Goal: Task Accomplishment & Management: Complete application form

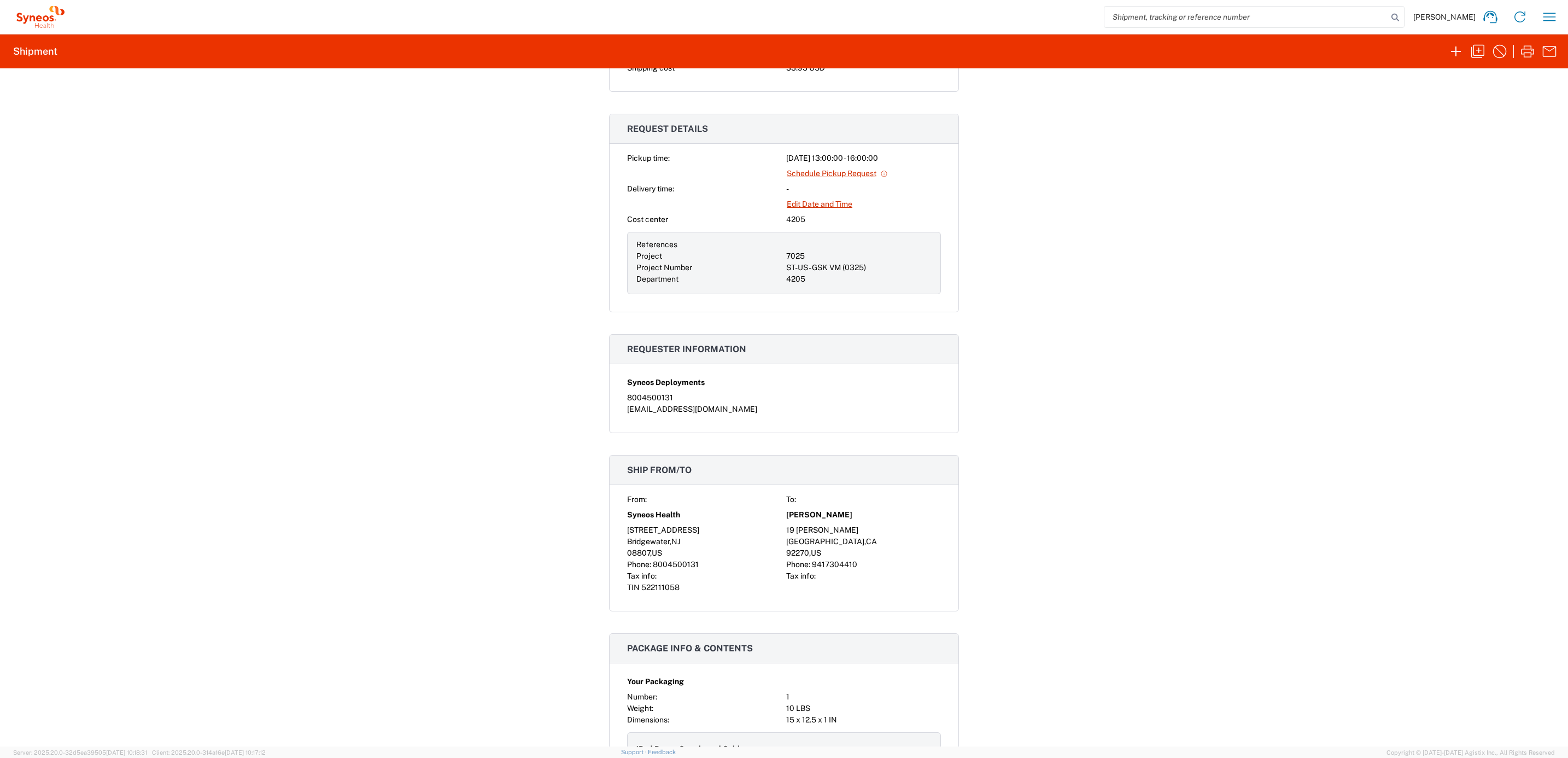
scroll to position [328, 0]
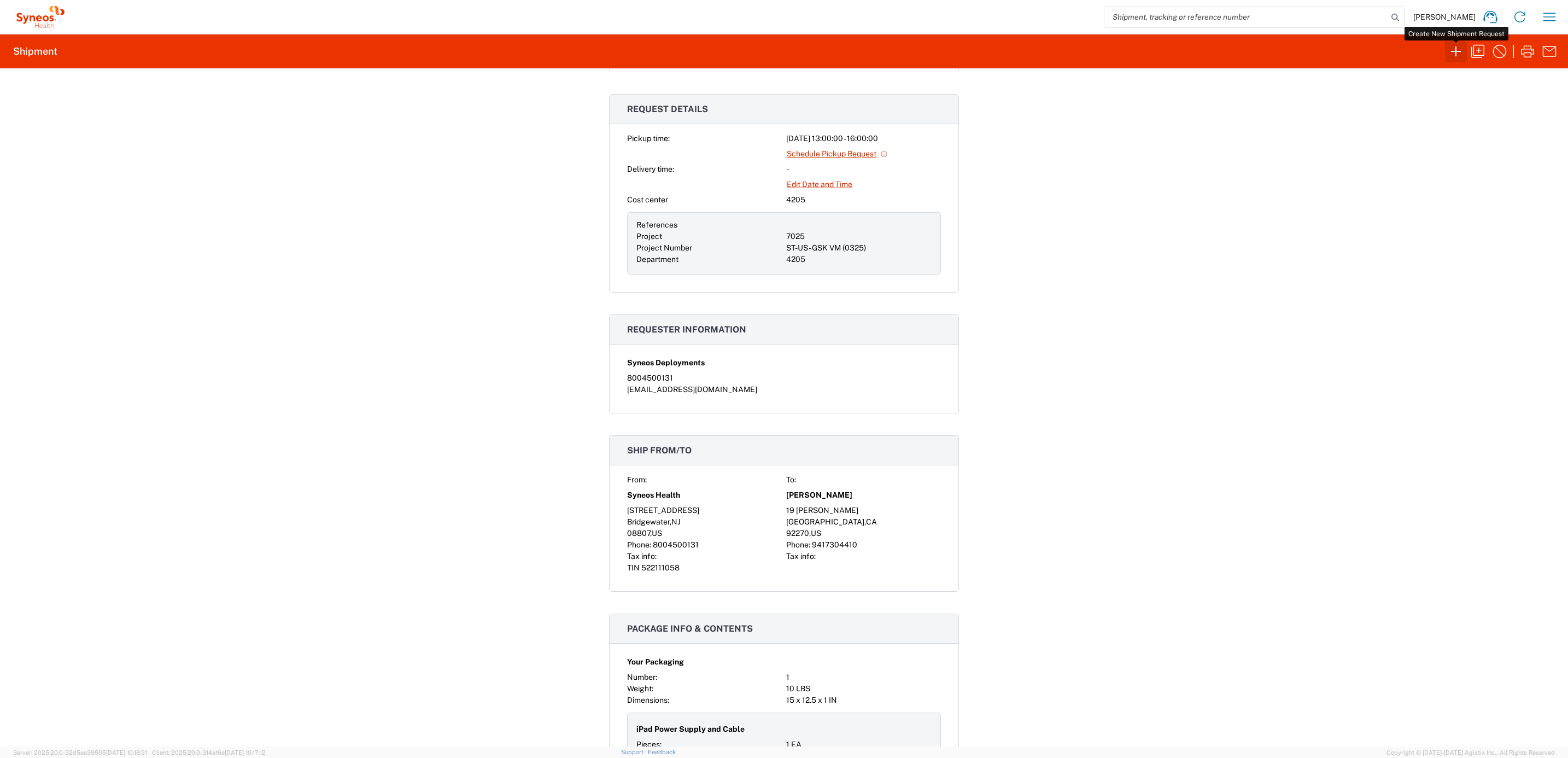
click at [1452, 54] on icon "button" at bounding box center [1456, 51] width 17 height 17
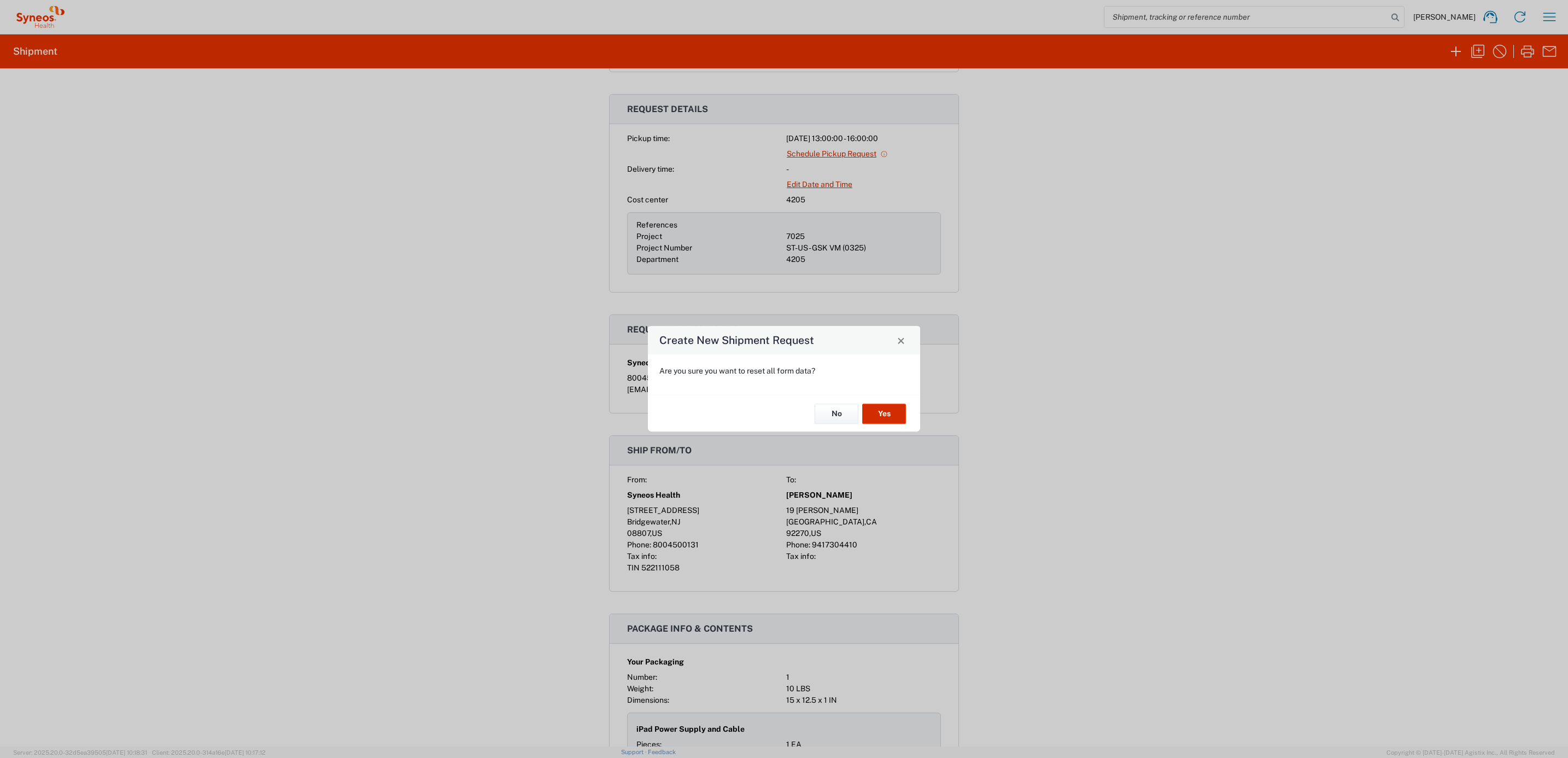
click at [879, 412] on button "Yes" at bounding box center [884, 413] width 43 height 20
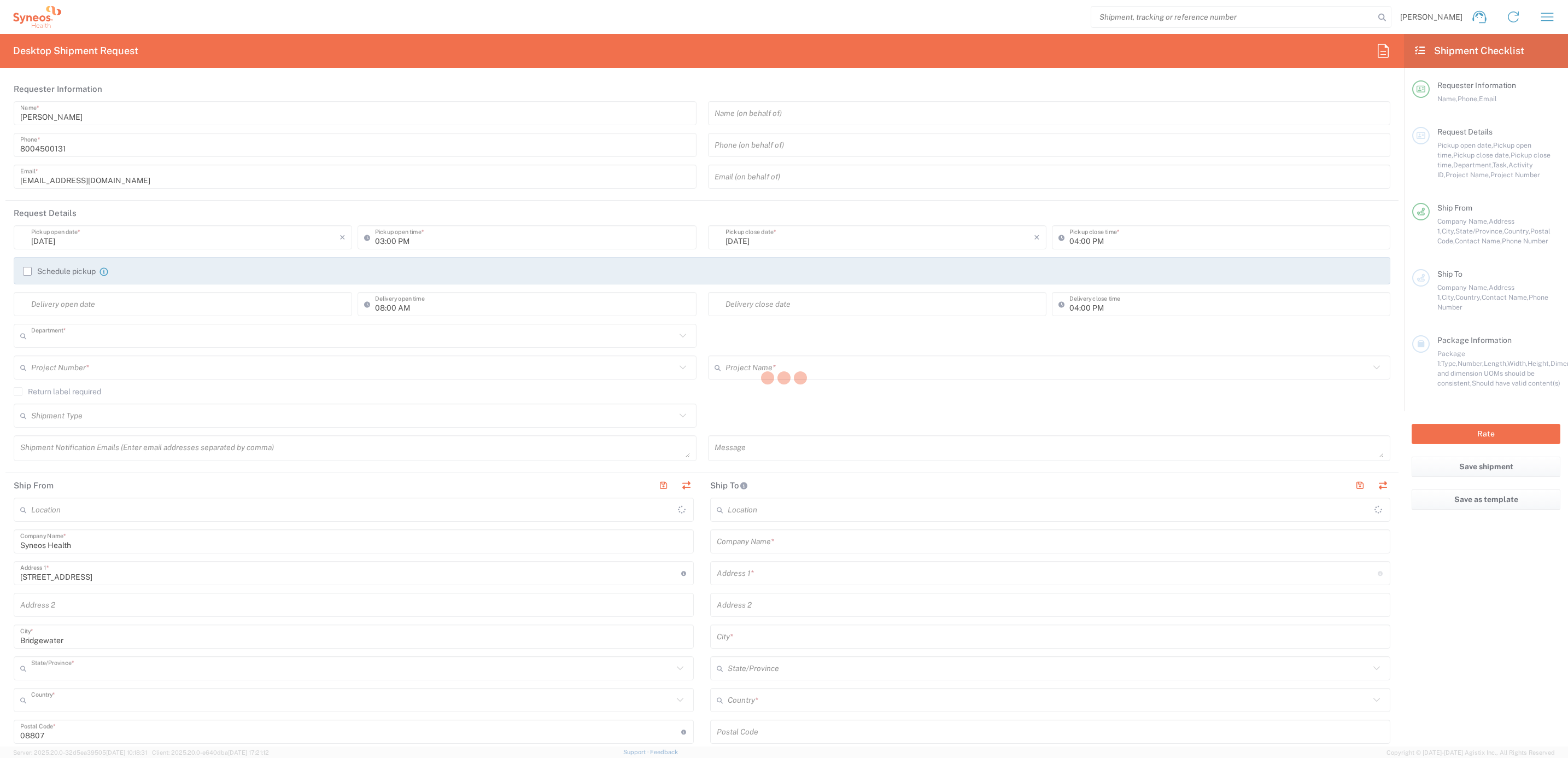
type input "4205"
type input "[US_STATE]"
type input "[GEOGRAPHIC_DATA]"
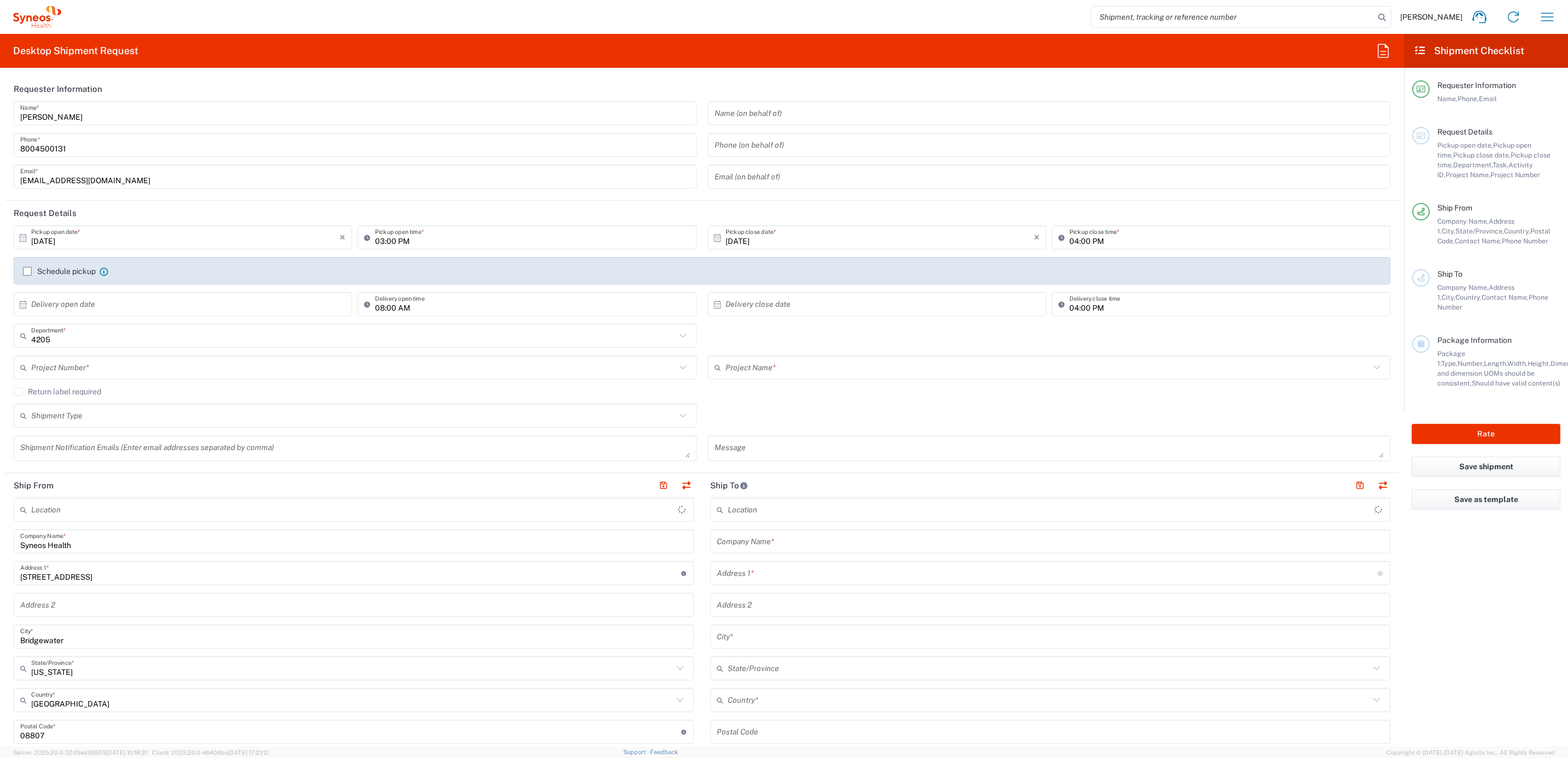
type input "Syneos Health Commercial Servi- [GEOGRAPHIC_DATA] [GEOGRAPHIC_DATA]"
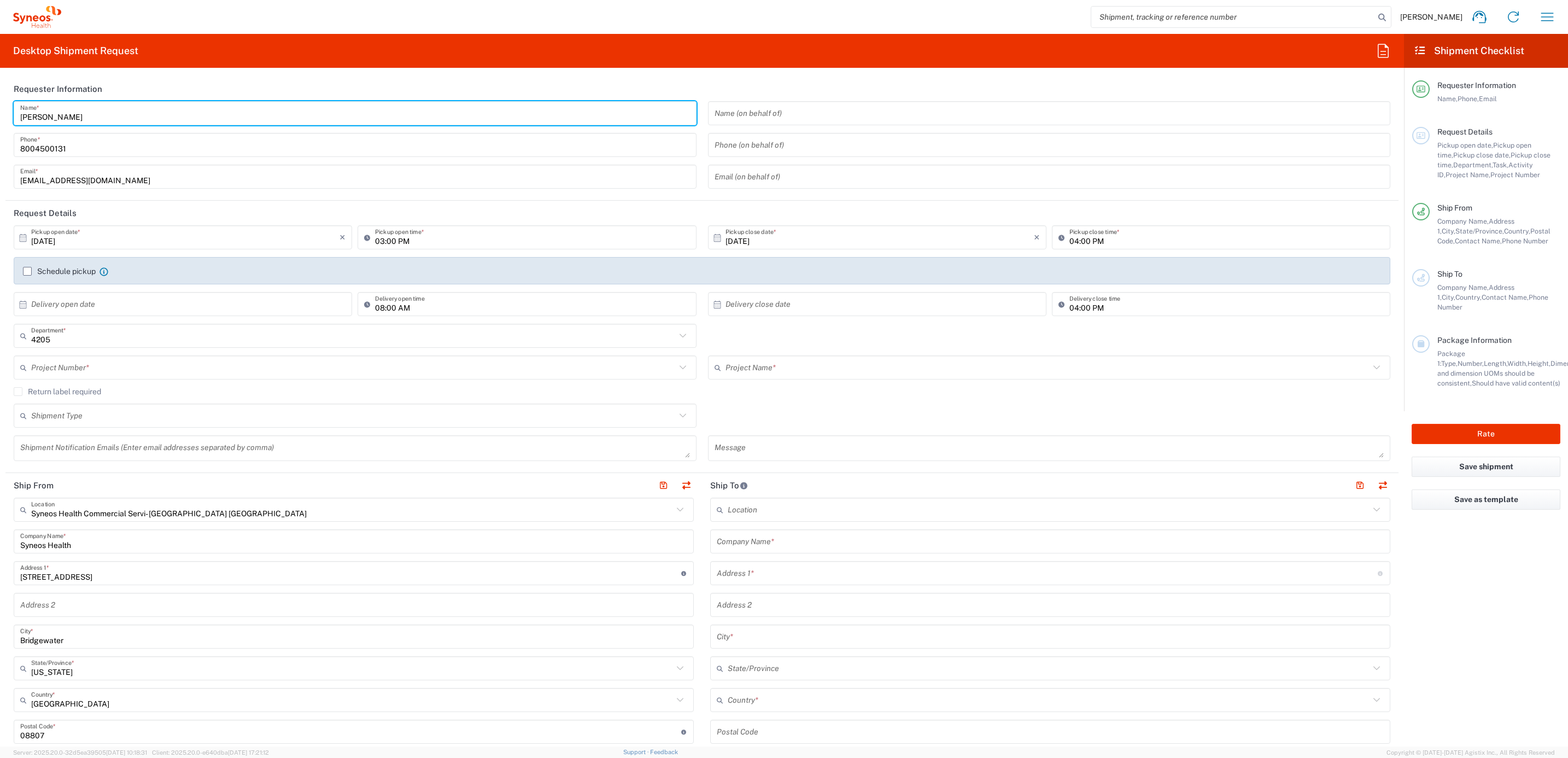
click at [99, 119] on input "[PERSON_NAME]" at bounding box center [355, 114] width 670 height 19
click at [77, 108] on input "[PERSON_NAME]" at bounding box center [355, 114] width 670 height 19
type input "Syneos Deployments"
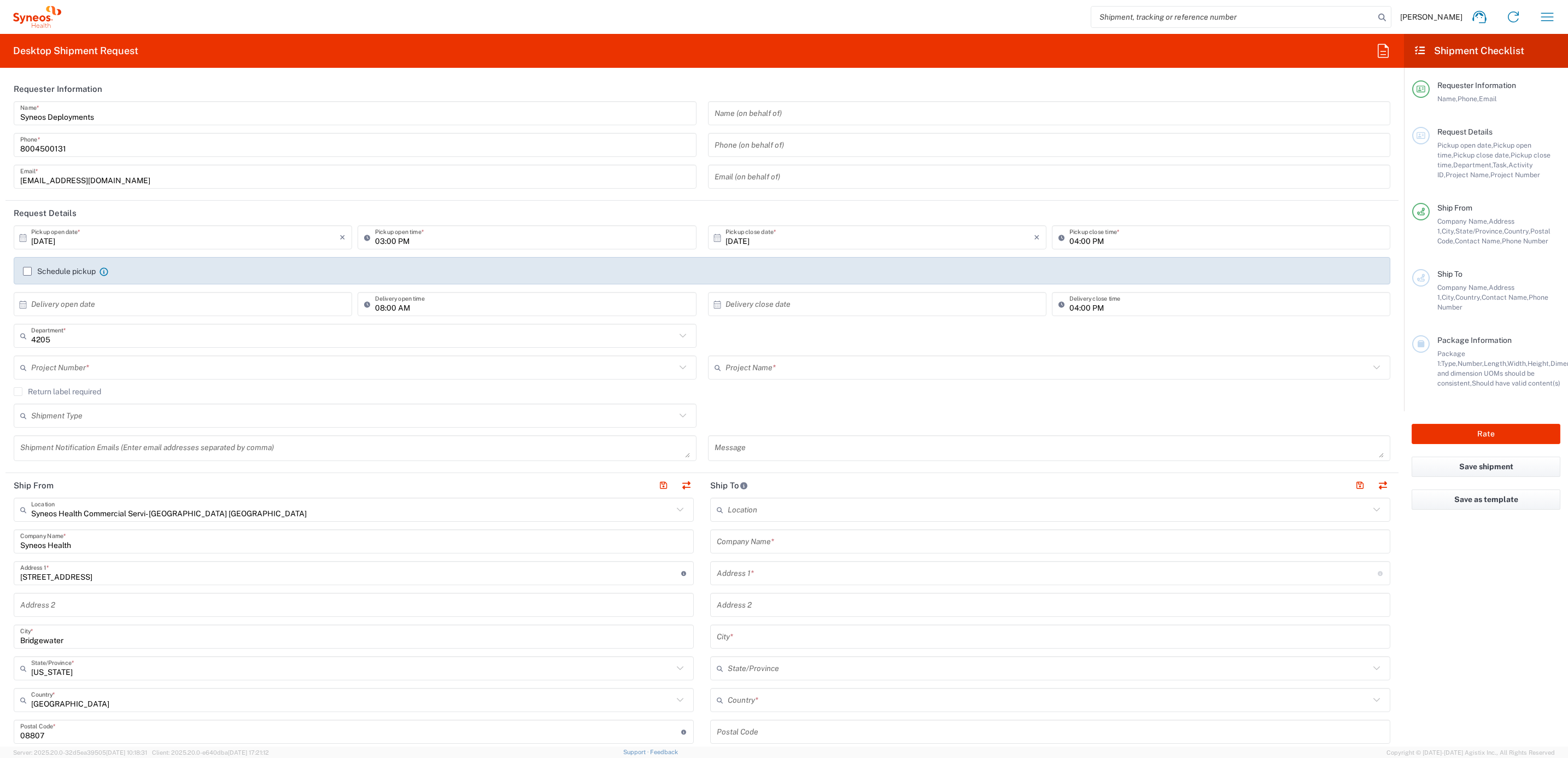
click at [110, 82] on header "Requester Information" at bounding box center [702, 88] width 1393 height 24
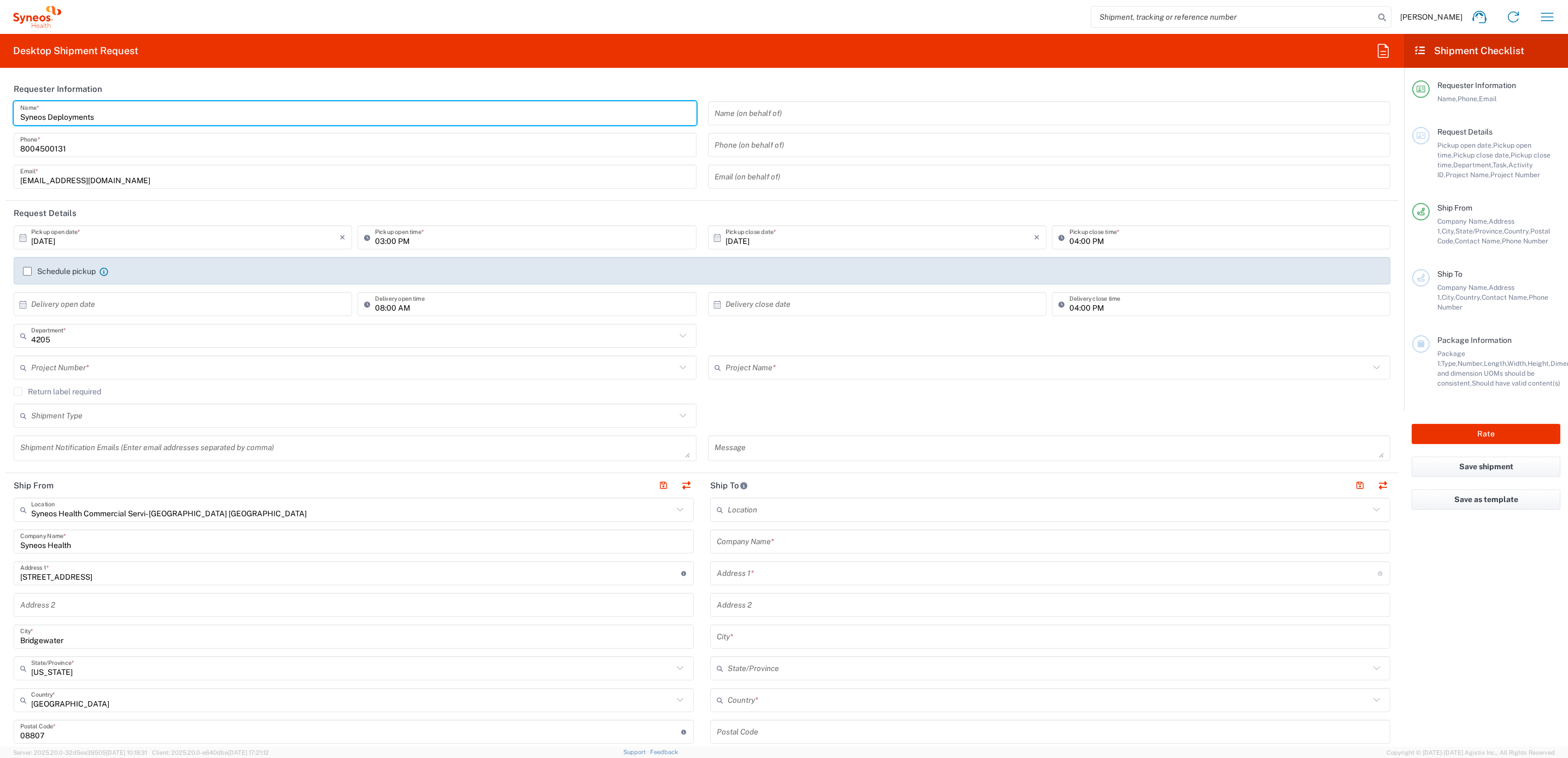
drag, startPoint x: 108, startPoint y: 108, endPoint x: 0, endPoint y: 102, distance: 108.2
click at [0, 102] on form "Requester Information Syneos Deployments Name * [PHONE_NUMBER] Phone * [EMAIL_A…" at bounding box center [702, 411] width 1404 height 670
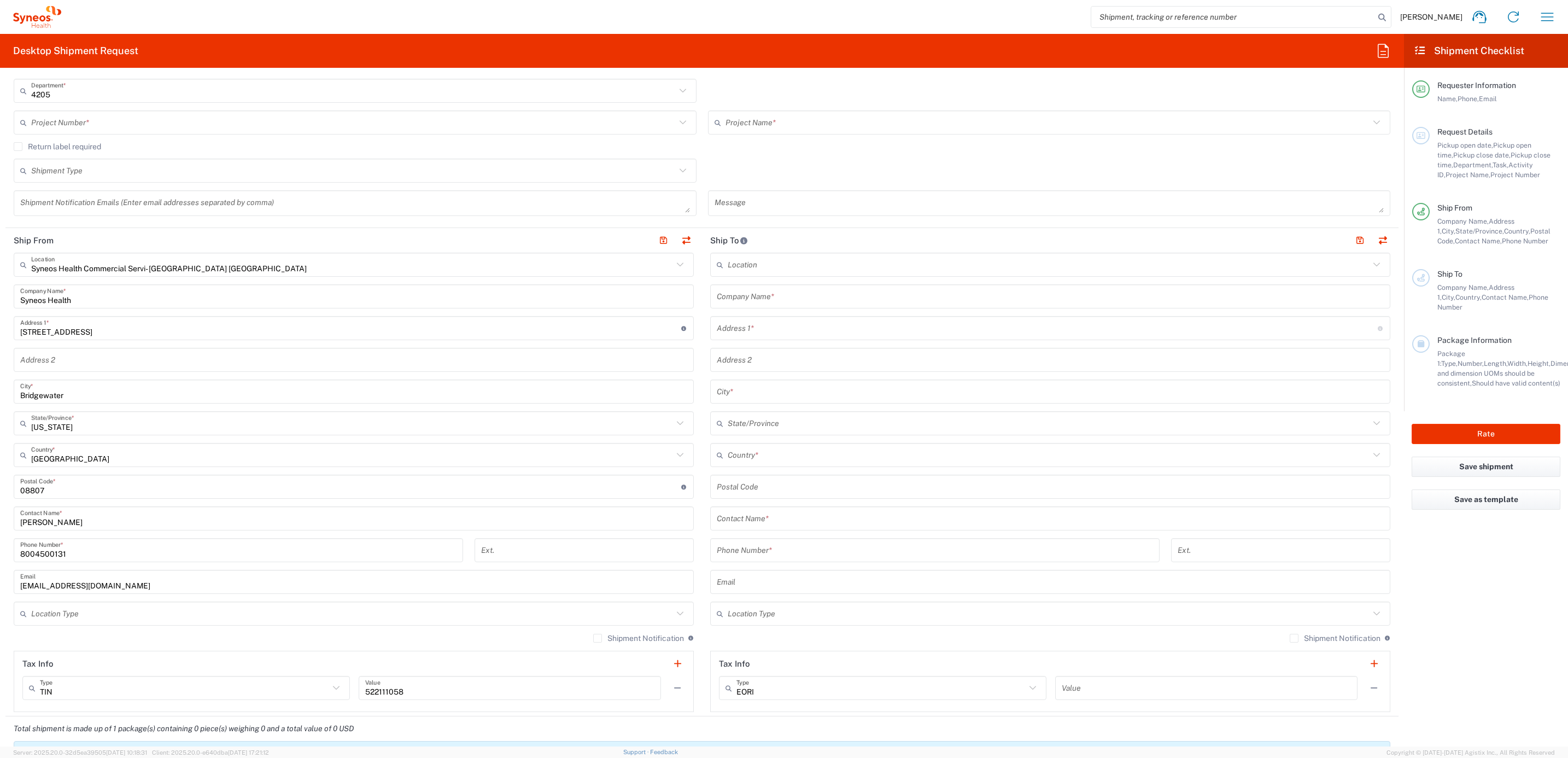
scroll to position [246, 0]
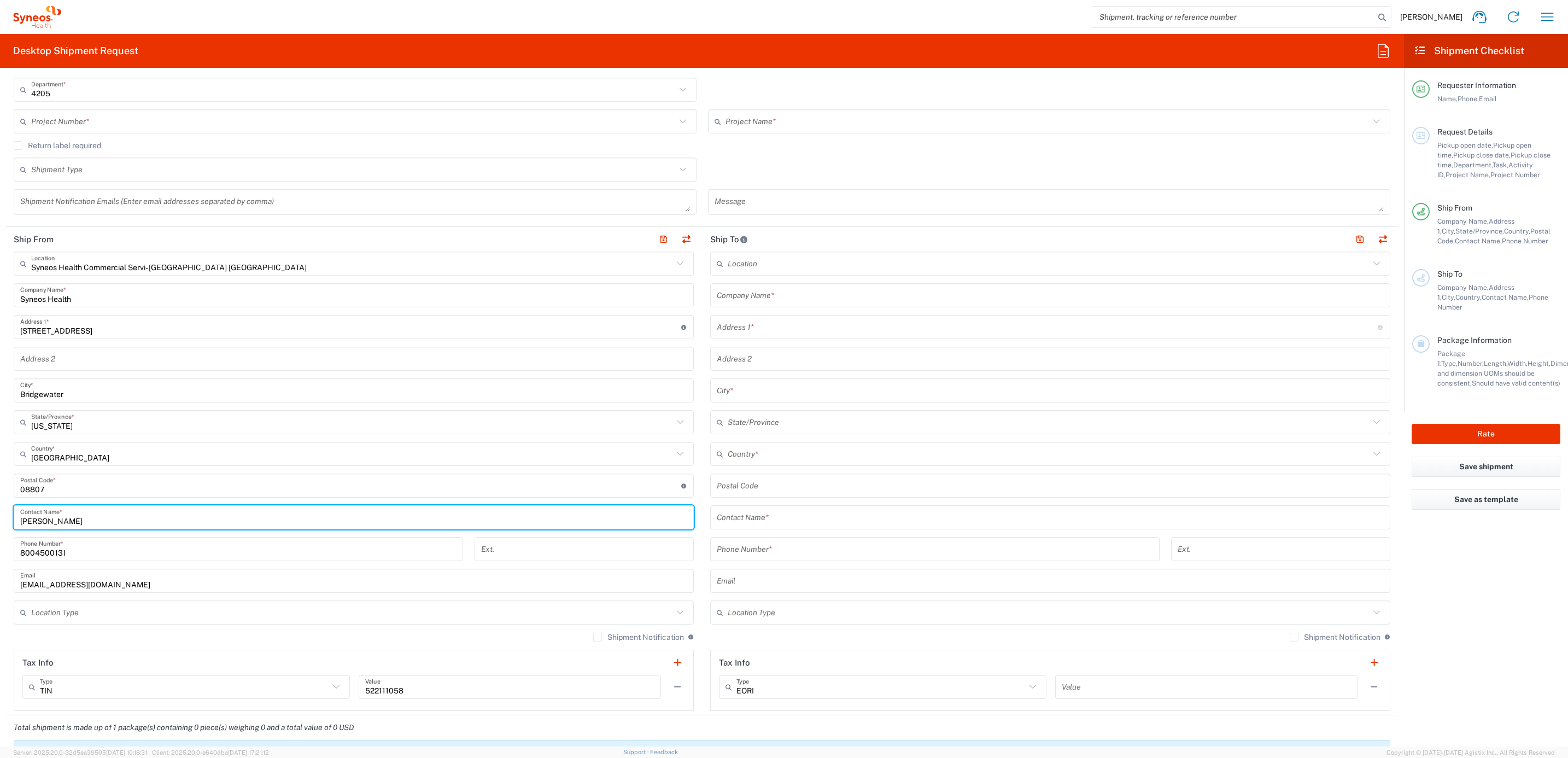
drag, startPoint x: 64, startPoint y: 517, endPoint x: 20, endPoint y: 513, distance: 44.2
click at [20, 513] on input "[PERSON_NAME]" at bounding box center [353, 518] width 667 height 19
paste input "Syneos Deployments"
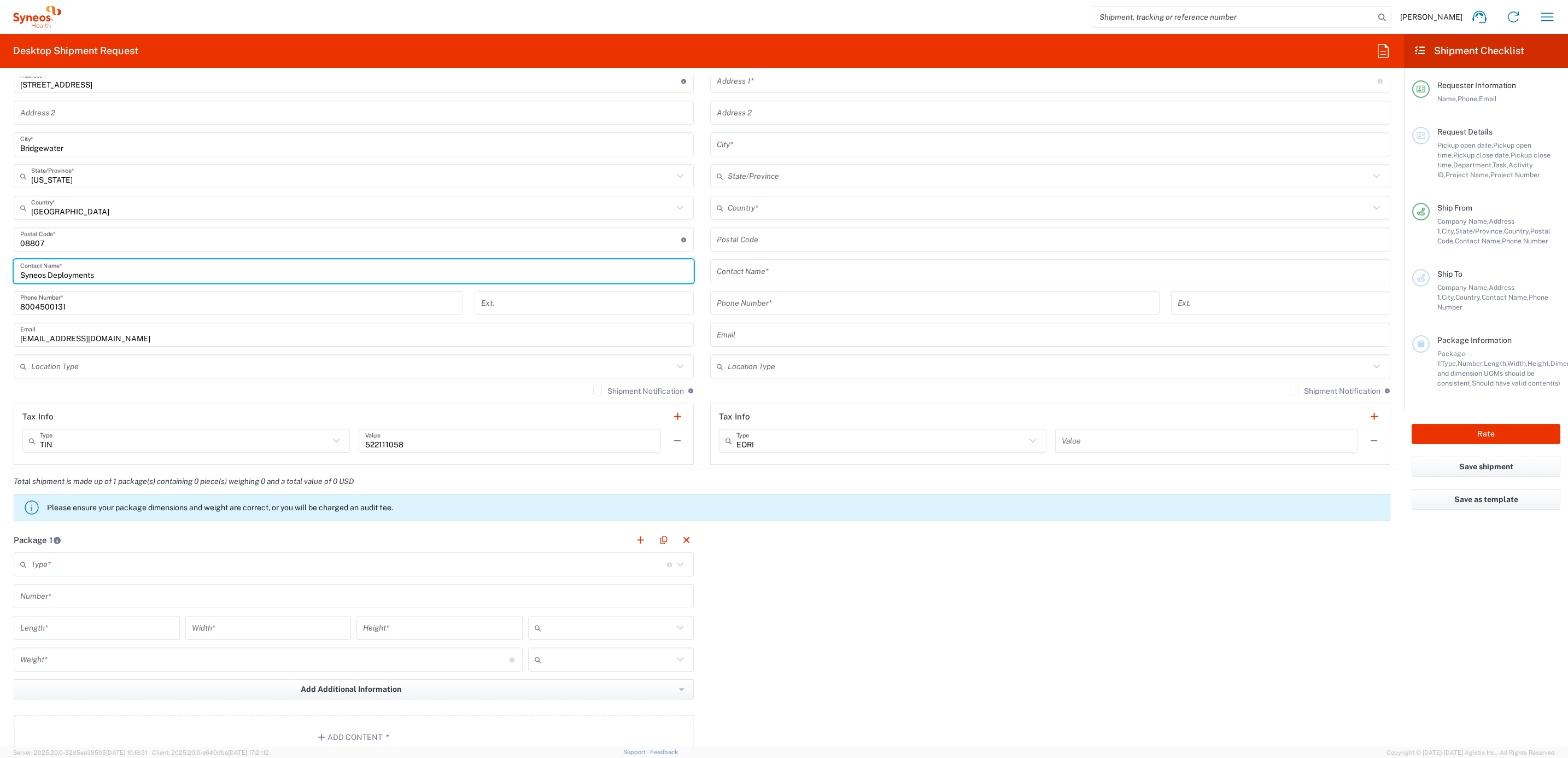
scroll to position [574, 0]
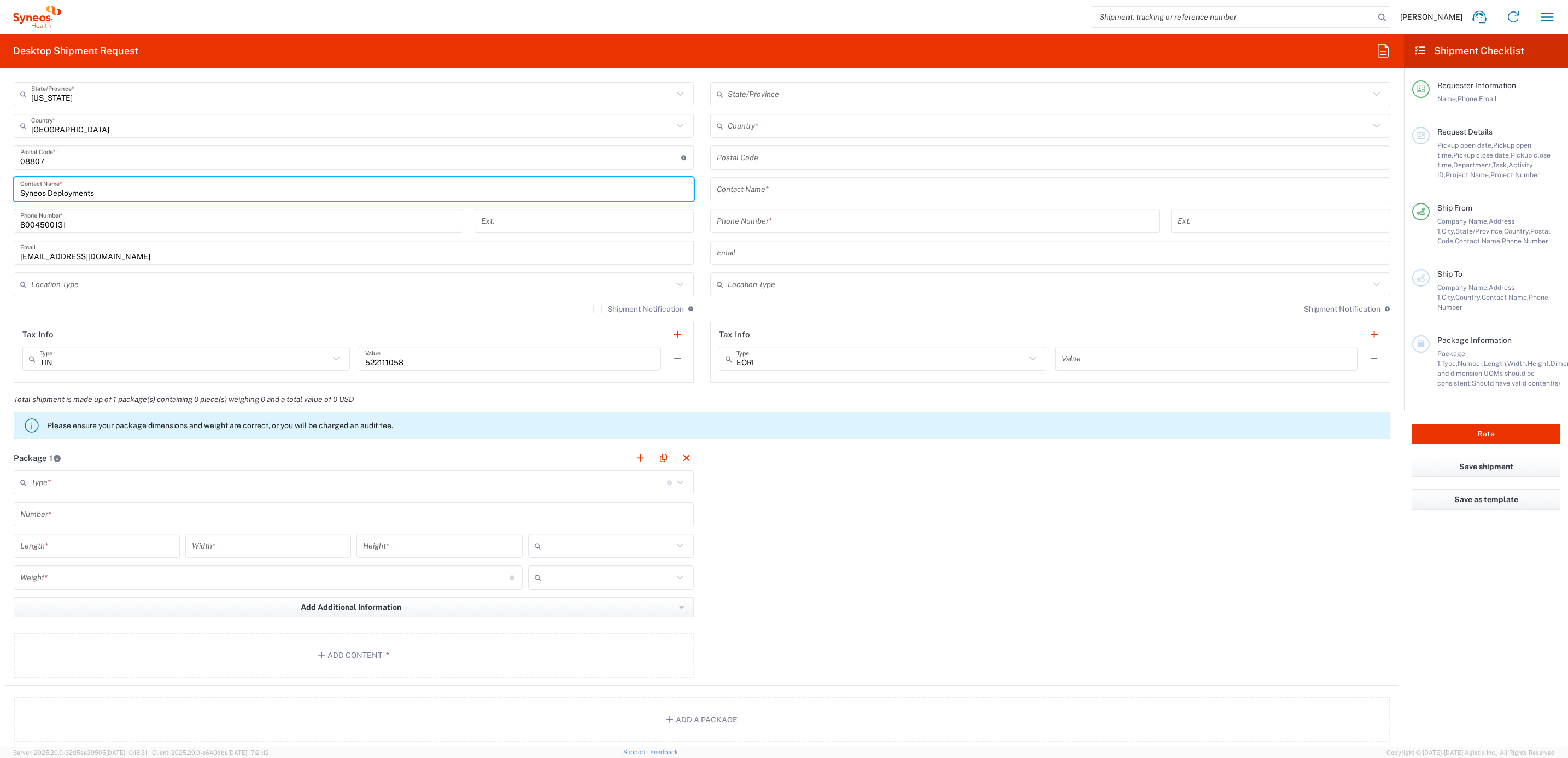
type input "Syneos Deployments"
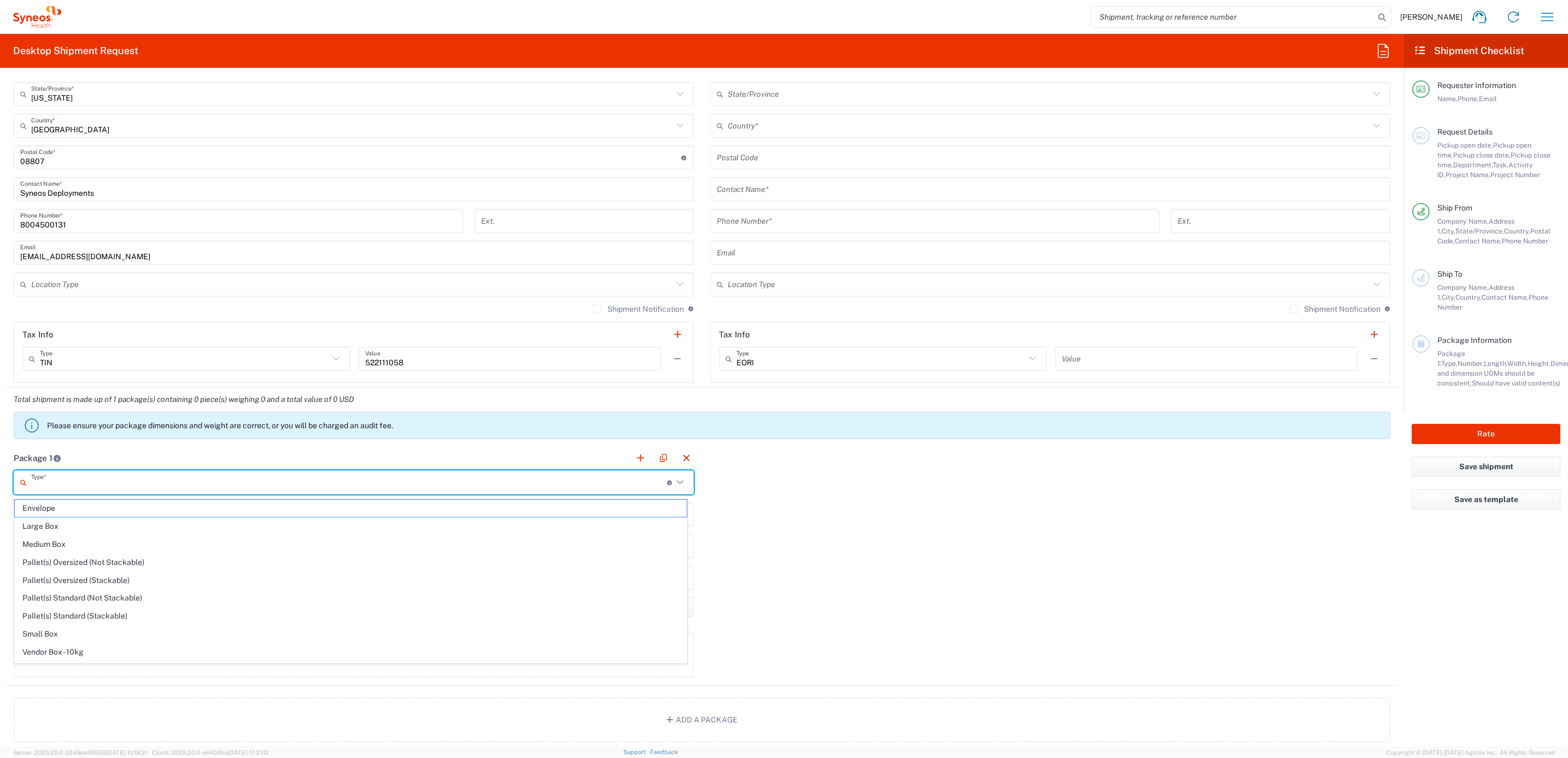
click at [64, 489] on input "text" at bounding box center [349, 482] width 636 height 19
click at [78, 656] on span "Your Packaging" at bounding box center [350, 654] width 672 height 17
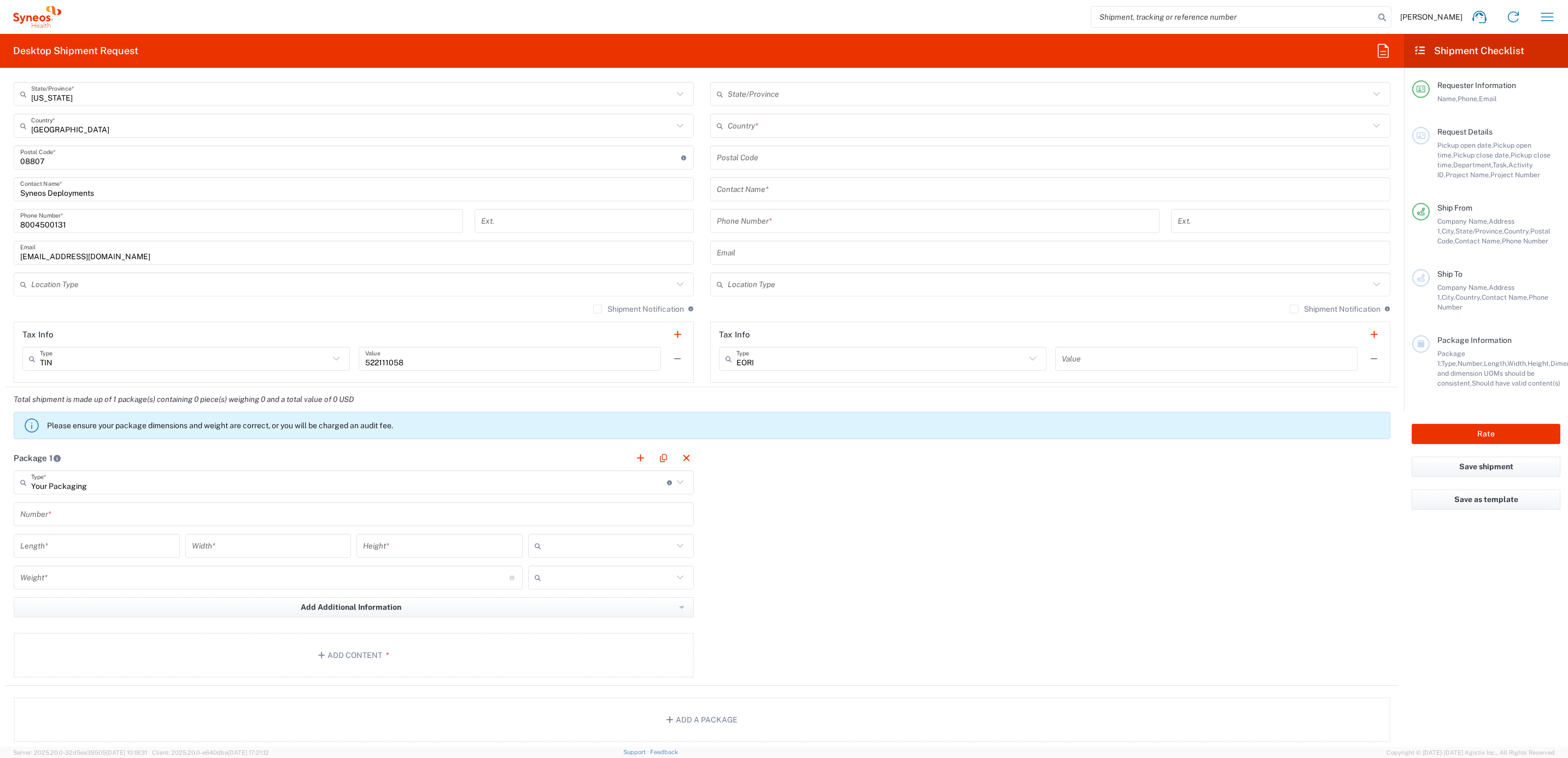
click at [66, 494] on div "Your Packaging Type * Material used to package goods" at bounding box center [354, 482] width 680 height 24
type input "Your Packaging"
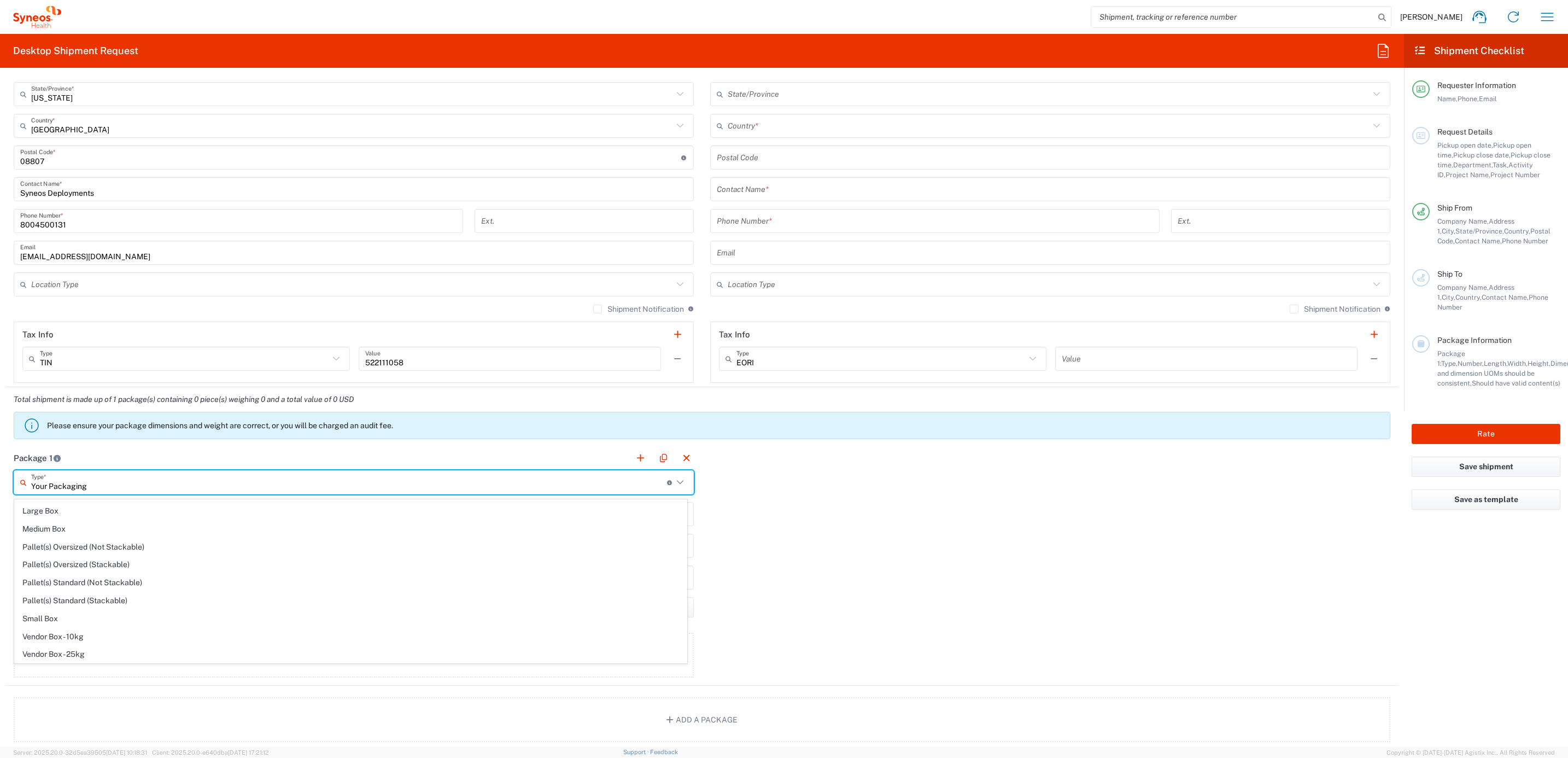
scroll to position [0, 0]
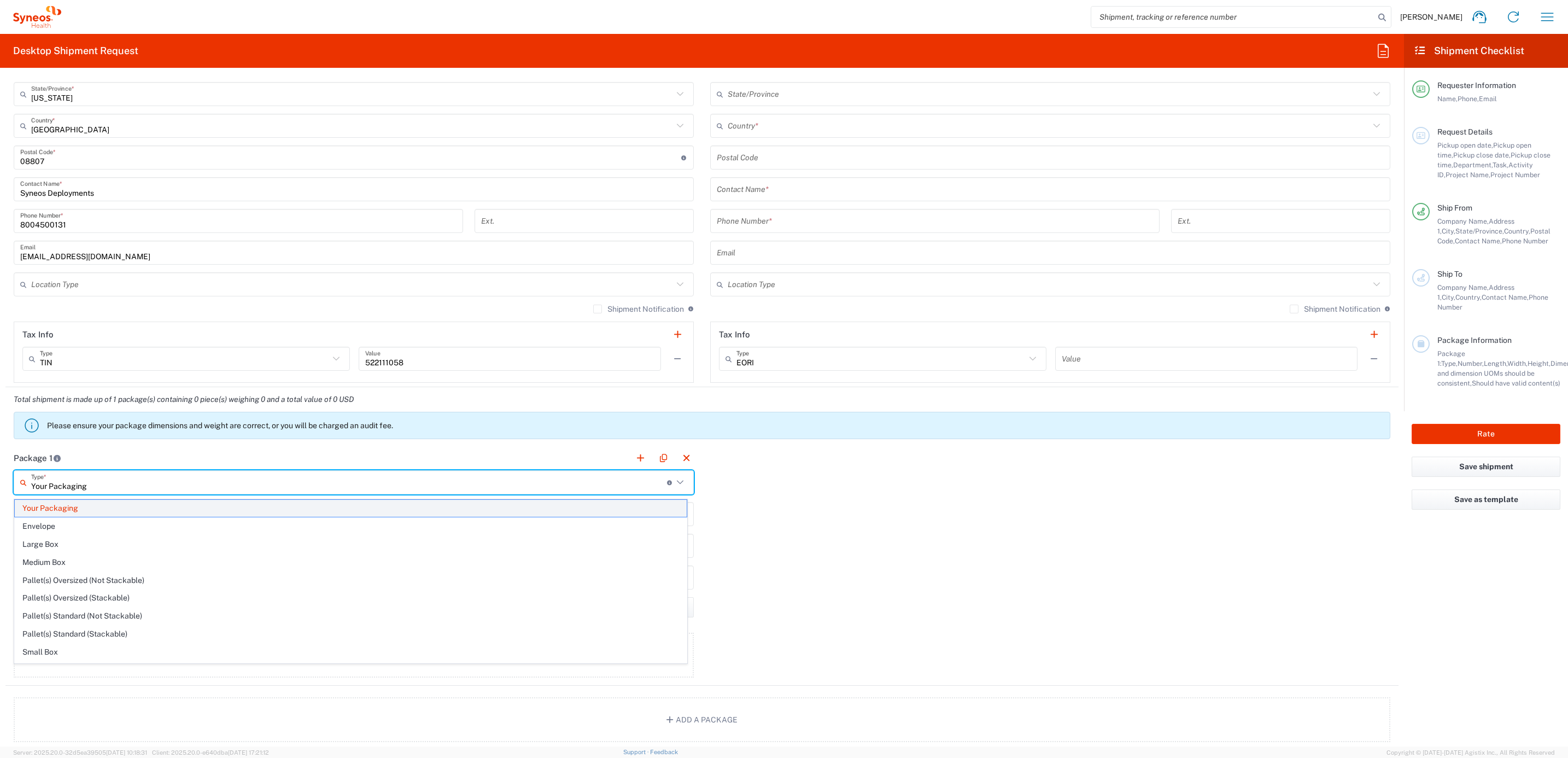
click at [62, 512] on span "Your Packaging" at bounding box center [350, 508] width 672 height 17
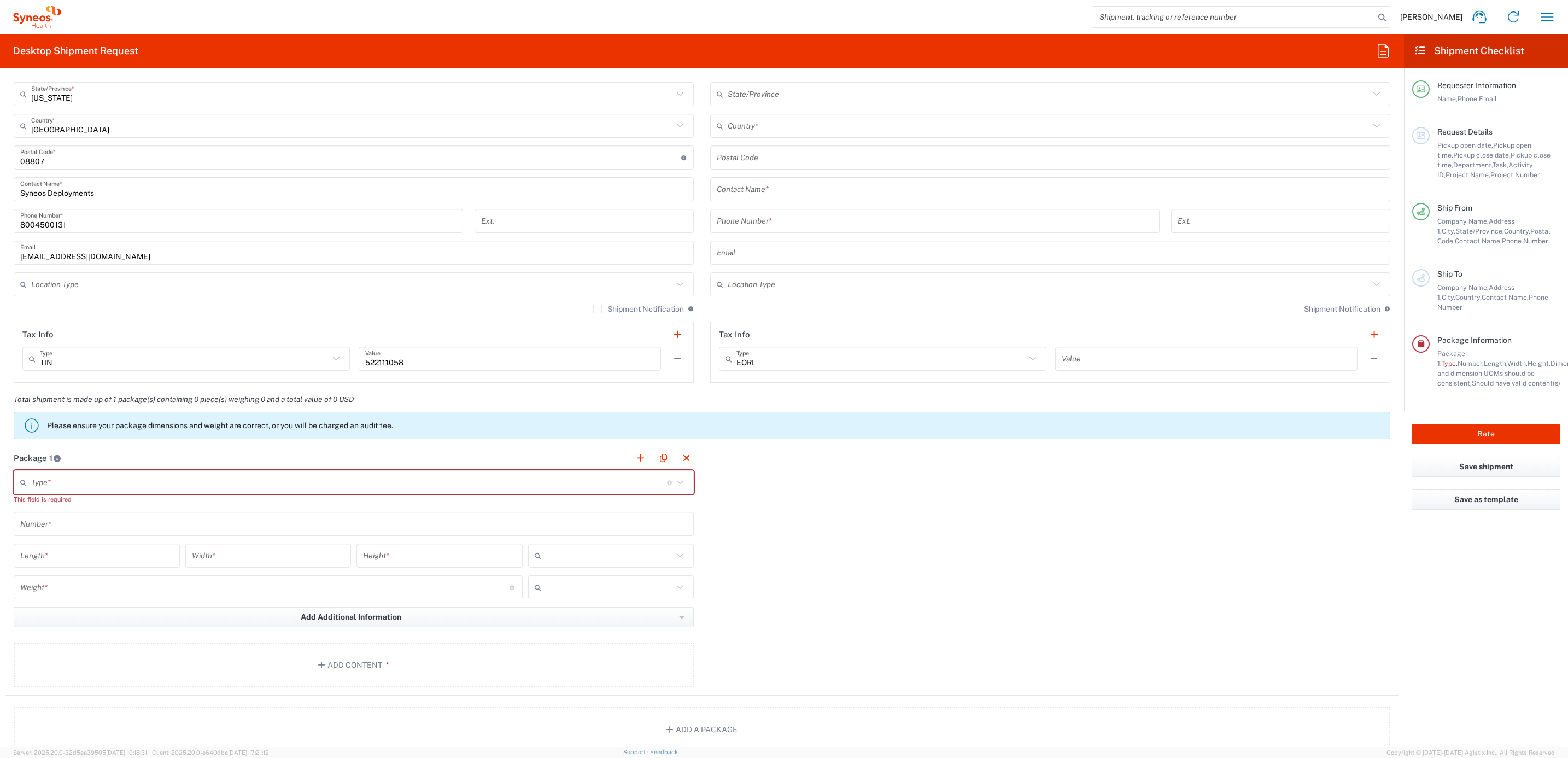
click at [95, 486] on input "text" at bounding box center [349, 482] width 636 height 19
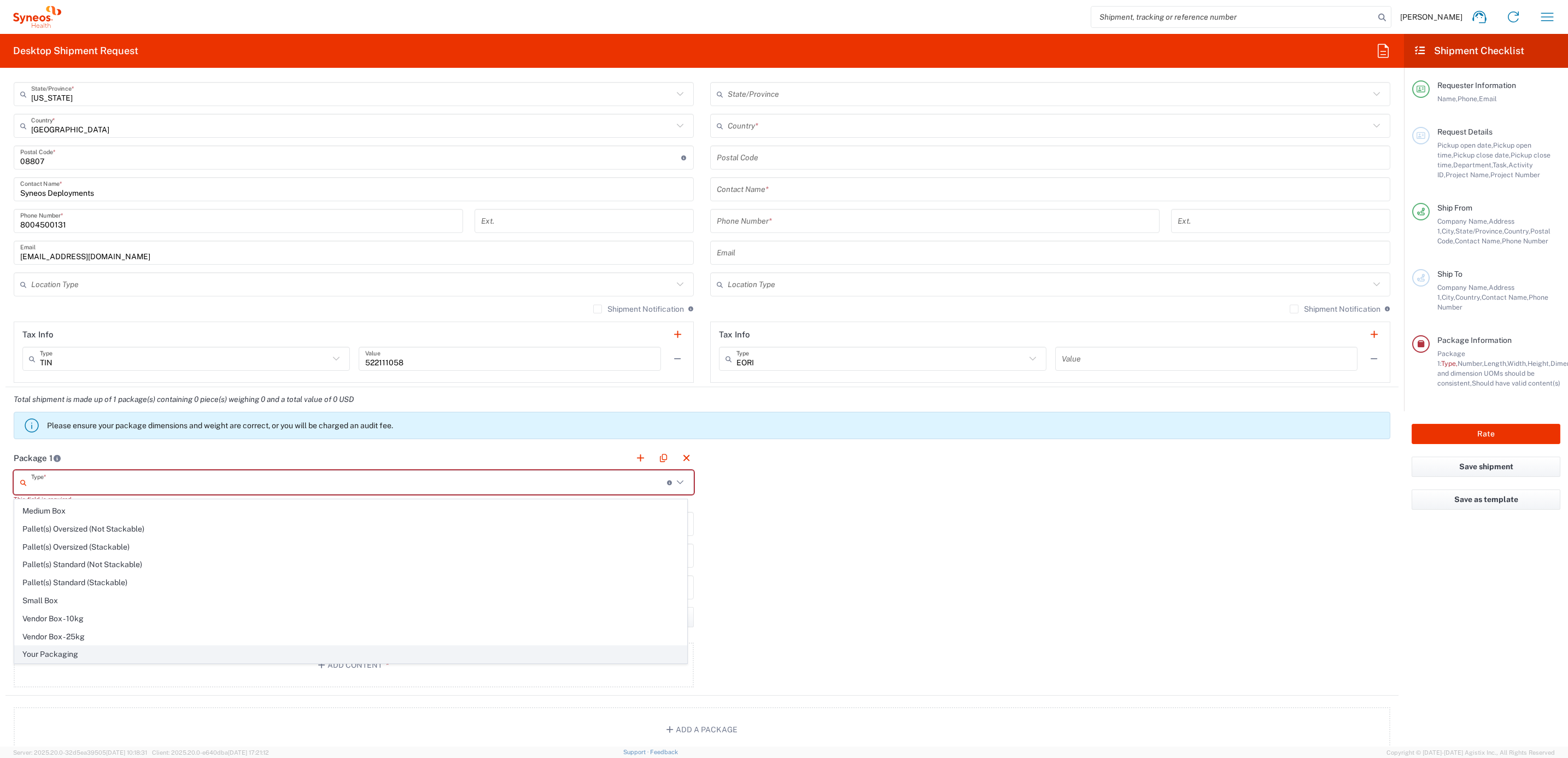
click at [90, 650] on span "Your Packaging" at bounding box center [350, 654] width 672 height 17
type input "Your Packaging"
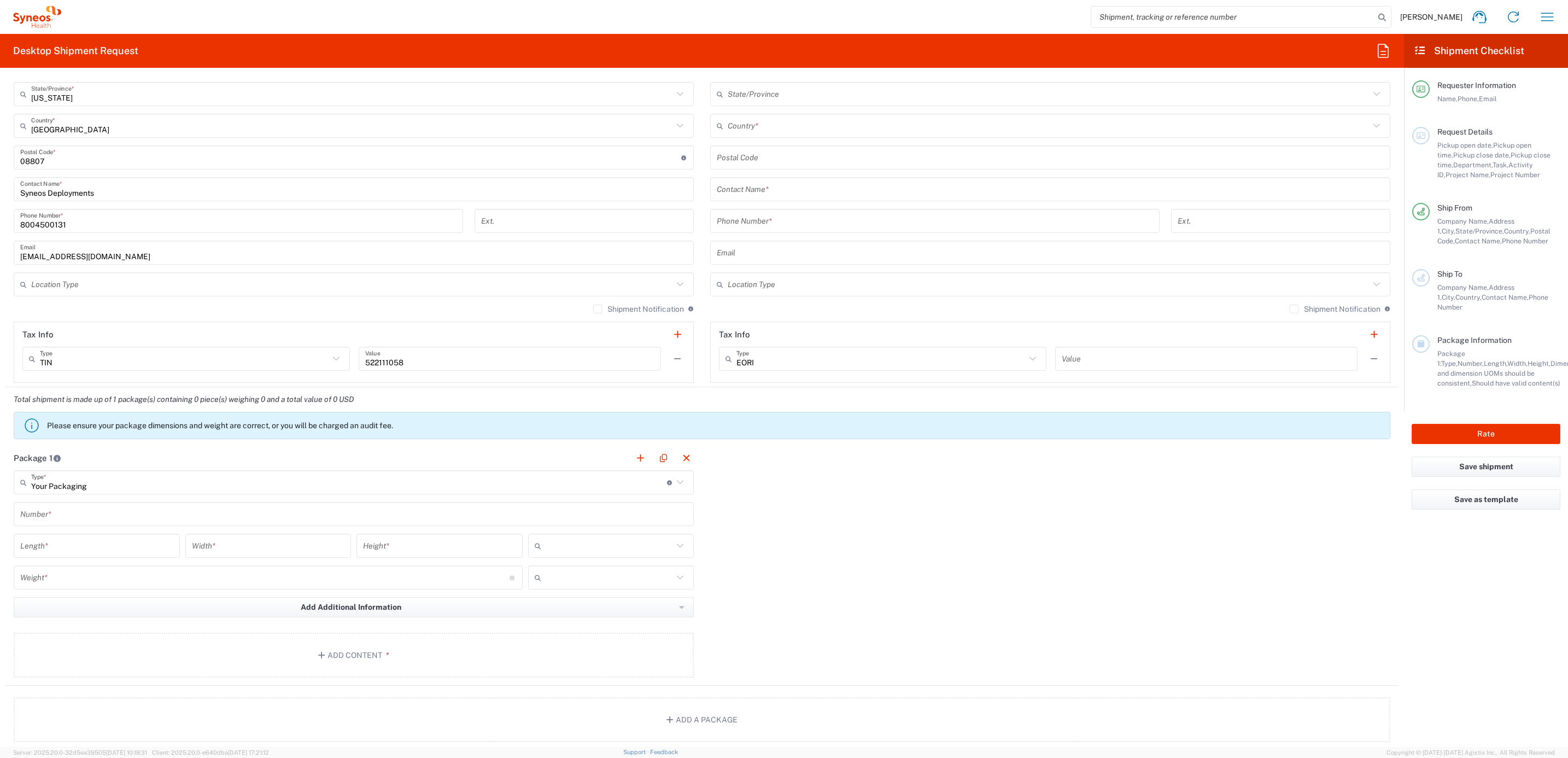
click at [68, 517] on input "text" at bounding box center [353, 514] width 667 height 19
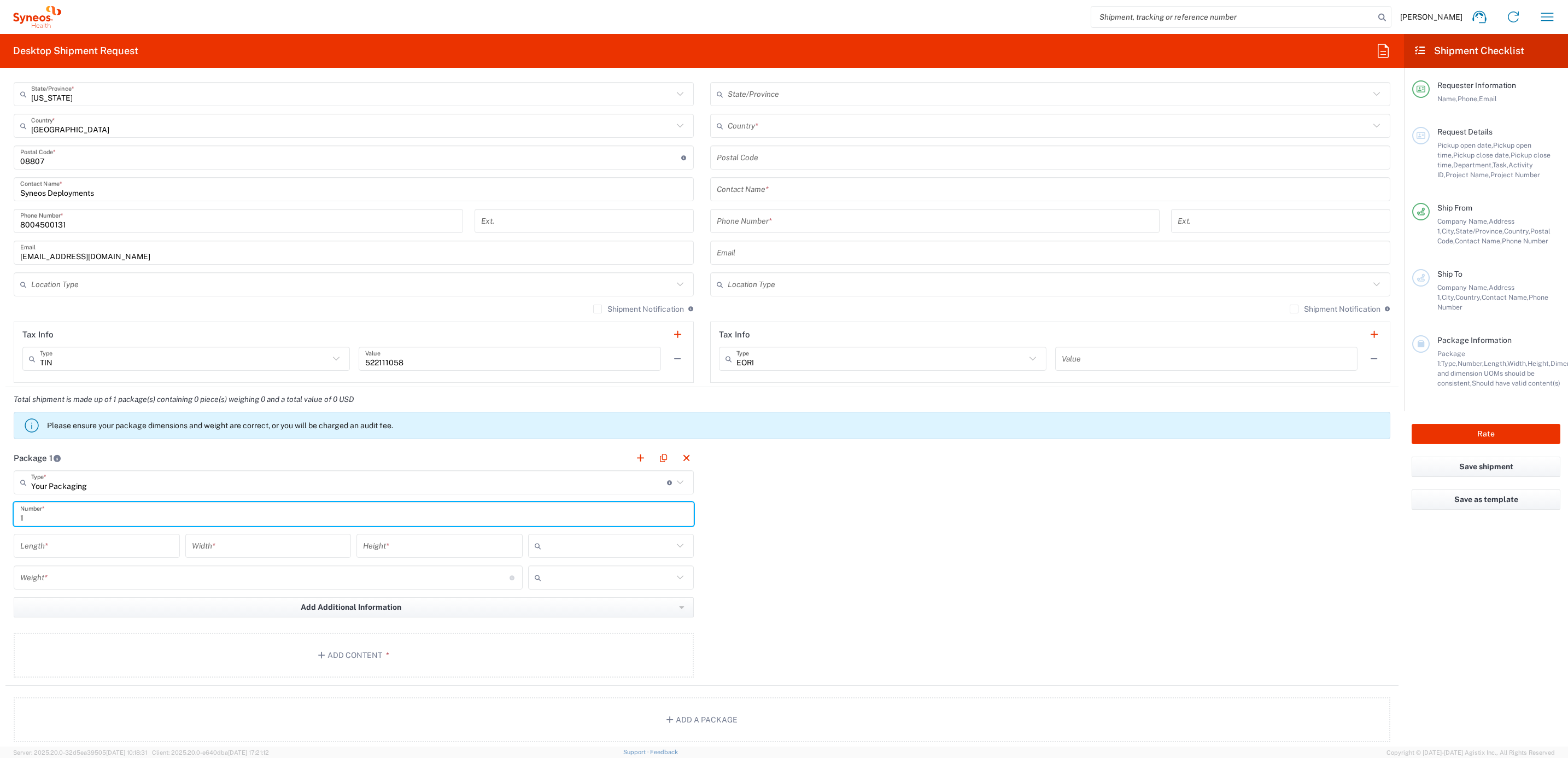
type input "1"
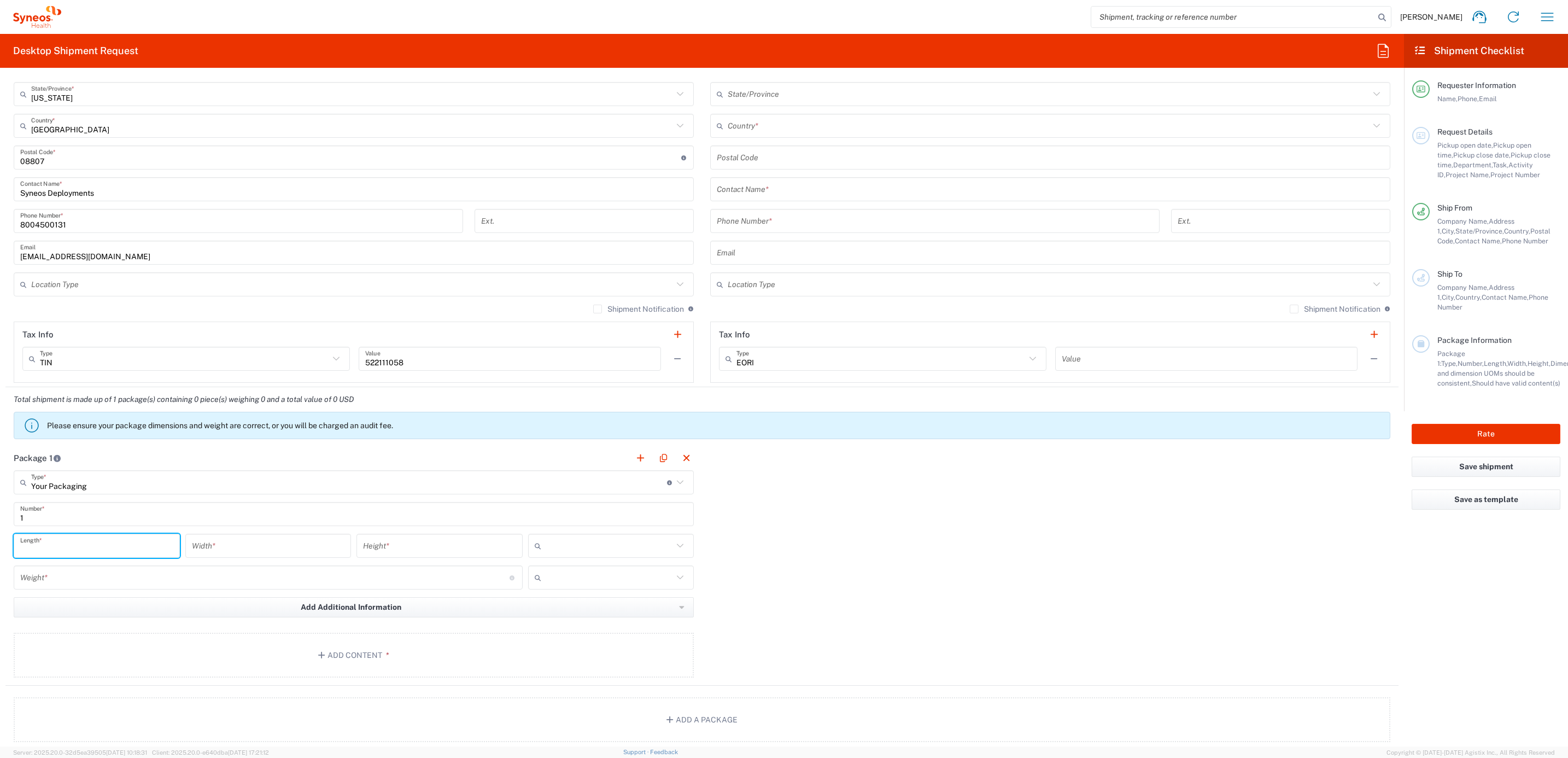
click at [81, 550] on input "number" at bounding box center [96, 546] width 154 height 19
type input "1"
type input "22"
type input "16"
type input "5"
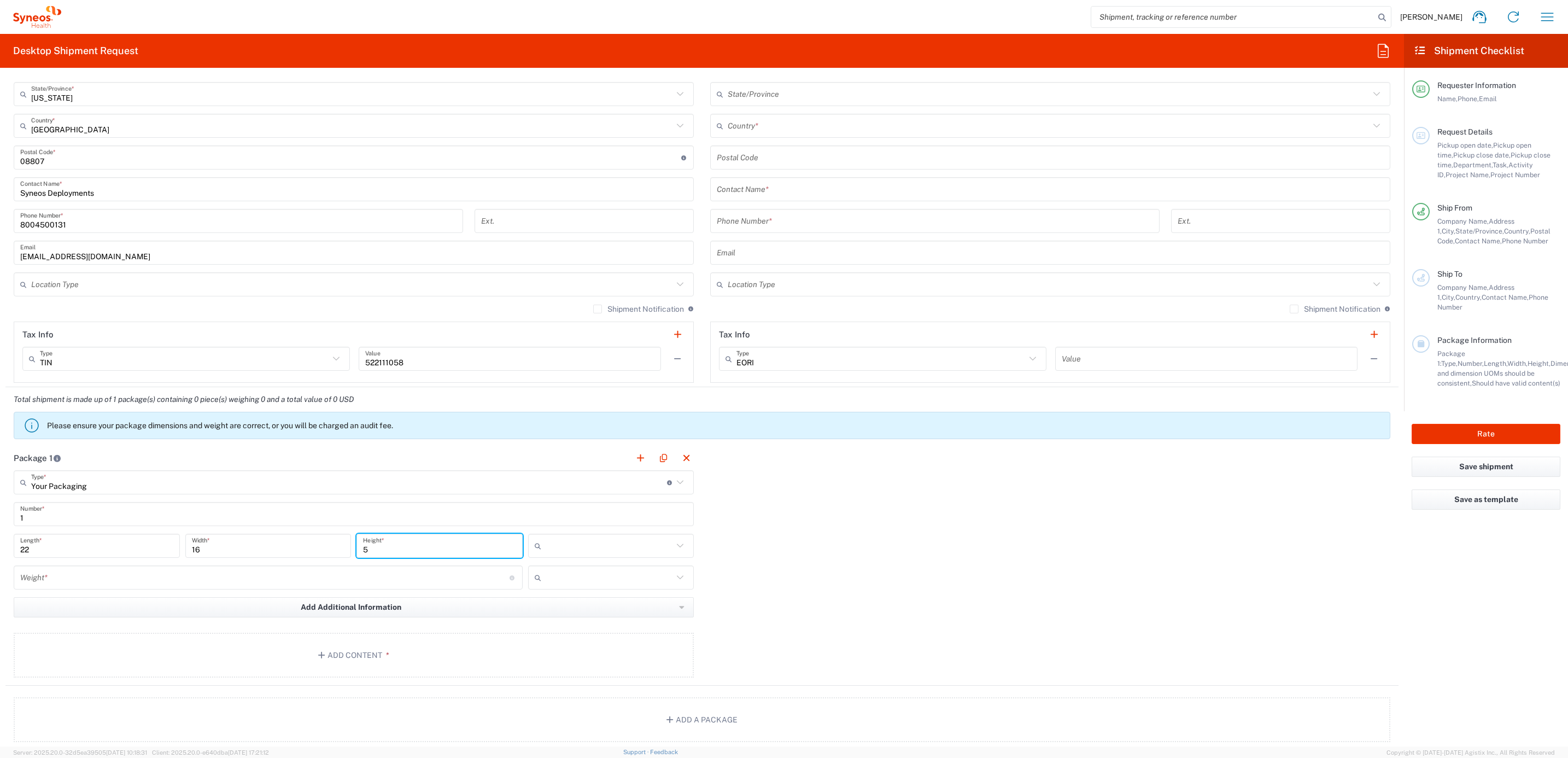
click at [570, 543] on input "text" at bounding box center [610, 546] width 128 height 17
click at [552, 605] on span "in" at bounding box center [605, 608] width 162 height 17
type input "in"
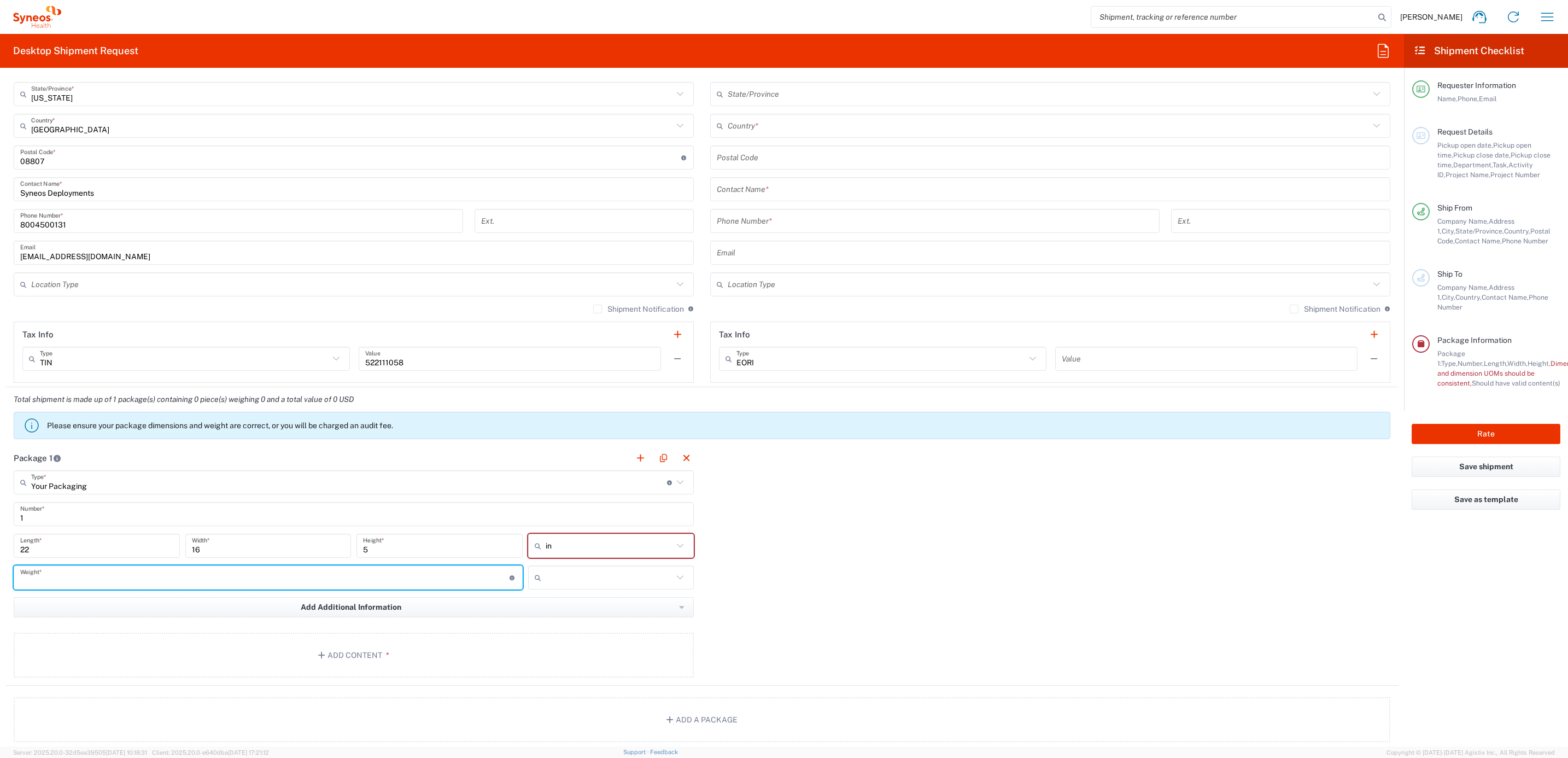
click at [137, 578] on input "number" at bounding box center [265, 578] width 489 height 19
type input "10"
drag, startPoint x: 571, startPoint y: 582, endPoint x: 569, endPoint y: 594, distance: 12.2
click at [571, 583] on input "text" at bounding box center [610, 578] width 128 height 17
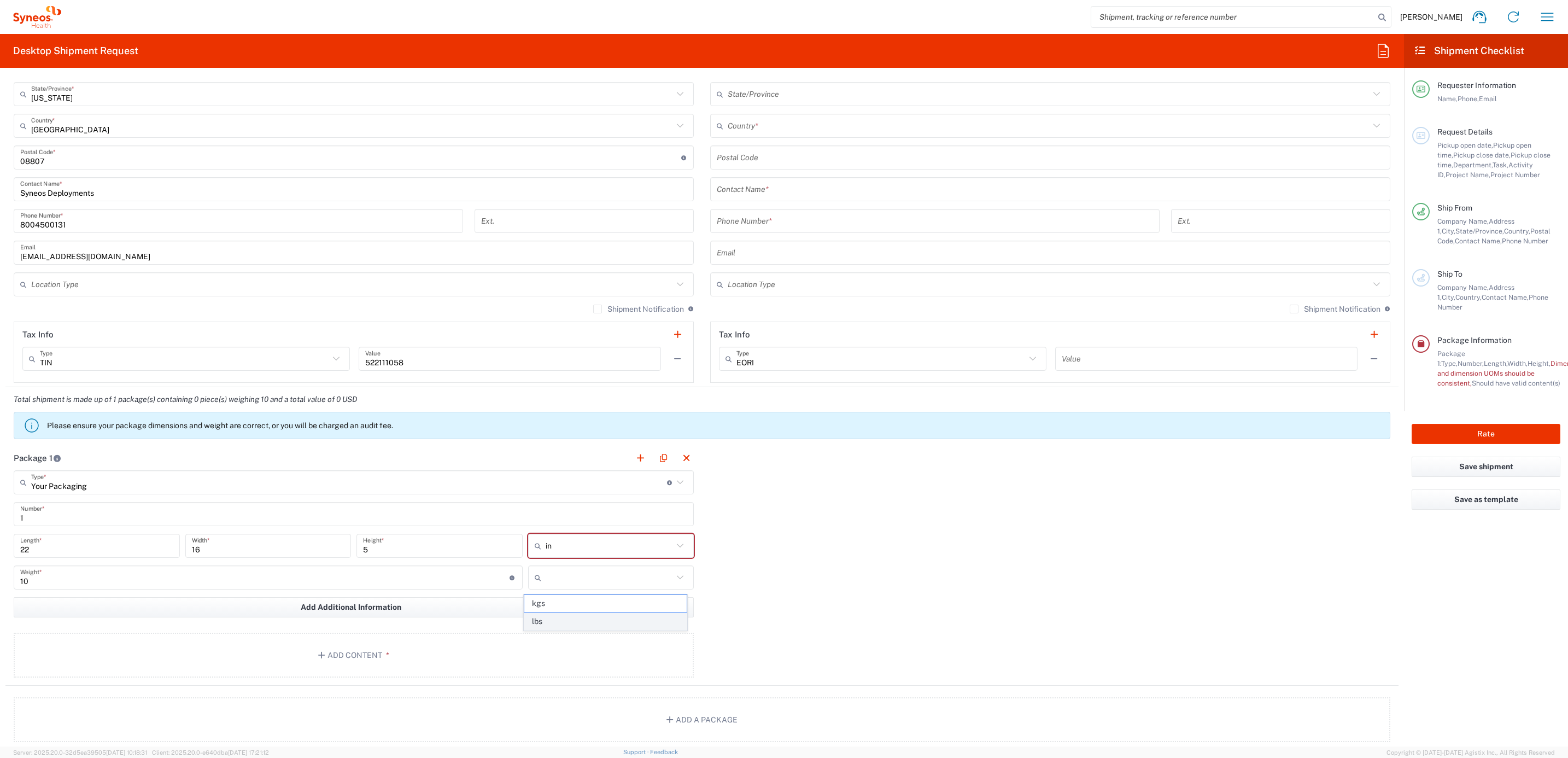
click at [561, 630] on span "lbs" at bounding box center [605, 622] width 162 height 17
type input "lbs"
click at [481, 656] on button "Add Content *" at bounding box center [354, 655] width 680 height 45
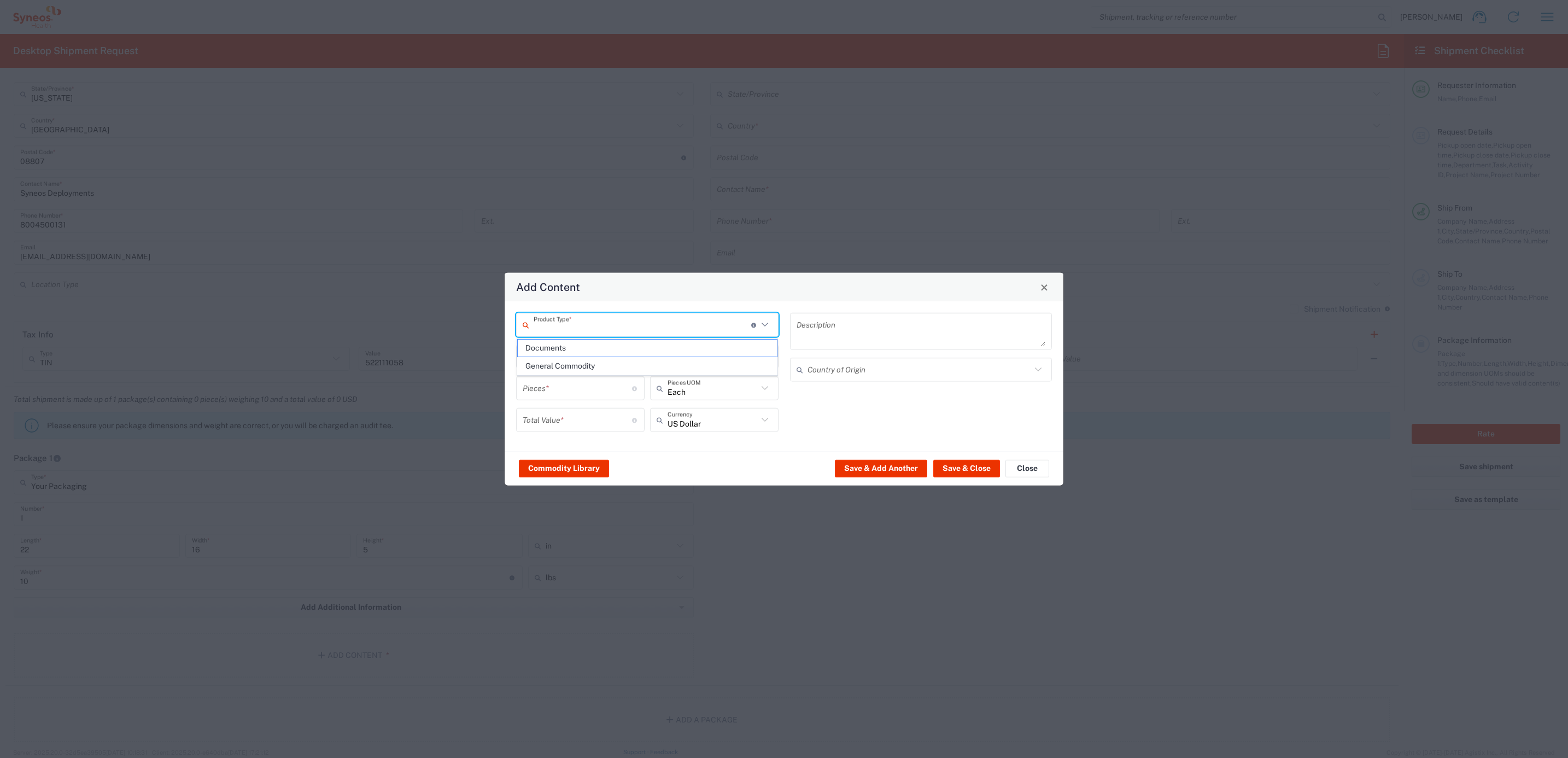
click at [571, 323] on input "text" at bounding box center [642, 324] width 218 height 19
click at [555, 369] on span "General Commodity" at bounding box center [647, 366] width 259 height 17
type input "General Commodity"
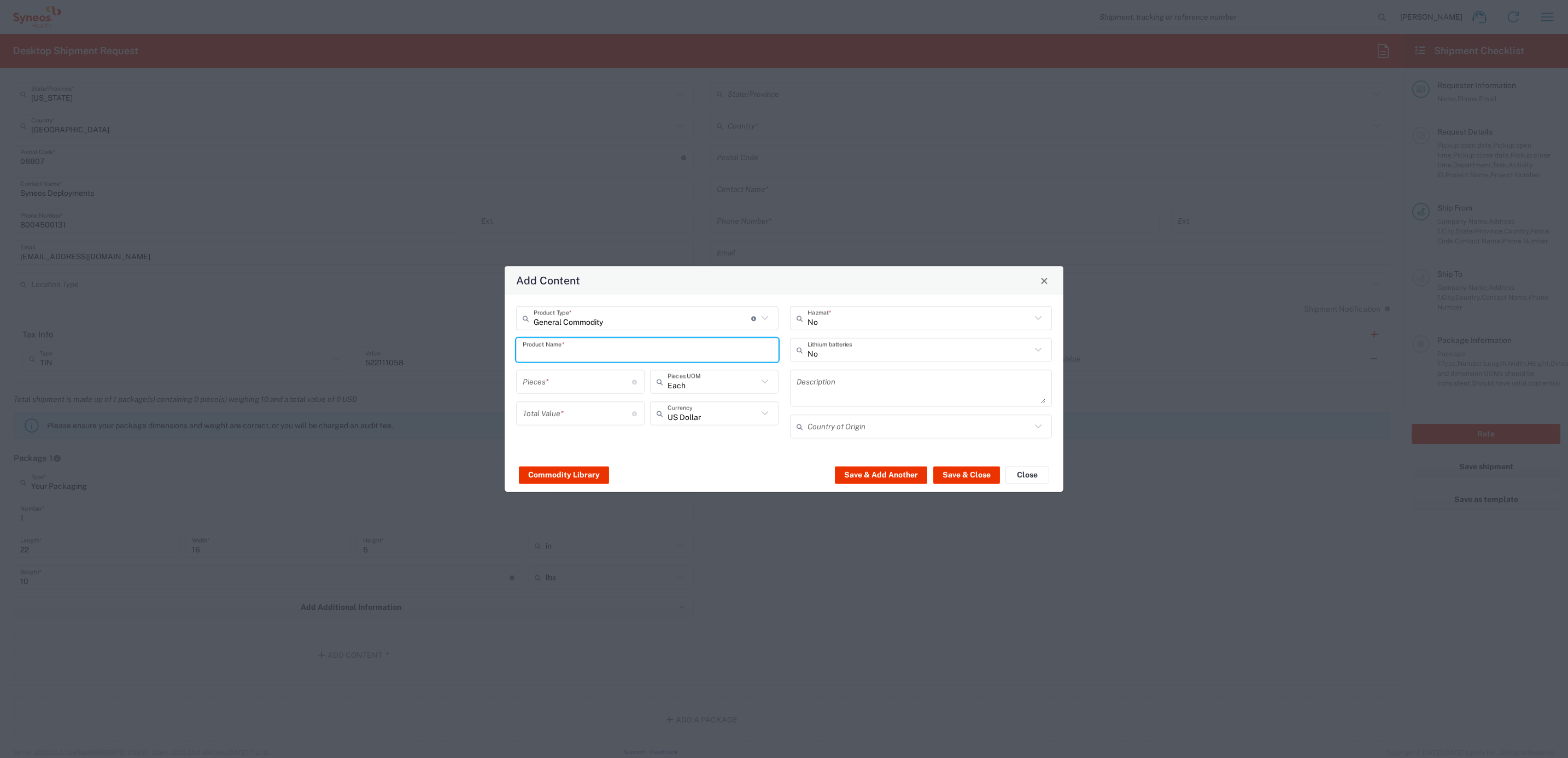
click at [565, 343] on input "text" at bounding box center [647, 350] width 249 height 19
click at [563, 430] on div "ThinkPad T14 Gen 1 Laptop -16 GB RAM" at bounding box center [647, 431] width 260 height 18
type input "ThinkPad T14 Gen 1 Laptop -16 GB RAM"
type textarea "Intel Core i5-10210U- 14"- 512 GB SSD"
type input "[GEOGRAPHIC_DATA]"
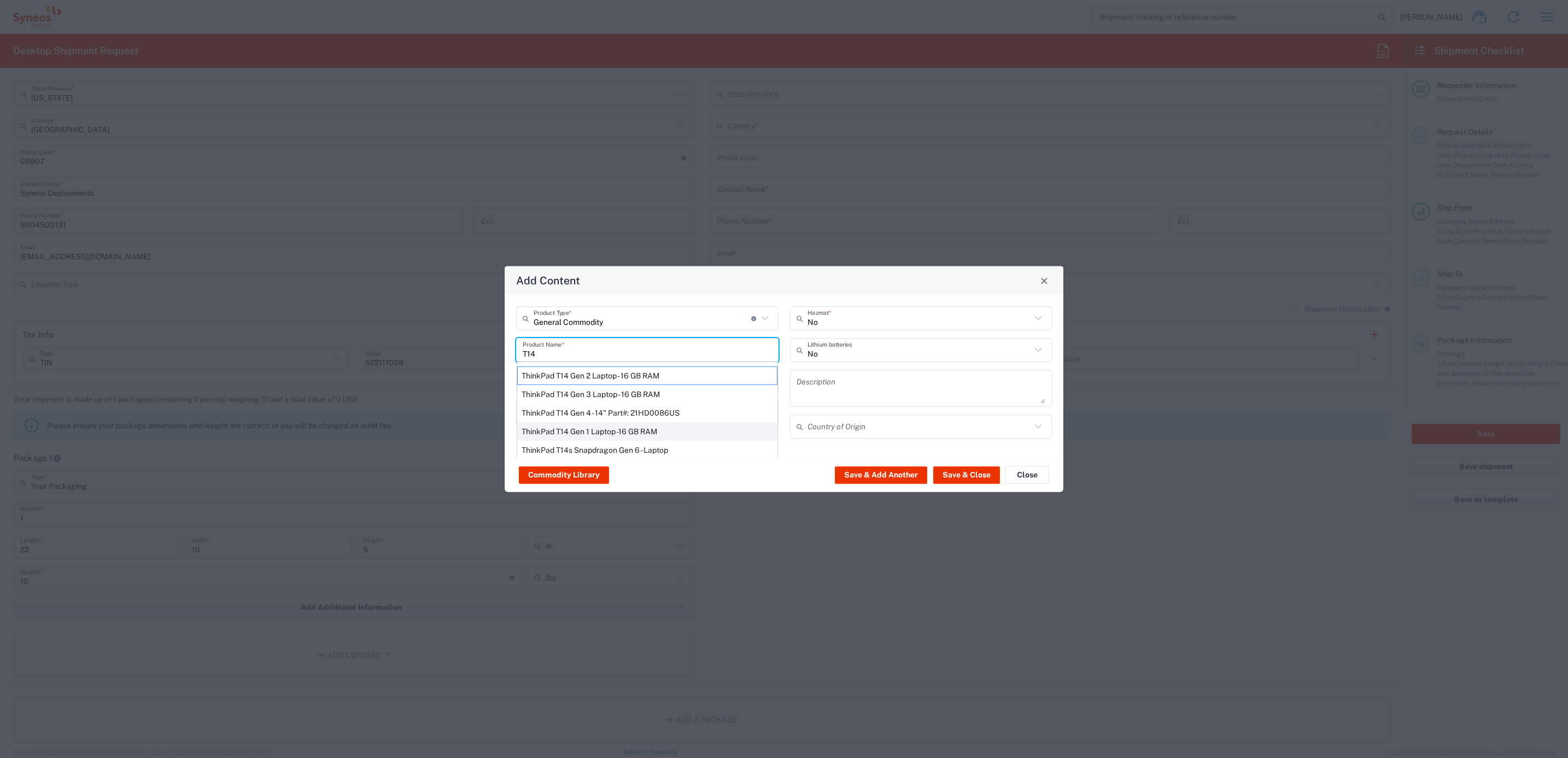
type input "Yes"
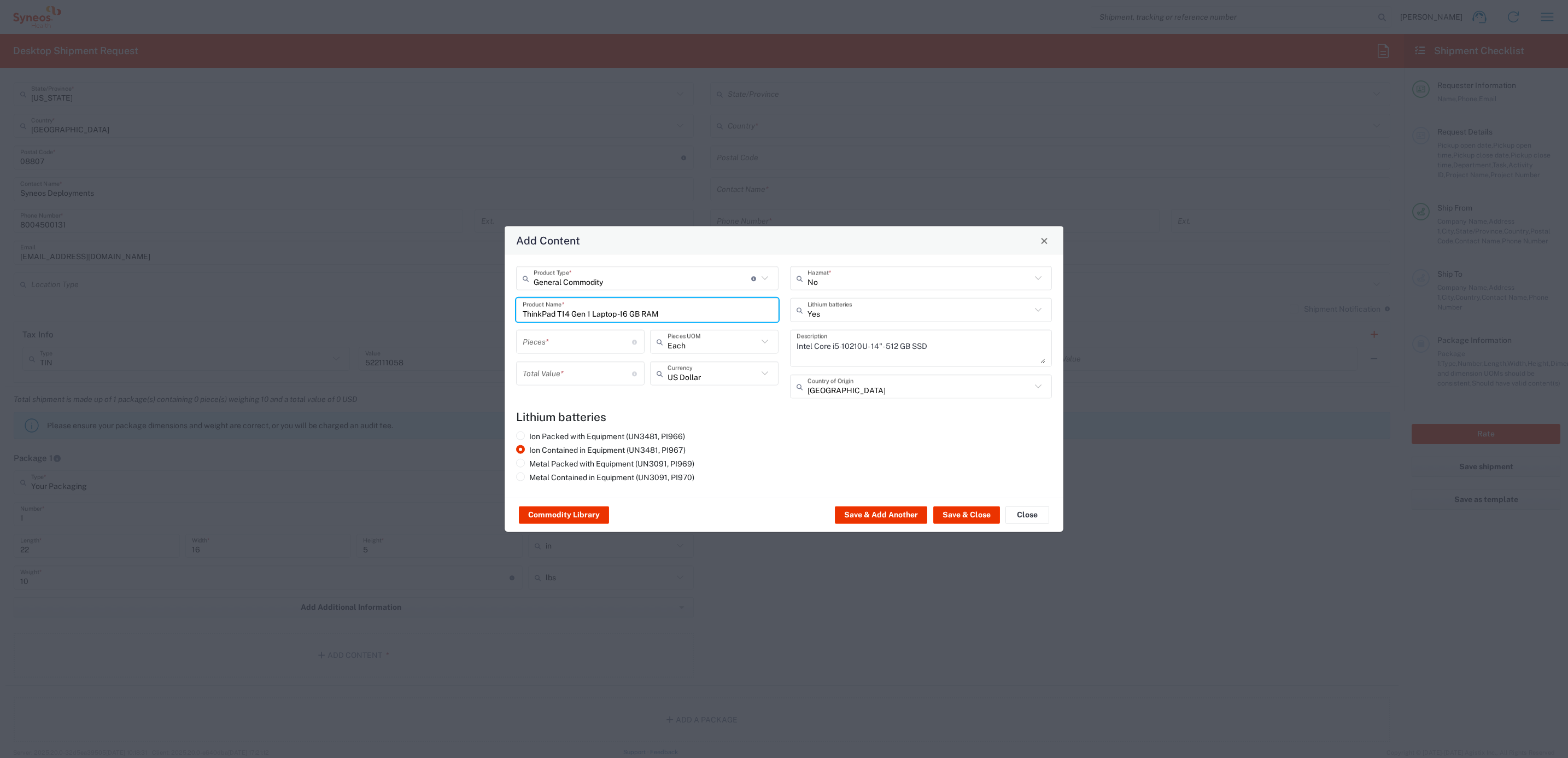
click at [560, 338] on input "number" at bounding box center [578, 342] width 109 height 19
type input "1"
click at [545, 369] on input "number" at bounding box center [578, 373] width 109 height 19
type input "1000"
drag, startPoint x: 971, startPoint y: 513, endPoint x: 935, endPoint y: 505, distance: 36.9
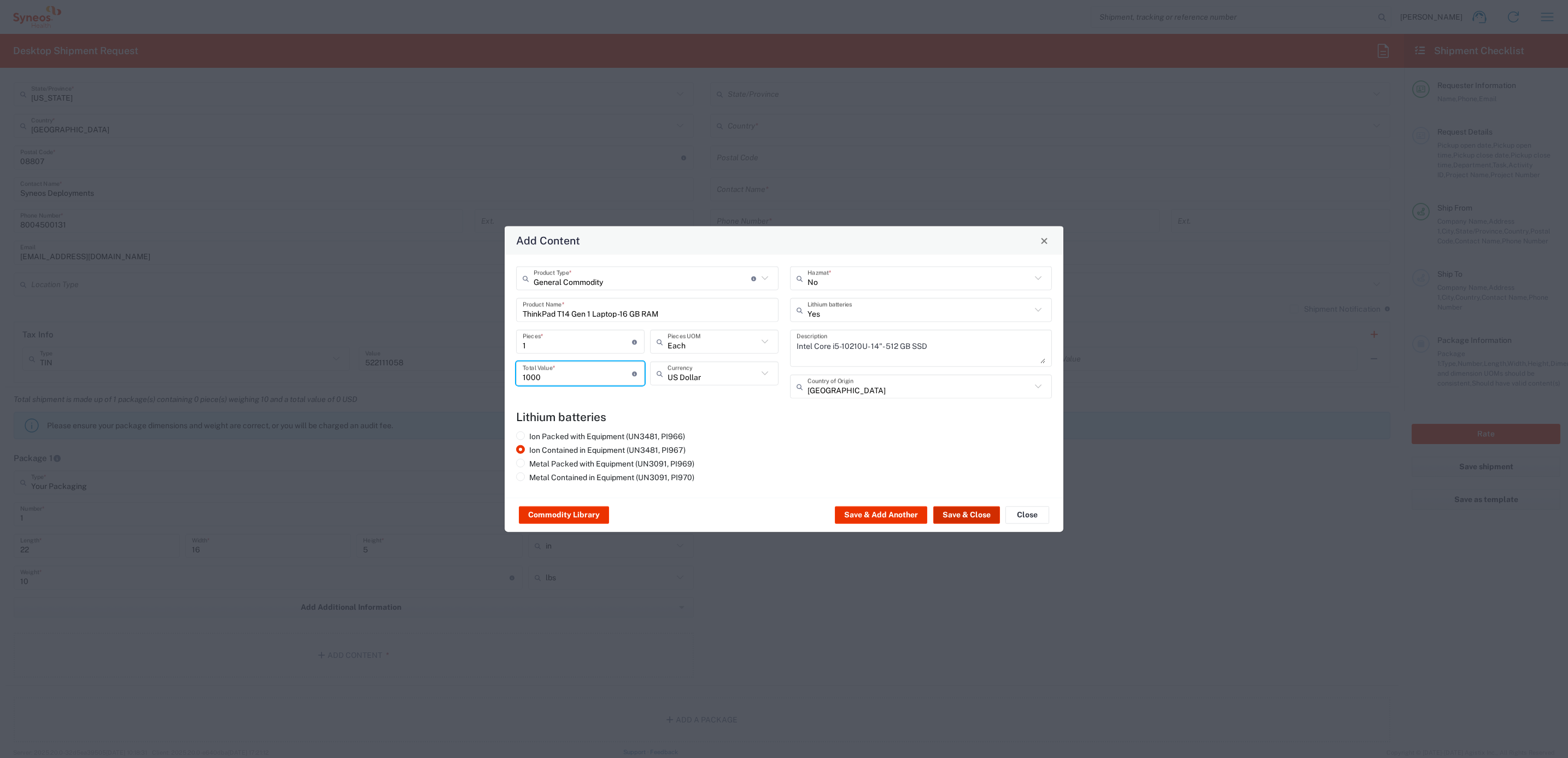
click at [971, 512] on button "Save & Close" at bounding box center [966, 515] width 67 height 17
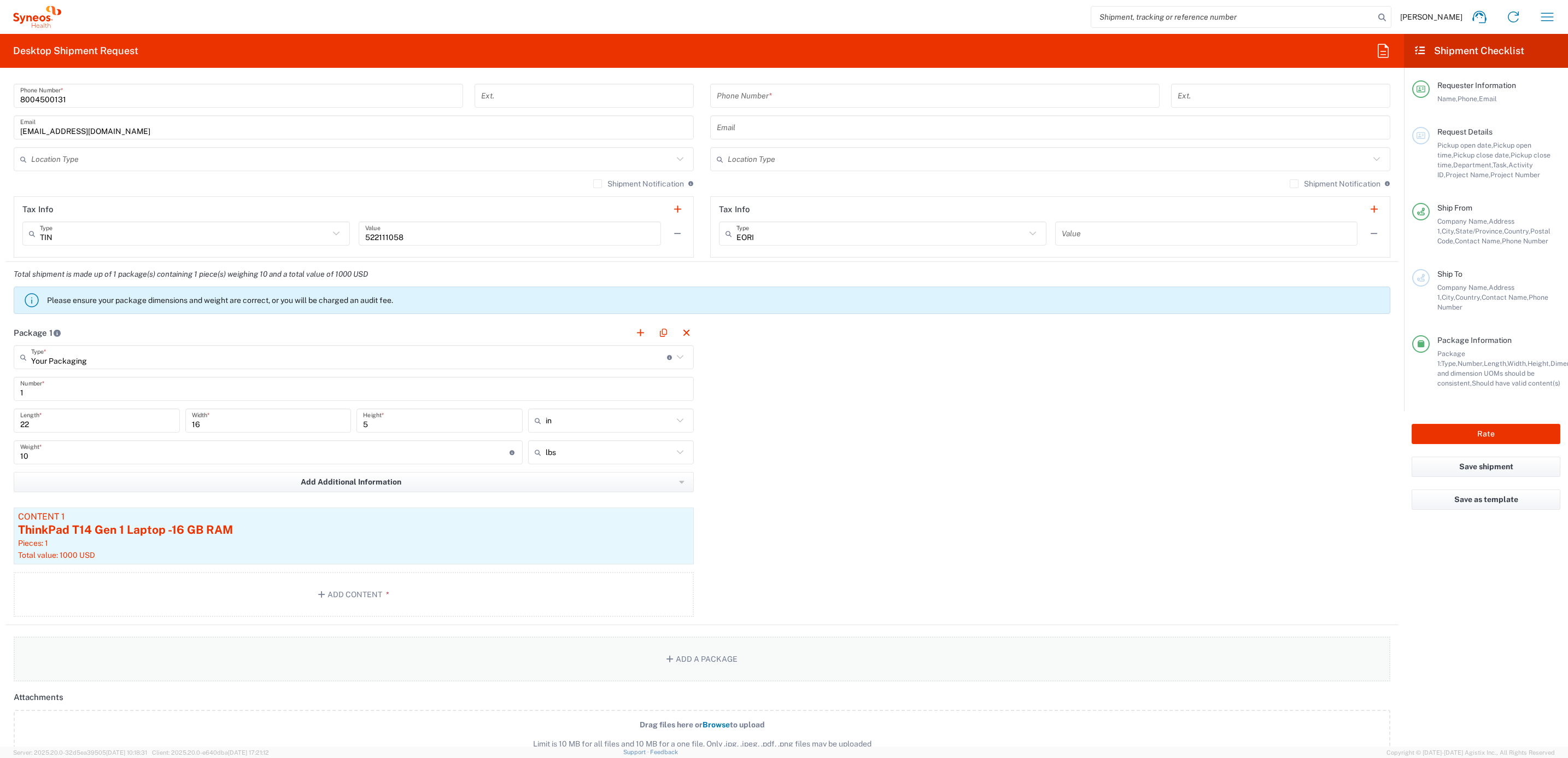
scroll to position [820, 0]
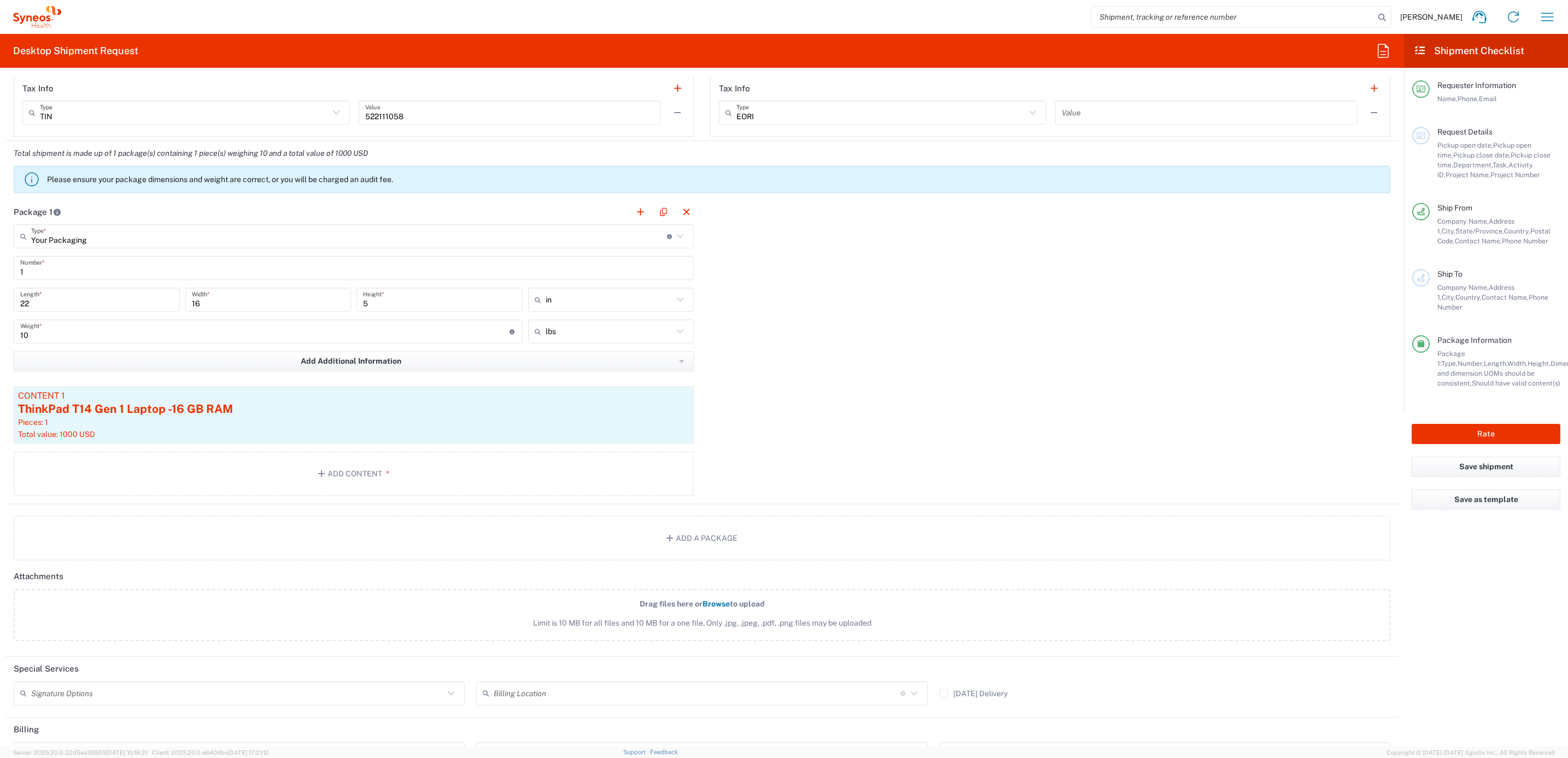
click at [69, 697] on input "text" at bounding box center [238, 693] width 413 height 19
click at [81, 716] on span "Adult Signature Required" at bounding box center [237, 720] width 445 height 17
type input "Adult Signature Required"
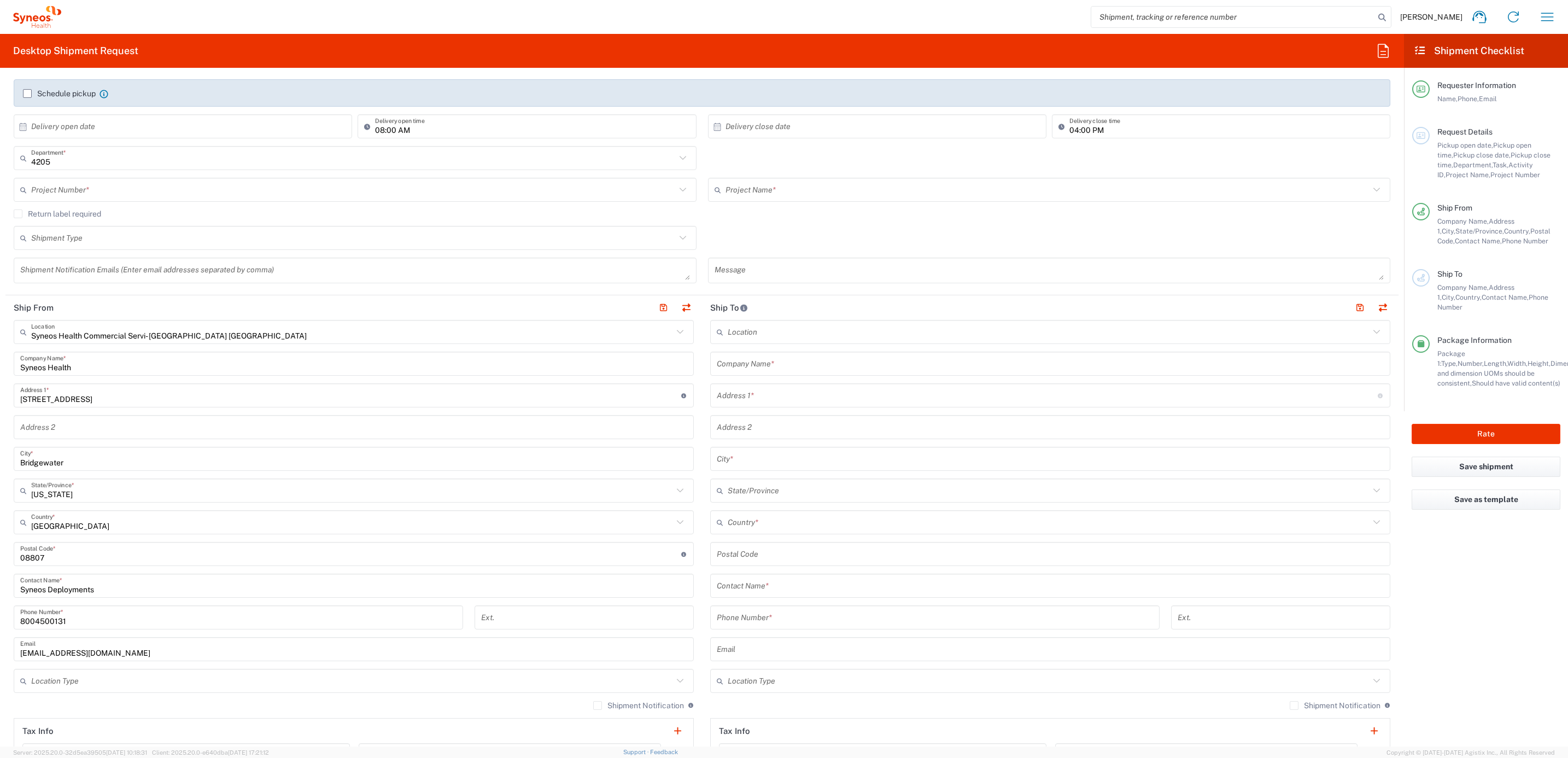
scroll to position [0, 0]
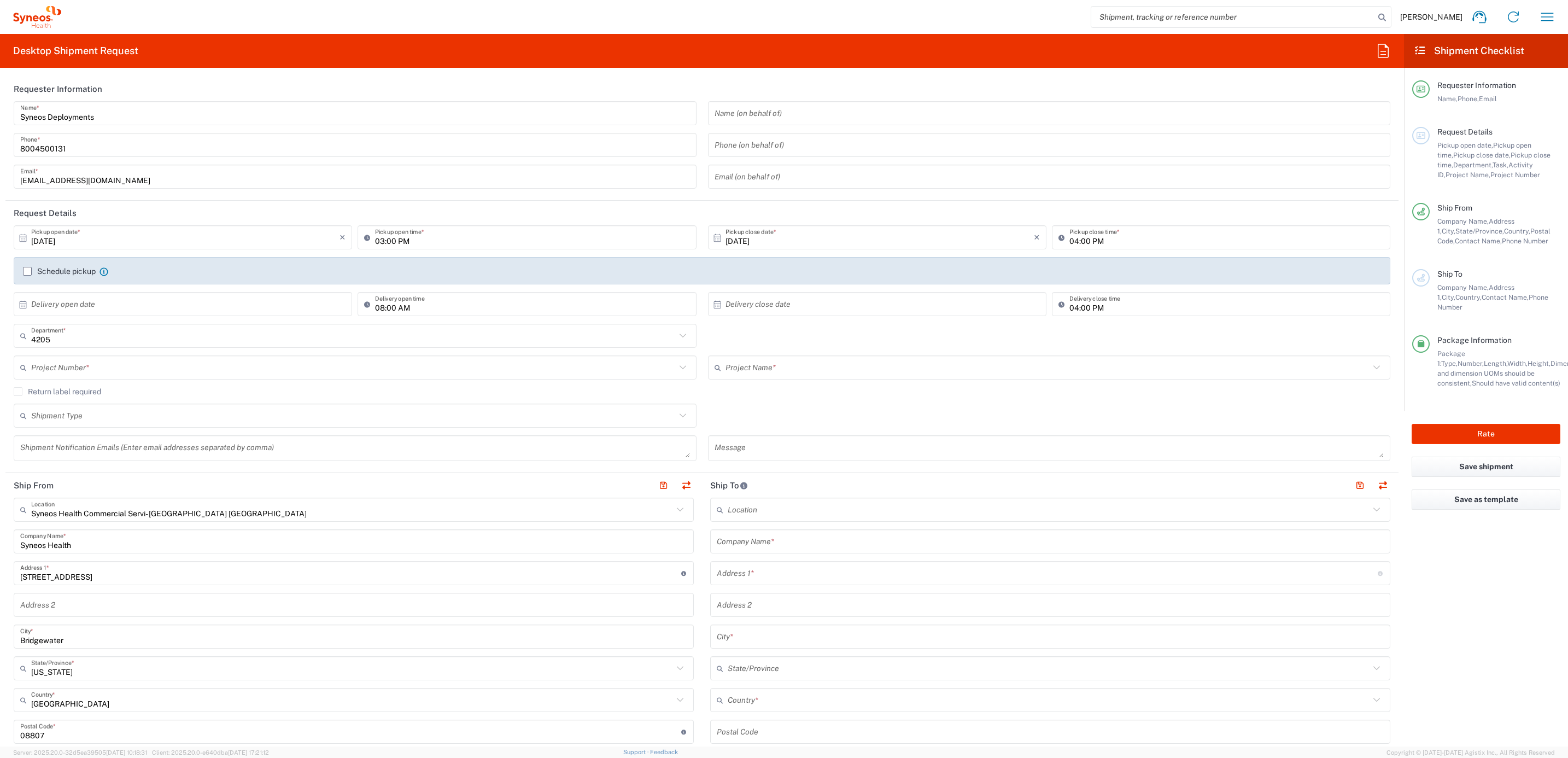
click at [75, 389] on label "Return label required" at bounding box center [57, 391] width 88 height 9
click at [18, 391] on input "Return label required" at bounding box center [18, 391] width 0 height 0
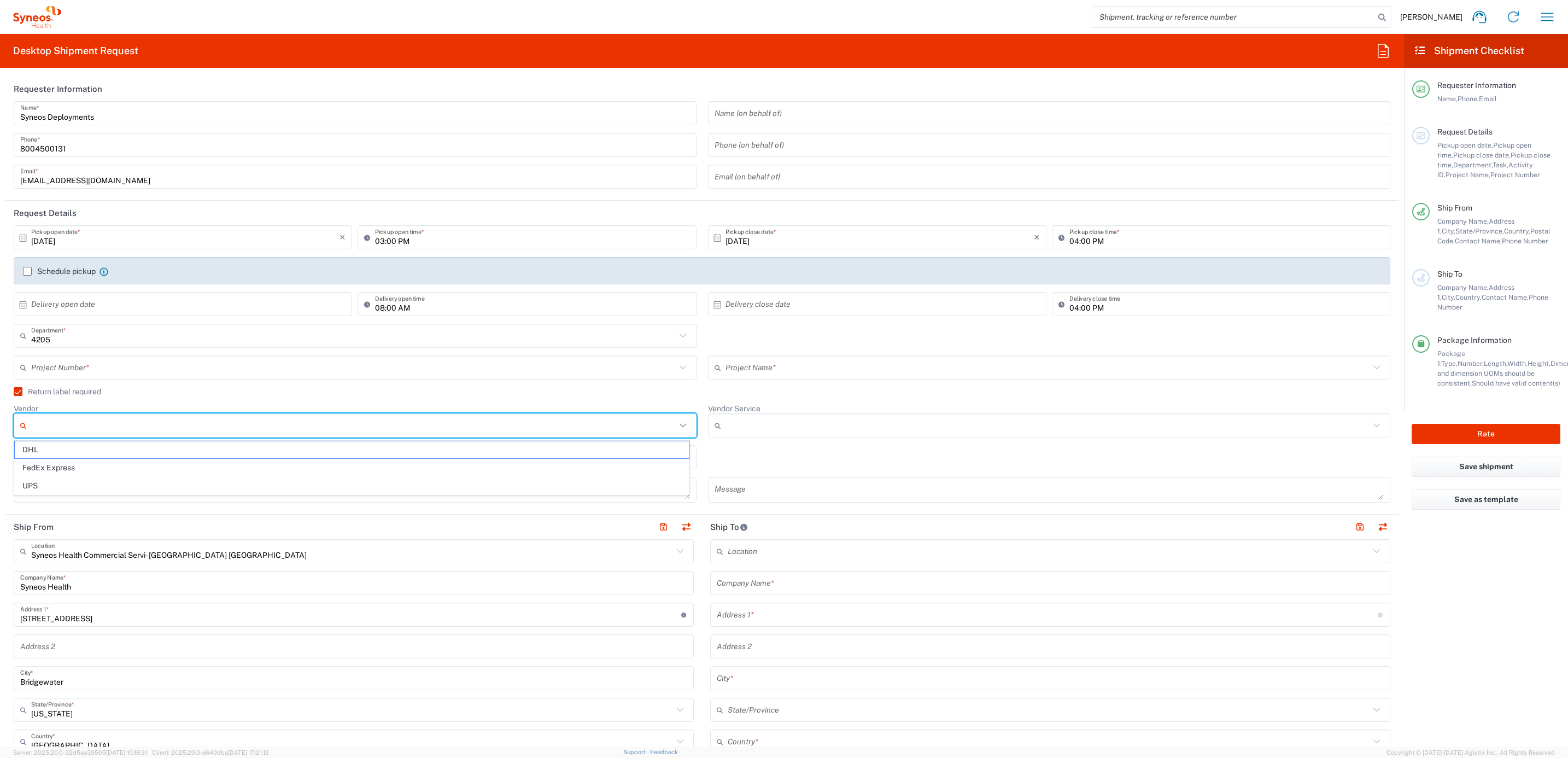
click at [75, 423] on input "Vendor" at bounding box center [353, 425] width 644 height 17
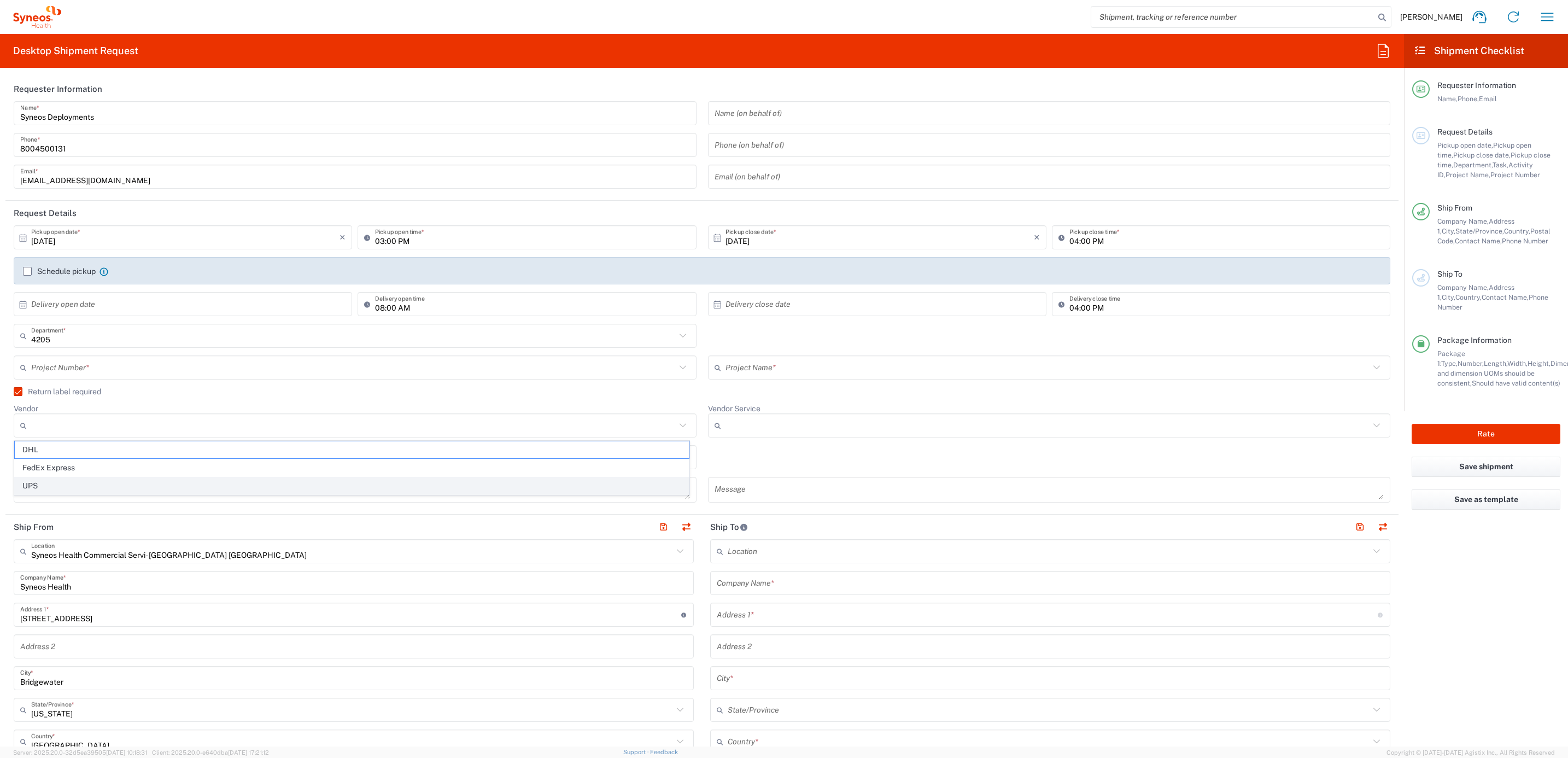
click at [68, 484] on span "UPS" at bounding box center [351, 486] width 674 height 17
type input "UPS"
click at [747, 419] on input "Vendor Service" at bounding box center [1048, 425] width 644 height 17
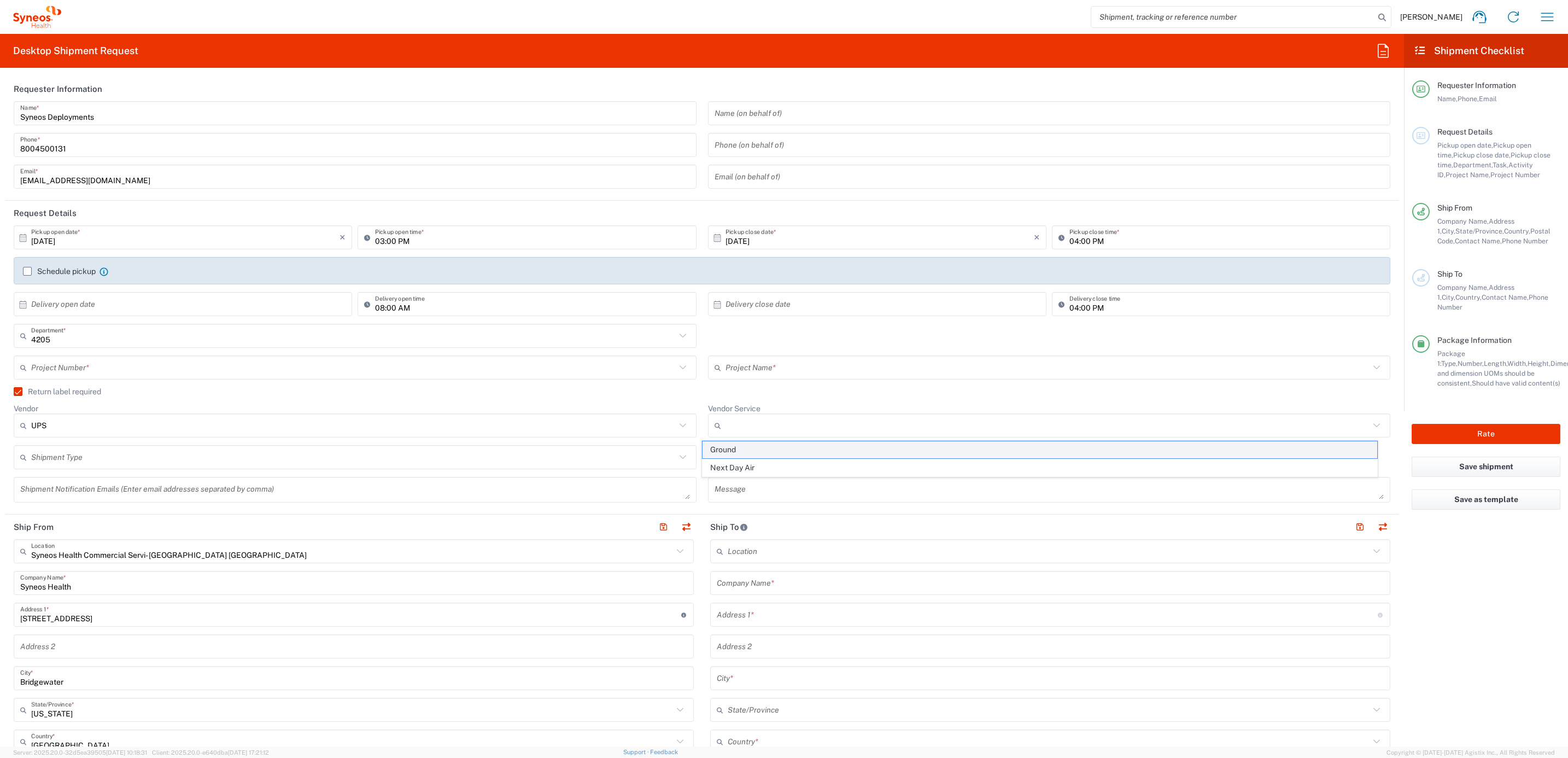
click at [749, 448] on span "Ground" at bounding box center [1039, 450] width 674 height 17
type input "Ground"
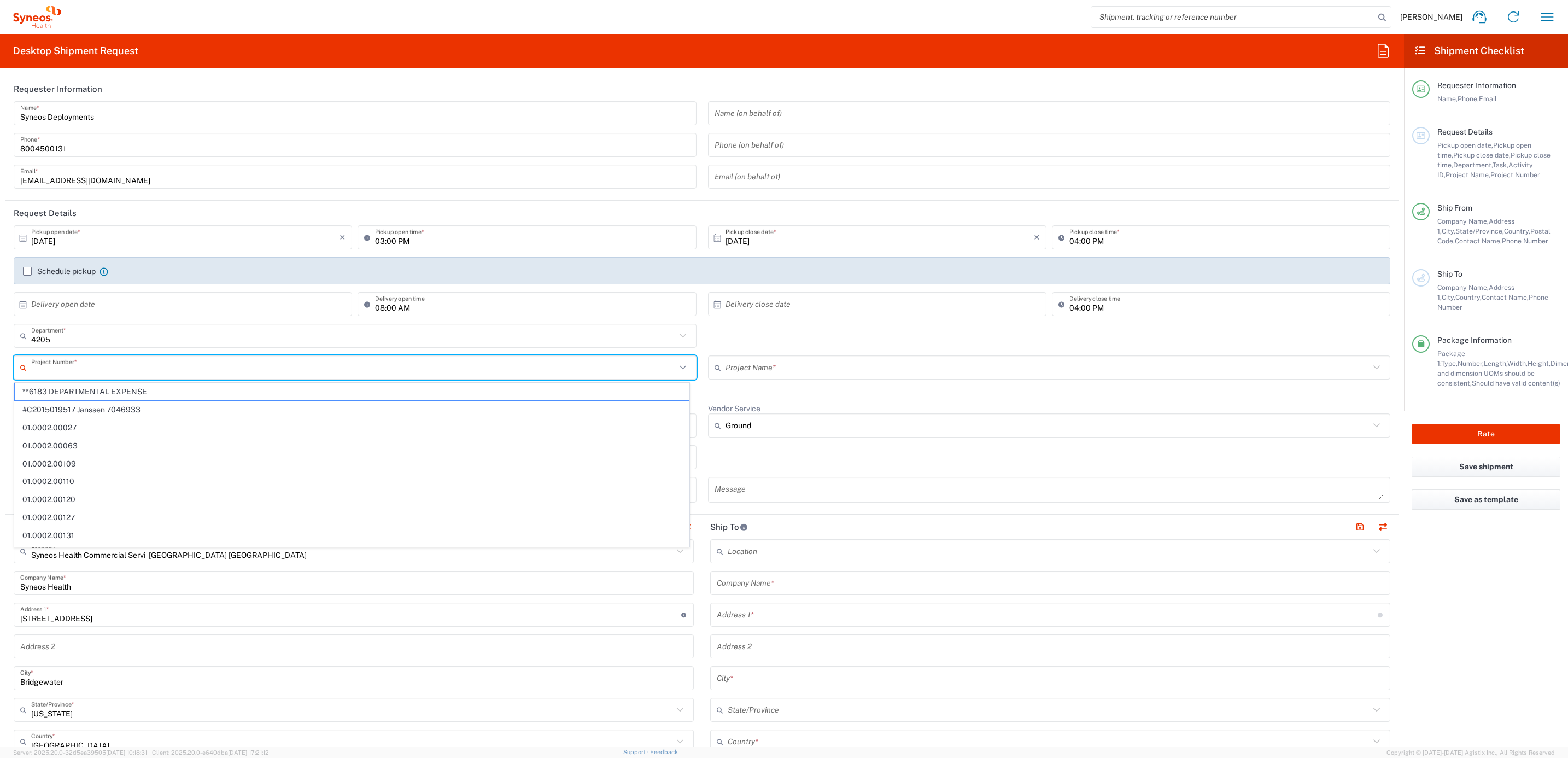
click at [90, 369] on input "text" at bounding box center [353, 368] width 644 height 19
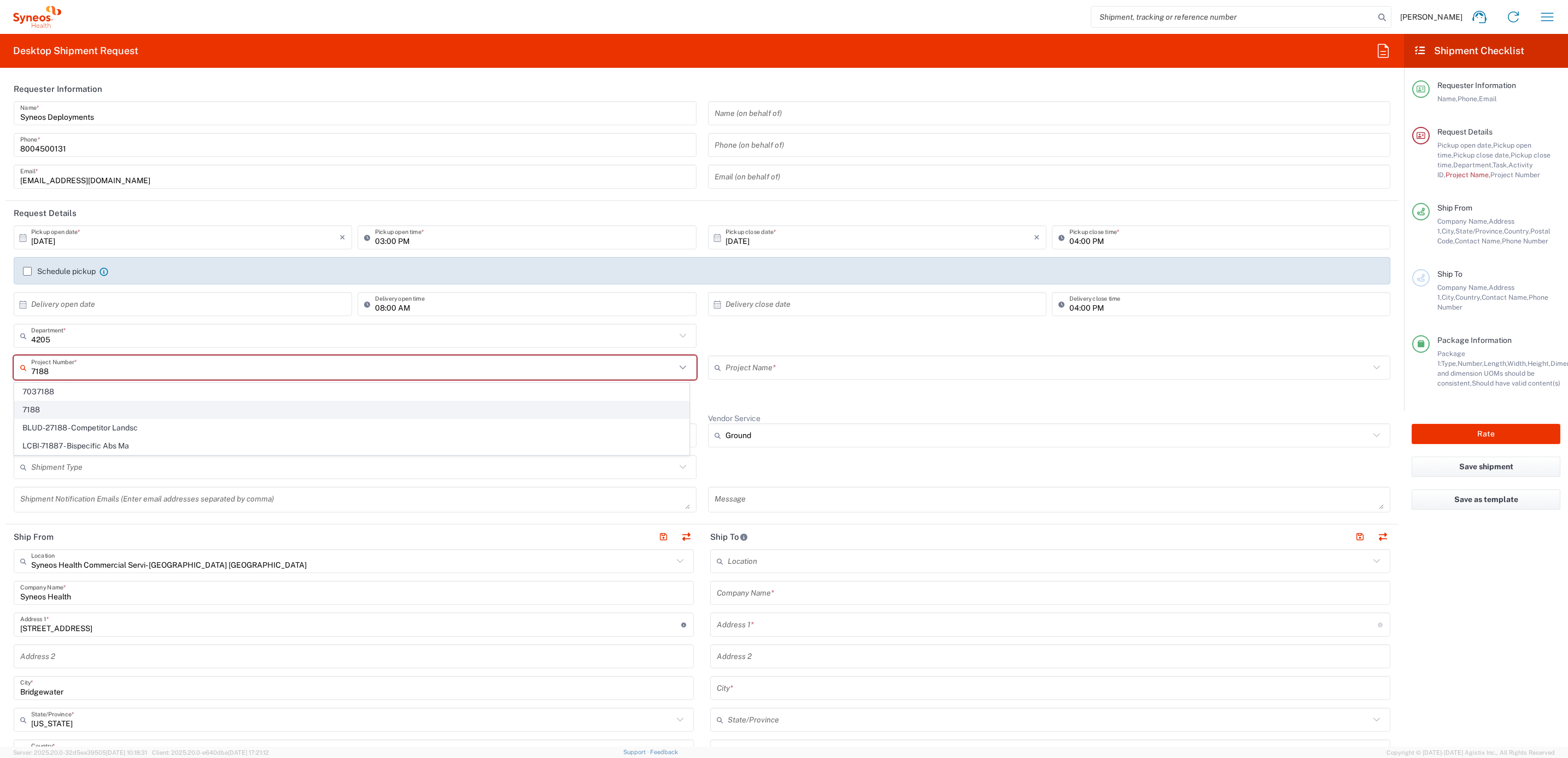
type input "7188"
click at [75, 403] on span "7188" at bounding box center [351, 410] width 674 height 17
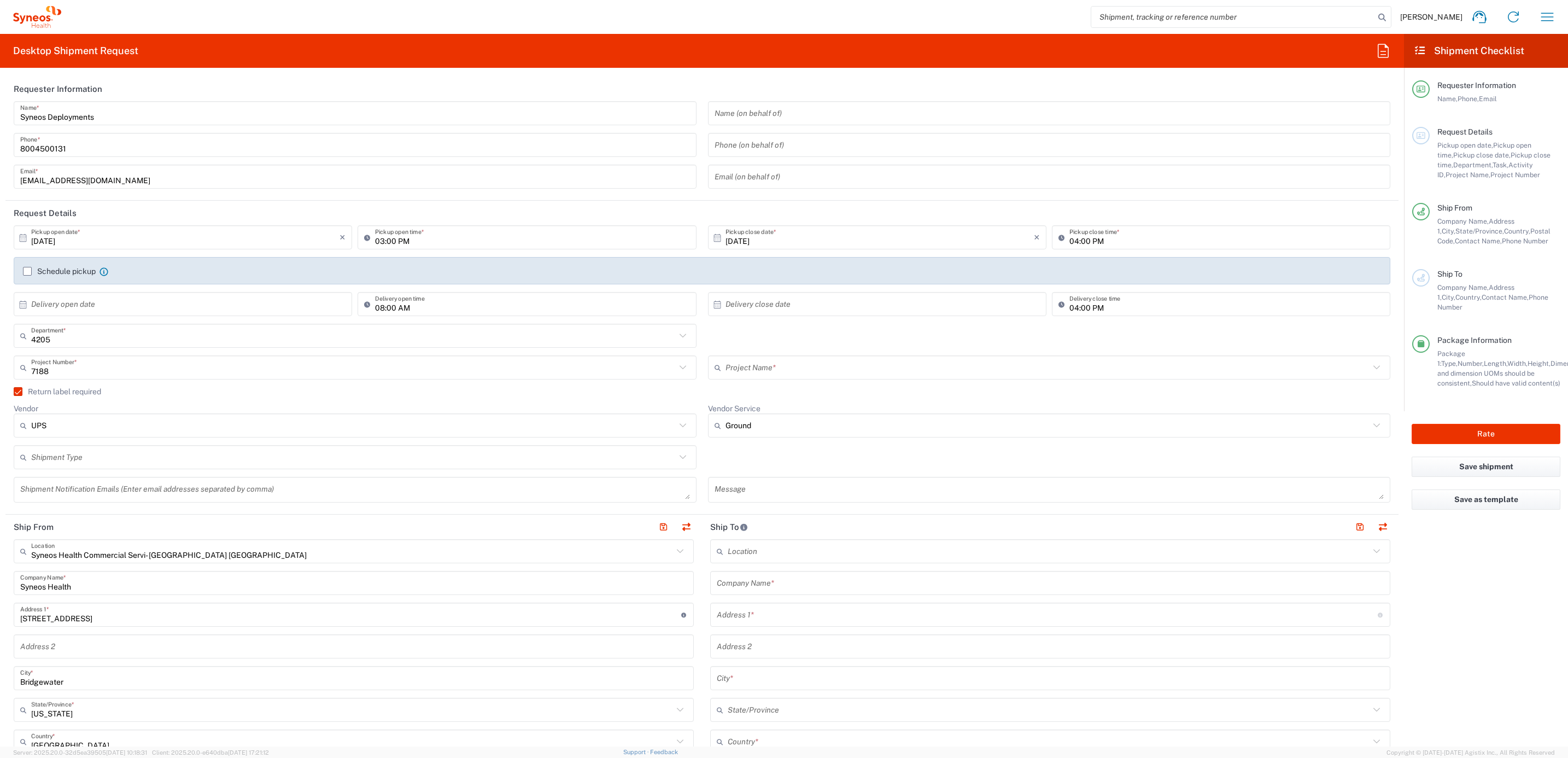
type input "ST-US-GSK-Viiv-Sales"
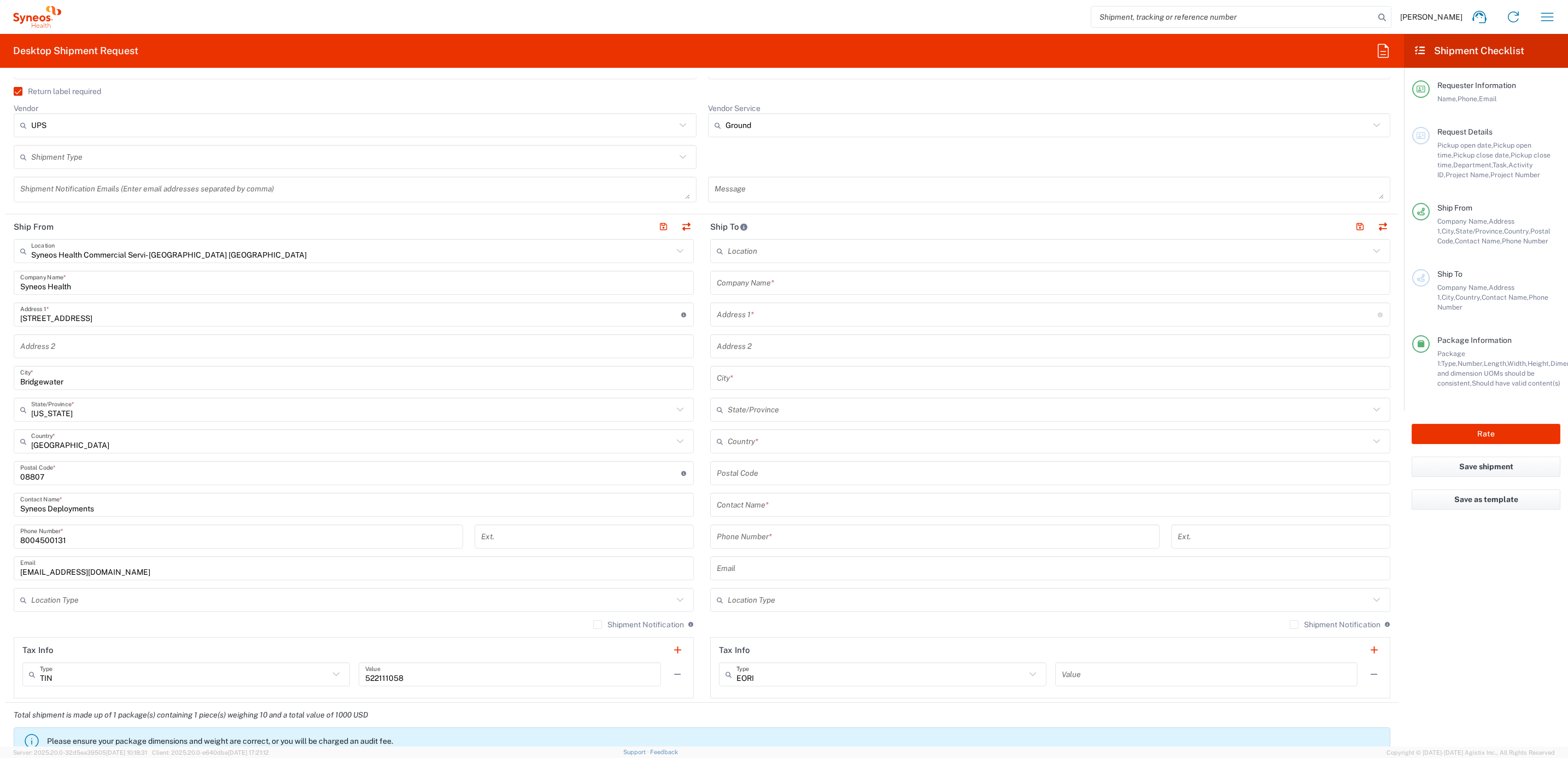
scroll to position [328, 0]
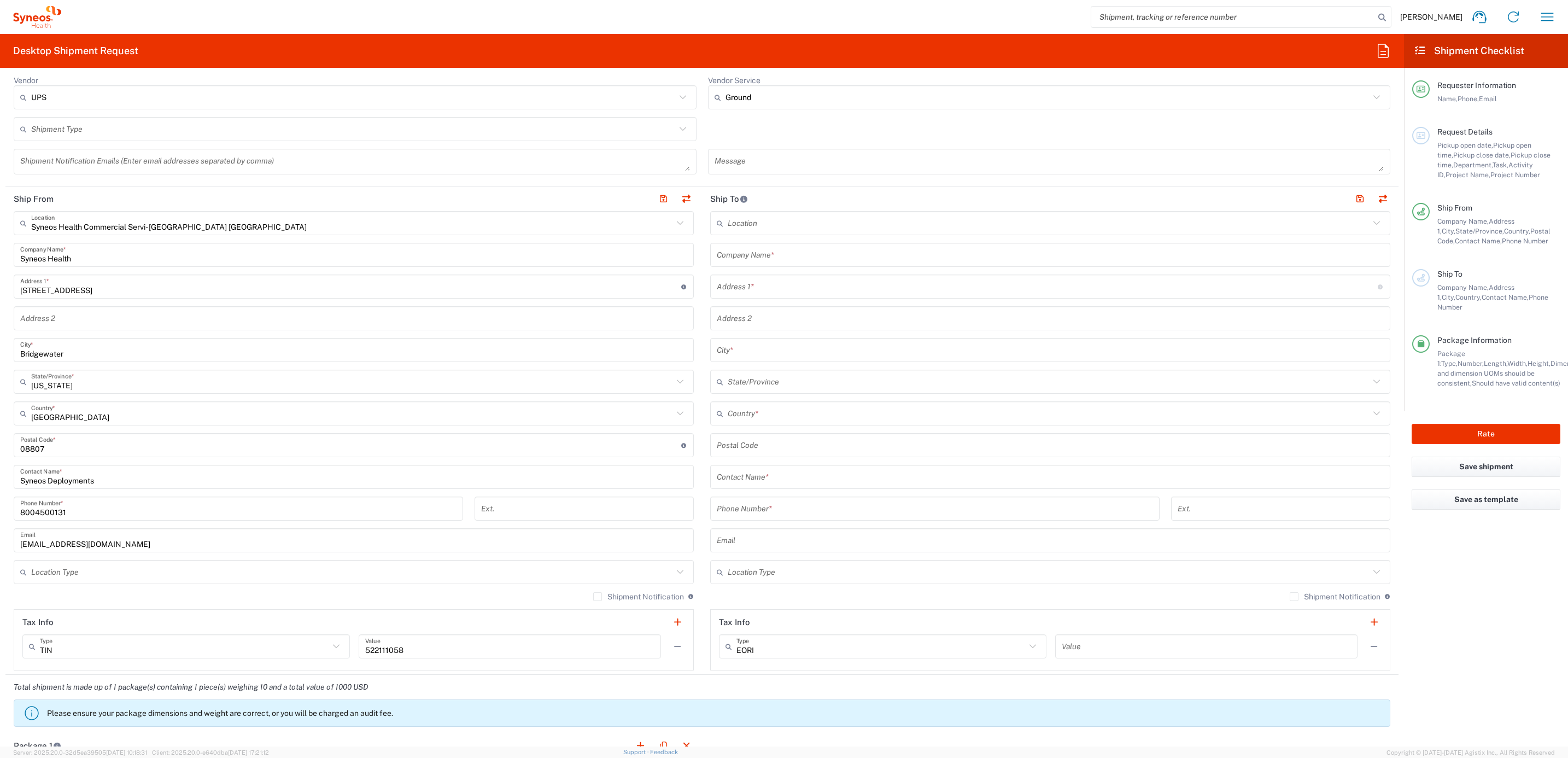
click at [767, 253] on input "text" at bounding box center [1049, 255] width 667 height 19
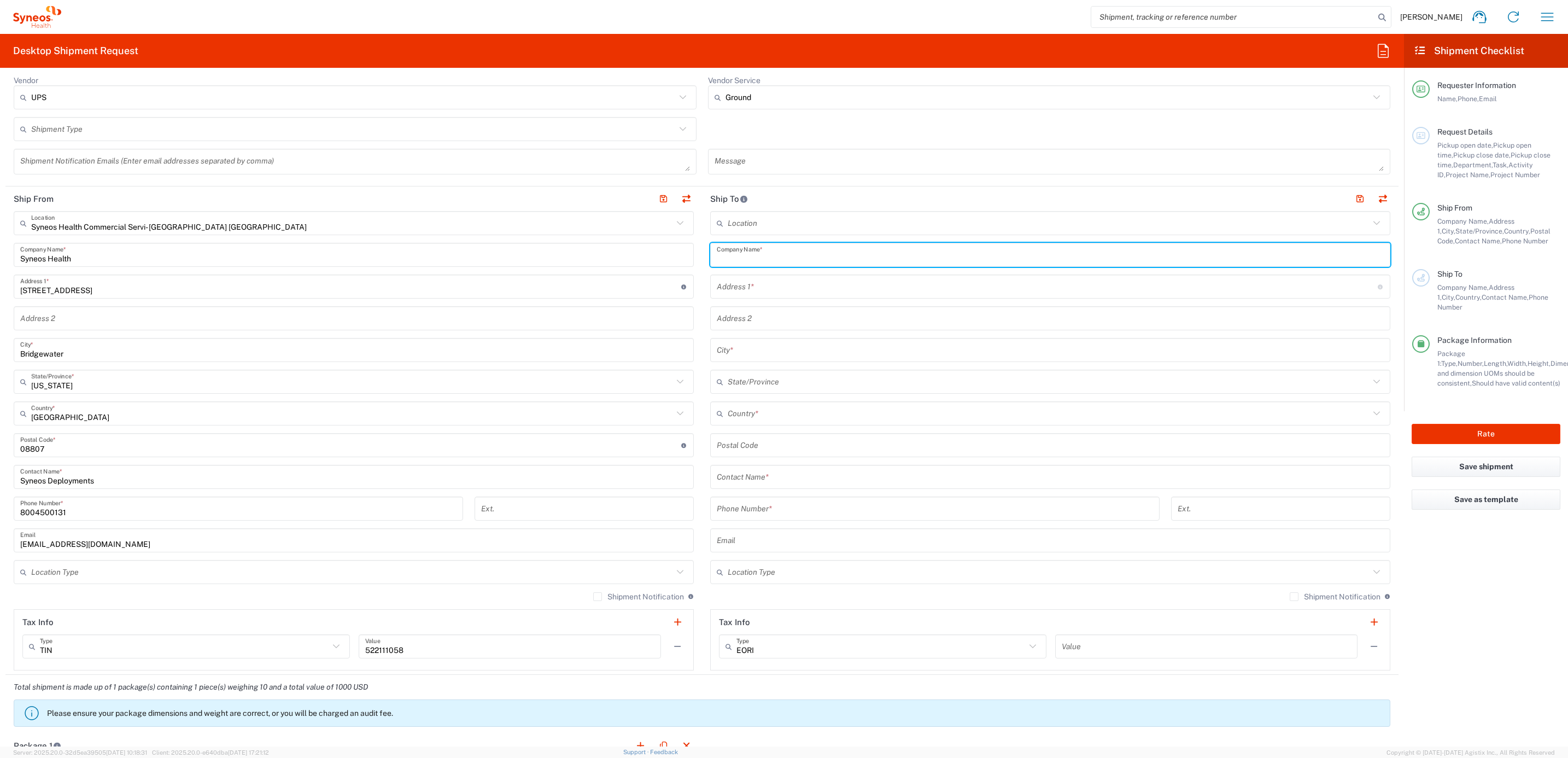
paste input "[PERSON_NAME]"
type input "[PERSON_NAME]"
click at [749, 489] on div "Contact Name *" at bounding box center [1050, 477] width 680 height 24
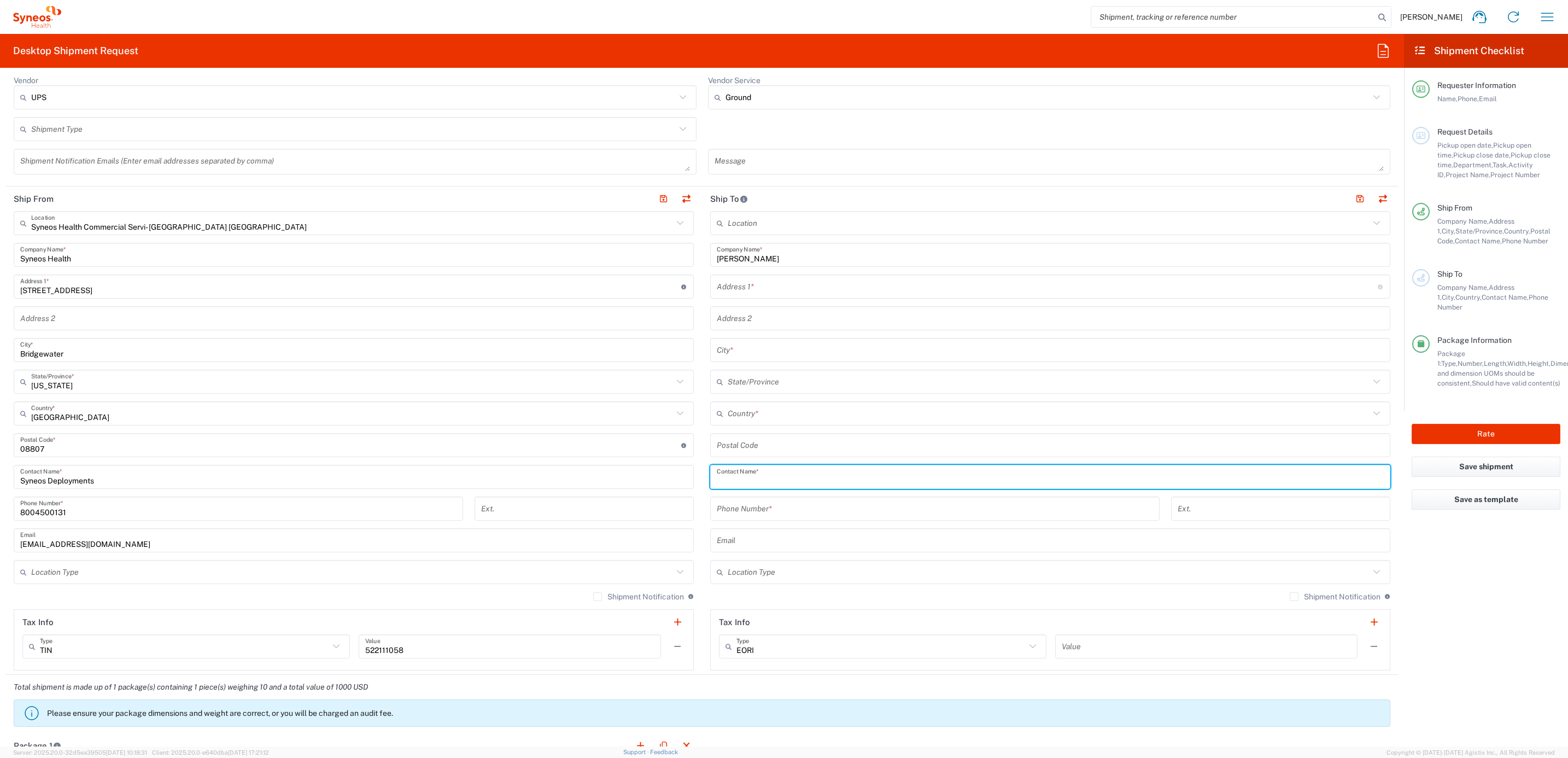
click at [754, 479] on input "text" at bounding box center [1049, 477] width 667 height 19
paste input "[PERSON_NAME]"
type input "[PERSON_NAME]"
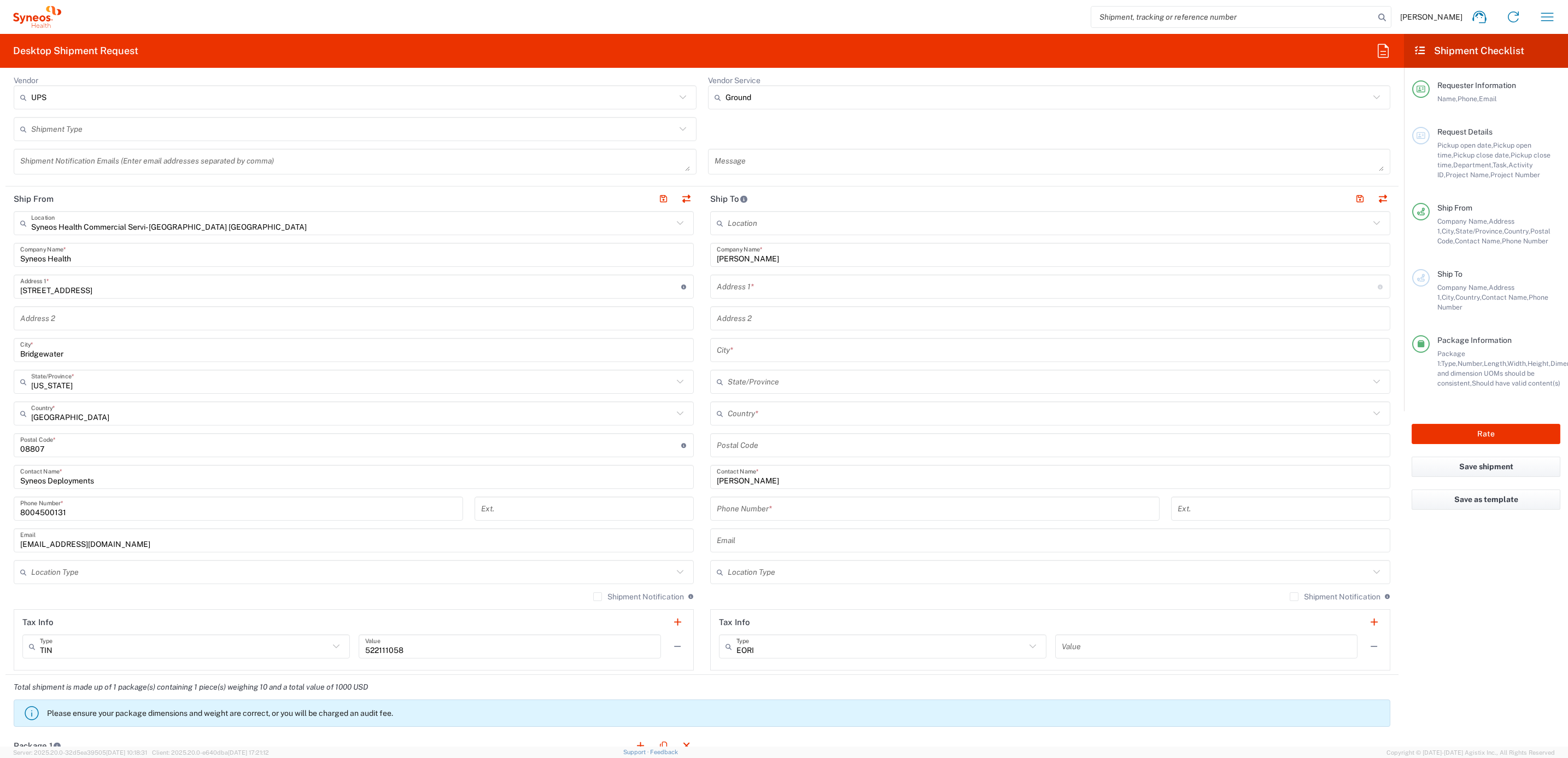
click at [779, 298] on div "Address 1 * For cross streets use street names with '&' or 'and' in between. Fo…" at bounding box center [1050, 286] width 680 height 24
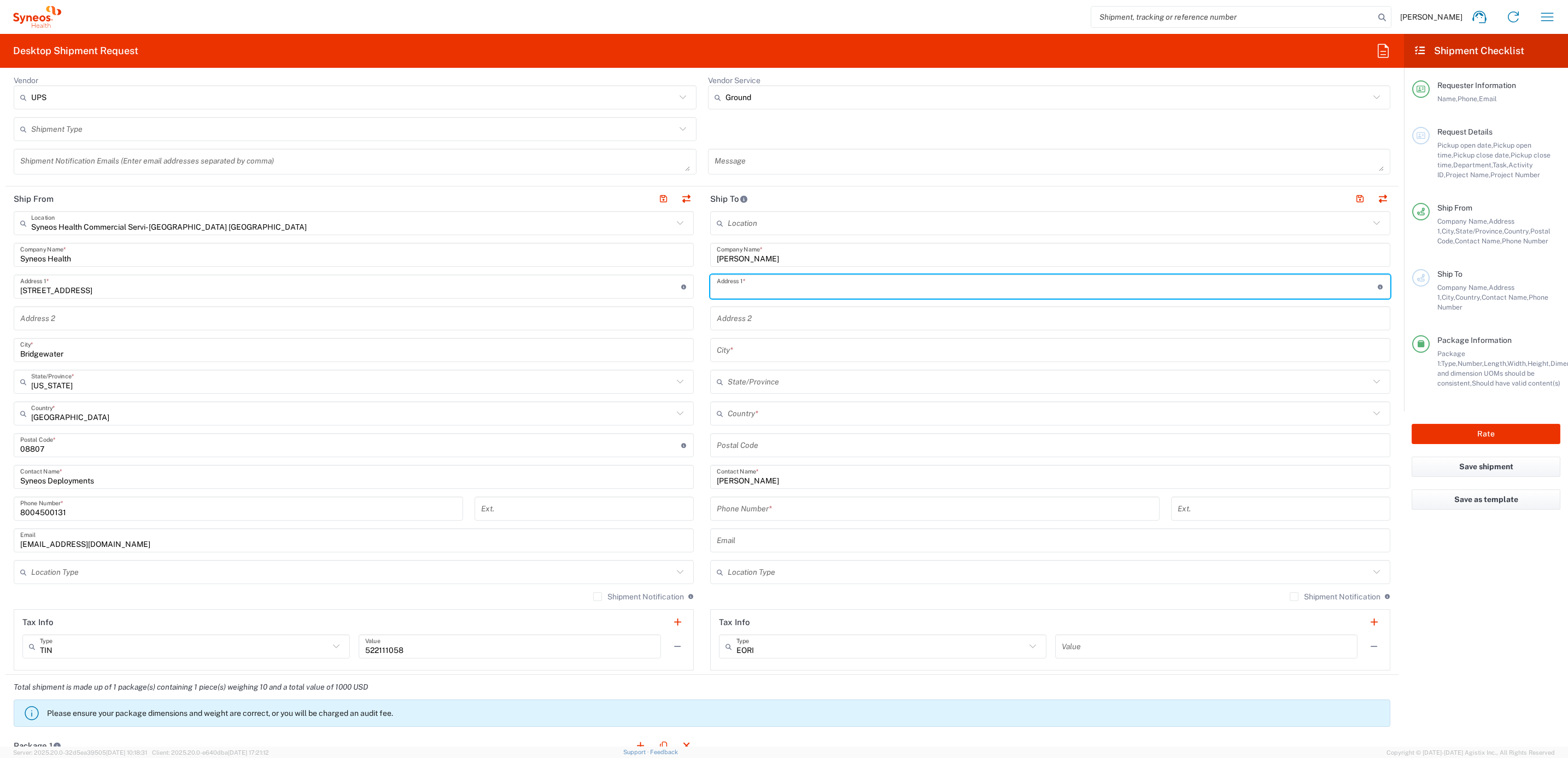
paste input "[STREET_ADDRESS]"
type input "[STREET_ADDRESS]"
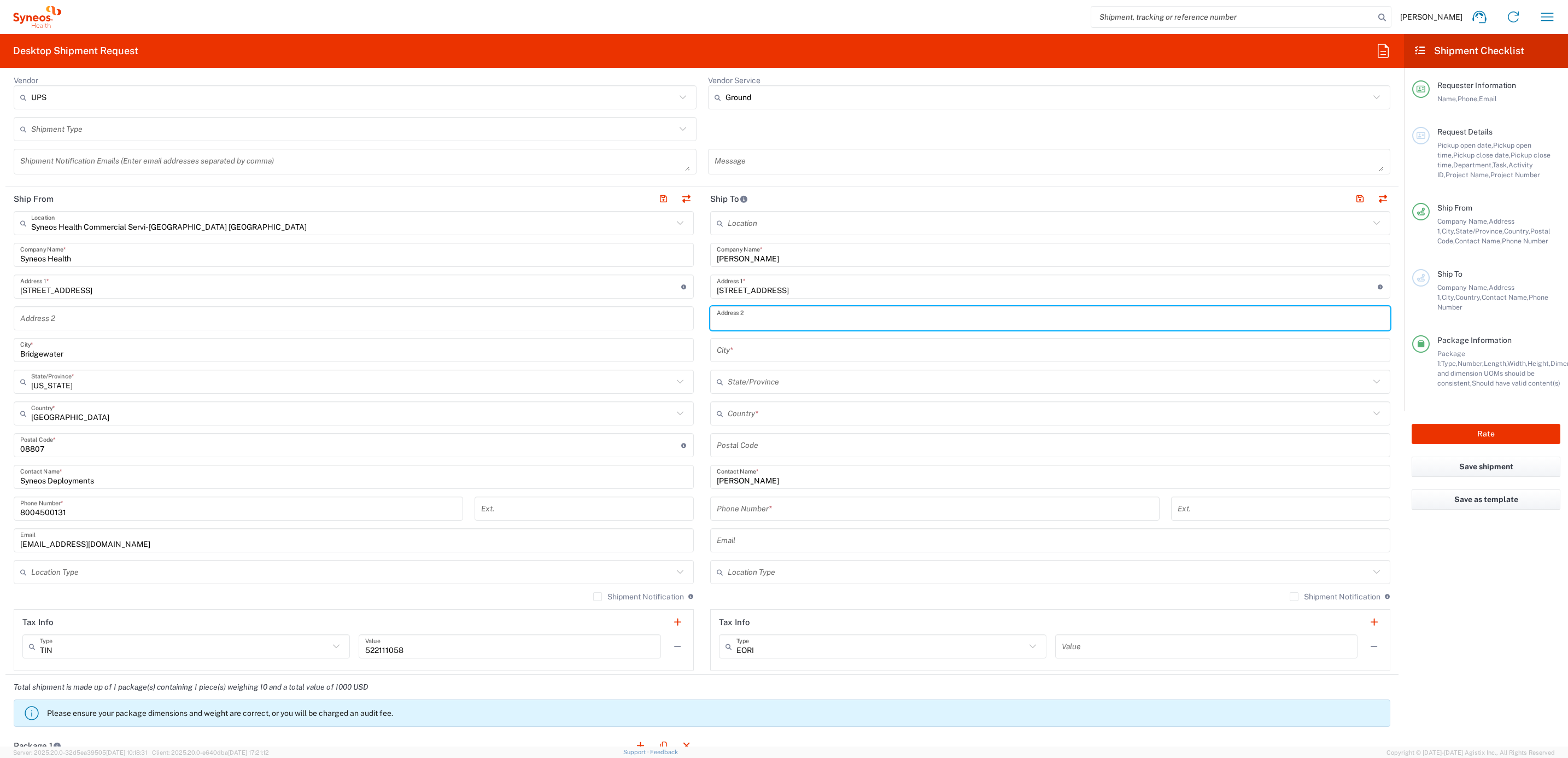
click at [758, 320] on input "text" at bounding box center [1049, 318] width 667 height 19
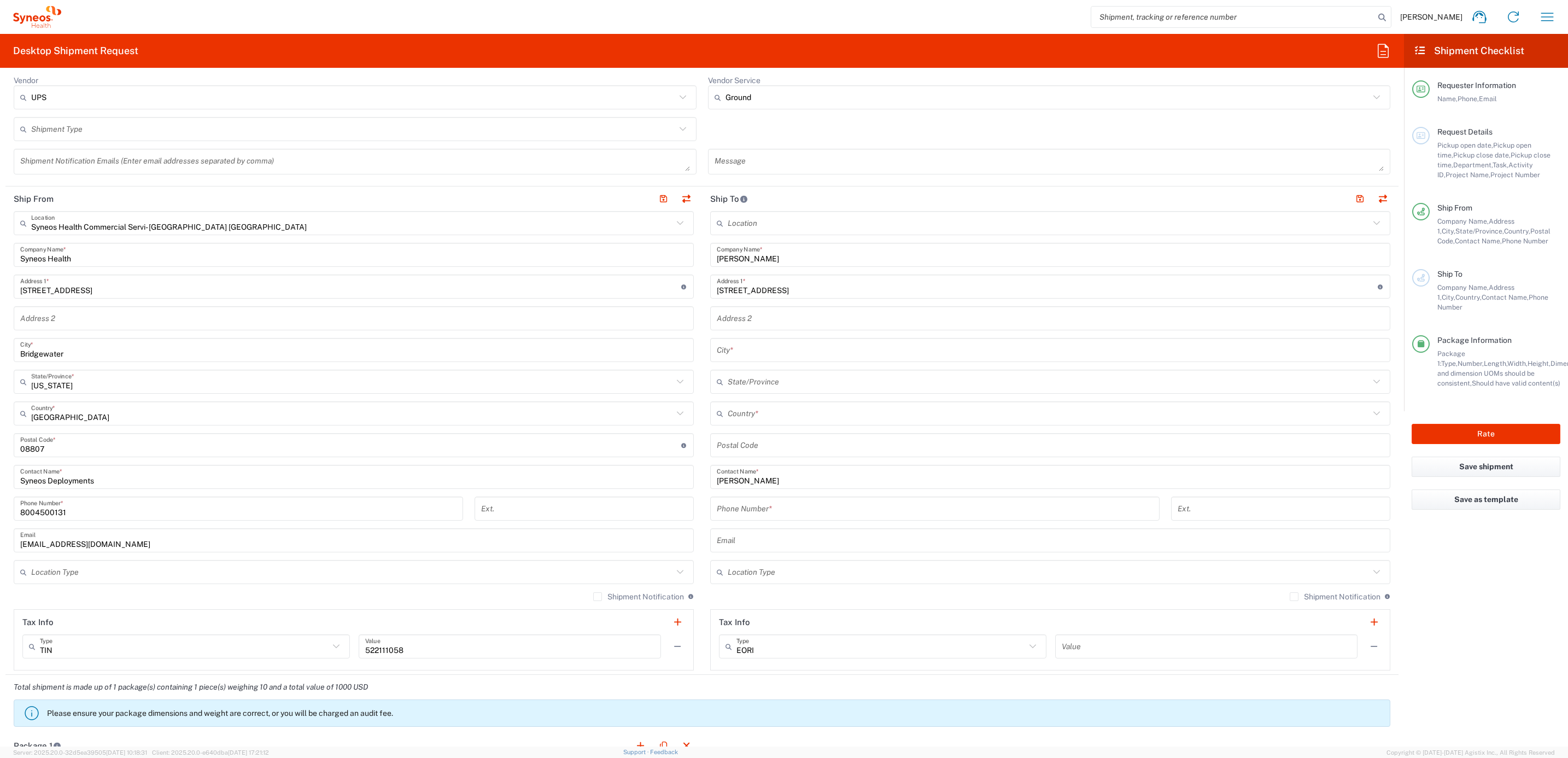
drag, startPoint x: 722, startPoint y: 311, endPoint x: 735, endPoint y: 317, distance: 14.3
click at [722, 311] on input "text" at bounding box center [1049, 318] width 667 height 19
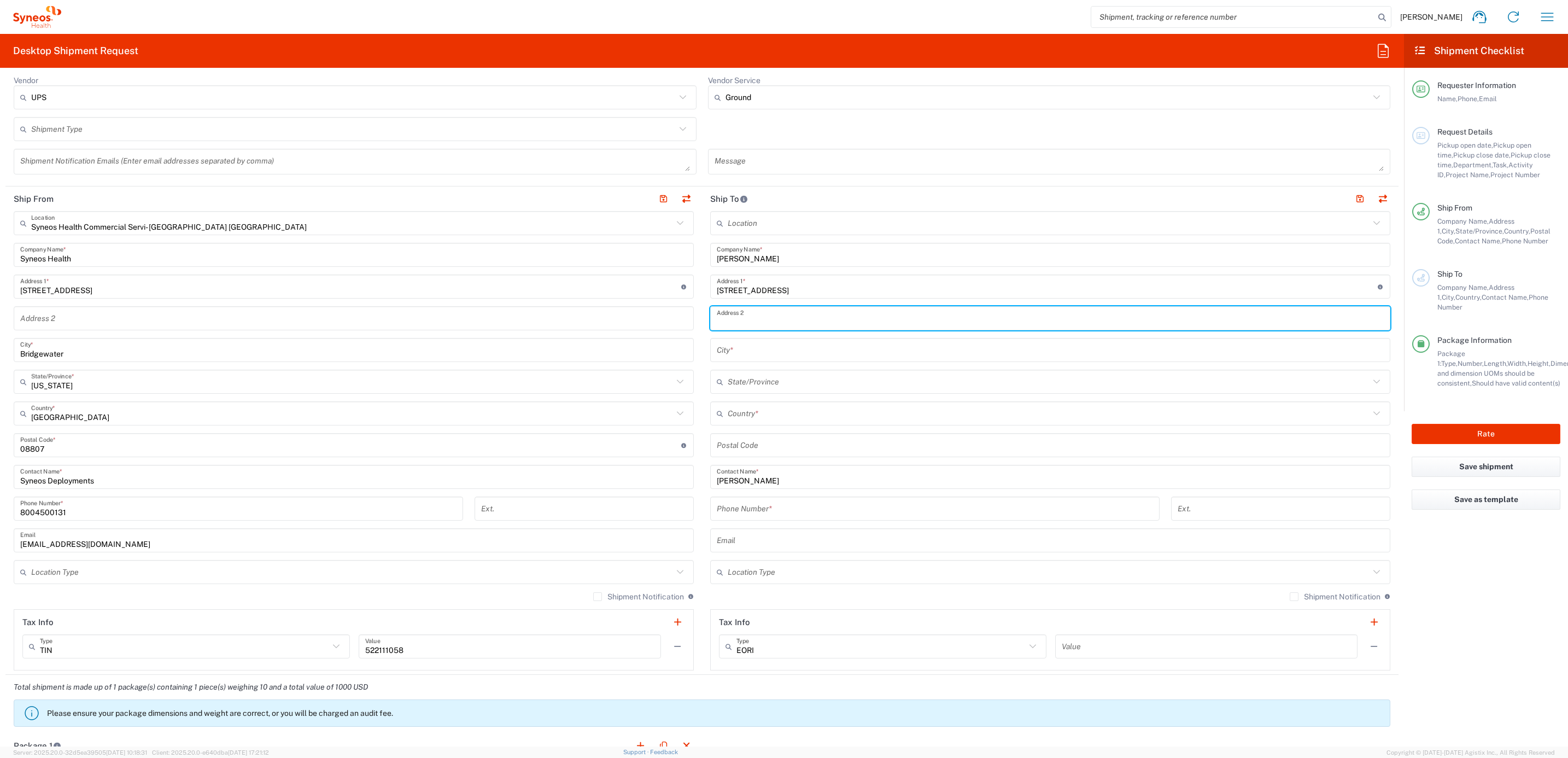
paste input "#3"
type input "#3"
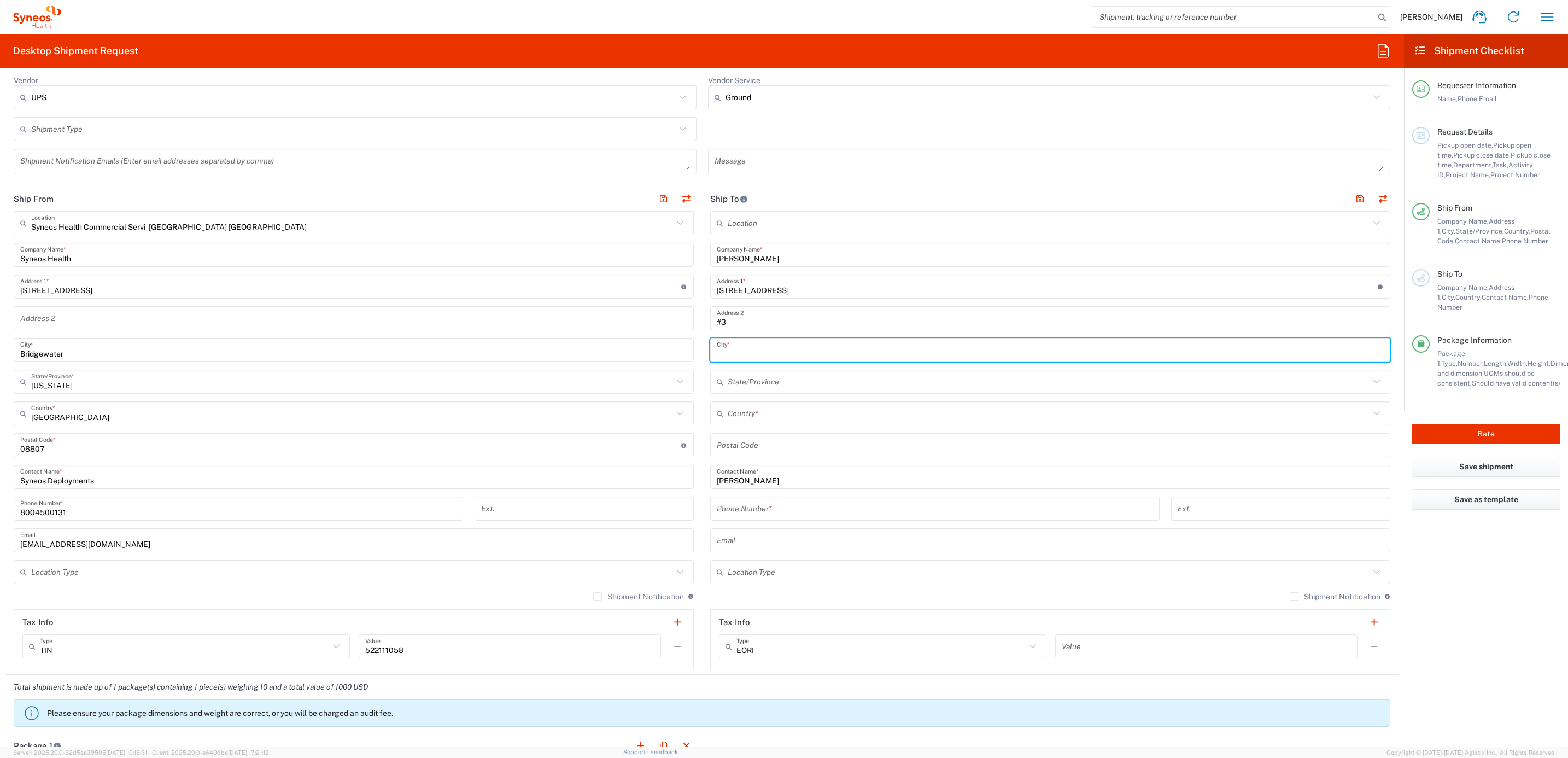
click at [721, 347] on input "text" at bounding box center [1049, 350] width 667 height 19
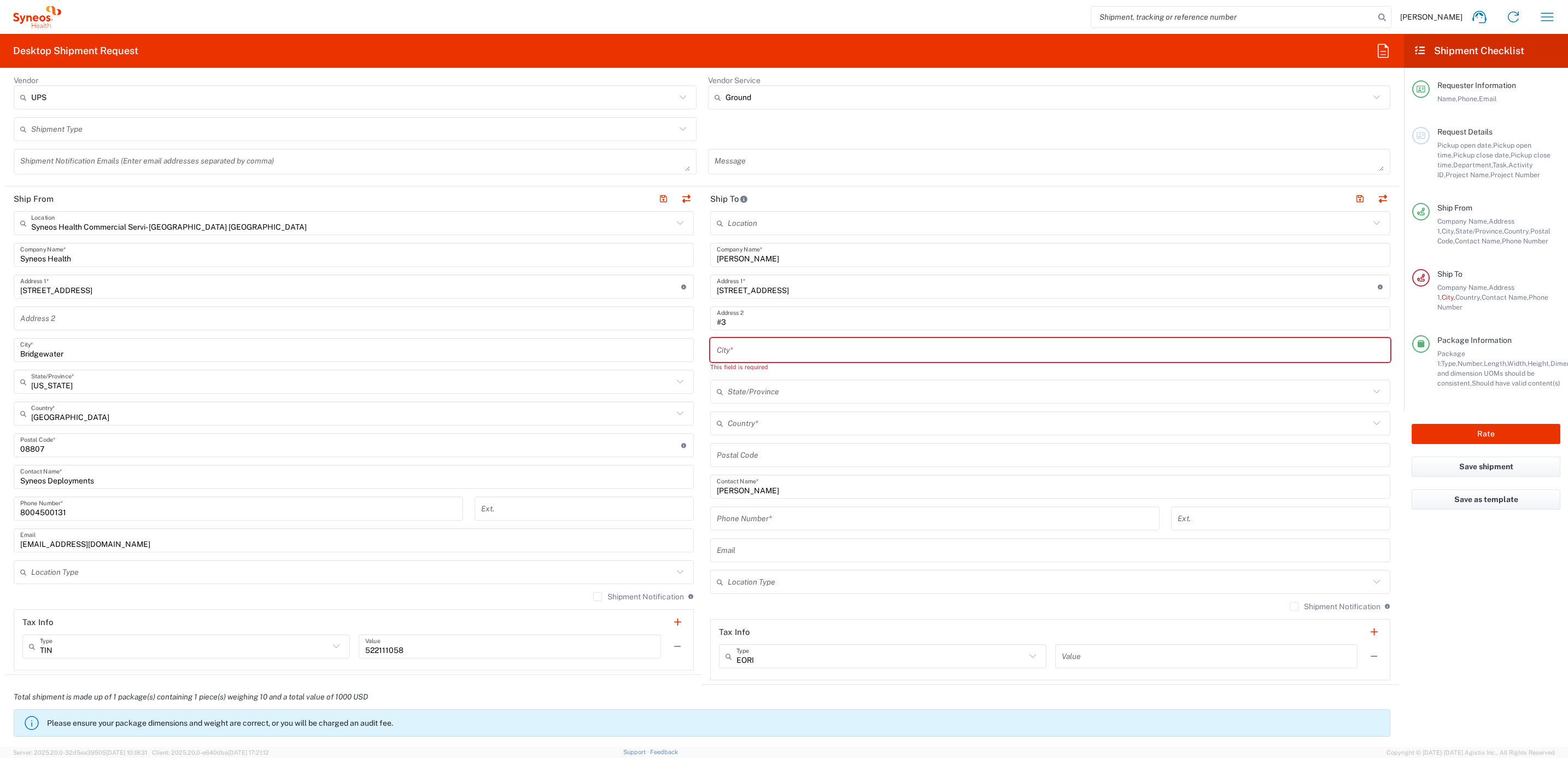
click at [712, 340] on div "City *" at bounding box center [1050, 350] width 680 height 24
paste input "[GEOGRAPHIC_DATA]"
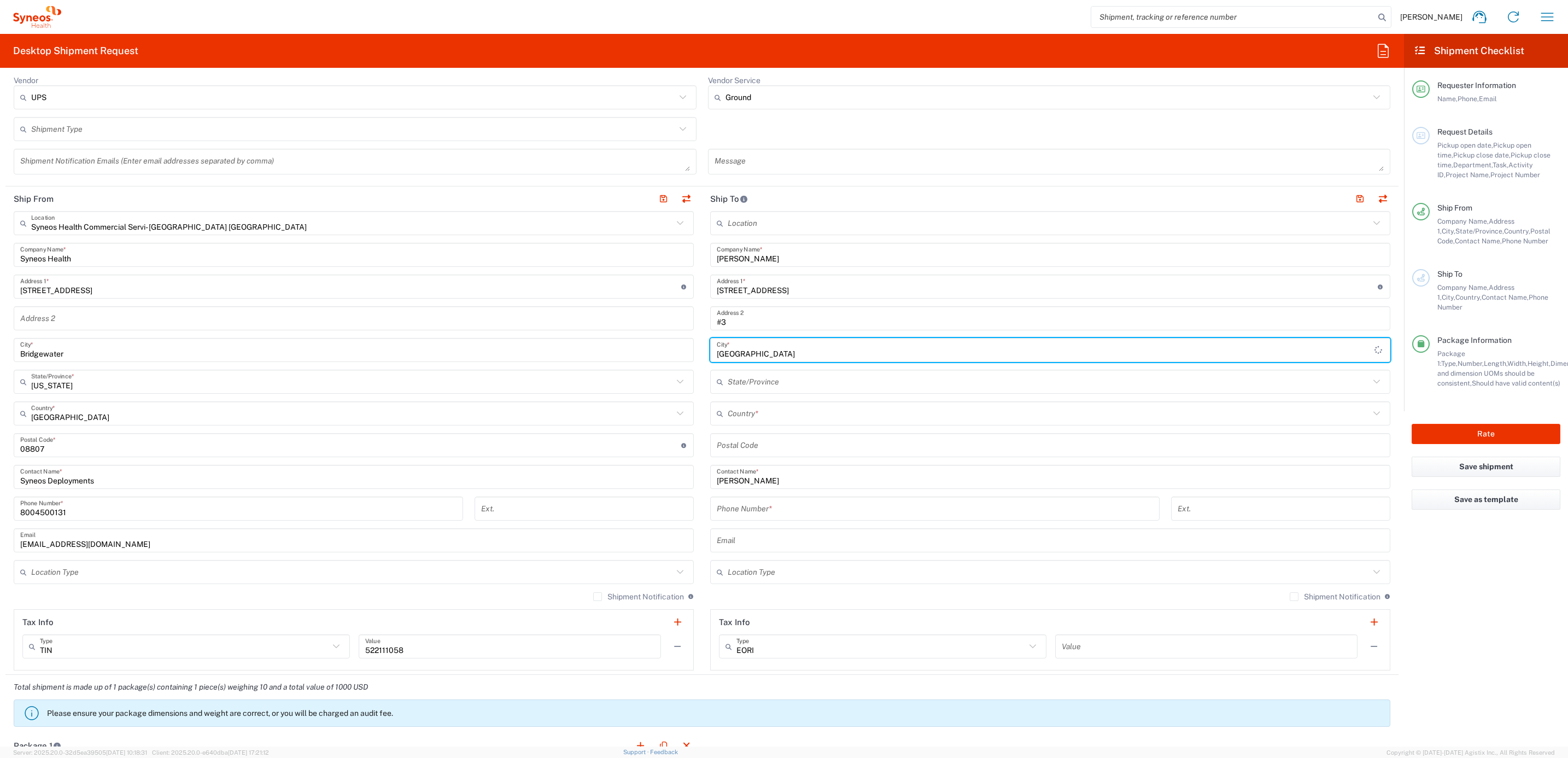
type input "[GEOGRAPHIC_DATA]"
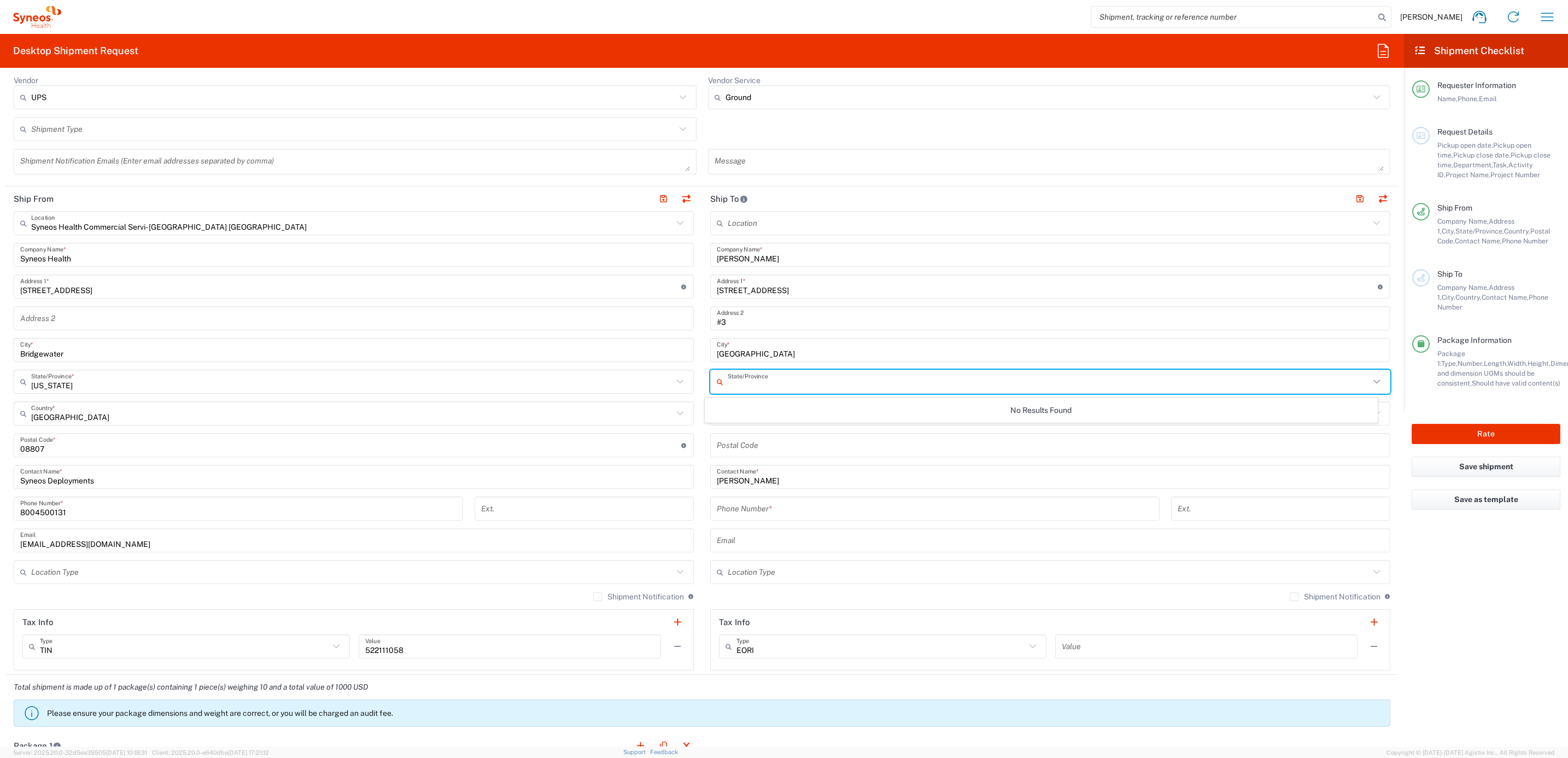
click at [730, 378] on input "text" at bounding box center [1049, 382] width 642 height 19
type input "cal"
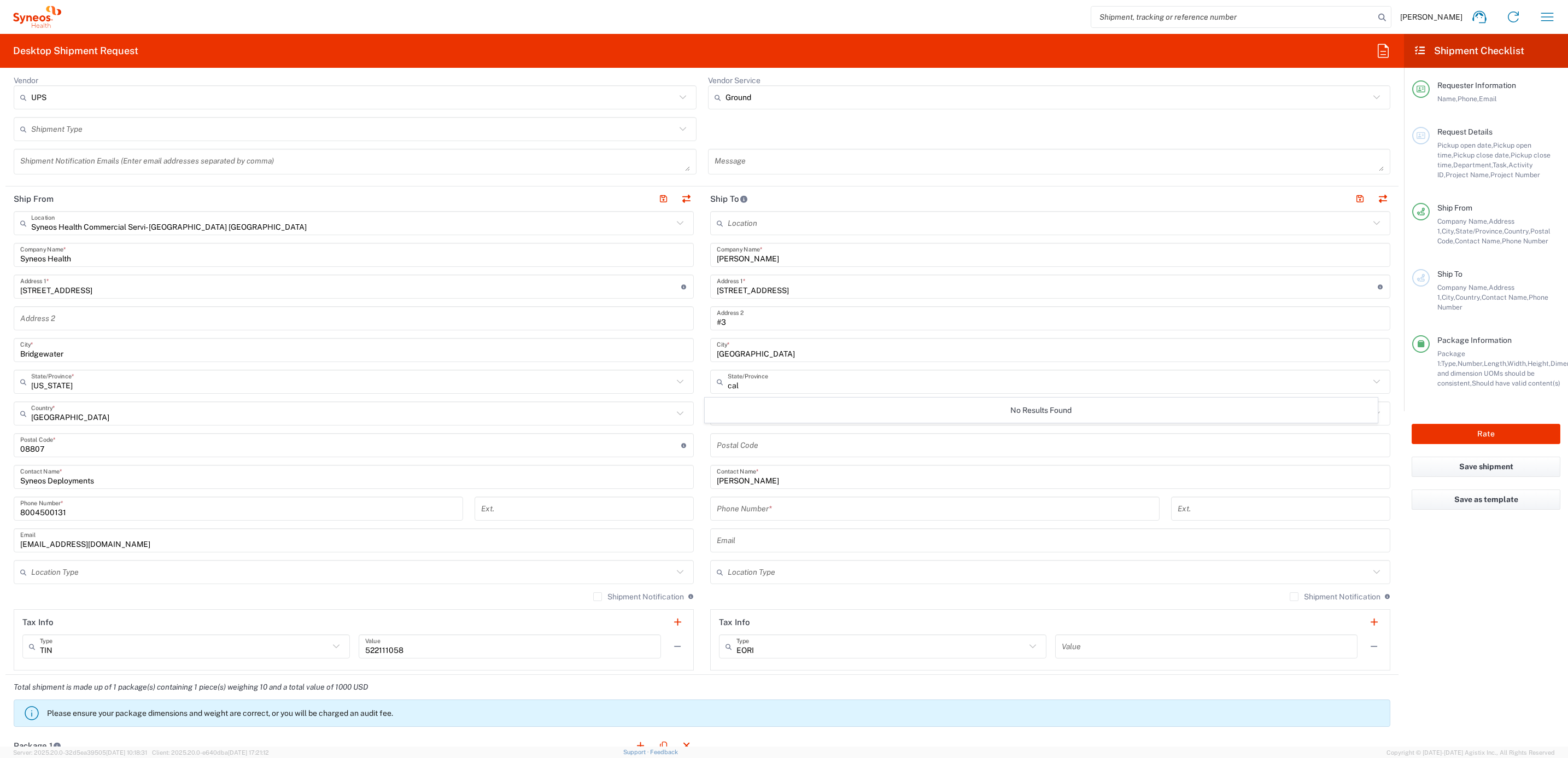
click at [702, 386] on main "Location [PERSON_NAME] LLC-[GEOGRAPHIC_DATA] [GEOGRAPHIC_DATA] [GEOGRAPHIC_DATA…" at bounding box center [1049, 441] width 696 height 460
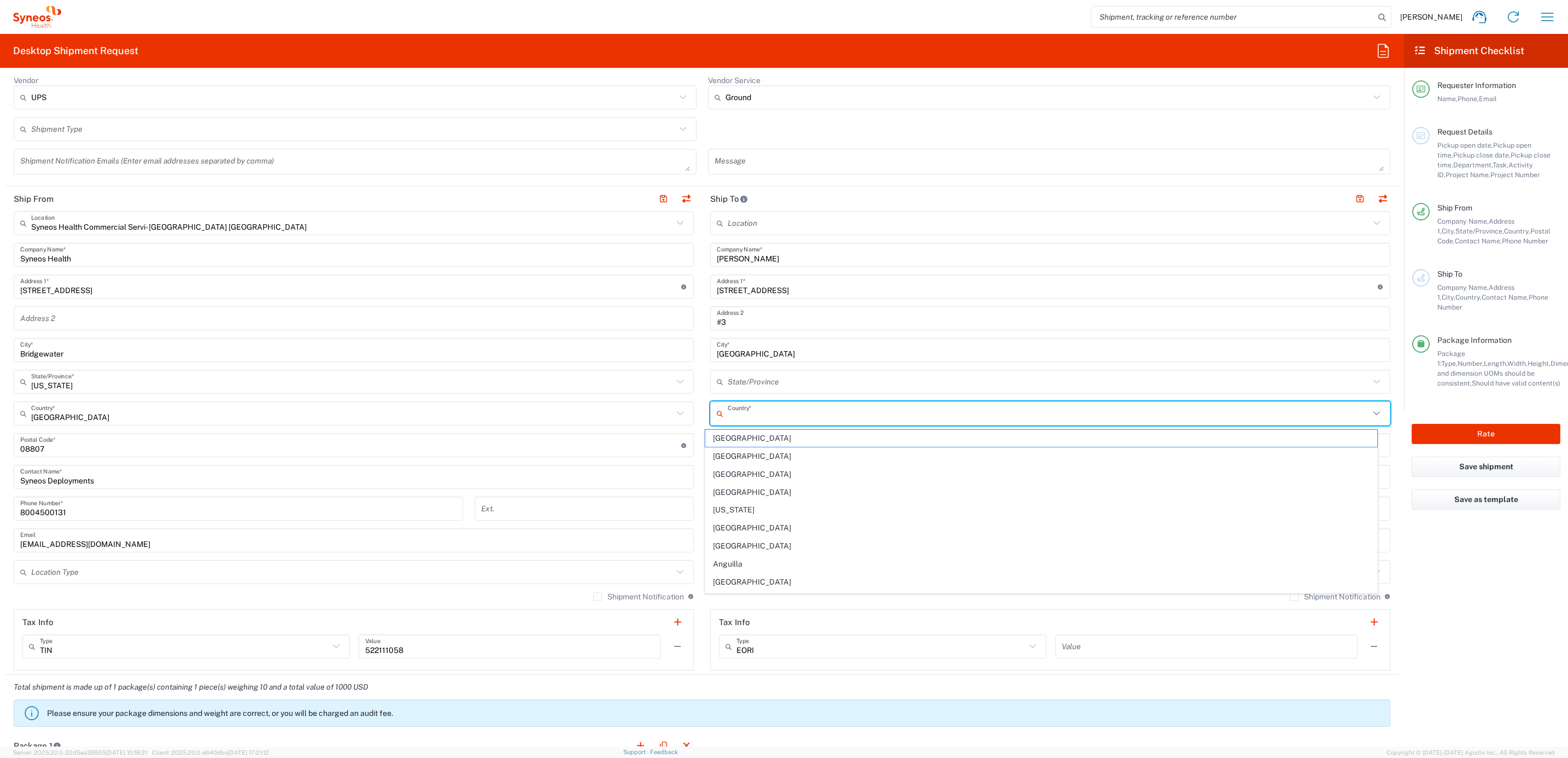
click at [733, 410] on input "text" at bounding box center [1049, 414] width 642 height 19
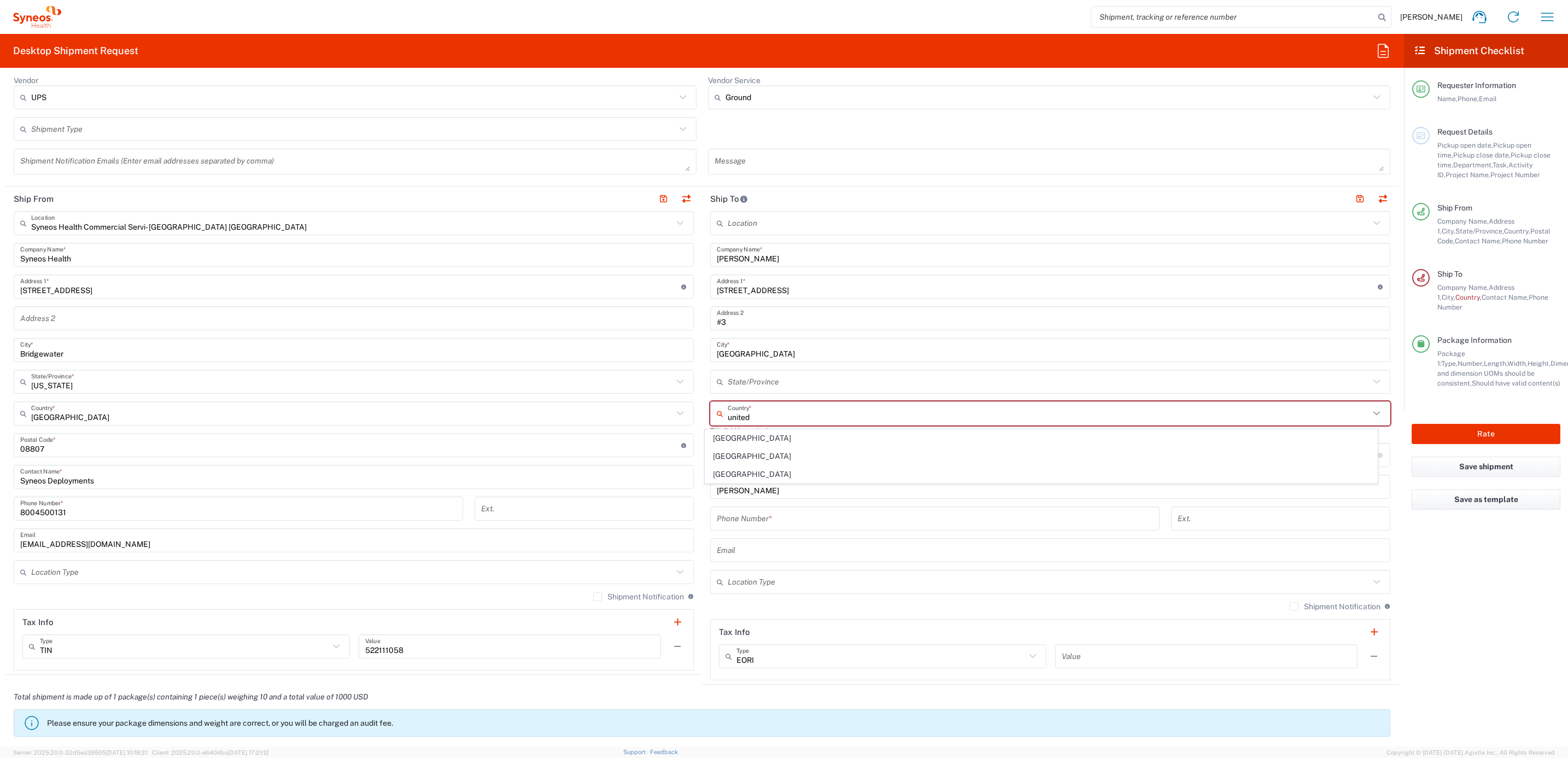
drag, startPoint x: 737, startPoint y: 475, endPoint x: 737, endPoint y: 463, distance: 12.0
click at [737, 475] on span "[GEOGRAPHIC_DATA]" at bounding box center [1041, 474] width 672 height 17
type input "[GEOGRAPHIC_DATA]"
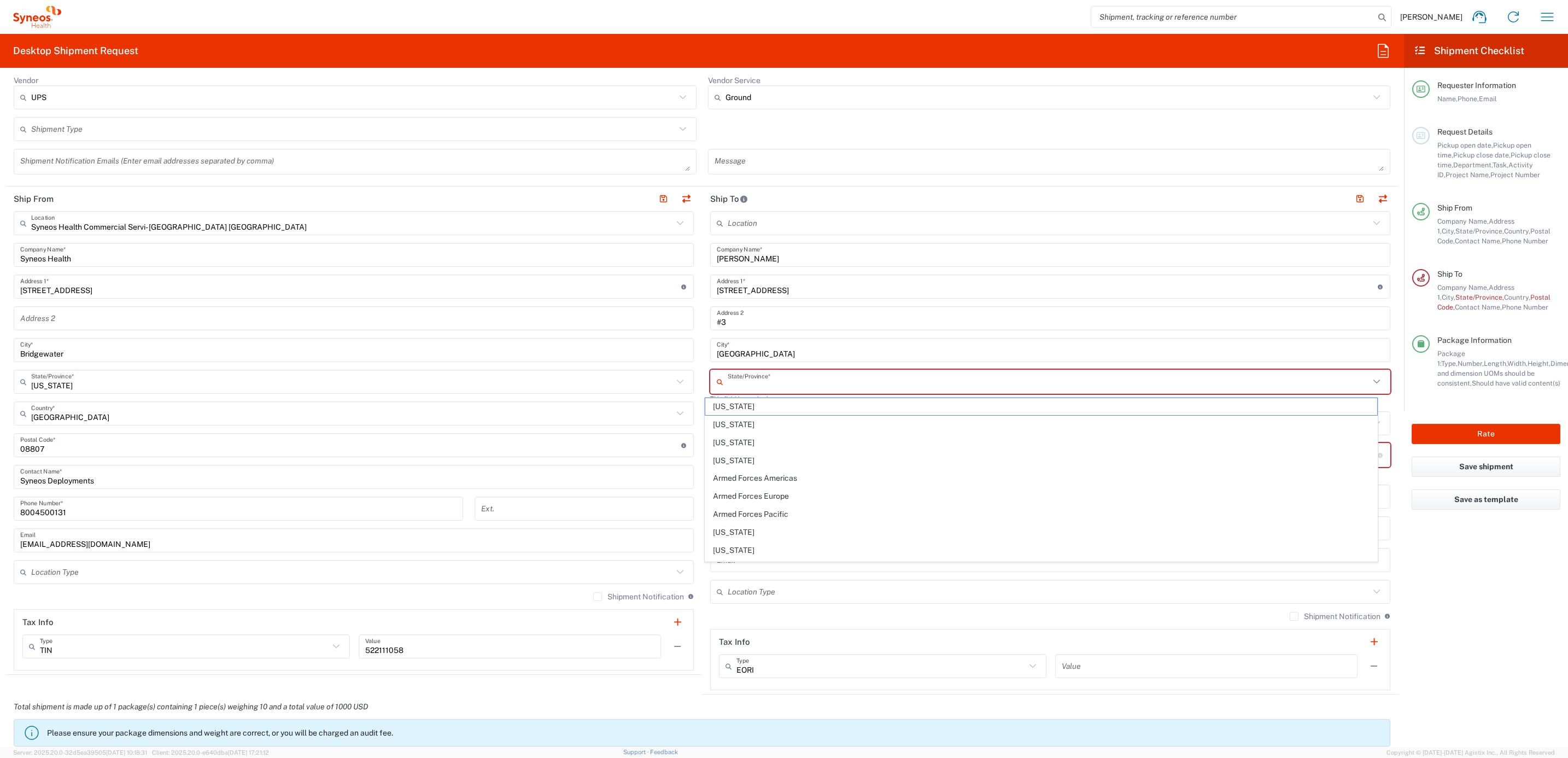
click at [740, 382] on input "text" at bounding box center [1049, 382] width 642 height 19
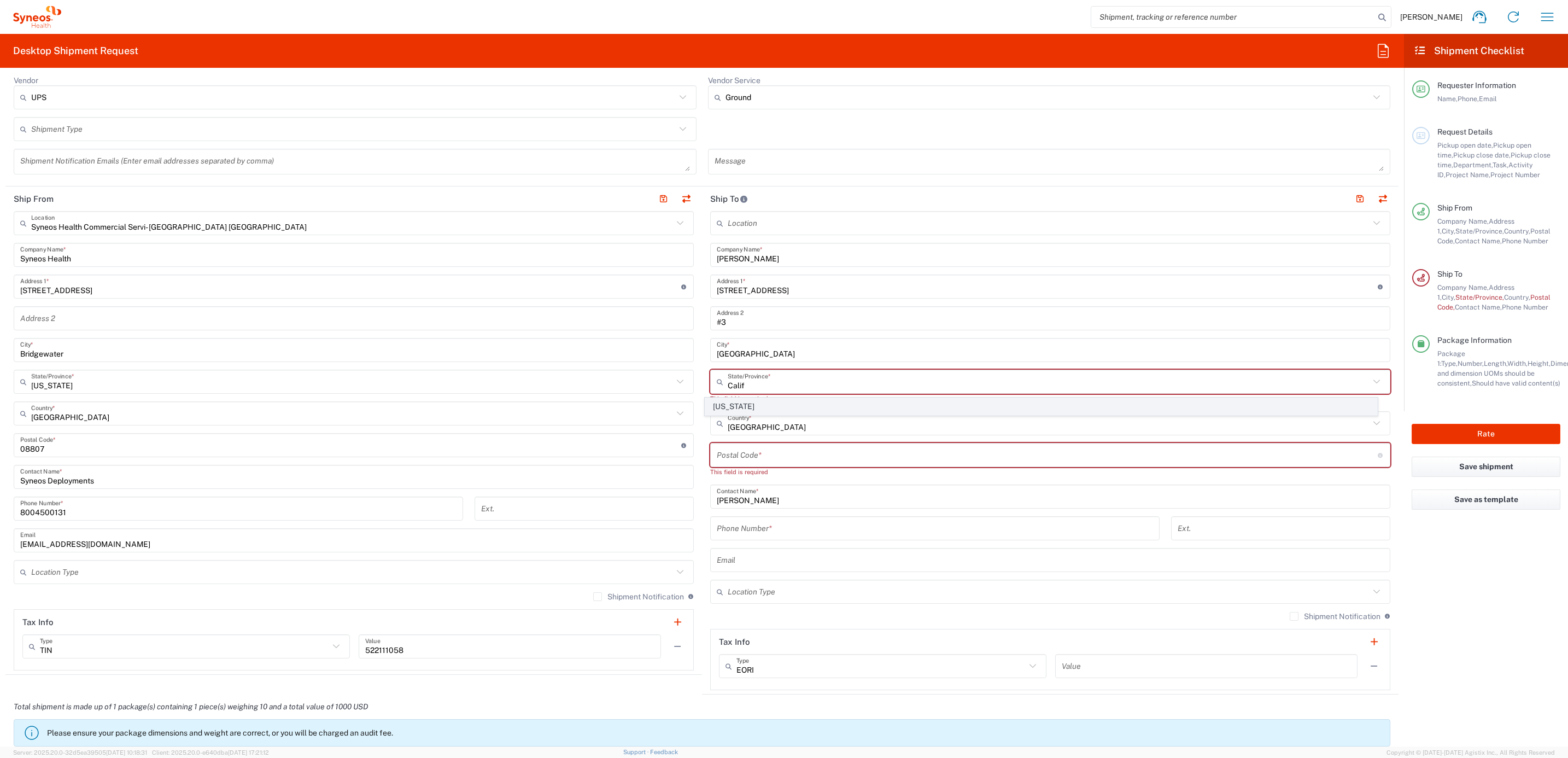
click at [743, 401] on span "[US_STATE]" at bounding box center [1041, 407] width 672 height 17
type input "[US_STATE]"
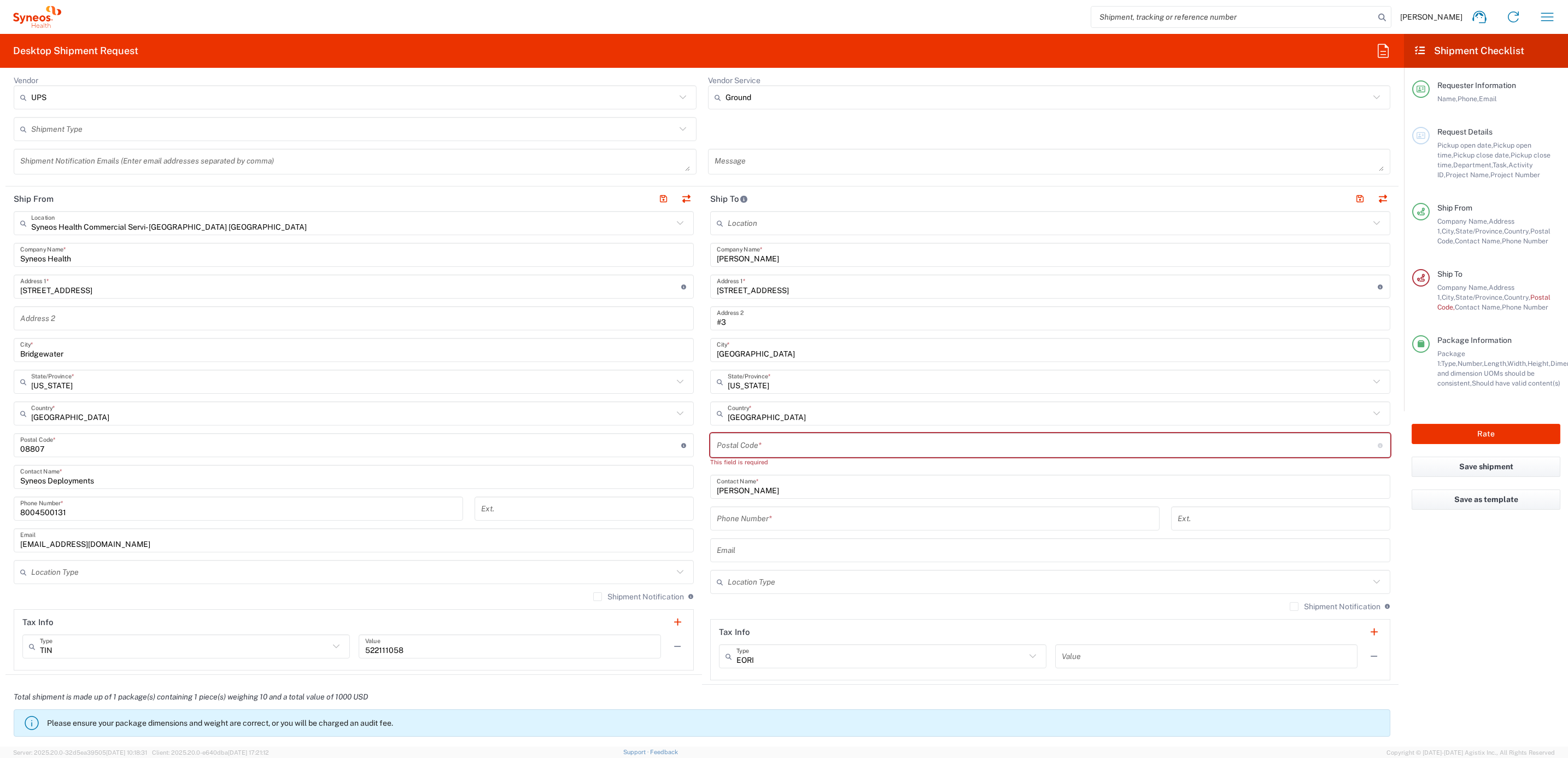
click at [774, 443] on input "undefined" at bounding box center [1047, 445] width 661 height 19
paste input "95816"
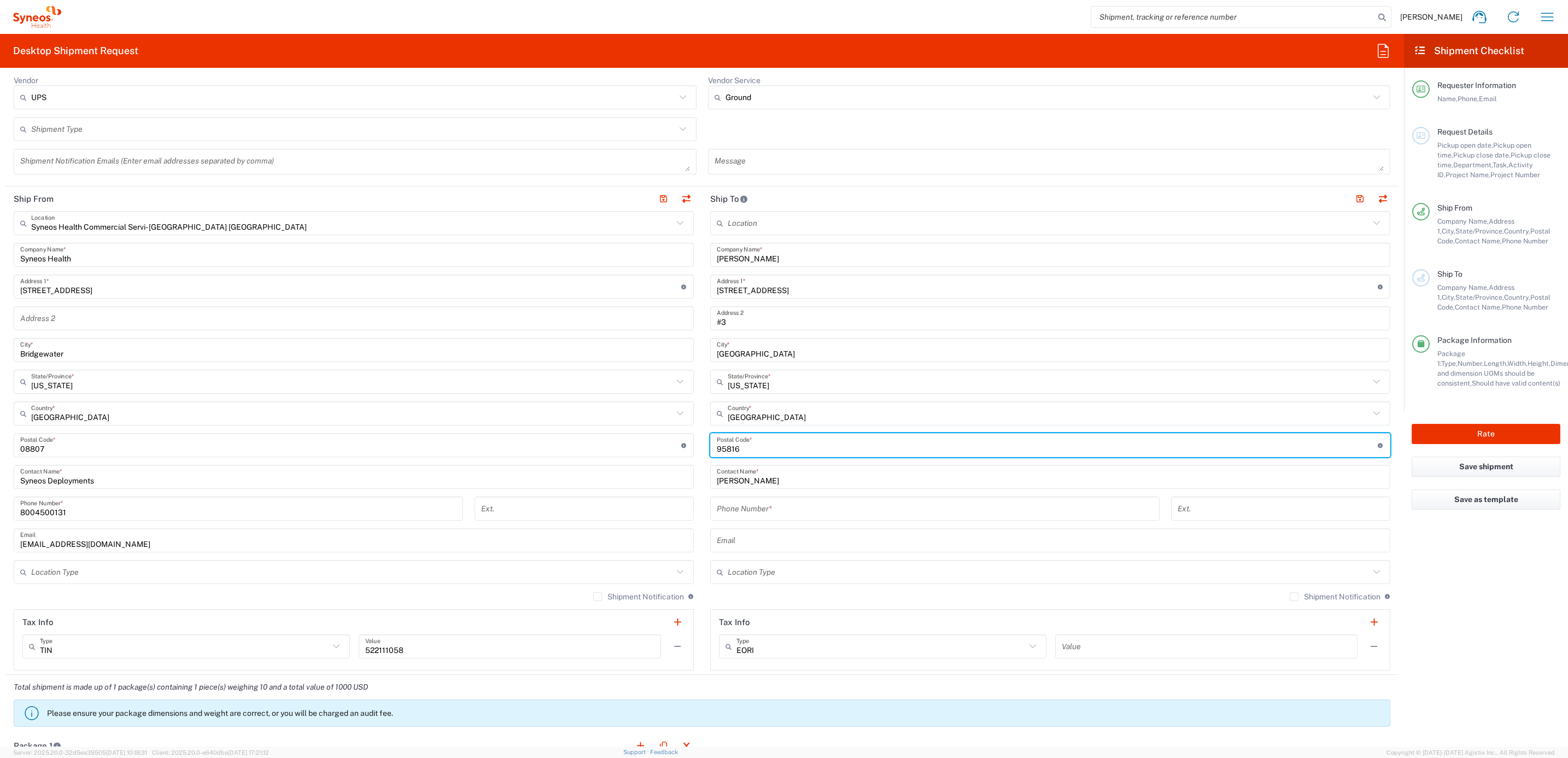
type input "95816"
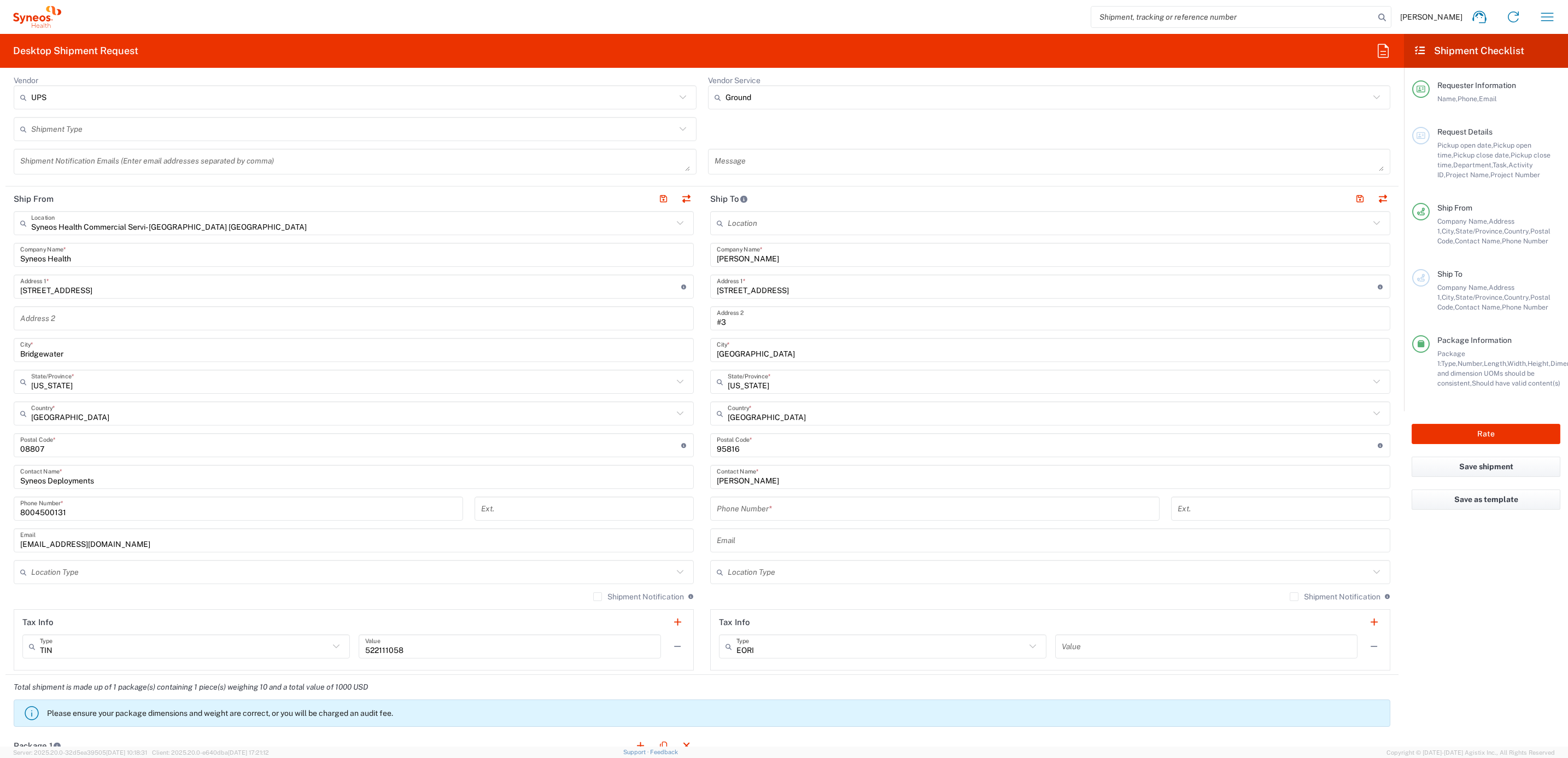
click at [771, 505] on input "tel" at bounding box center [934, 509] width 436 height 19
paste input "[PHONE_NUMBER]"
type input "[PHONE_NUMBER]"
click at [691, 504] on div "Ext." at bounding box center [585, 512] width 231 height 32
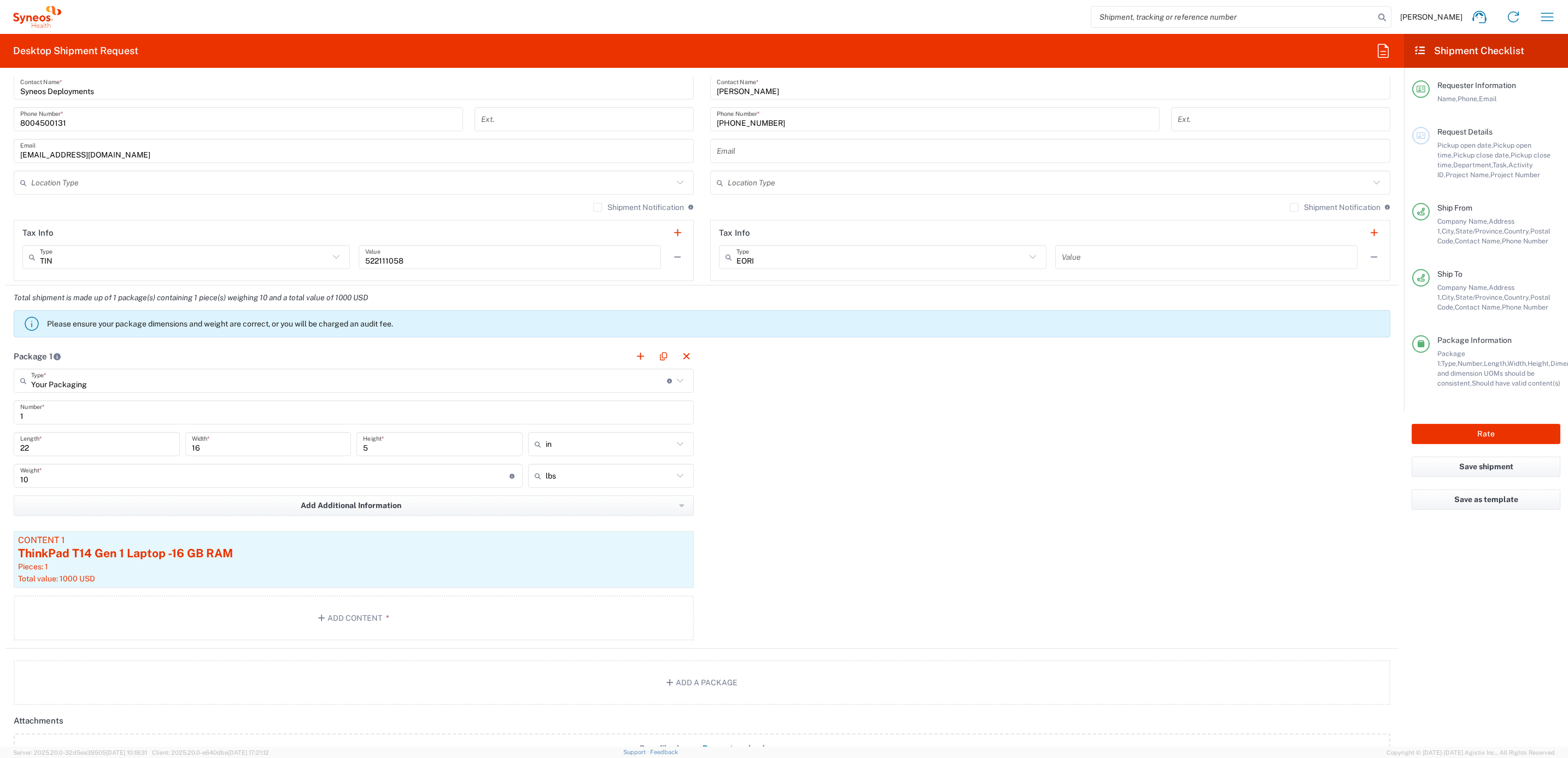
scroll to position [820, 0]
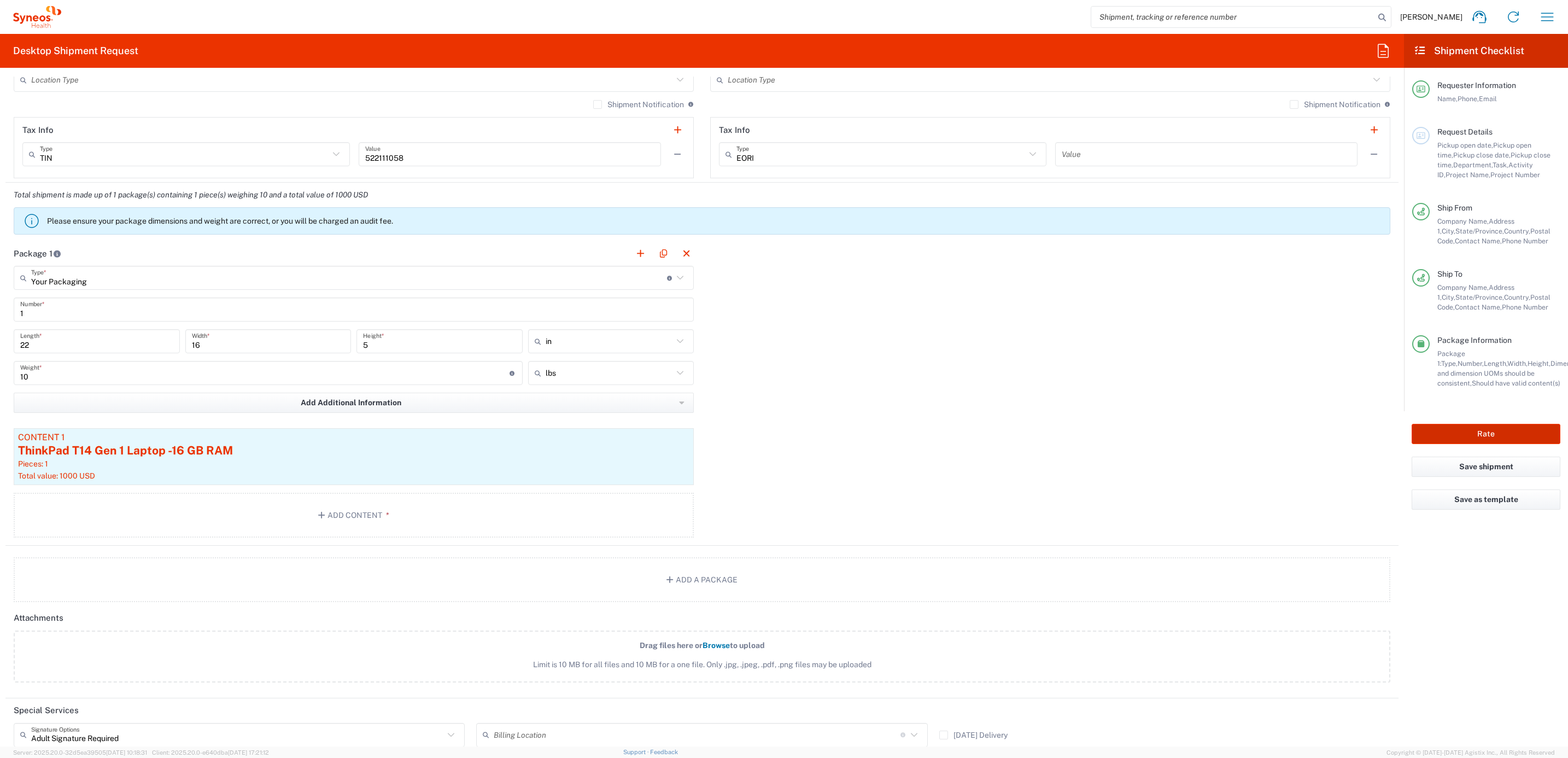
click at [1445, 428] on button "Rate" at bounding box center [1486, 434] width 148 height 20
type input "7188"
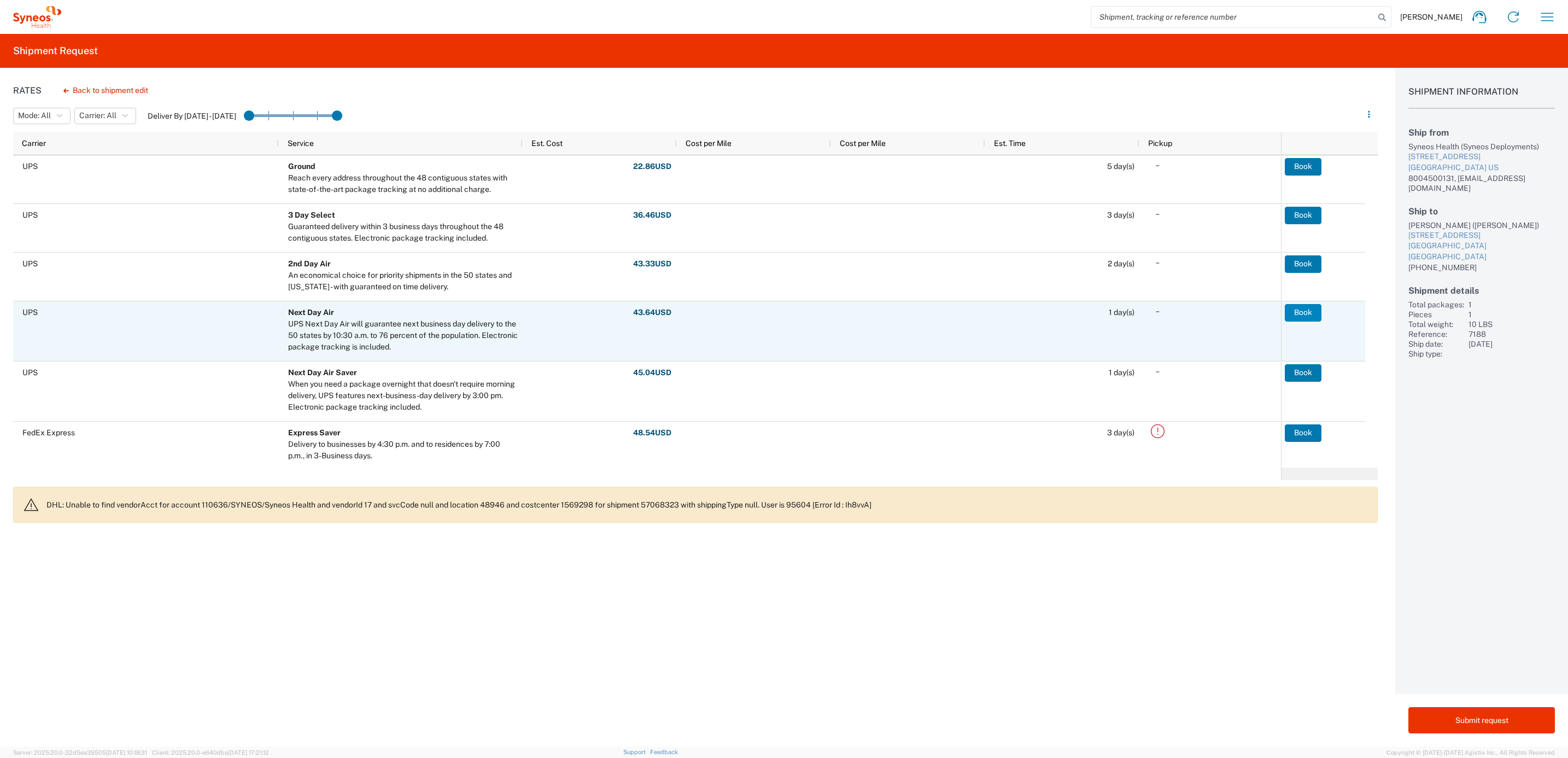
click at [1303, 305] on button "Book" at bounding box center [1303, 312] width 36 height 17
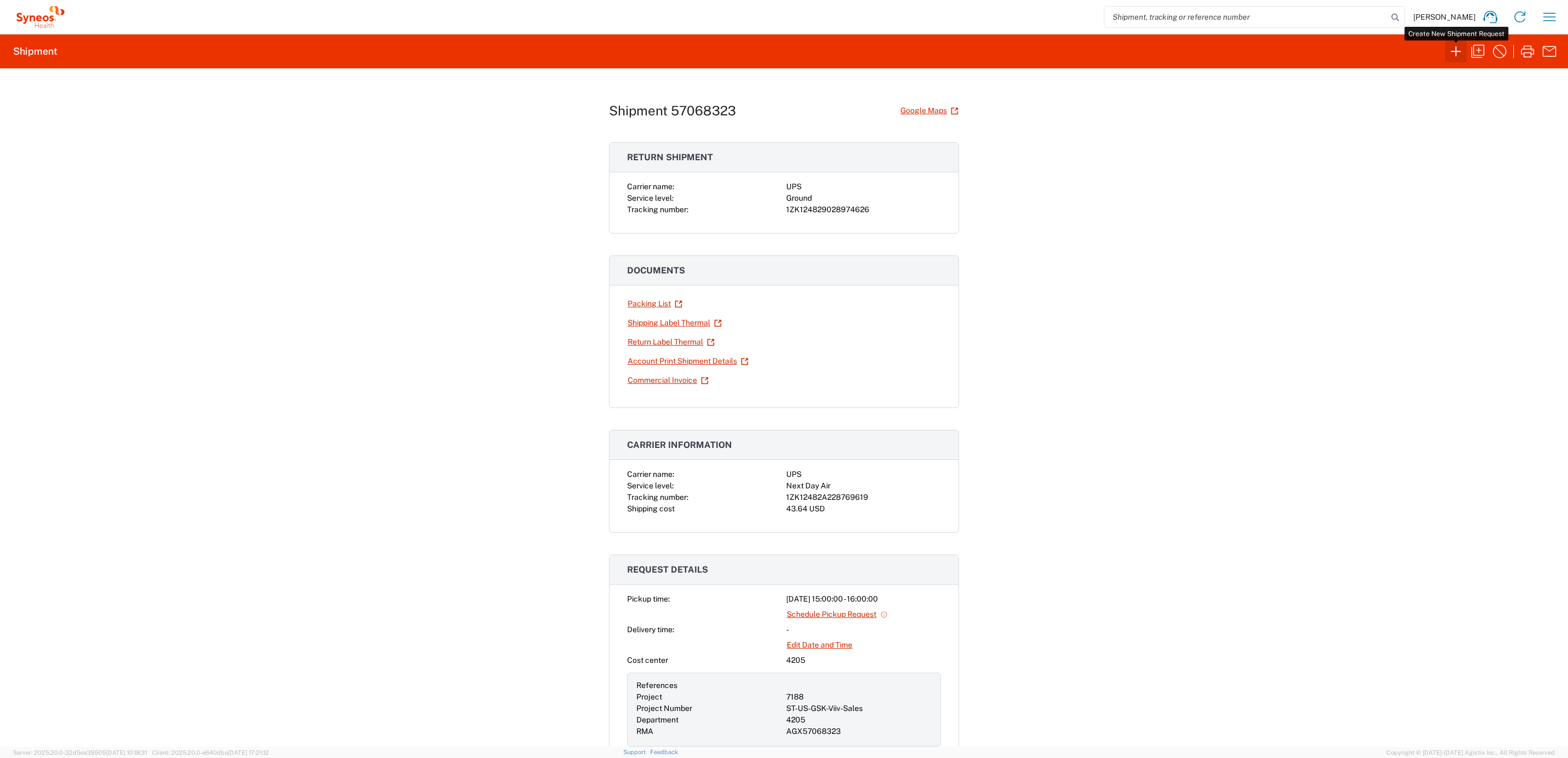
click at [1452, 56] on icon "button" at bounding box center [1456, 51] width 17 height 17
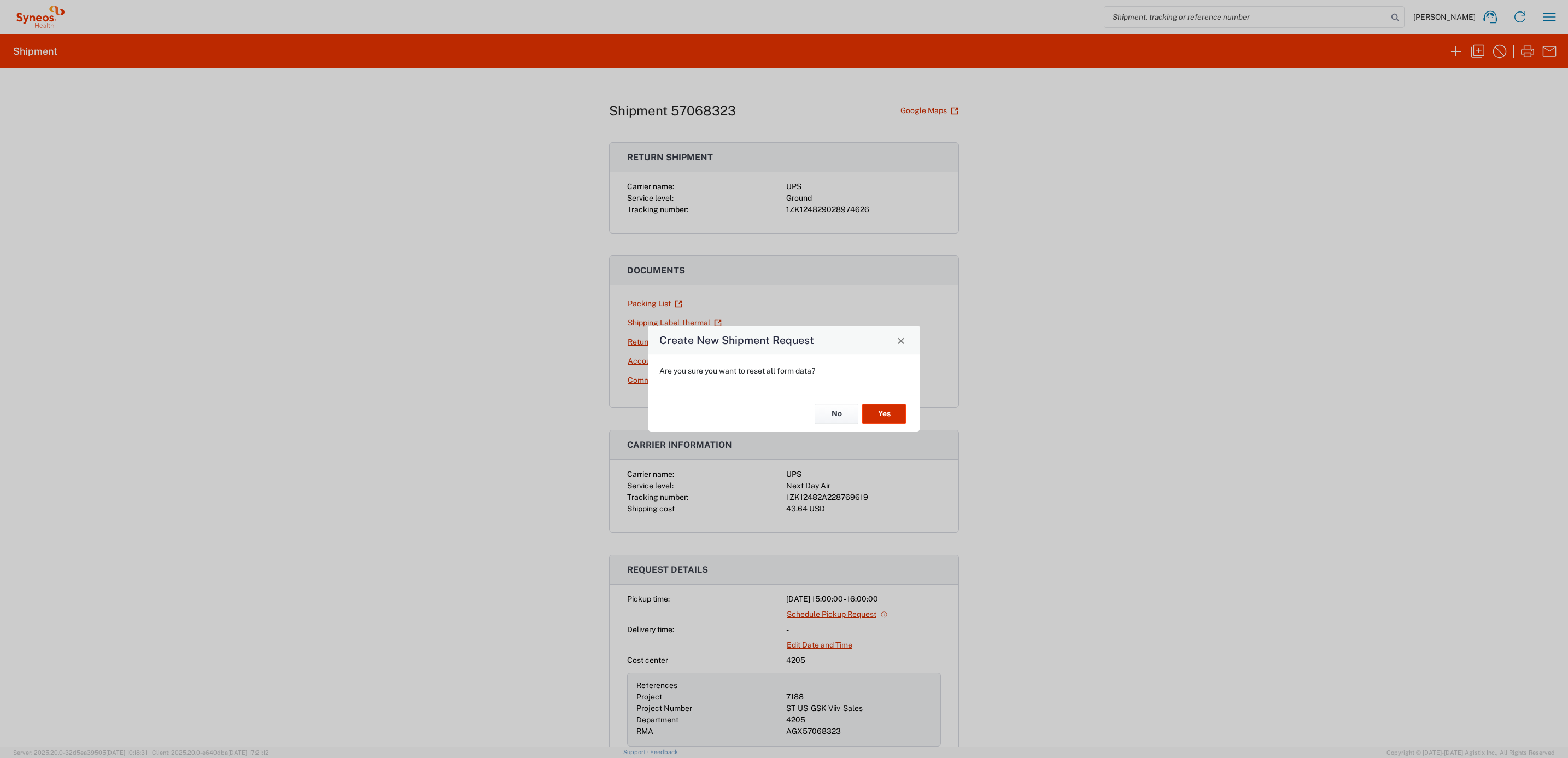
click at [894, 412] on button "Yes" at bounding box center [884, 413] width 43 height 20
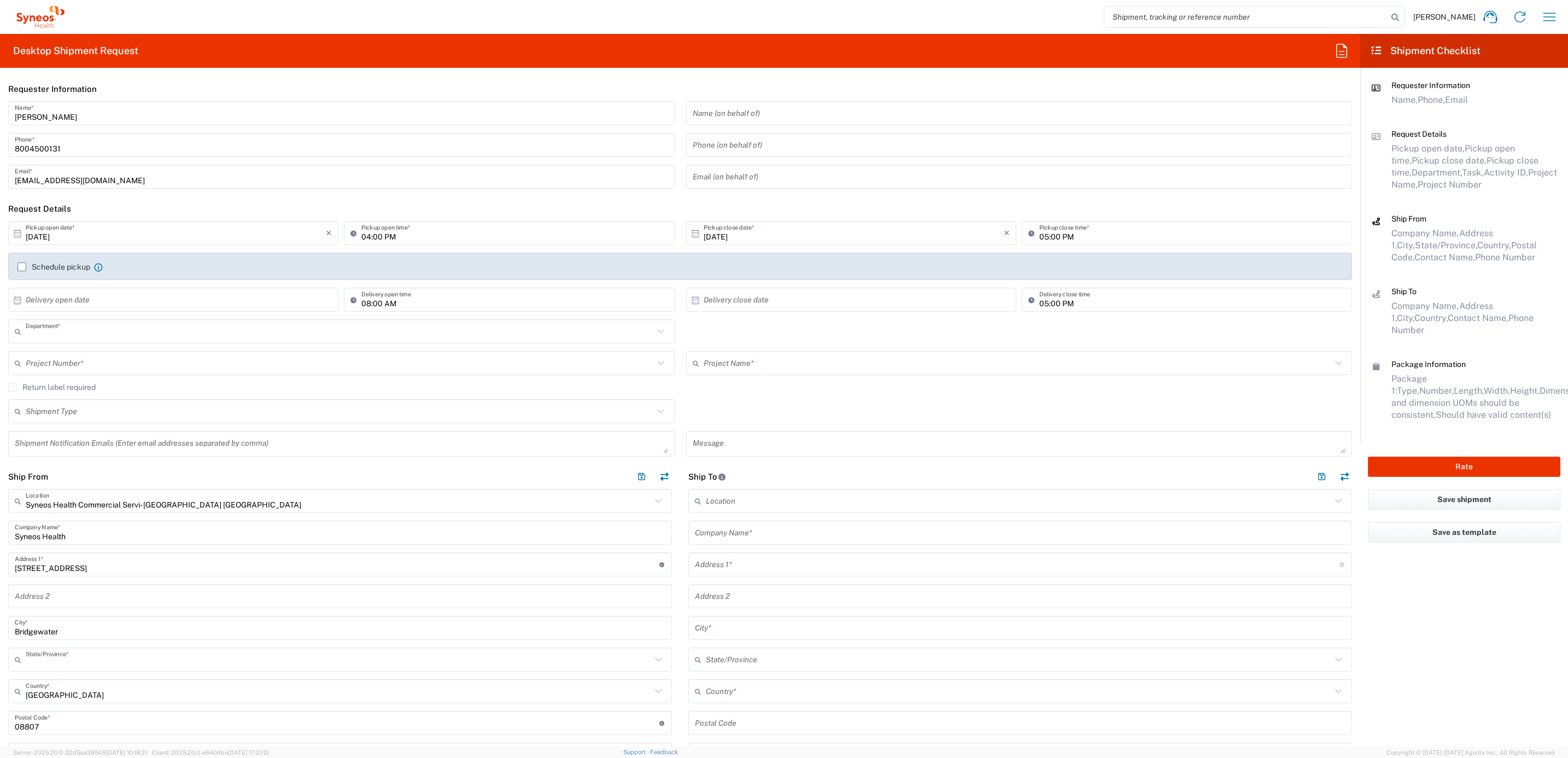
type input "4205"
type input "[US_STATE]"
click at [88, 114] on input "[PERSON_NAME]" at bounding box center [341, 114] width 653 height 19
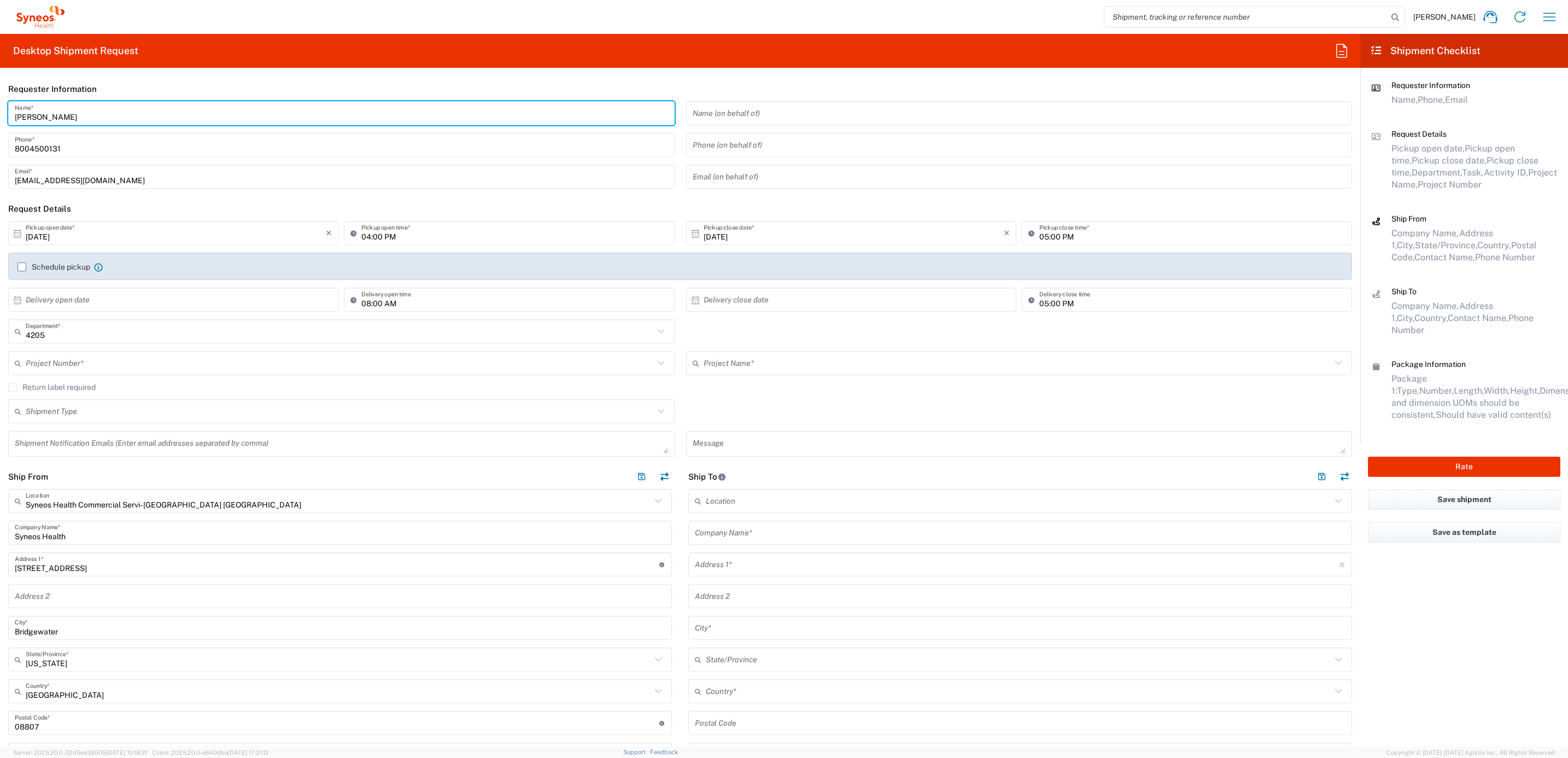
click at [88, 114] on input "[PERSON_NAME]" at bounding box center [341, 114] width 653 height 19
click at [88, 114] on input "[PERSON_NAME]" at bounding box center [341, 114] width 653 height 19
click at [95, 114] on input "Syneos Deployments" at bounding box center [341, 114] width 653 height 19
drag, startPoint x: 95, startPoint y: 114, endPoint x: 53, endPoint y: 107, distance: 42.6
click at [0, 123] on html "[PERSON_NAME] Home Shipment estimator Shipment tracking Desktop shipment reques…" at bounding box center [784, 379] width 1568 height 758
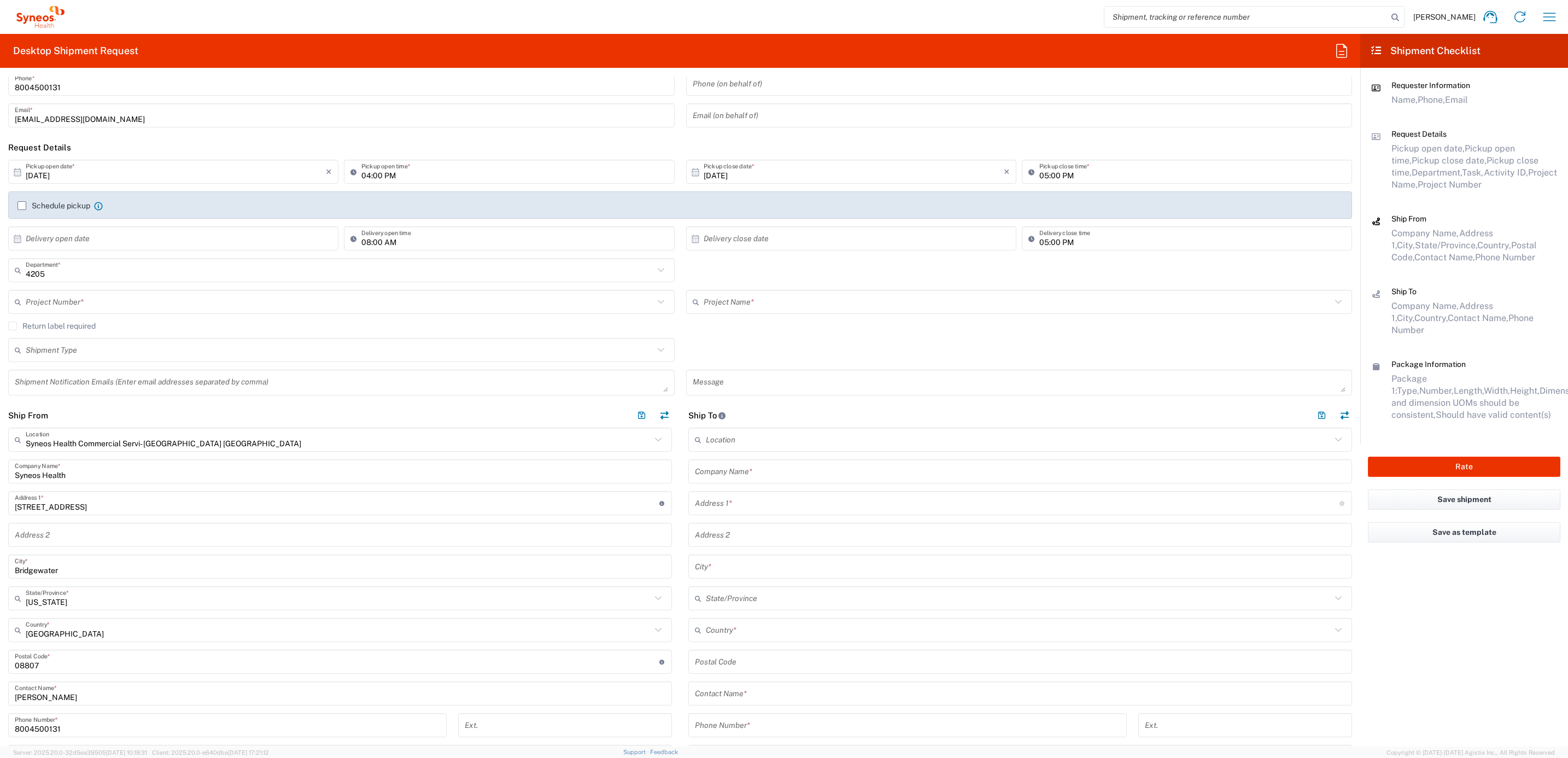
scroll to position [246, 0]
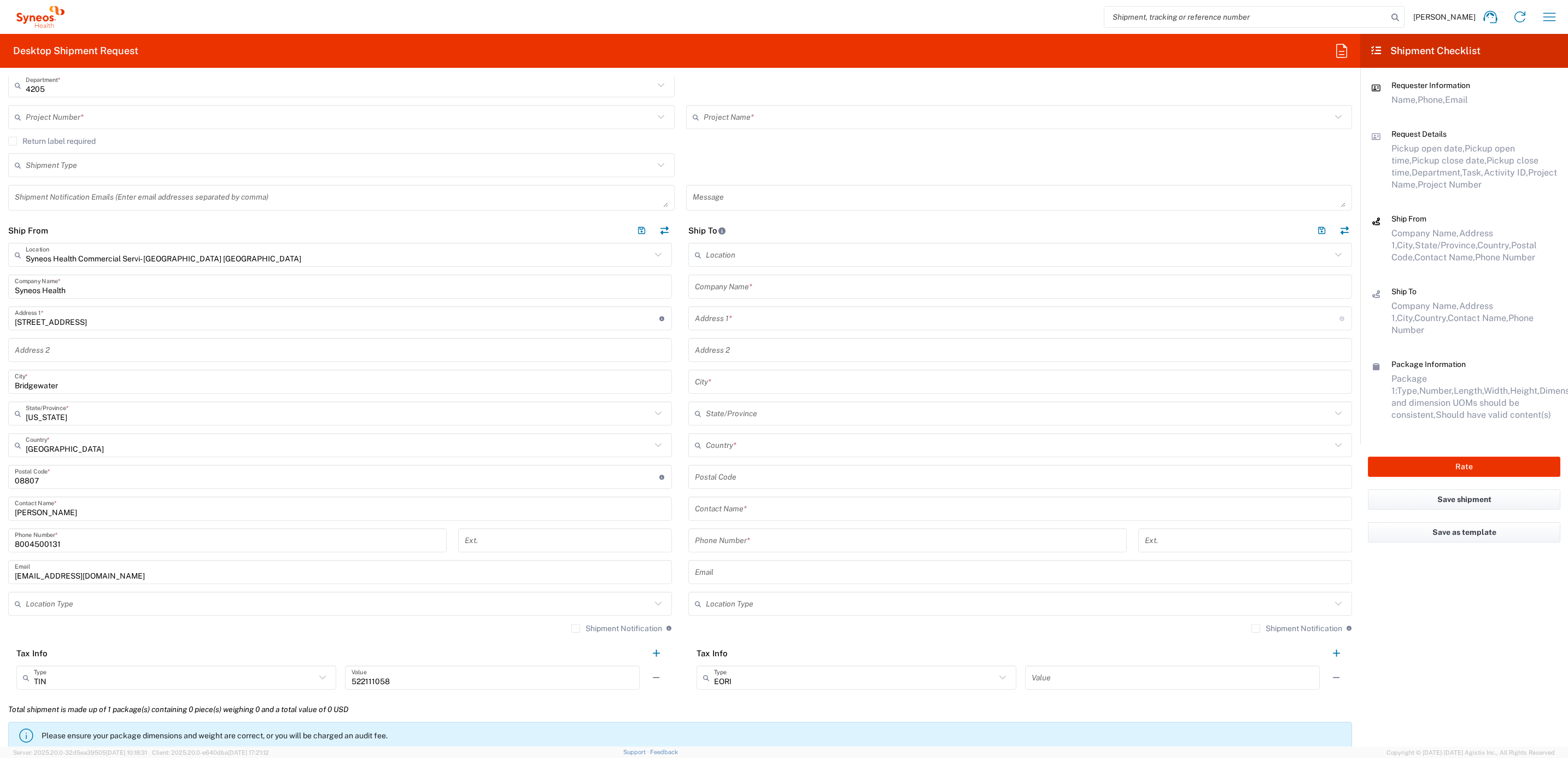
type input "Syneos Deployments"
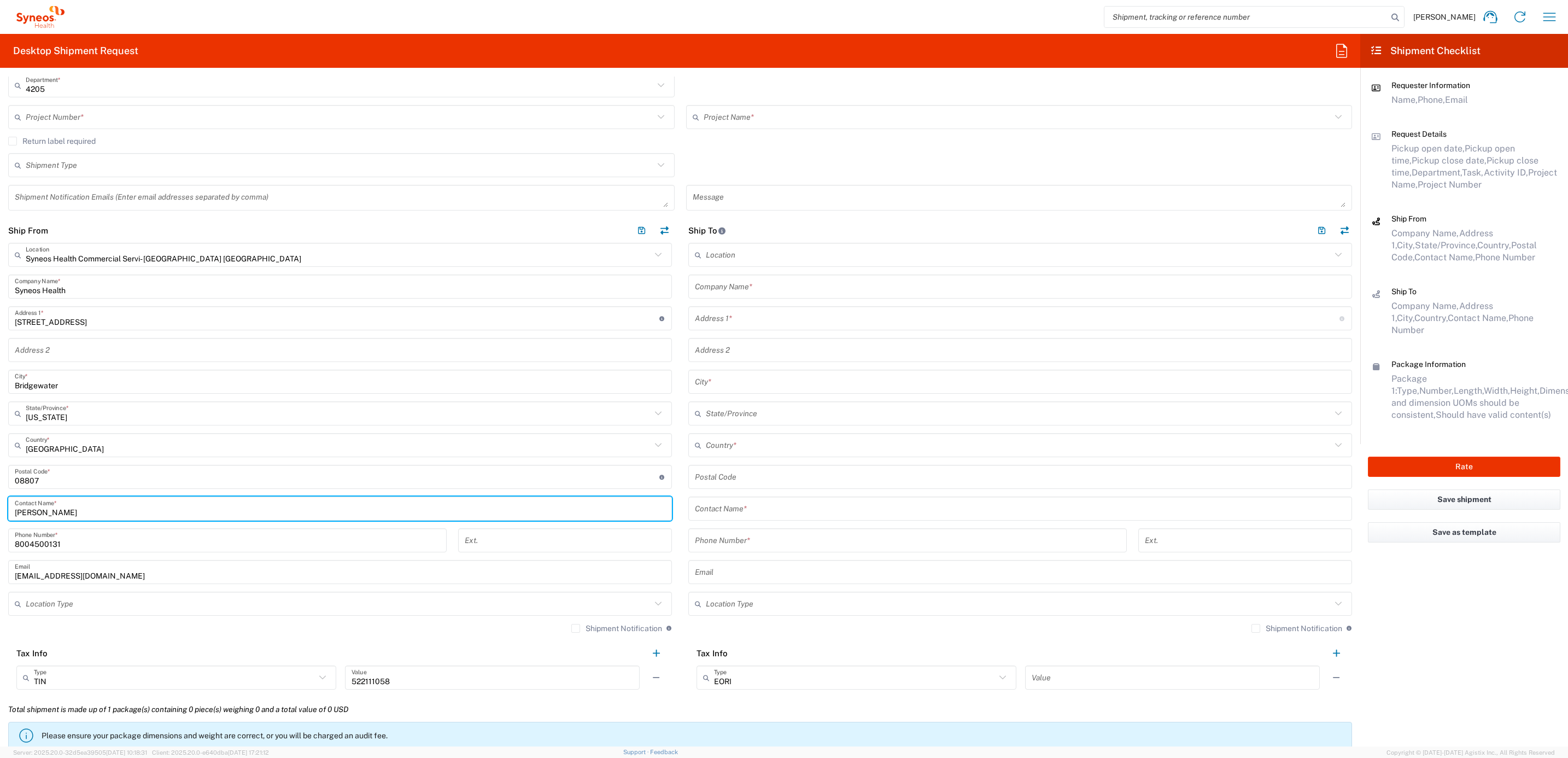
drag, startPoint x: 88, startPoint y: 517, endPoint x: 10, endPoint y: 515, distance: 78.0
click at [10, 515] on div "[PERSON_NAME] Contact Name *" at bounding box center [339, 508] width 663 height 24
paste input "Syneos Deployments"
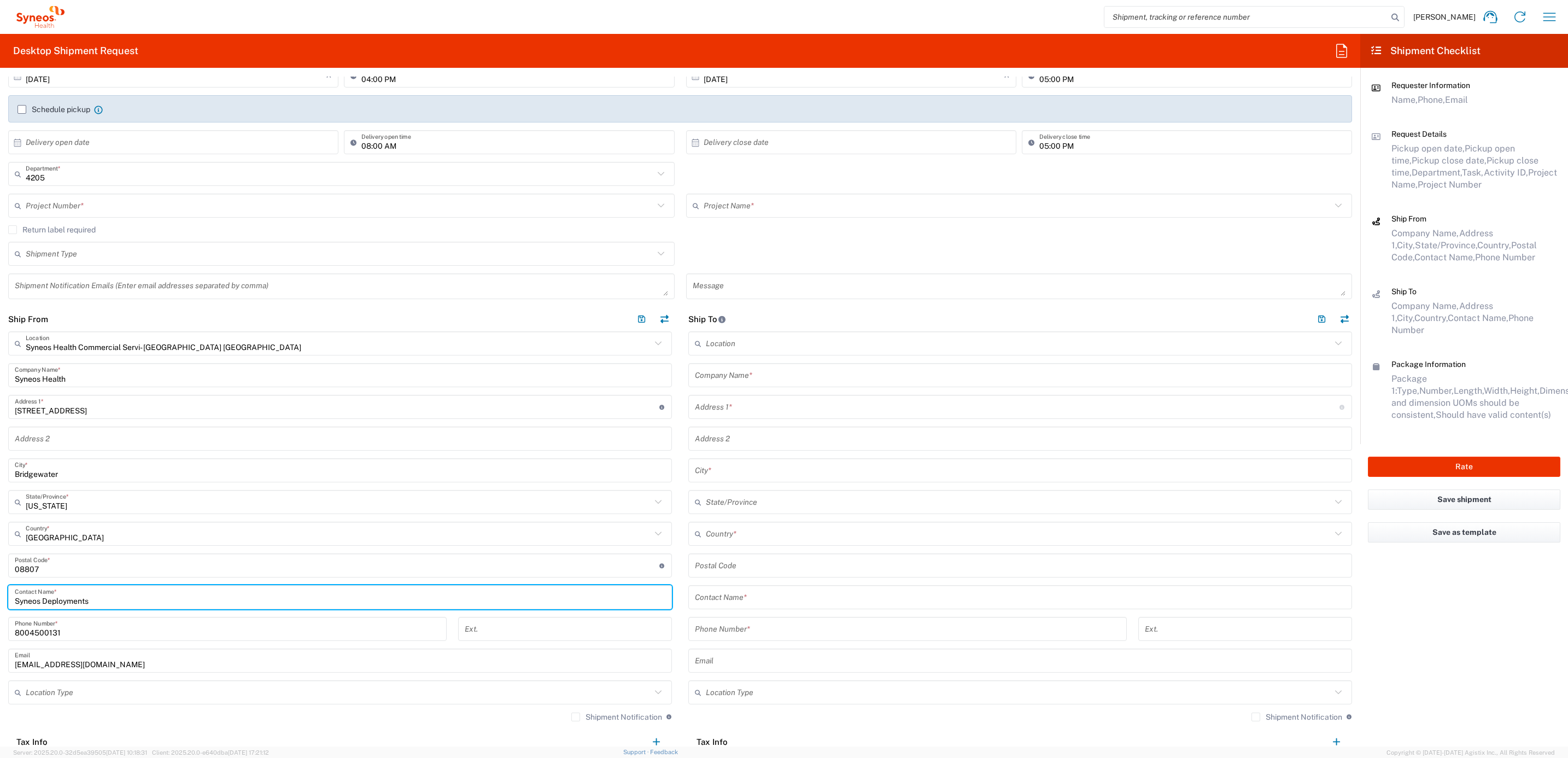
scroll to position [0, 0]
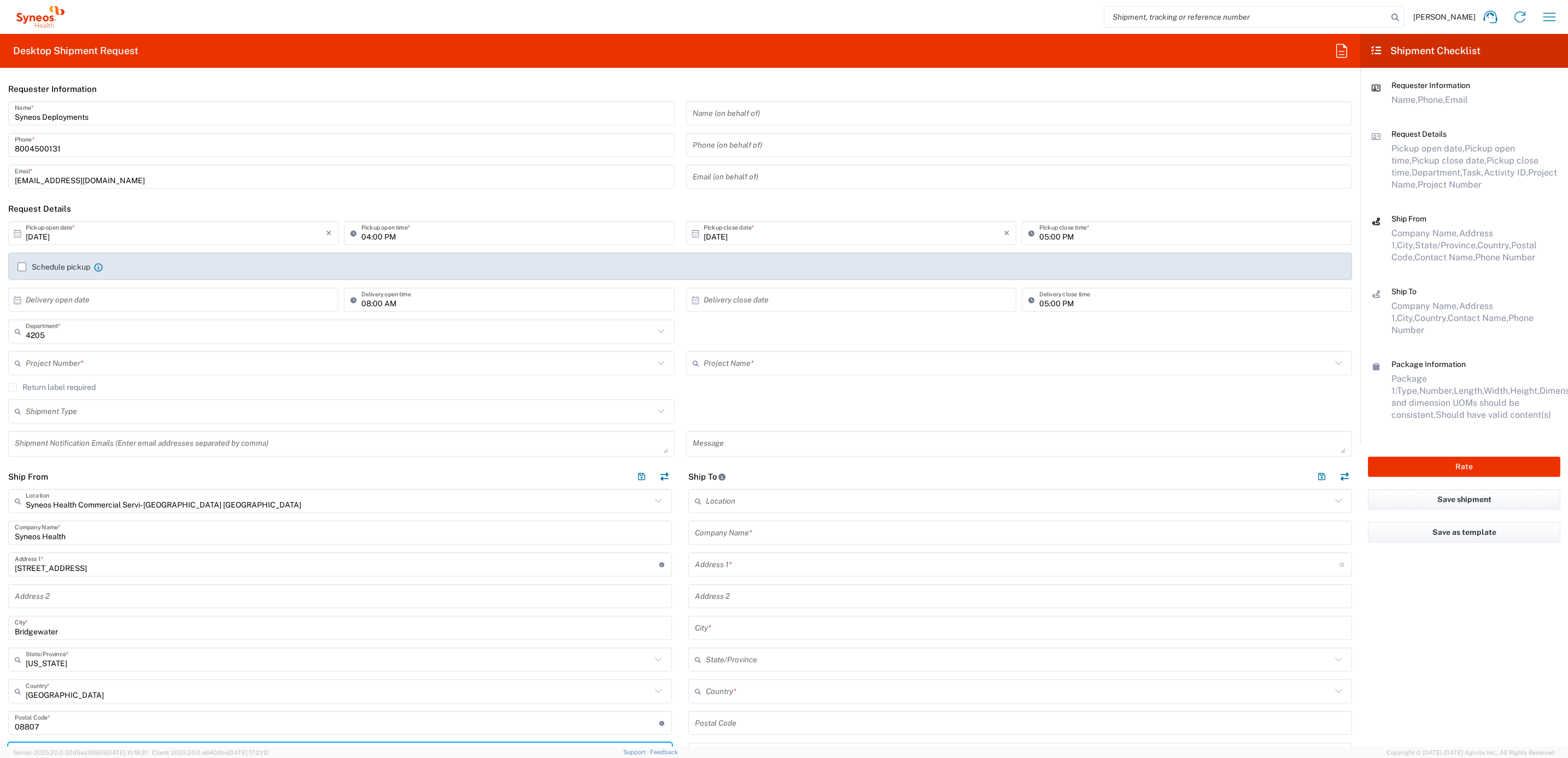
type input "Syneos Deployments"
click at [59, 366] on input "text" at bounding box center [340, 363] width 628 height 19
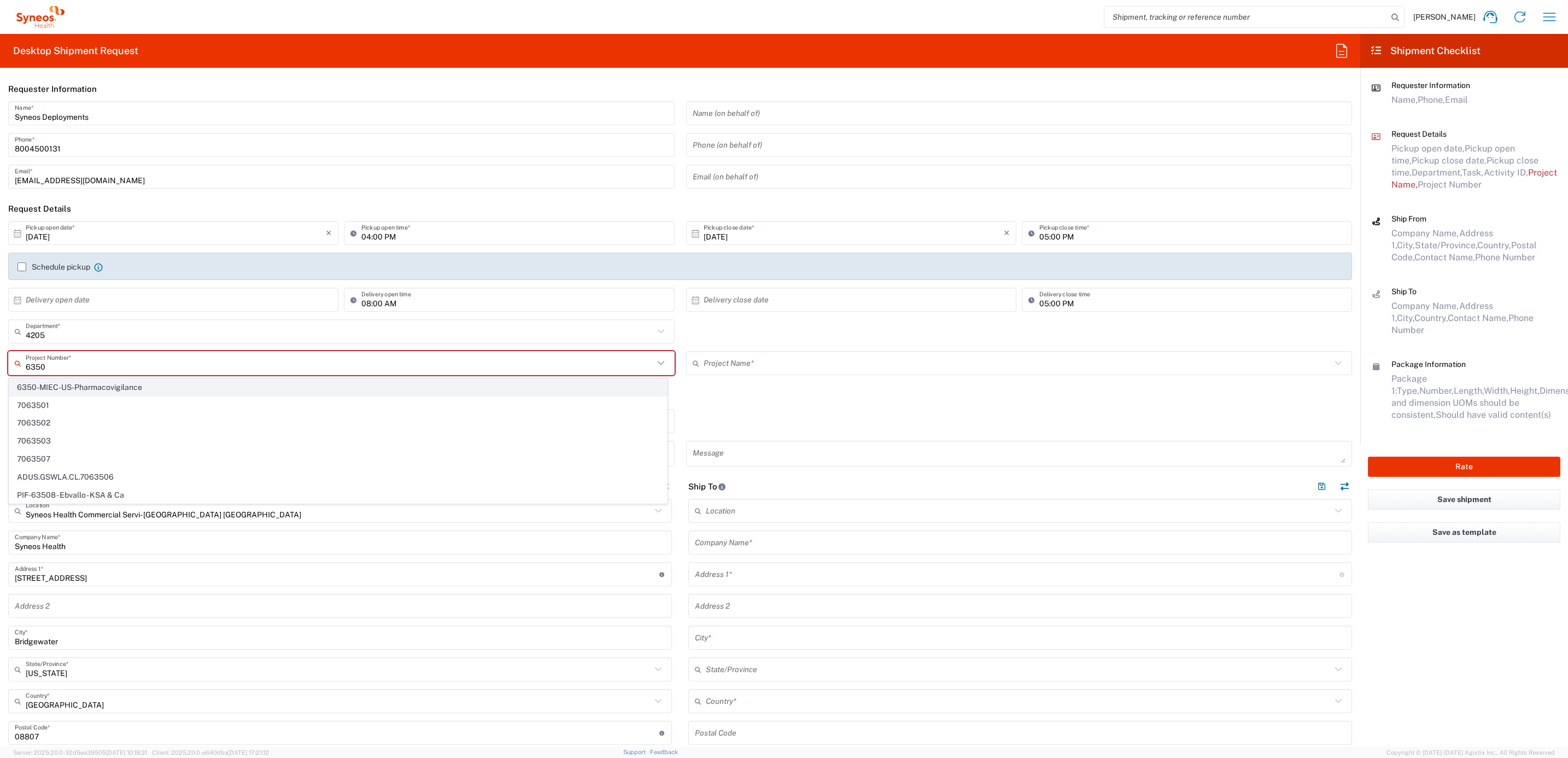
click at [66, 389] on span "6350-MIEC-US-Pharmacovigilance" at bounding box center [338, 388] width 657 height 17
type input "6350-MIEC-US-Pharmacovigilance"
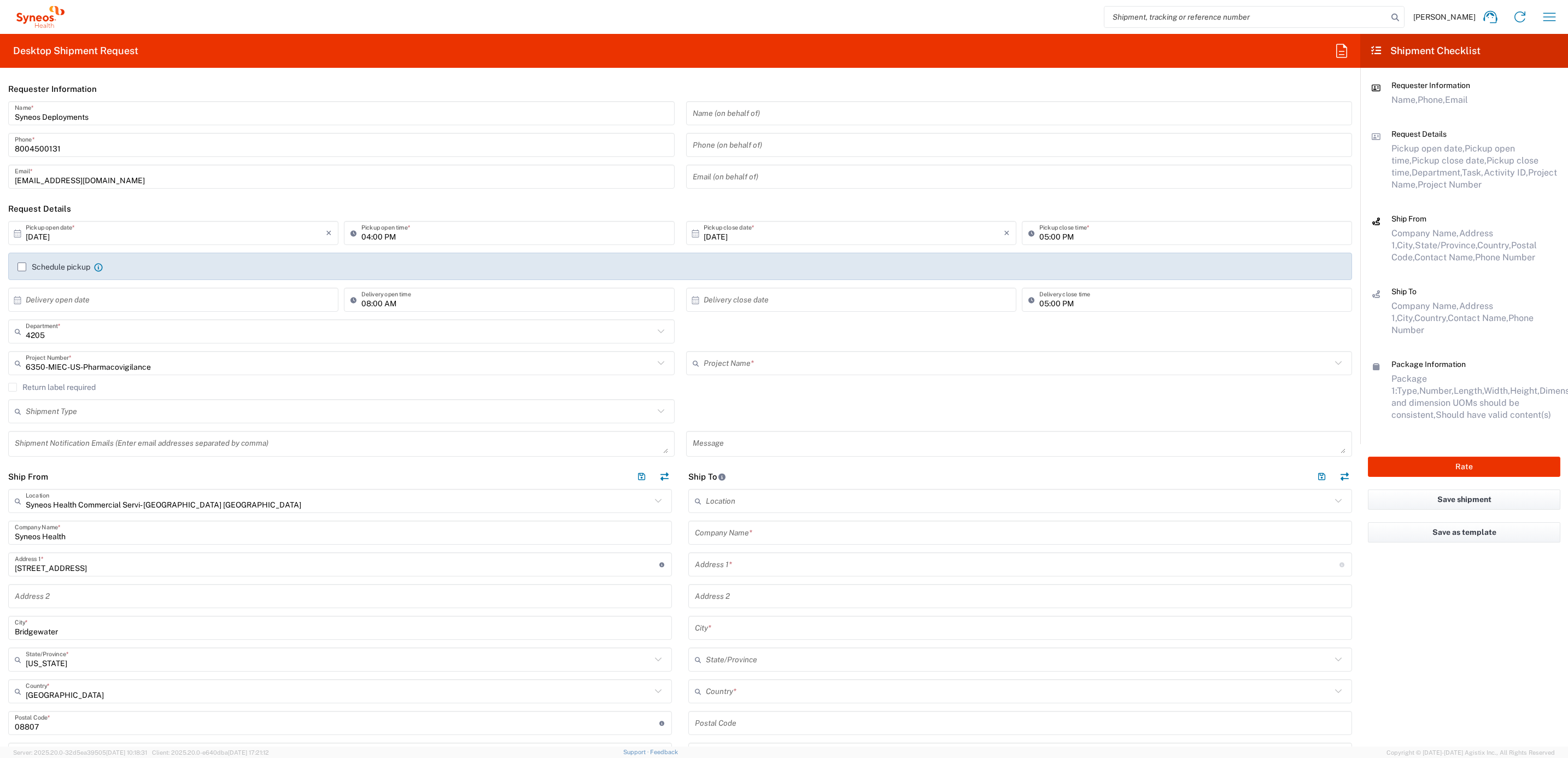
type input "6350-MIEC-US-Pharmacovigilance"
click at [735, 563] on input "text" at bounding box center [1016, 565] width 644 height 19
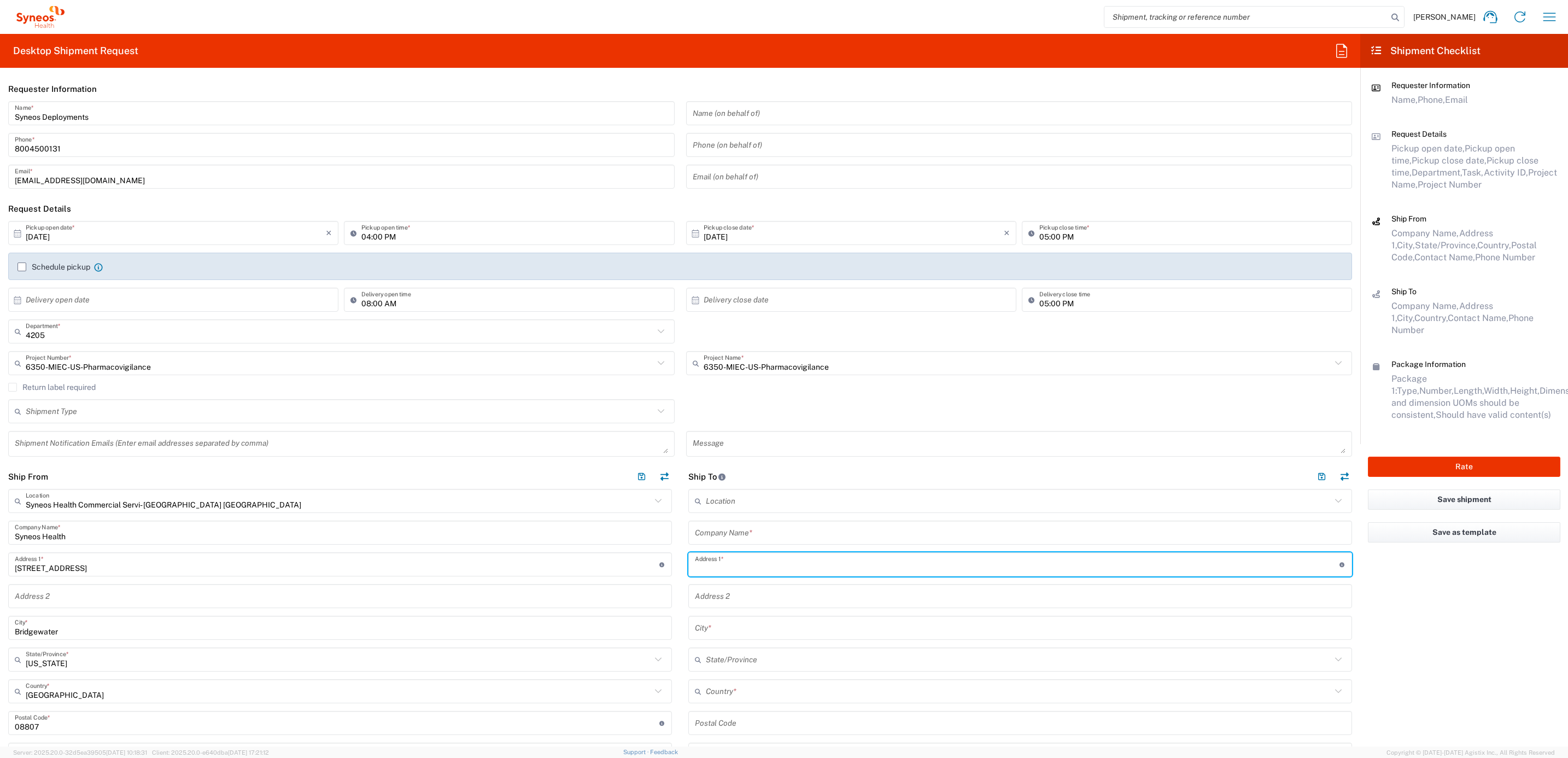
paste input "[STREET_ADDRESS]"
type input "[STREET_ADDRESS]"
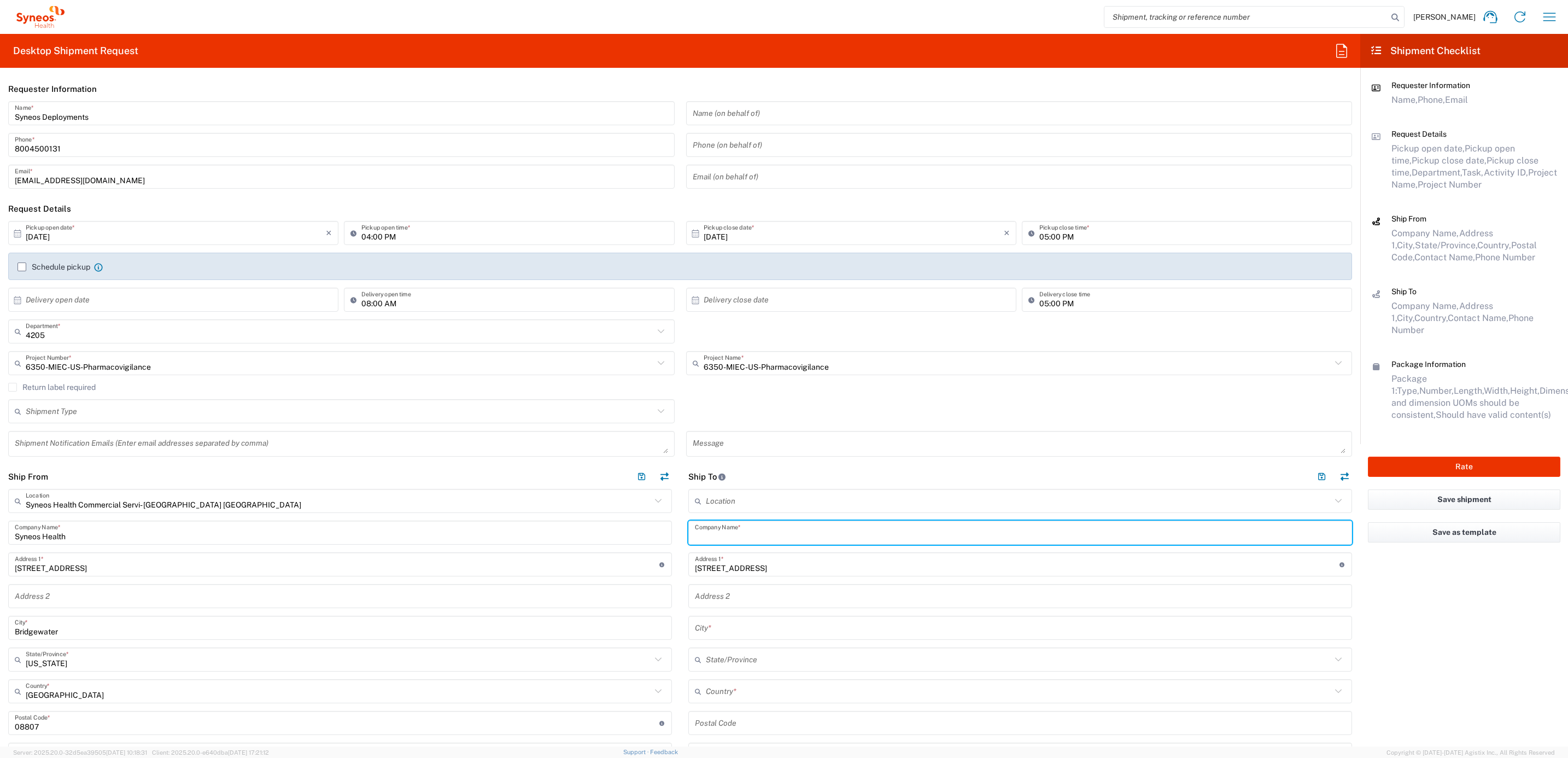
click at [730, 528] on input "text" at bounding box center [1020, 533] width 650 height 19
paste input "[PERSON_NAME]"
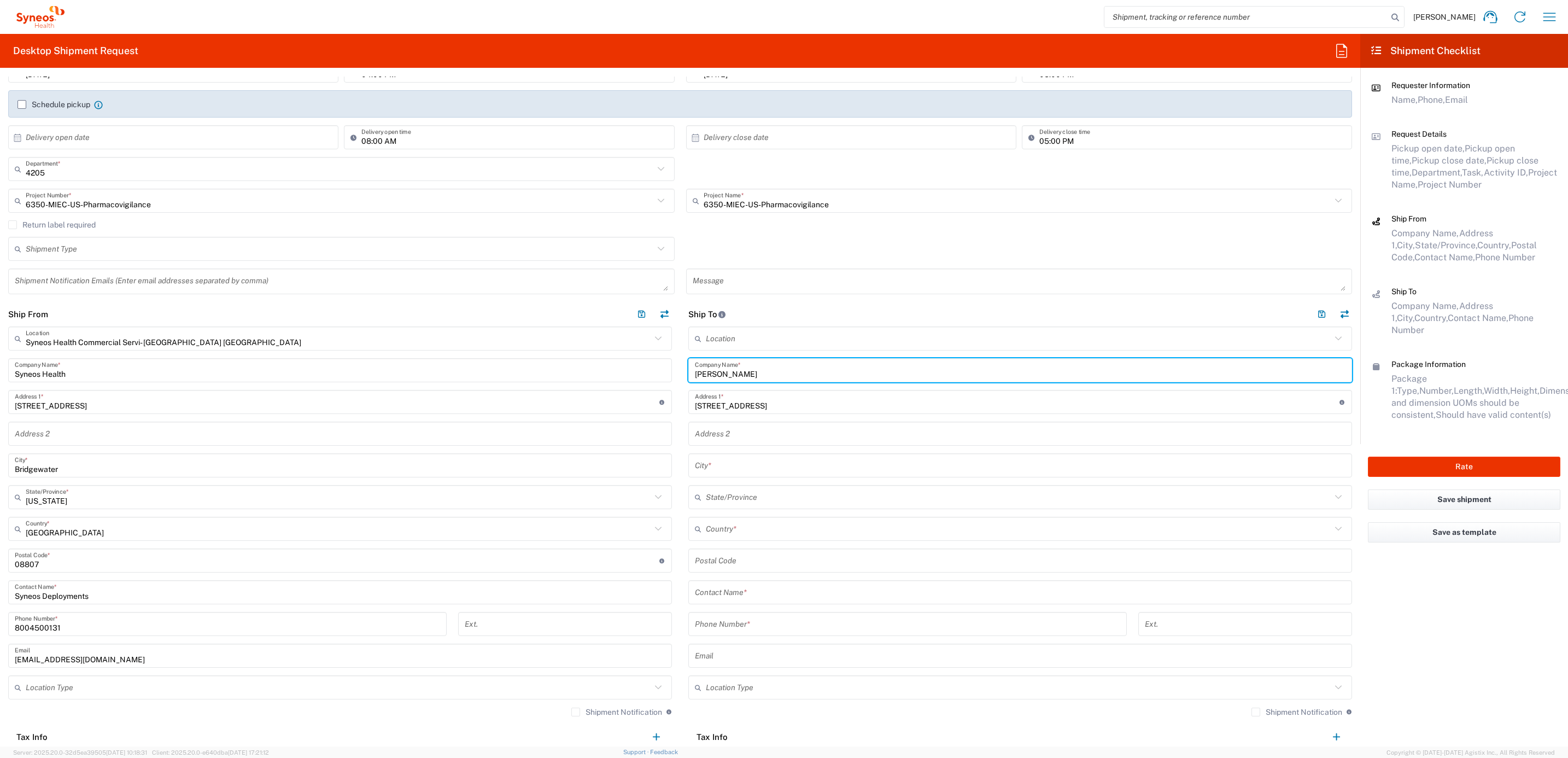
scroll to position [164, 0]
type input "[PERSON_NAME]"
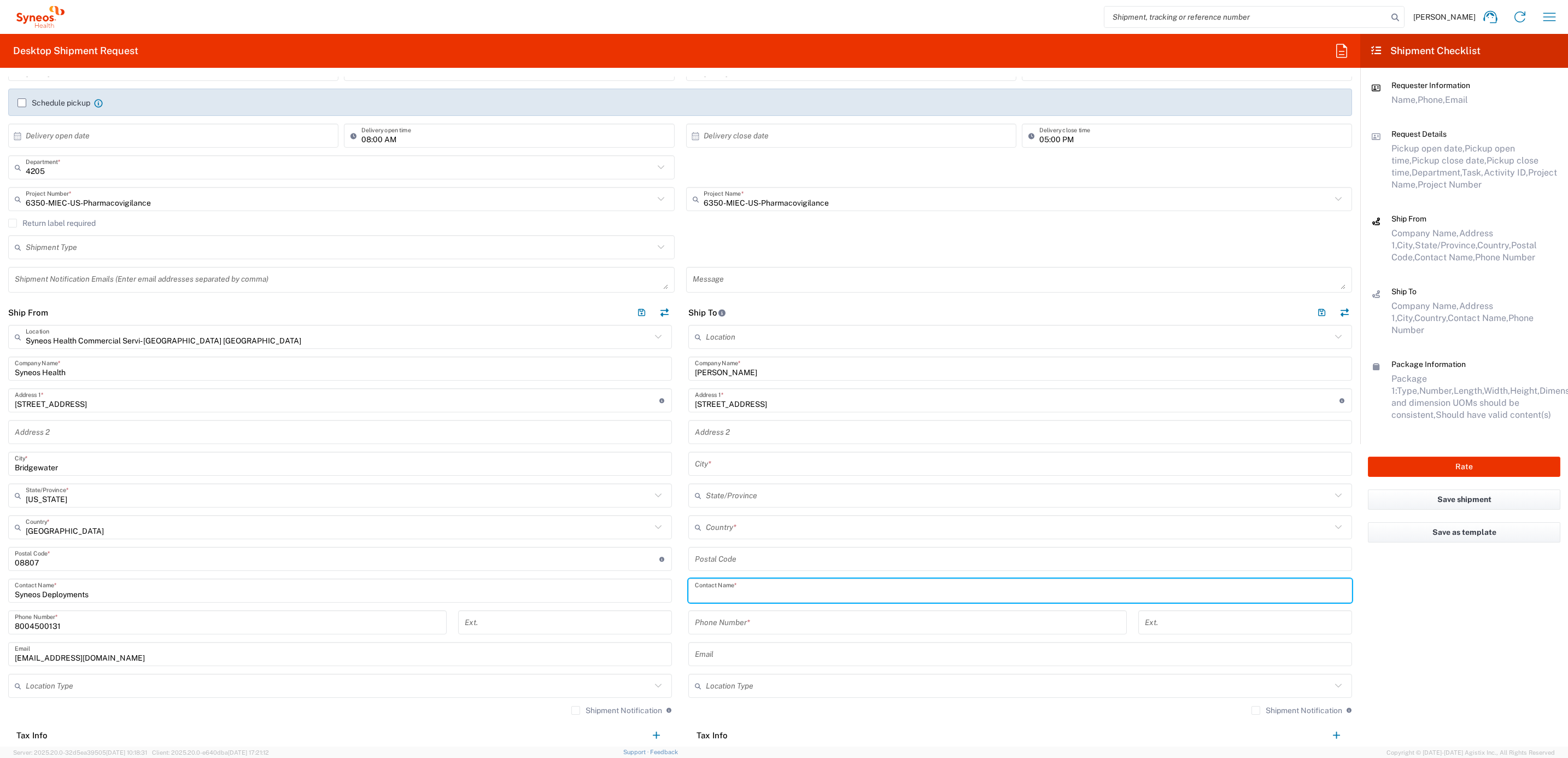
click at [735, 582] on input "text" at bounding box center [1020, 591] width 650 height 19
paste input "[PERSON_NAME]"
type input "[PERSON_NAME]"
click at [706, 527] on input "text" at bounding box center [1018, 527] width 625 height 19
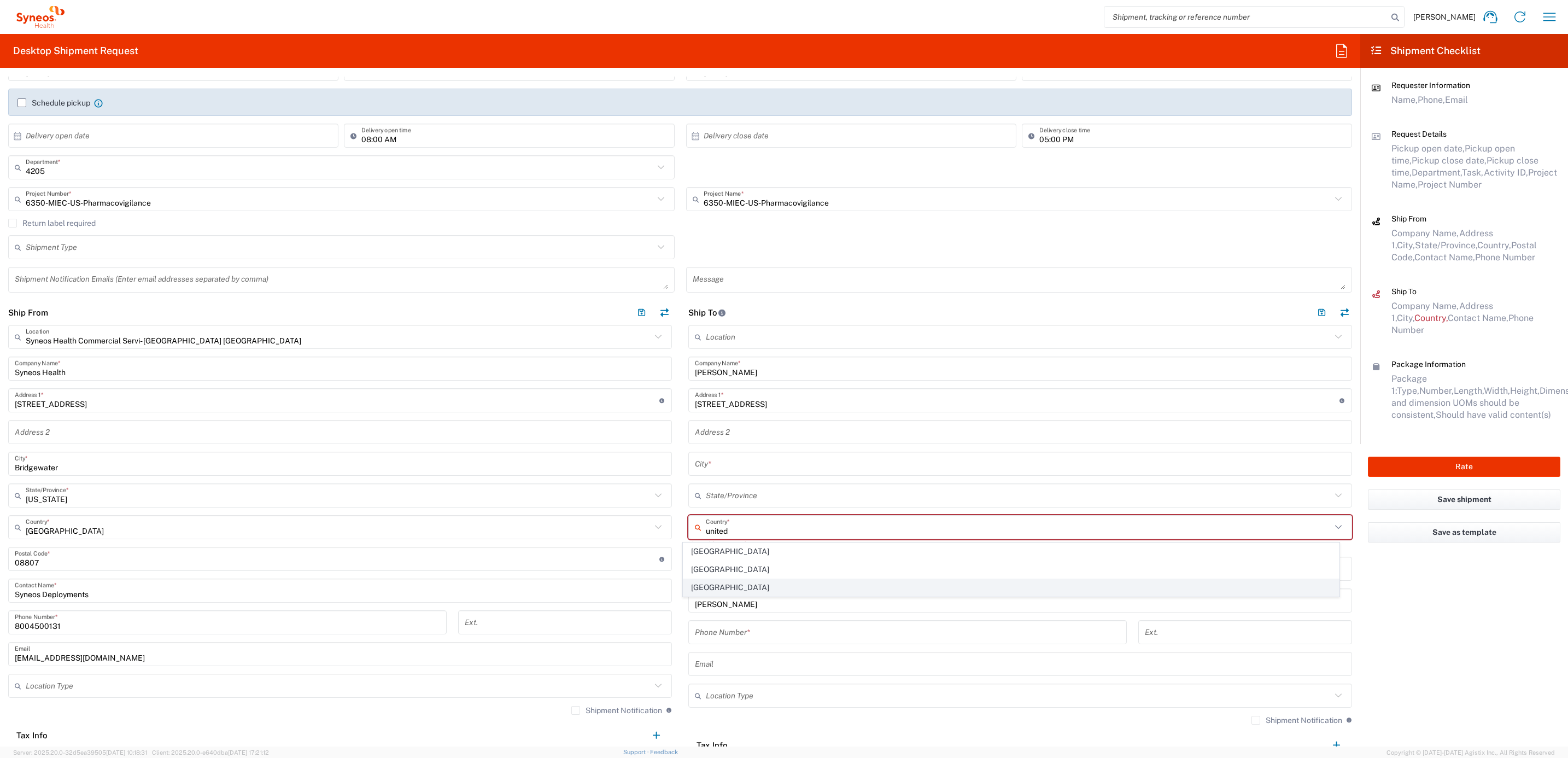
click at [720, 582] on span "[GEOGRAPHIC_DATA]" at bounding box center [1011, 588] width 656 height 17
type input "[GEOGRAPHIC_DATA]"
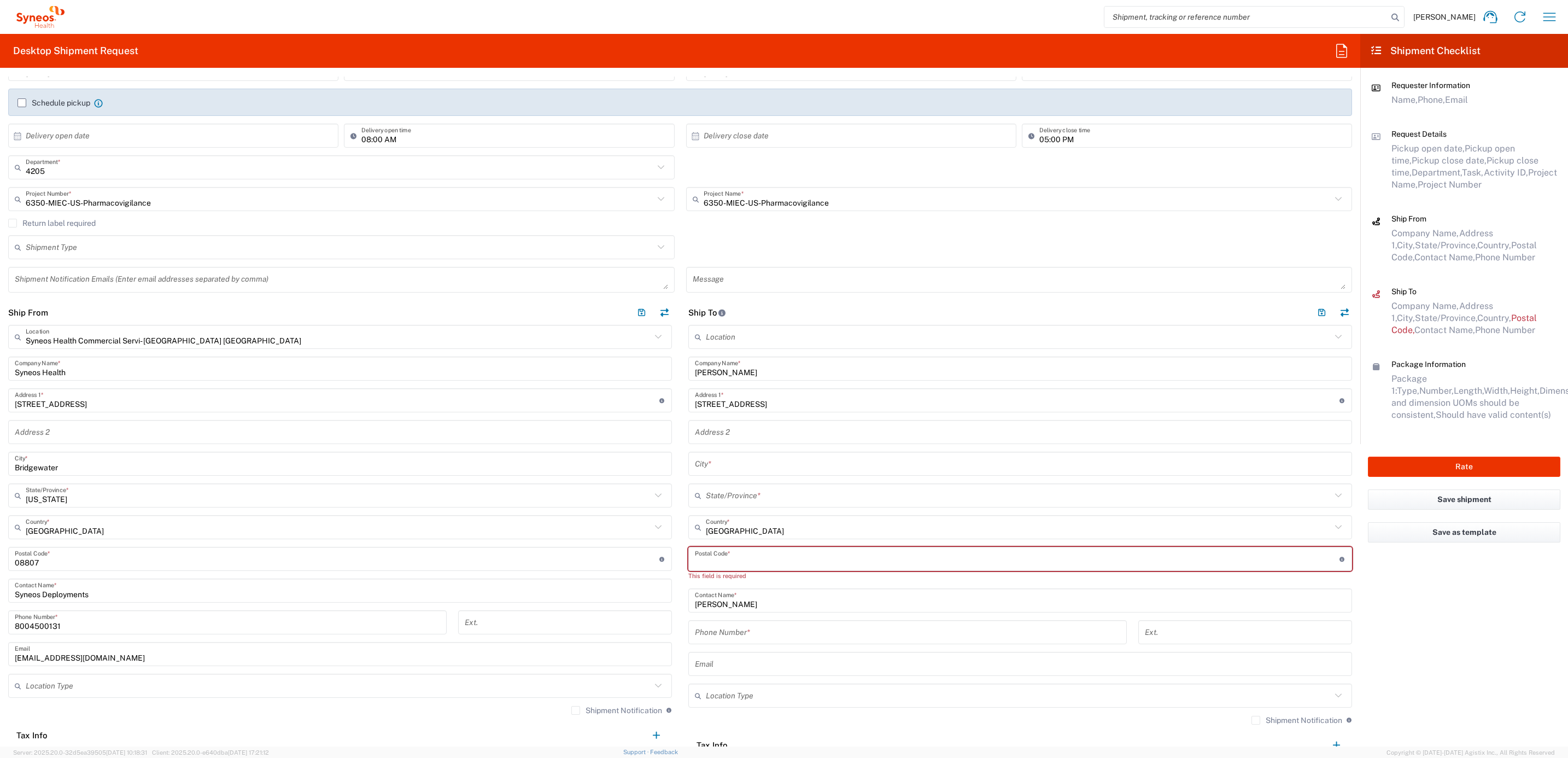
click at [719, 555] on input "undefined" at bounding box center [1016, 559] width 644 height 19
paste input "60453"
type input "60453"
click at [728, 620] on input "tel" at bounding box center [907, 623] width 425 height 19
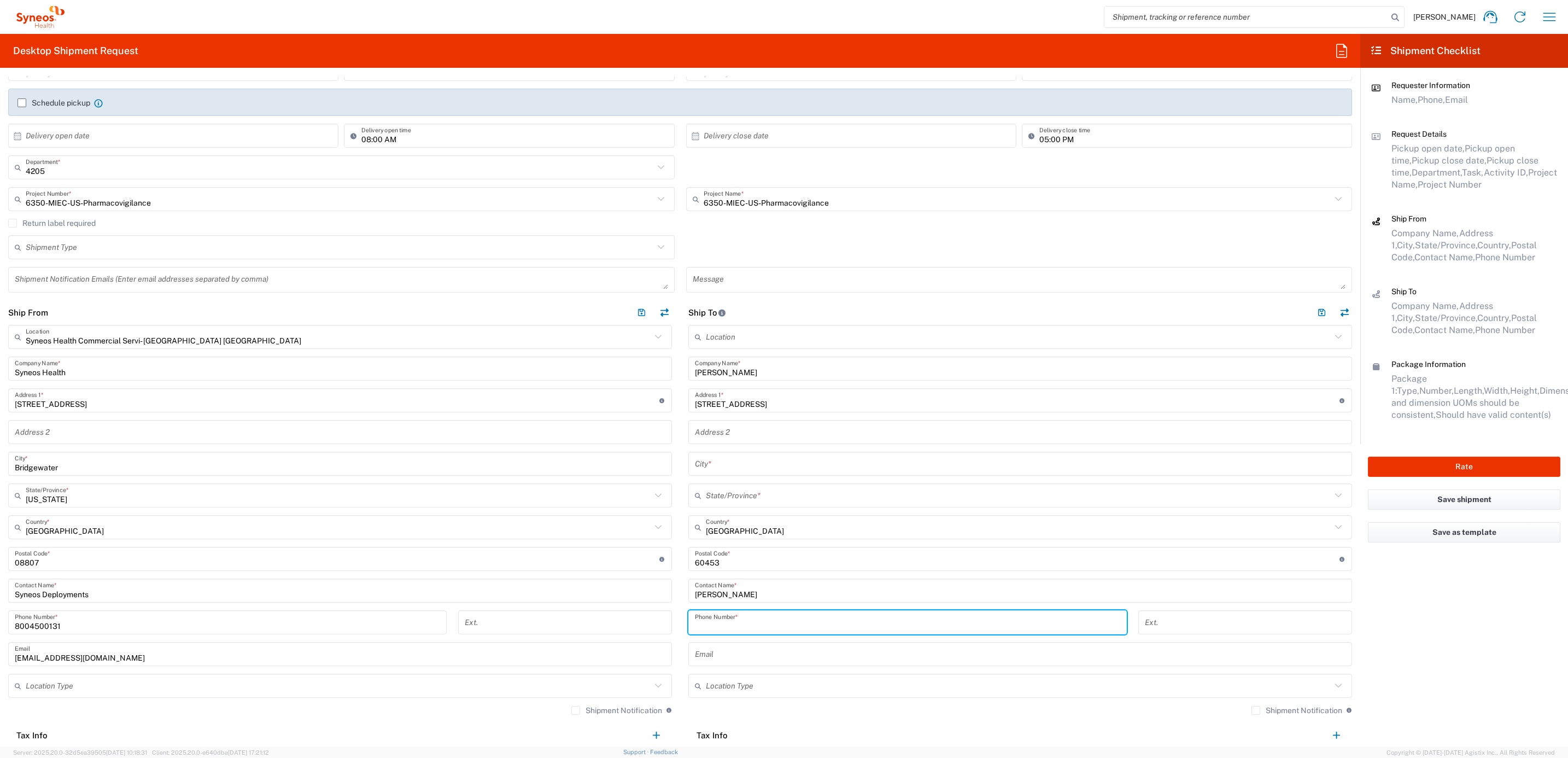
paste input "[PHONE_NUMBER]"
type input "[PHONE_NUMBER]"
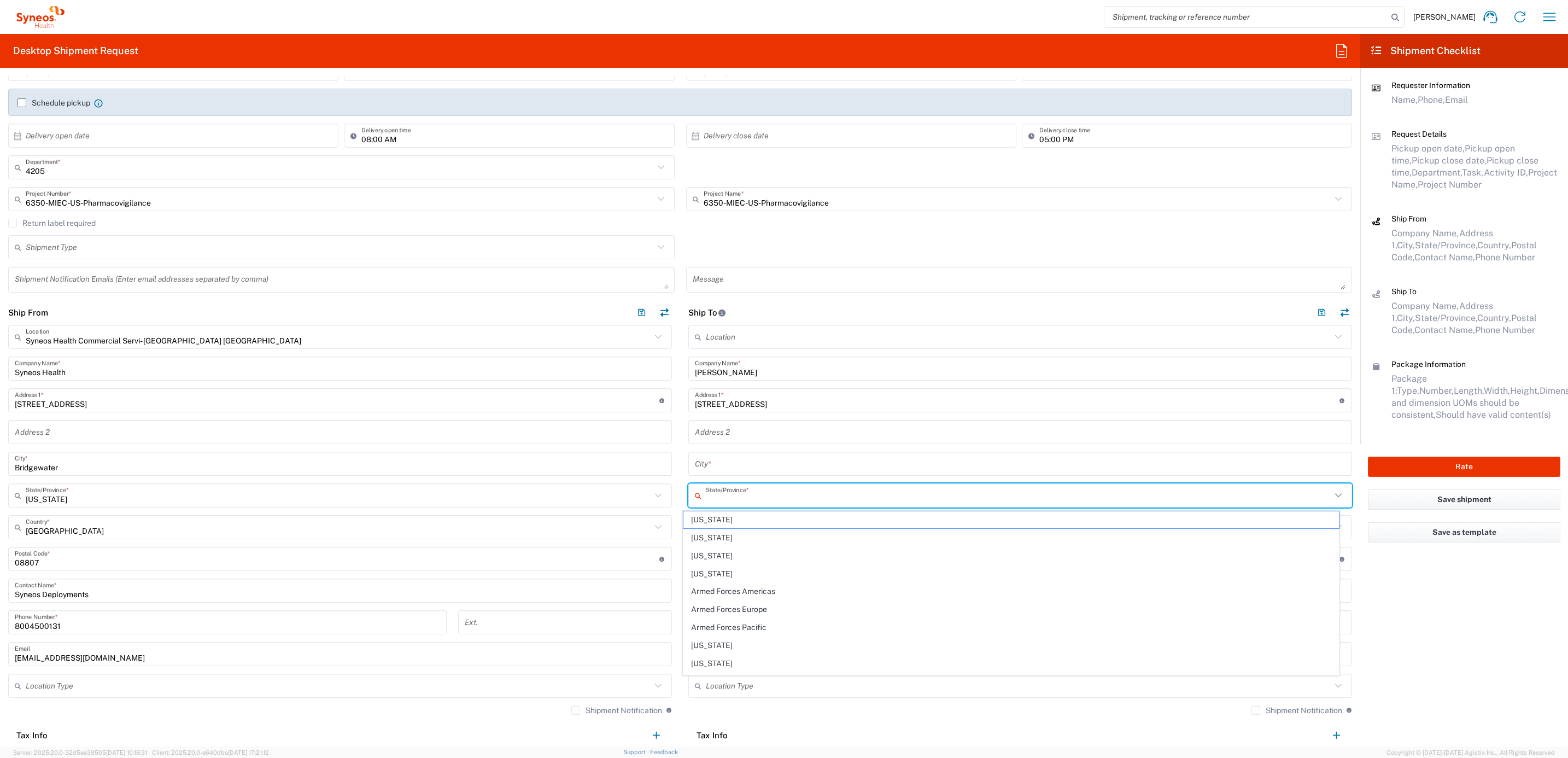
click at [706, 497] on input "text" at bounding box center [1018, 495] width 625 height 19
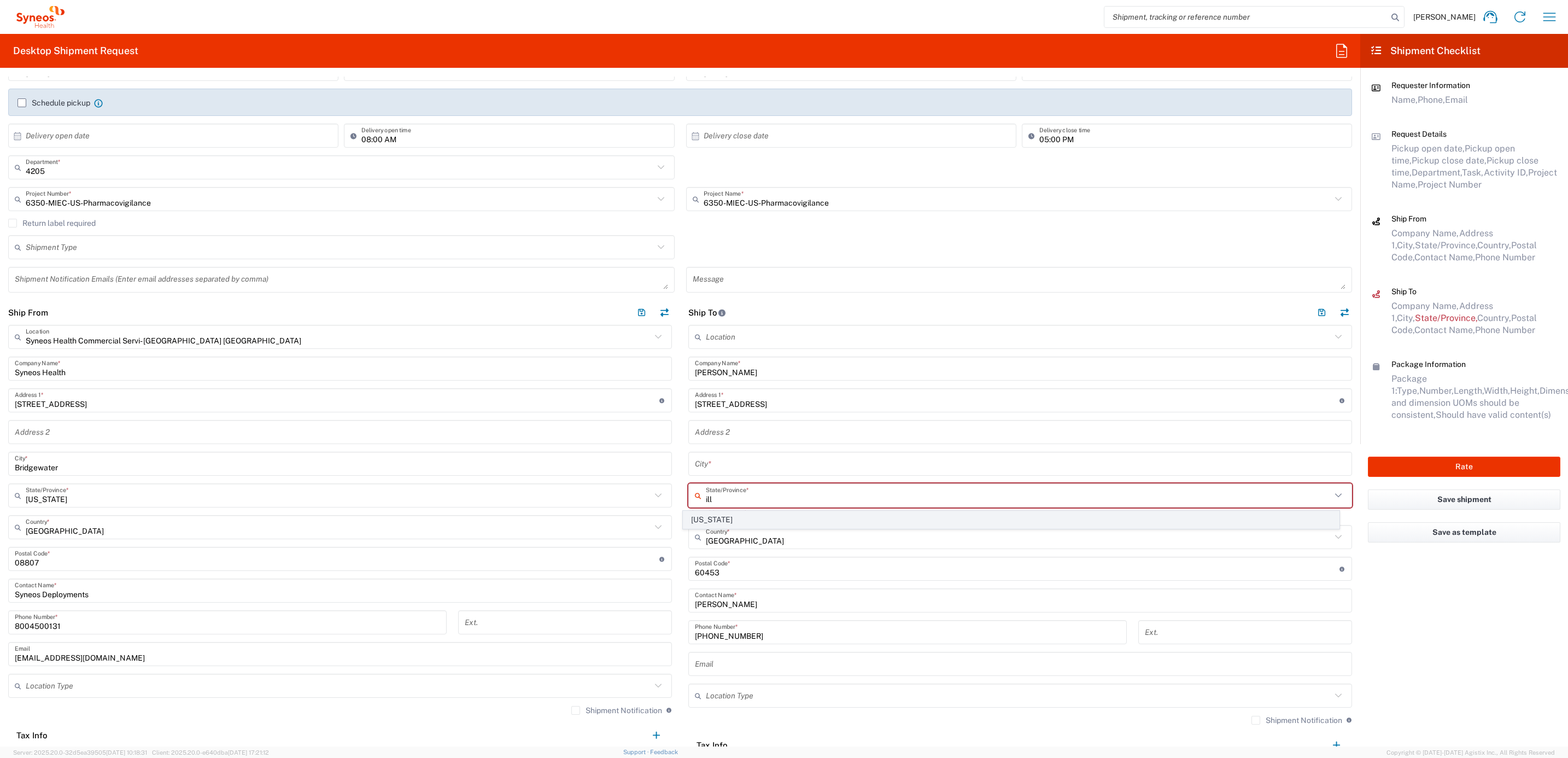
click at [706, 520] on span "[US_STATE]" at bounding box center [1011, 519] width 656 height 17
type input "[US_STATE]"
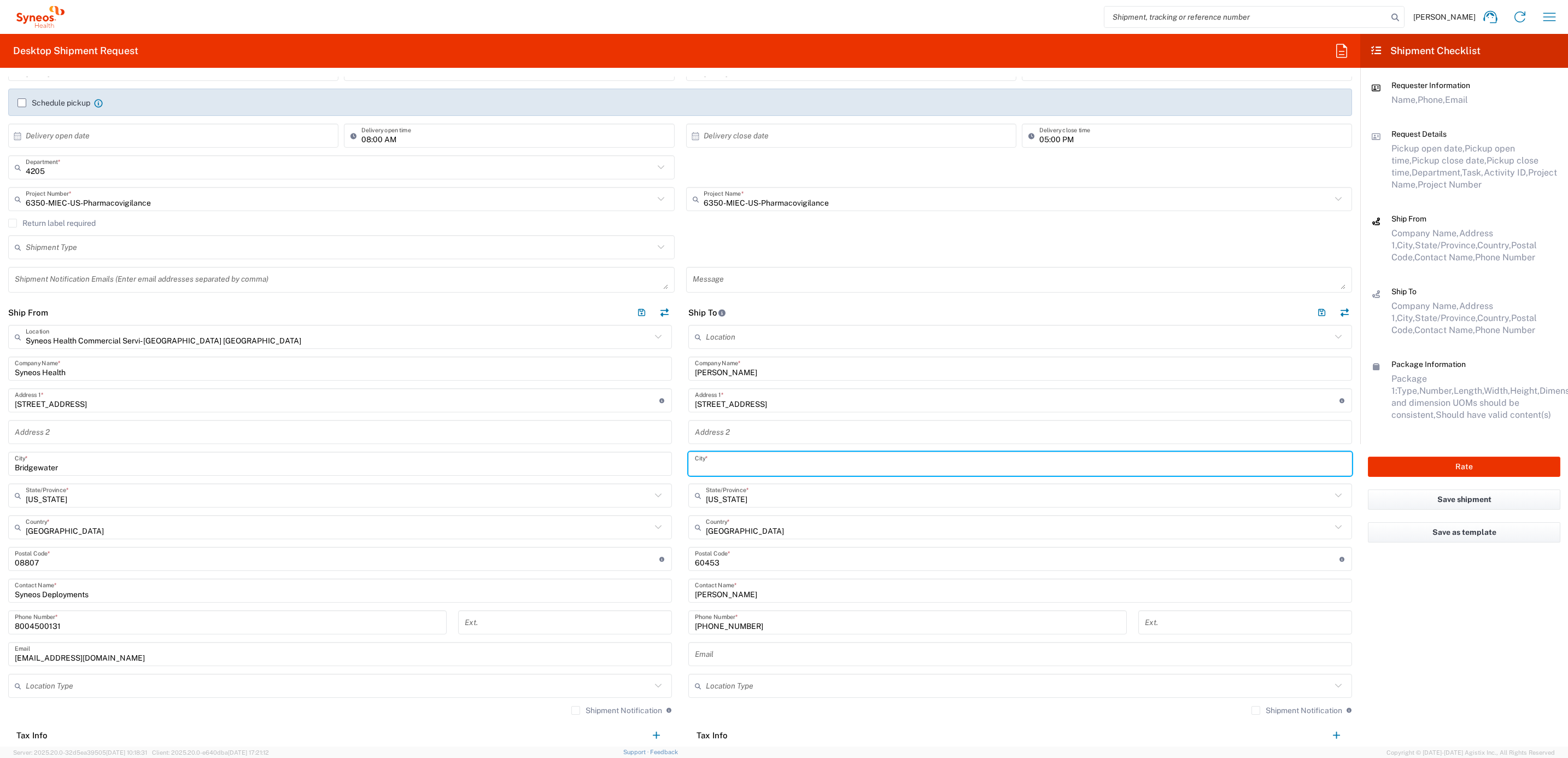
click at [707, 467] on input "text" at bounding box center [1020, 464] width 650 height 19
click at [722, 467] on input "text" at bounding box center [1020, 464] width 650 height 19
paste input "Oak Lawn"
type input "Oak Lawn"
click at [670, 418] on main "Syneos Health Commercial Servi- [GEOGRAPHIC_DATA] [GEOGRAPHIC_DATA] Location Sy…" at bounding box center [340, 552] width 680 height 454
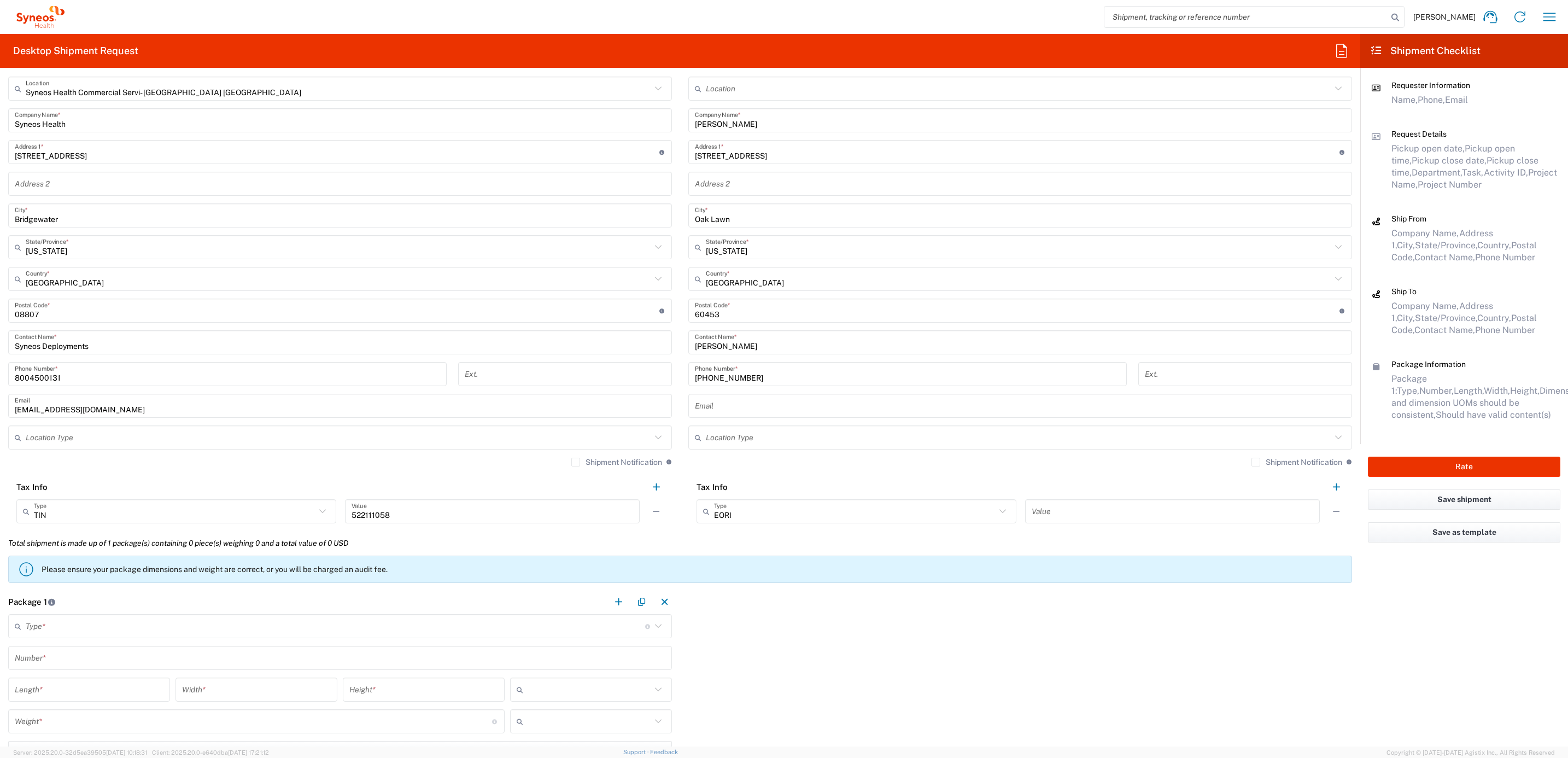
scroll to position [574, 0]
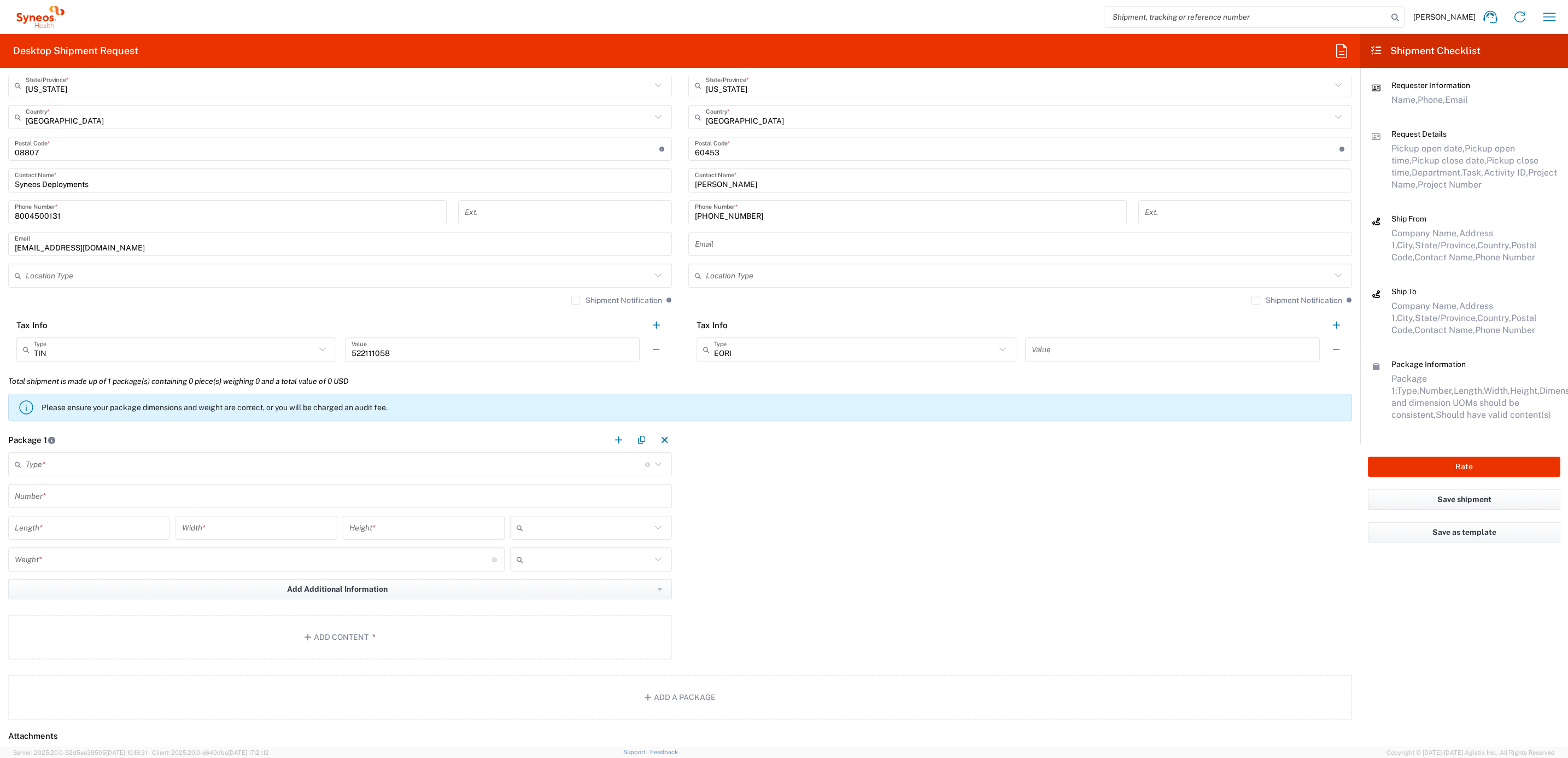
click at [83, 461] on input "text" at bounding box center [336, 464] width 619 height 19
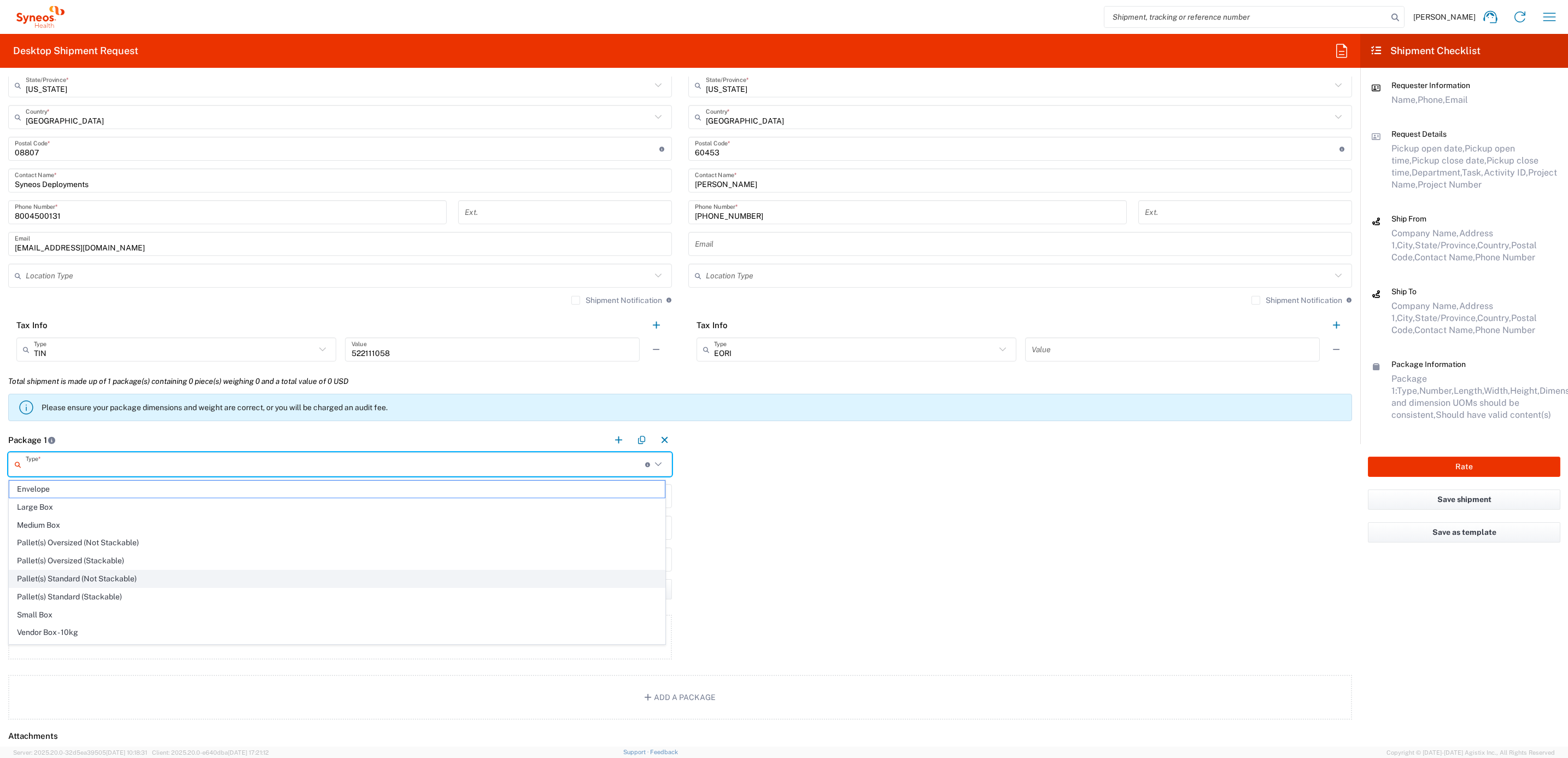
scroll to position [39, 0]
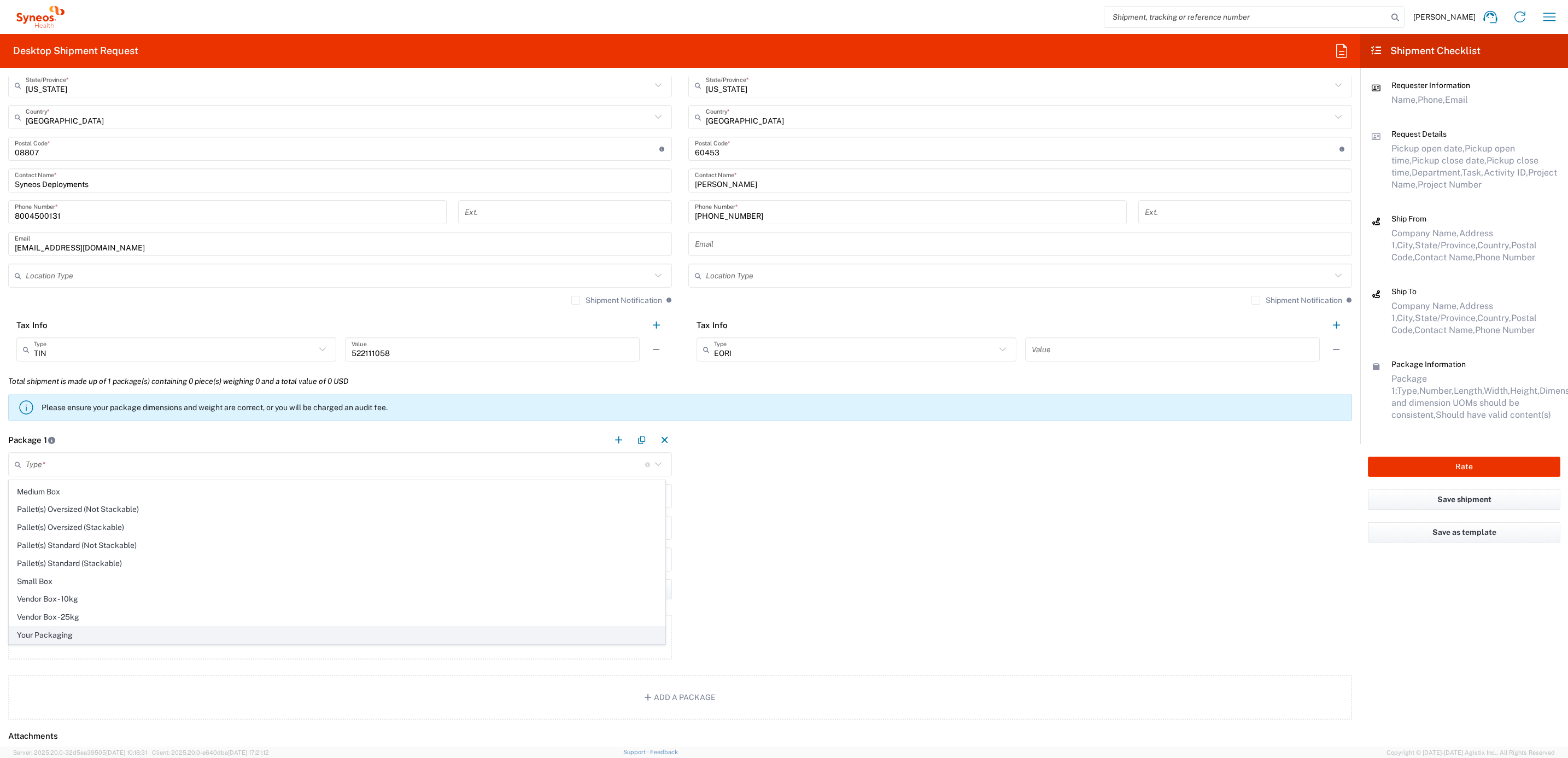
click at [83, 638] on span "Your Packaging" at bounding box center [337, 635] width 656 height 17
type input "Your Packaging"
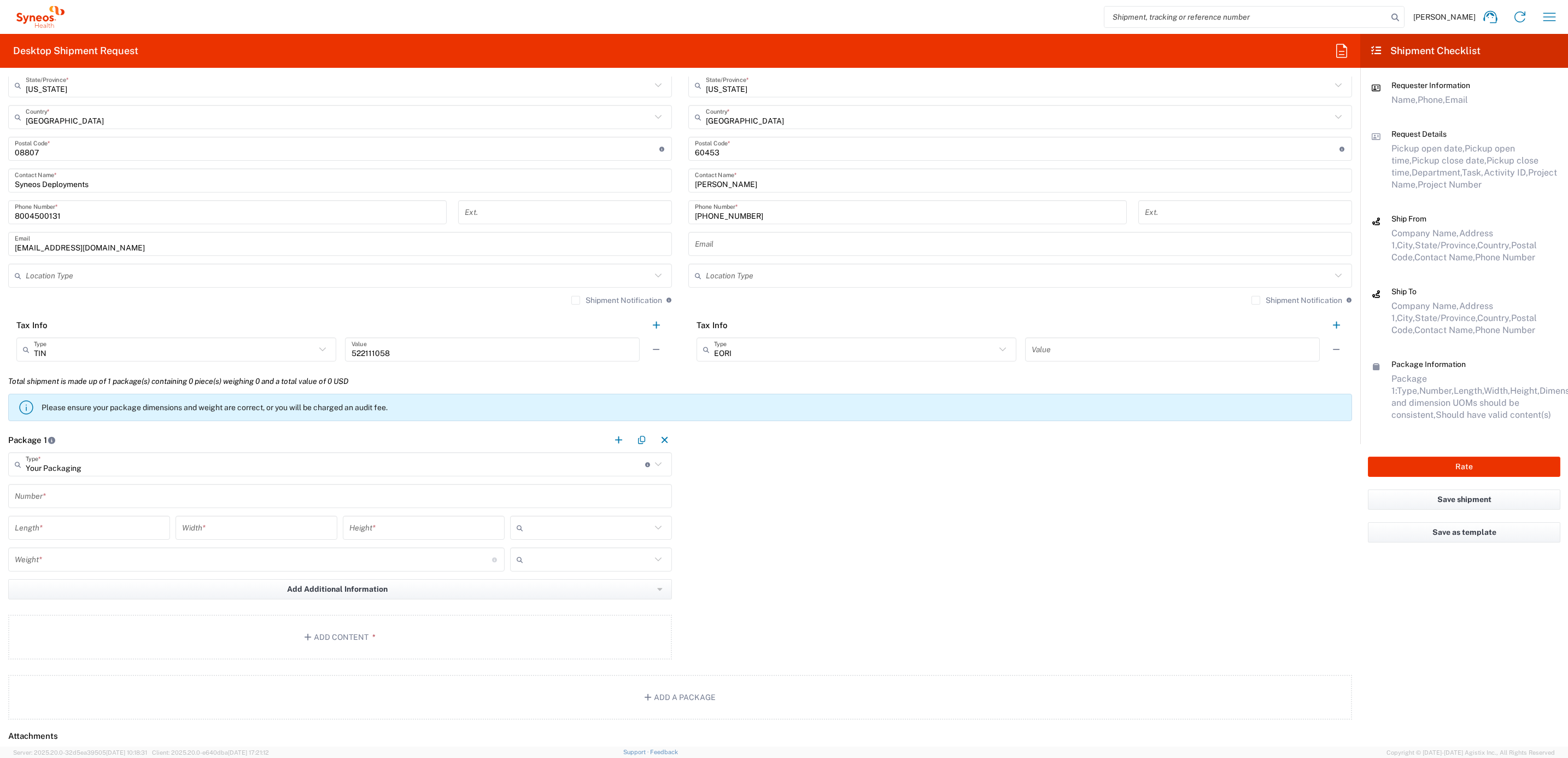
click at [56, 484] on main "Your Packaging Type * Material used to package goods Envelope Large Box Medium …" at bounding box center [340, 557] width 680 height 211
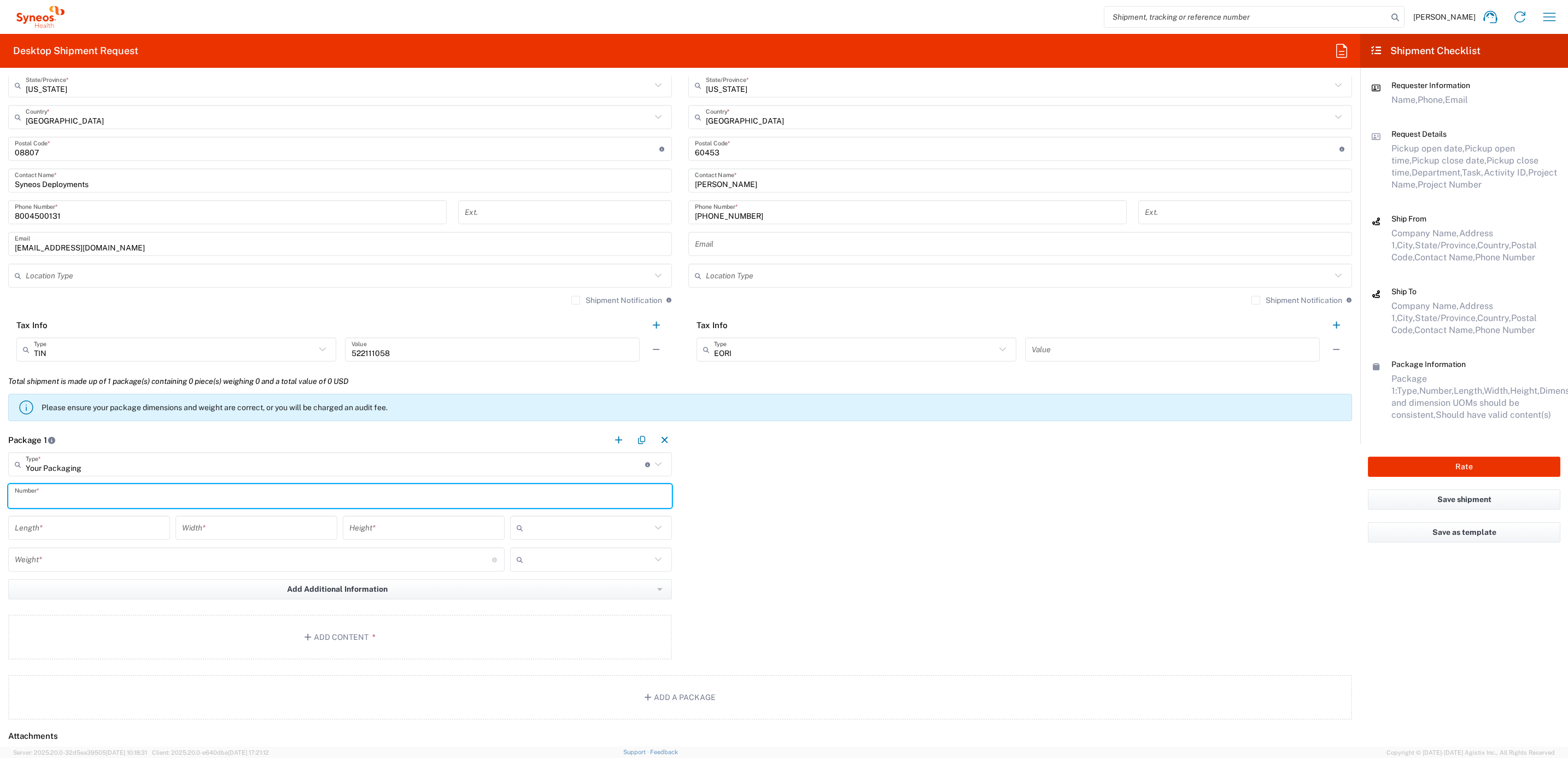
click at [56, 493] on input "text" at bounding box center [340, 496] width 650 height 19
type input "1"
click at [79, 530] on input "number" at bounding box center [88, 528] width 148 height 19
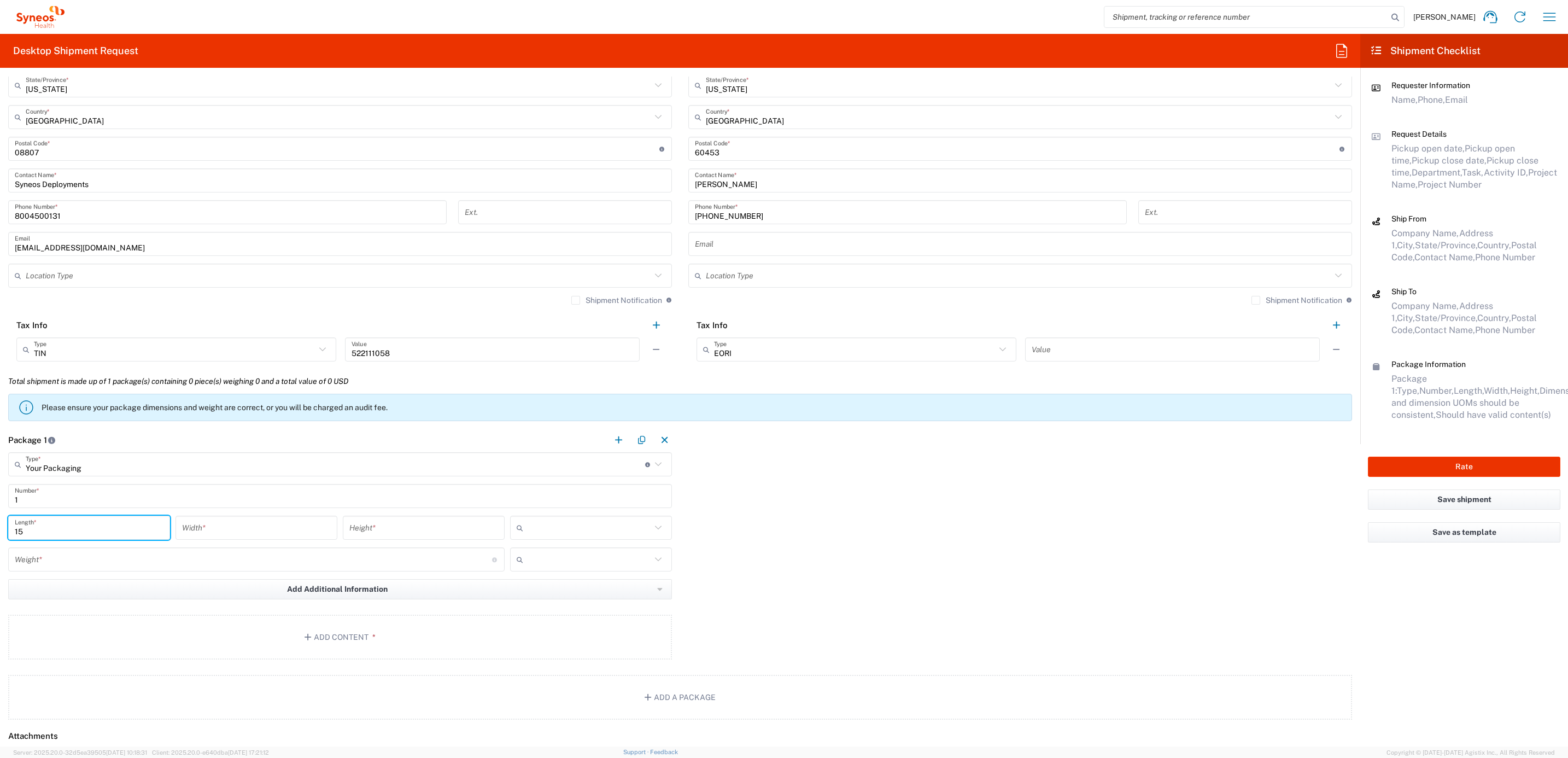
type input "15"
type input "12.5"
type input "1"
click at [559, 528] on input "text" at bounding box center [589, 527] width 123 height 17
click at [543, 592] on span "in" at bounding box center [585, 589] width 158 height 17
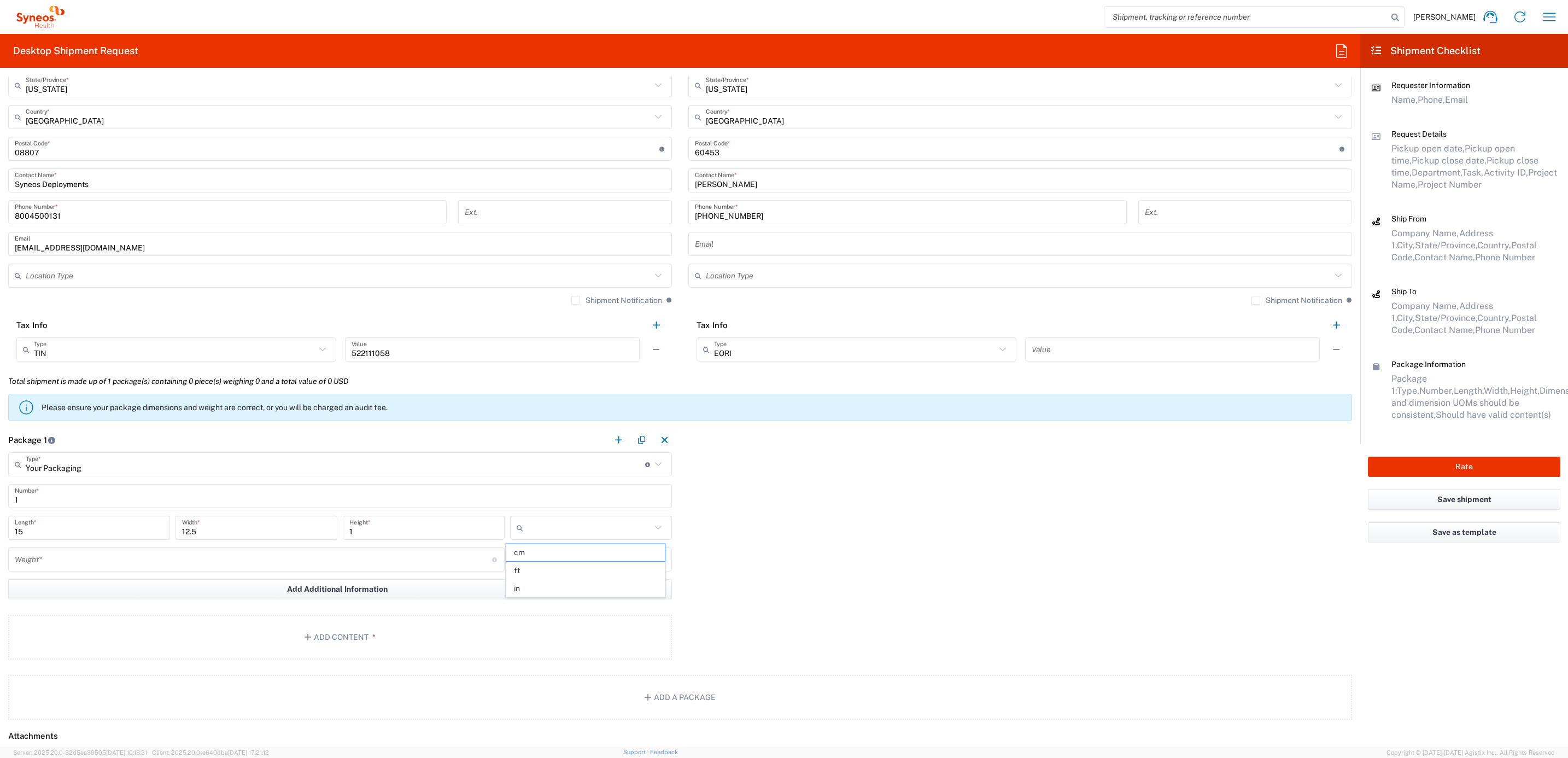
type input "in"
click at [297, 559] on input "number" at bounding box center [253, 559] width 477 height 19
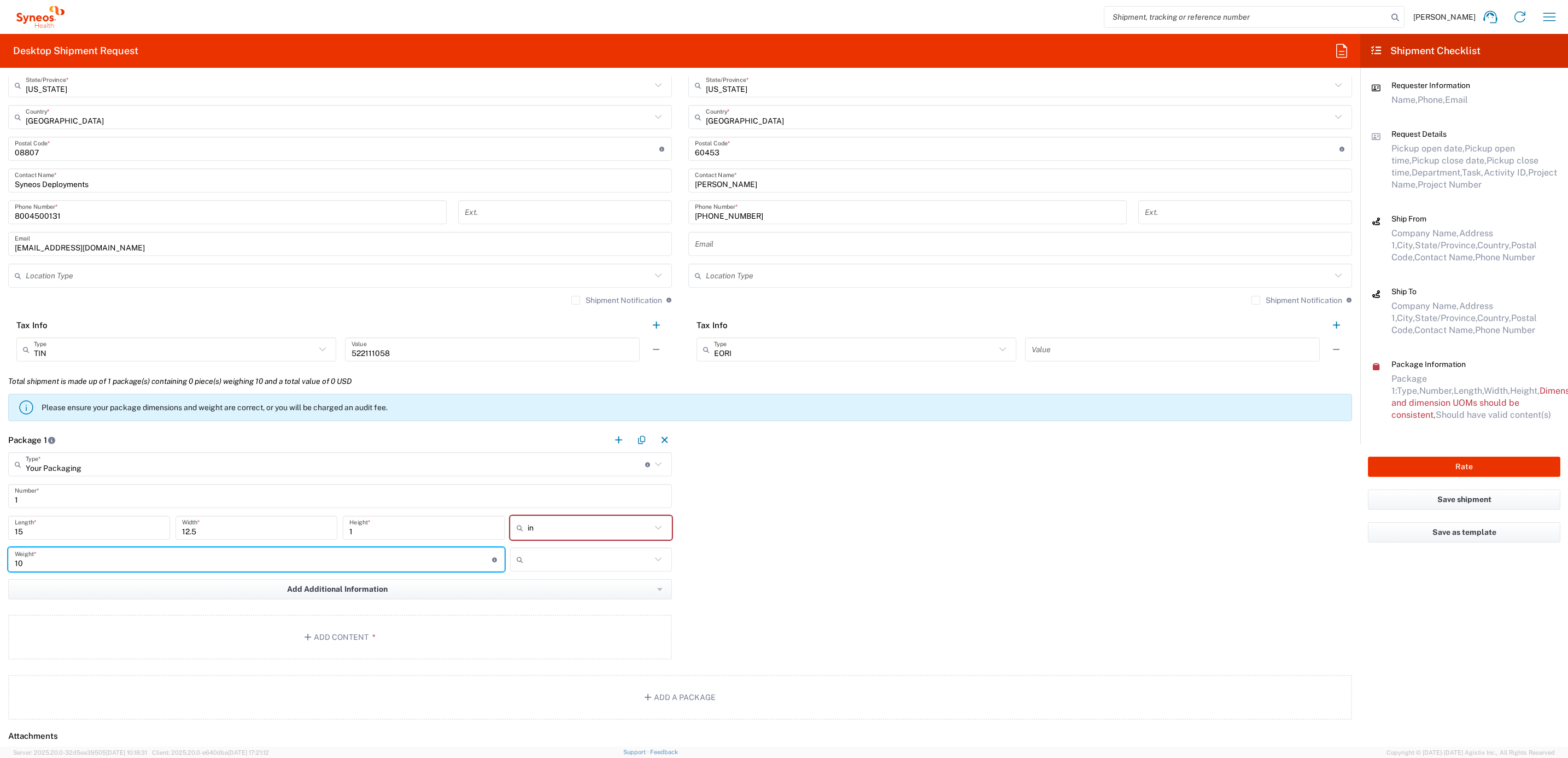
click at [79, 554] on input "10" at bounding box center [253, 559] width 477 height 19
click at [77, 554] on input "10" at bounding box center [253, 559] width 477 height 19
type input "5"
drag, startPoint x: 578, startPoint y: 561, endPoint x: 578, endPoint y: 566, distance: 5.0
click at [578, 561] on input "text" at bounding box center [589, 559] width 123 height 17
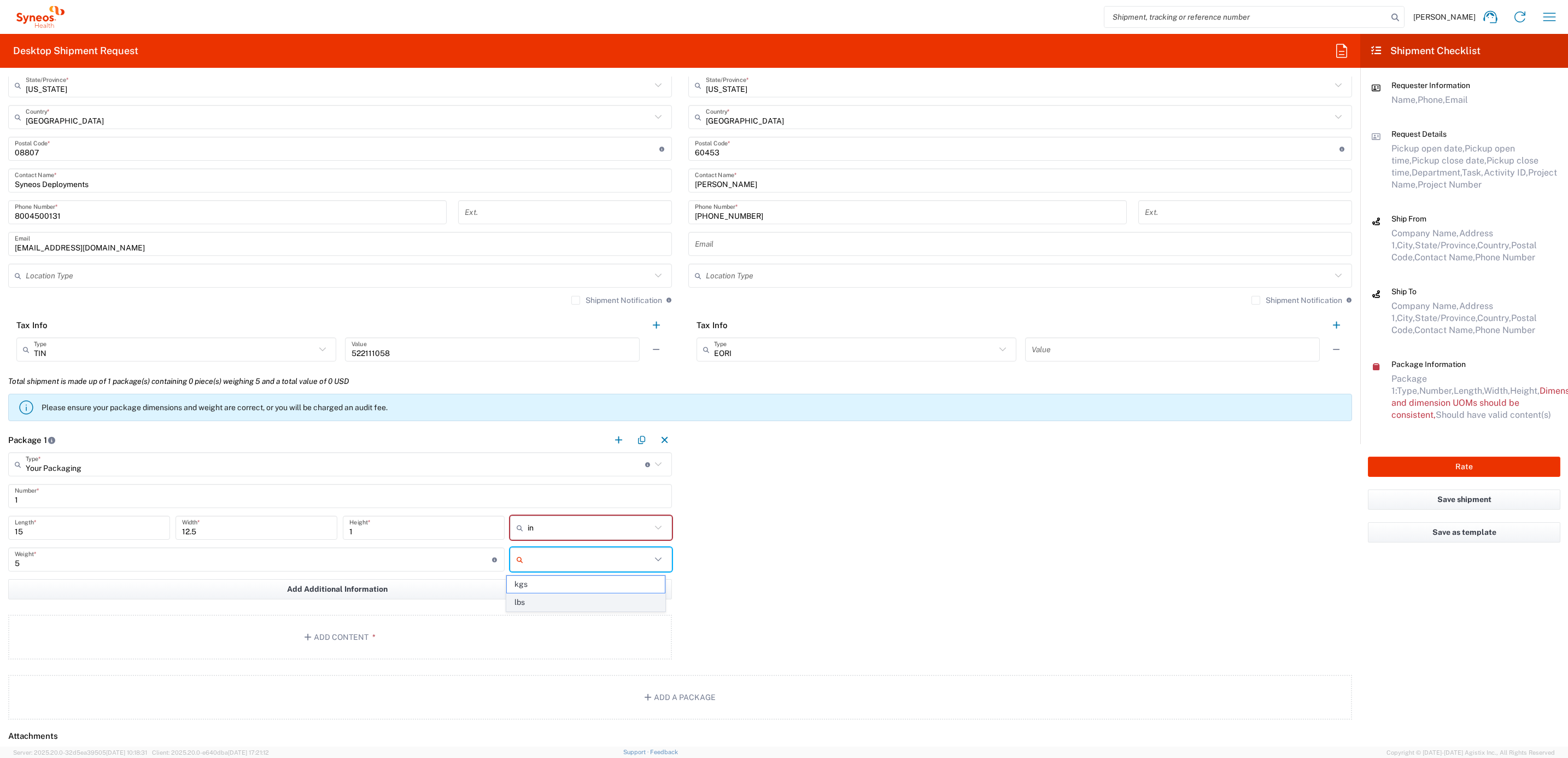
click at [551, 605] on span "lbs" at bounding box center [585, 603] width 158 height 17
type input "lbs"
click at [330, 630] on button "Add Content *" at bounding box center [339, 637] width 663 height 45
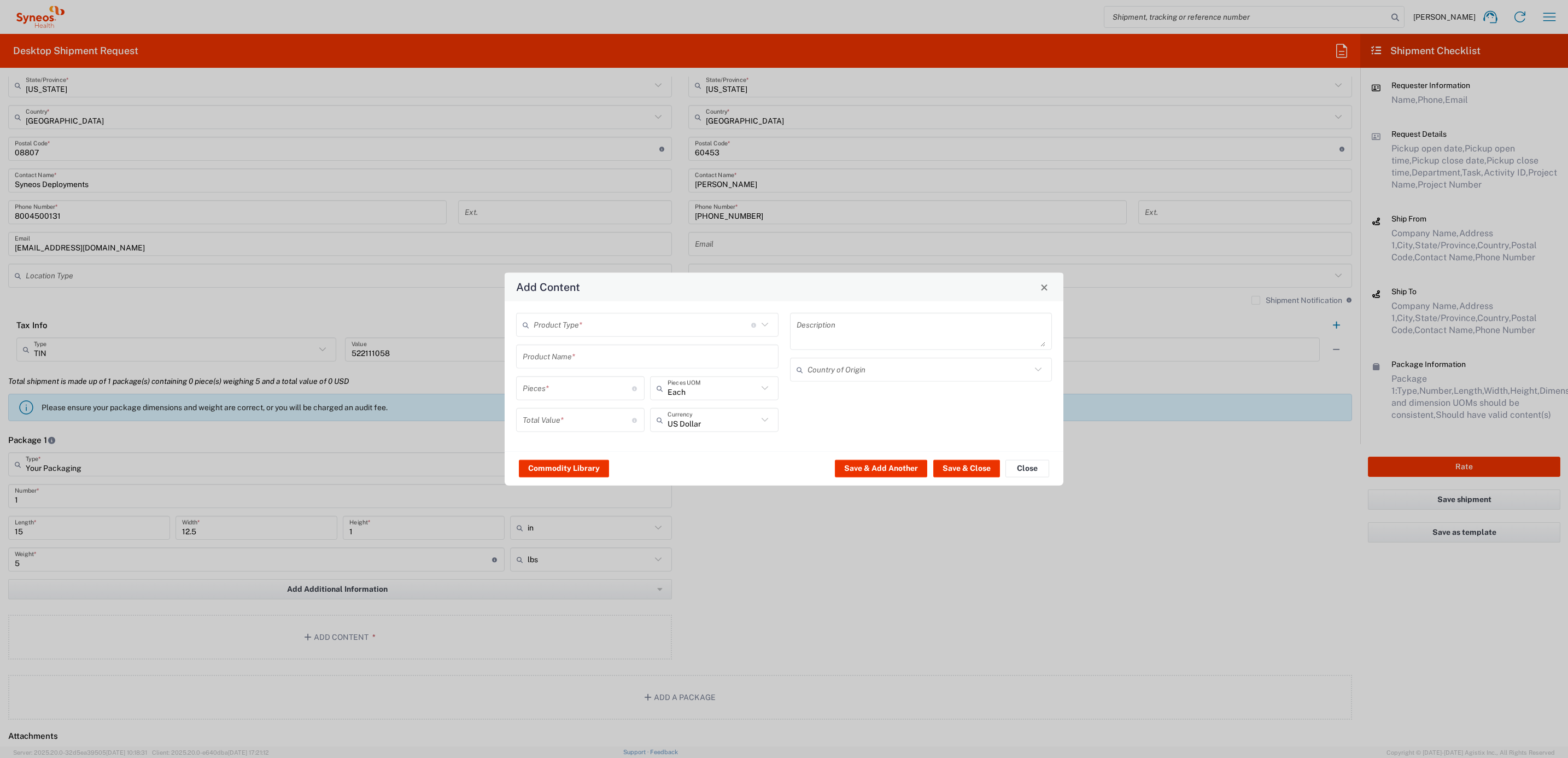
click at [559, 335] on div "Product Type * Document: Paper document generated internally by Syneos, a clien…" at bounding box center [647, 325] width 263 height 24
click at [559, 366] on span "General Commodity" at bounding box center [647, 366] width 259 height 17
type input "General Commodity"
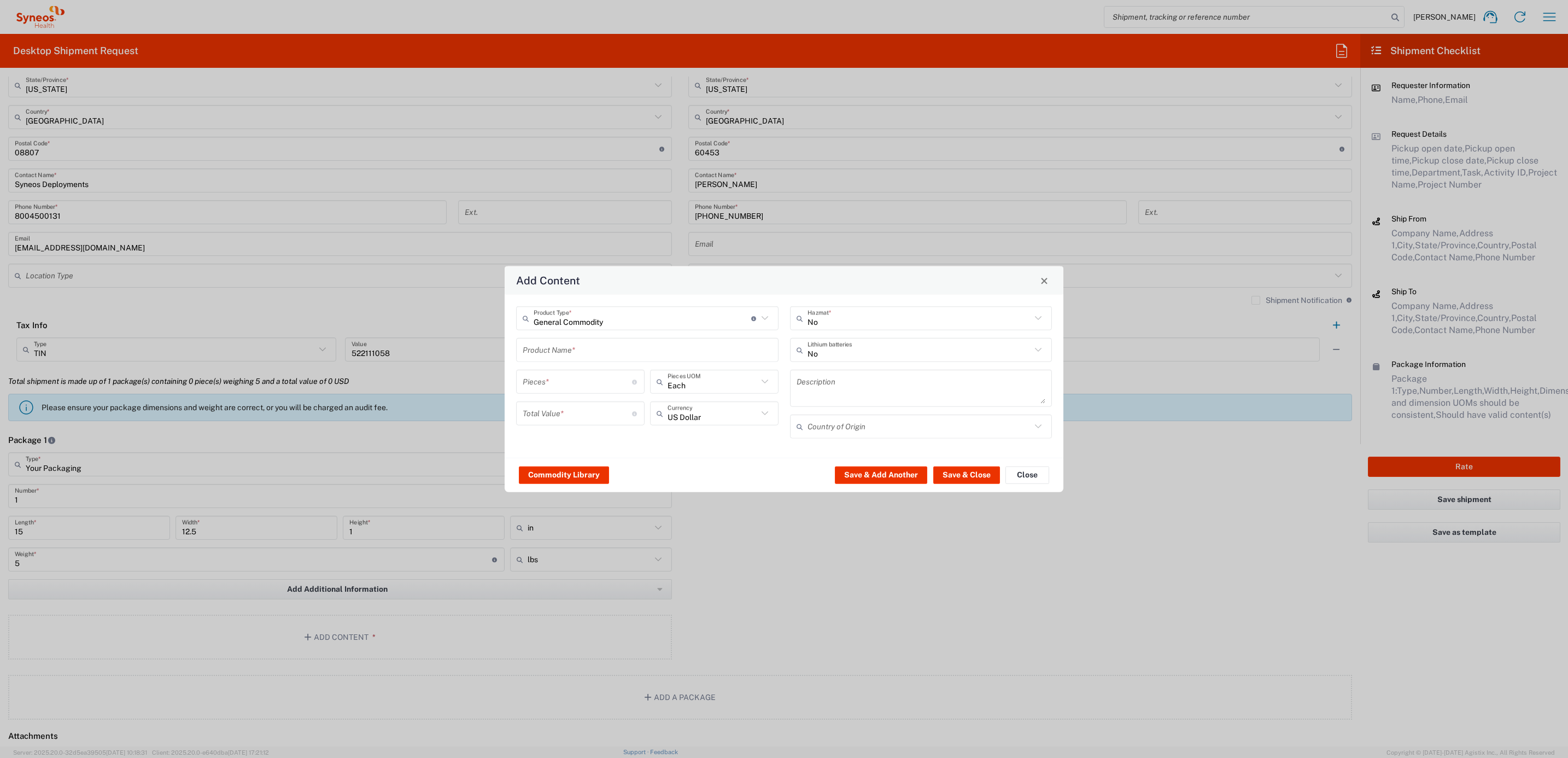
click at [559, 349] on input "text" at bounding box center [647, 350] width 249 height 19
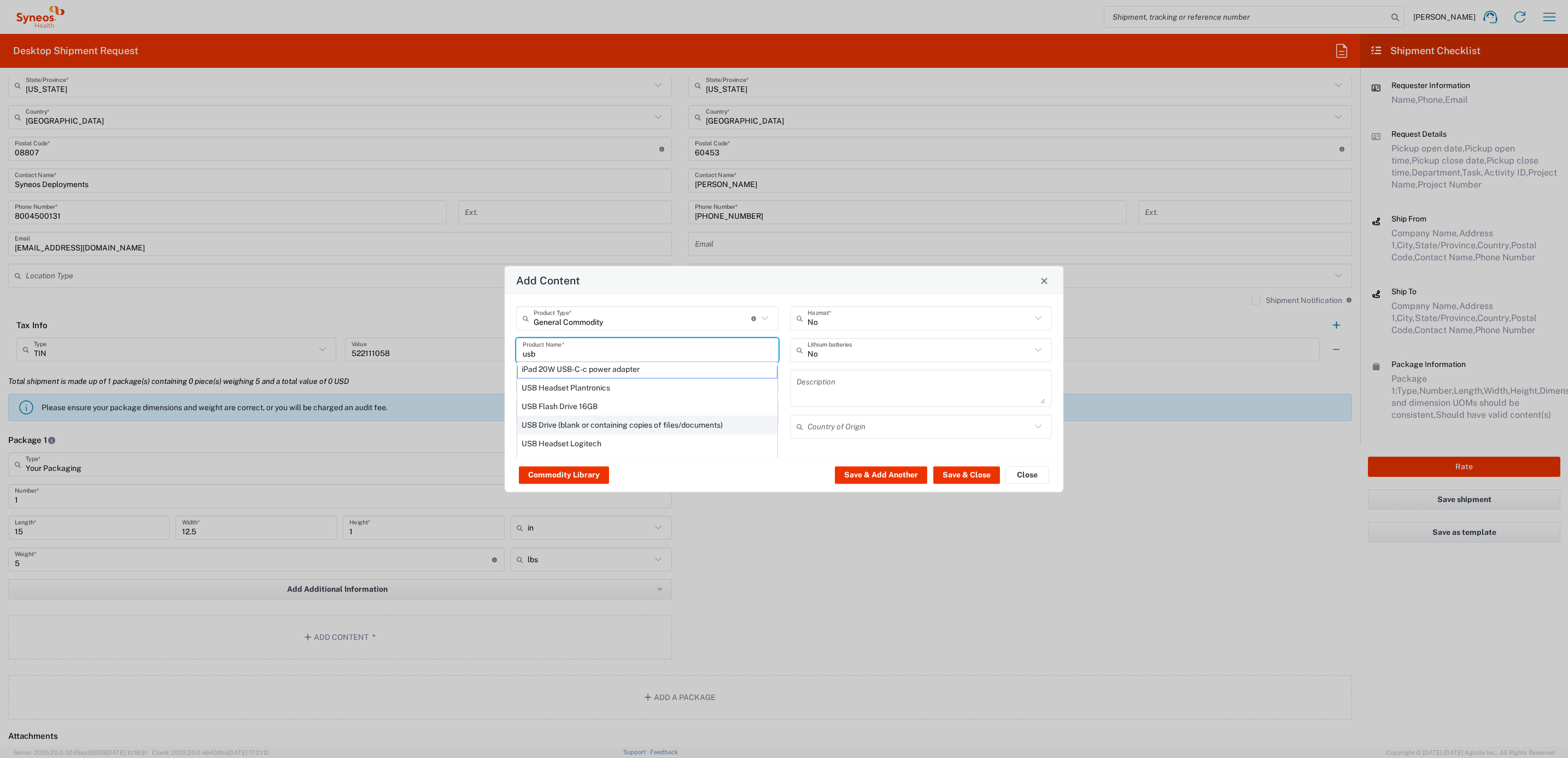
scroll to position [11, 0]
click at [560, 435] on div "USB Headset Logitech" at bounding box center [647, 443] width 260 height 18
type input "USB Headset Logitech"
type textarea "Logitech H570e Wired Headset, Mono Headphones with Noise-Cancelling Microphone,…"
type input "[GEOGRAPHIC_DATA]"
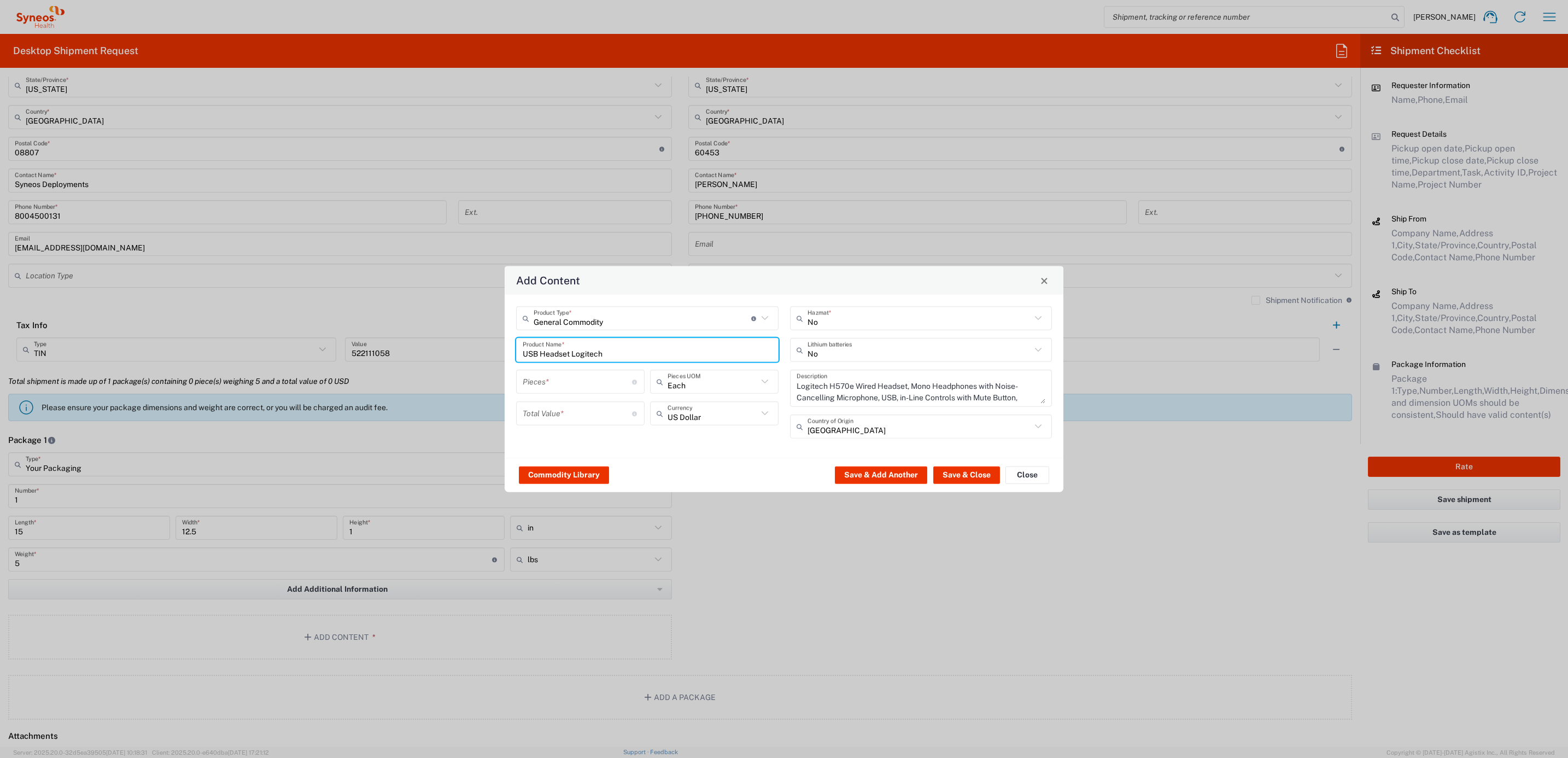
click at [561, 373] on input "number" at bounding box center [578, 382] width 109 height 19
type input "1"
click at [561, 417] on input "number" at bounding box center [578, 413] width 109 height 19
type input "50"
click at [949, 478] on button "Save & Close" at bounding box center [966, 474] width 67 height 17
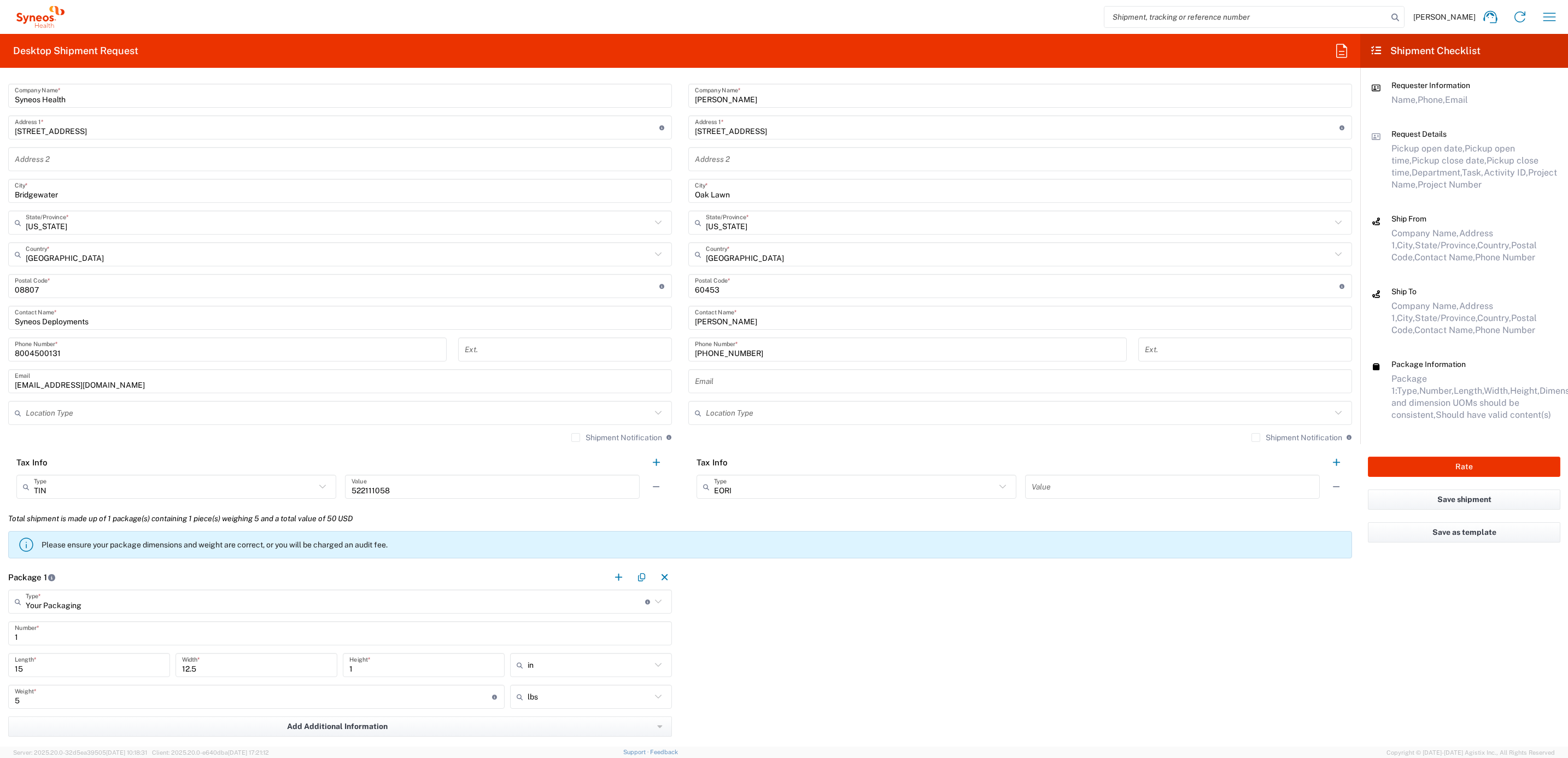
scroll to position [258, 0]
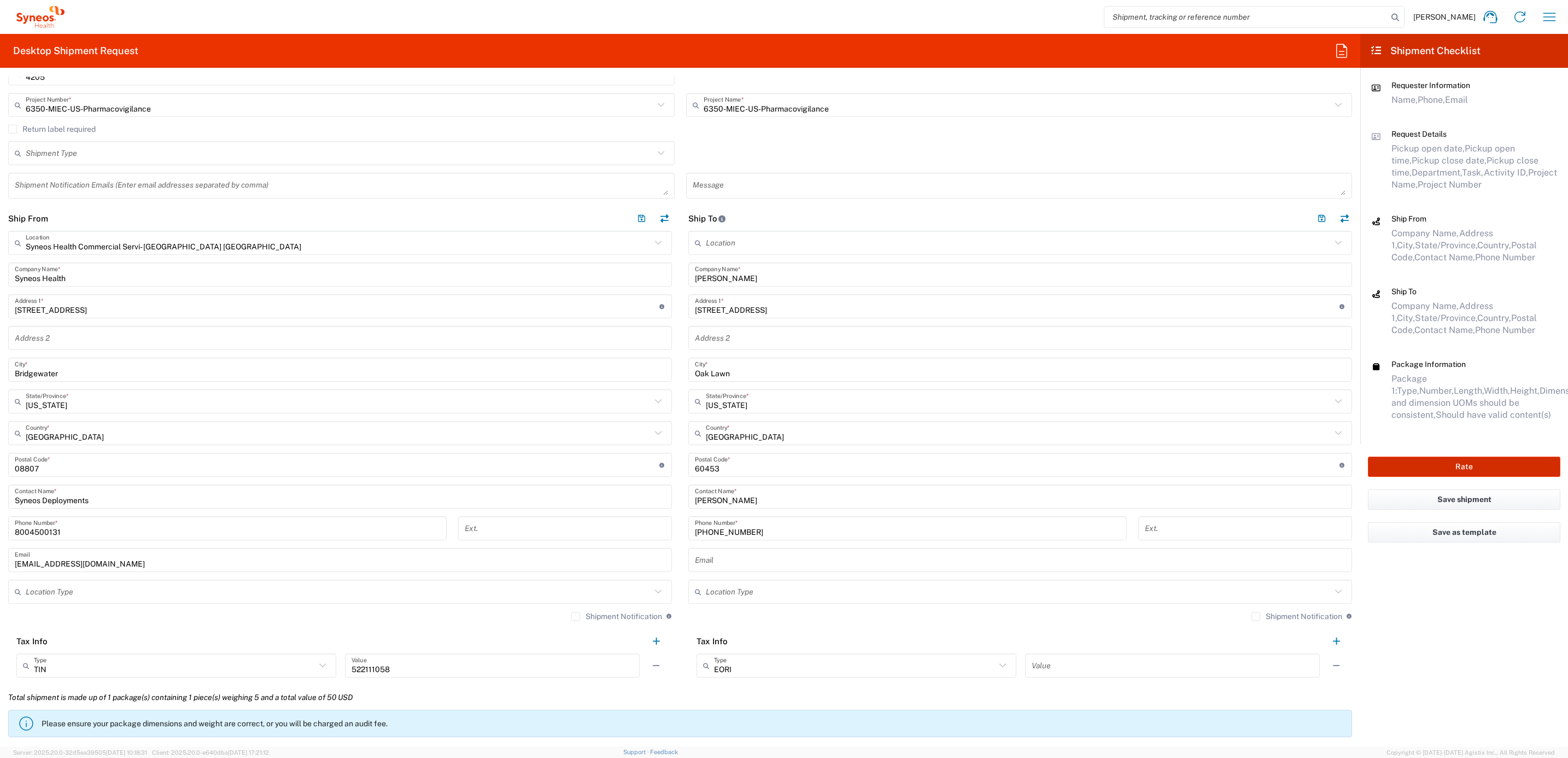
drag, startPoint x: 1425, startPoint y: 465, endPoint x: 1415, endPoint y: 473, distance: 12.8
click at [1424, 465] on button "Rate" at bounding box center [1464, 466] width 193 height 20
type input "6350-MIEC-US-Pharmacovigilance"
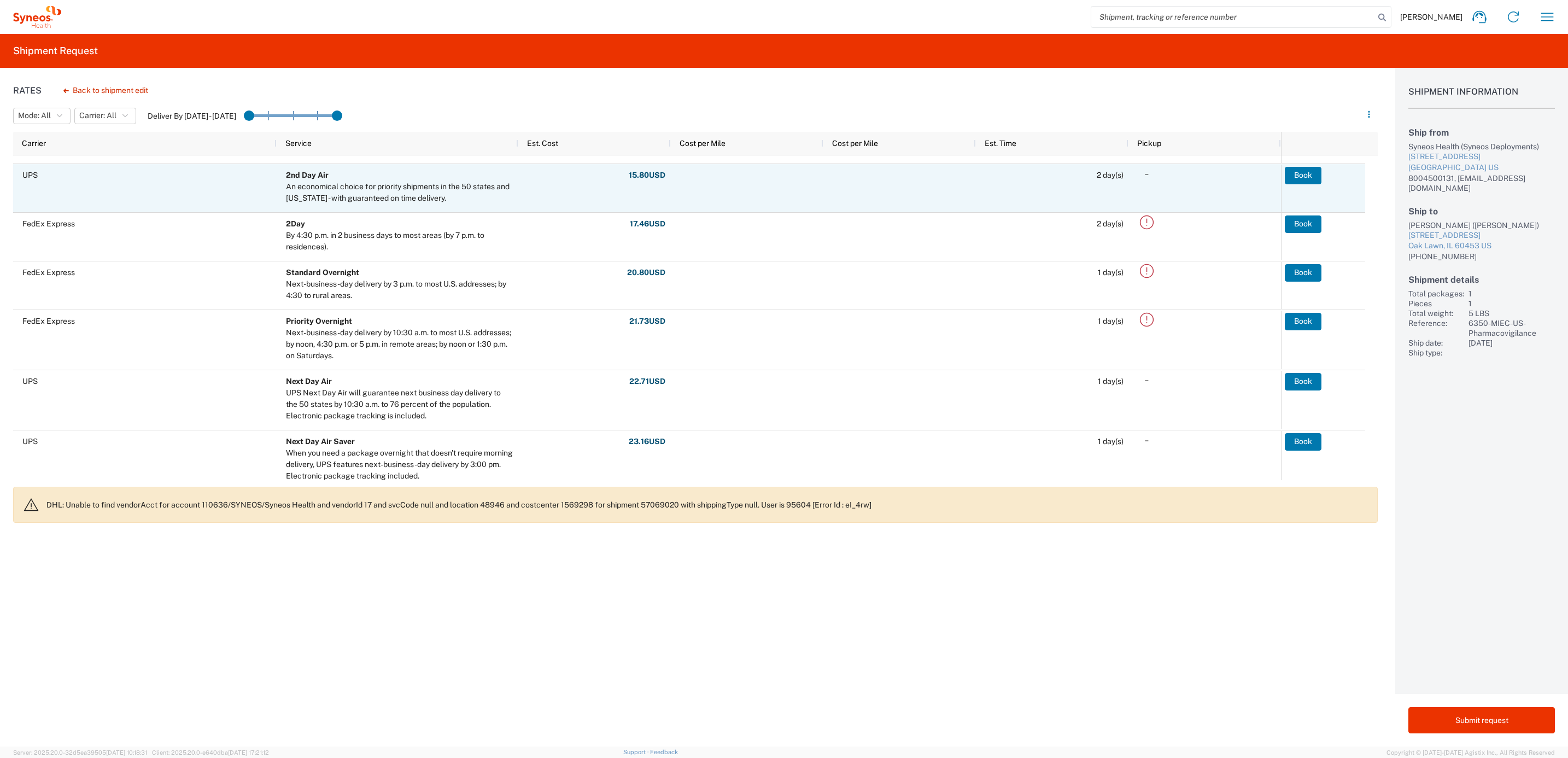
scroll to position [246, 0]
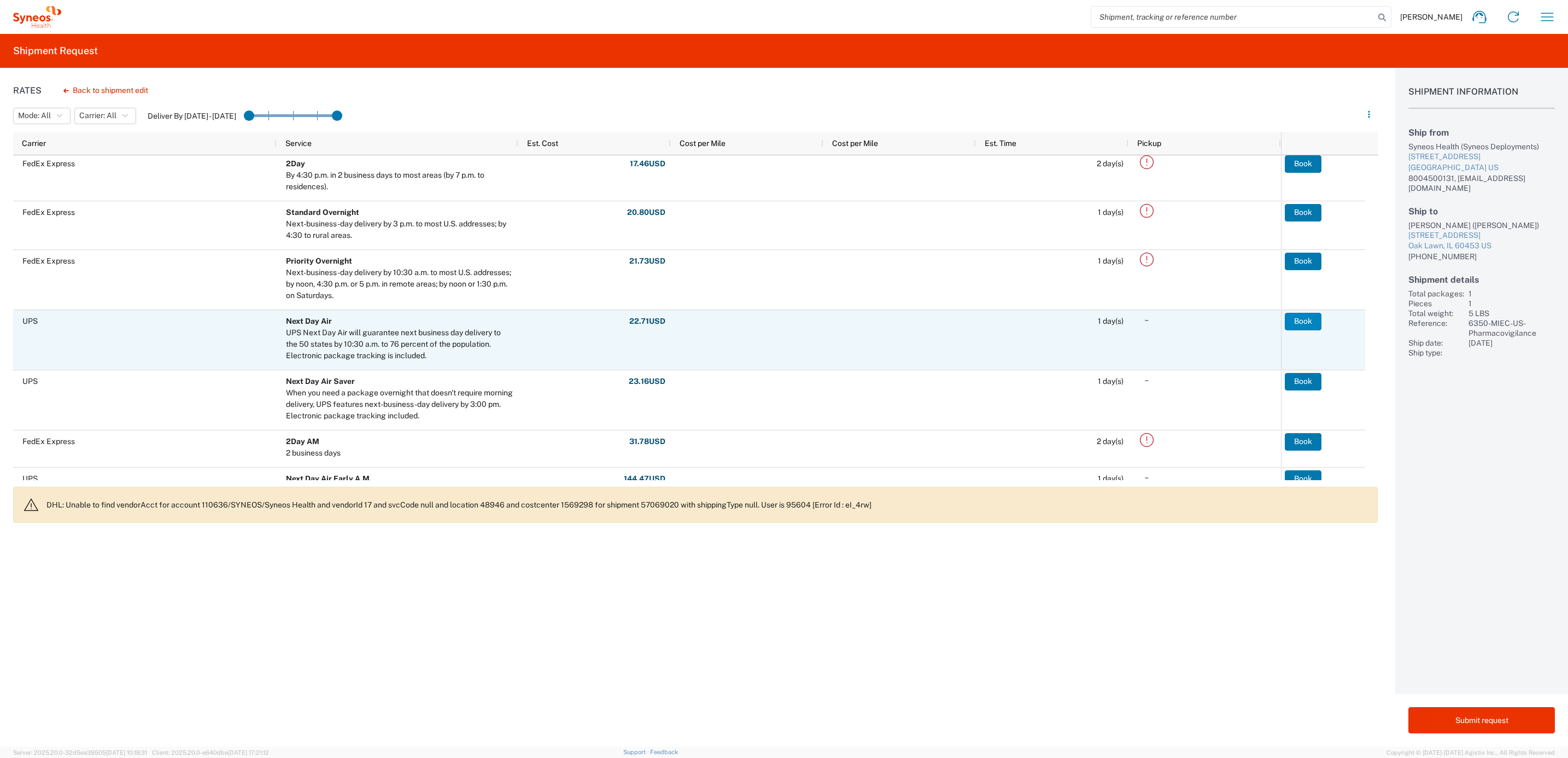
click at [1301, 318] on button "Book" at bounding box center [1303, 322] width 36 height 17
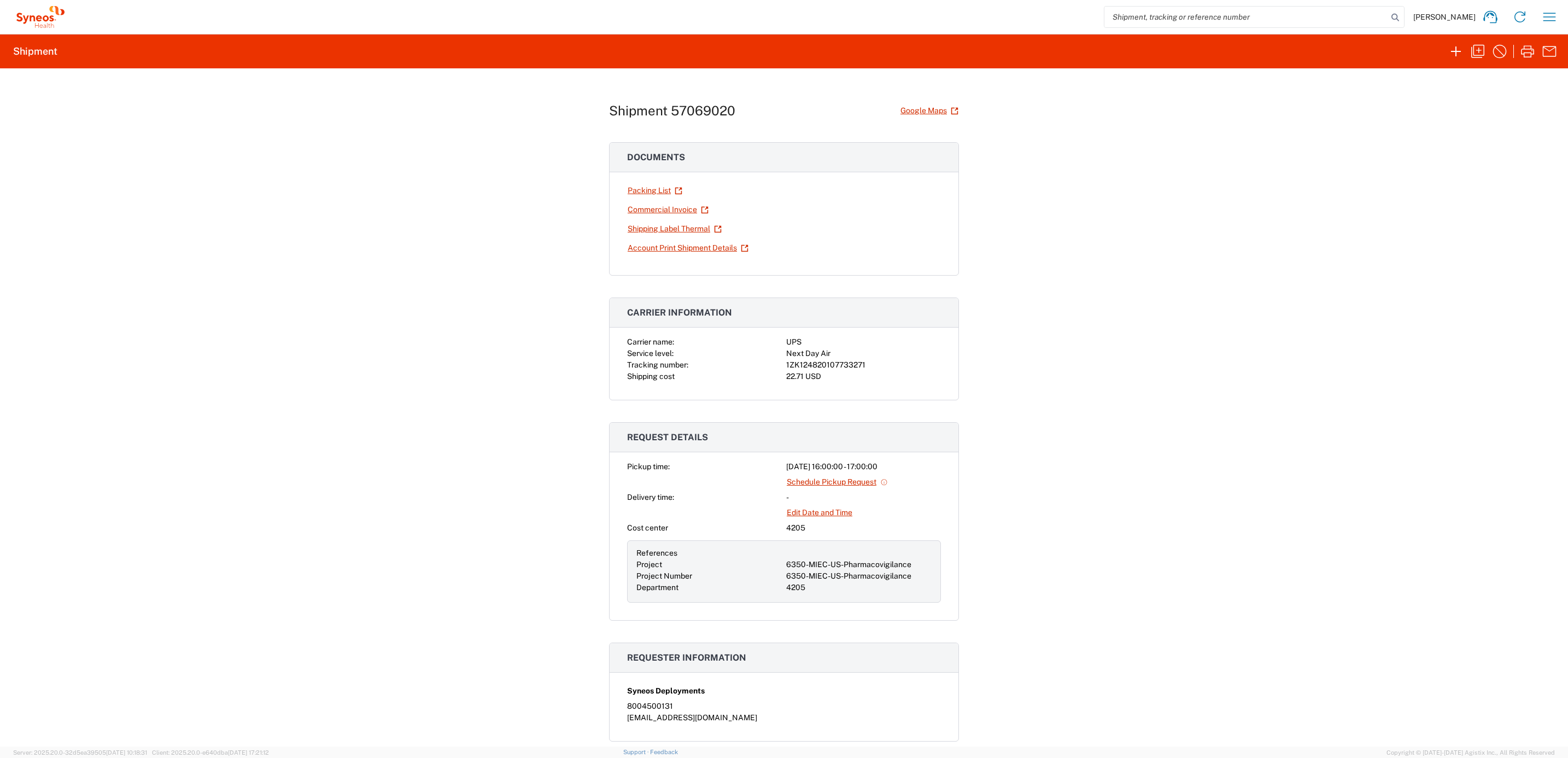
click at [373, 369] on div "Shipment 57069020 Google Maps Documents Packing List Commercial Invoice Shippin…" at bounding box center [784, 408] width 1568 height 678
click at [1450, 53] on icon "button" at bounding box center [1456, 51] width 17 height 17
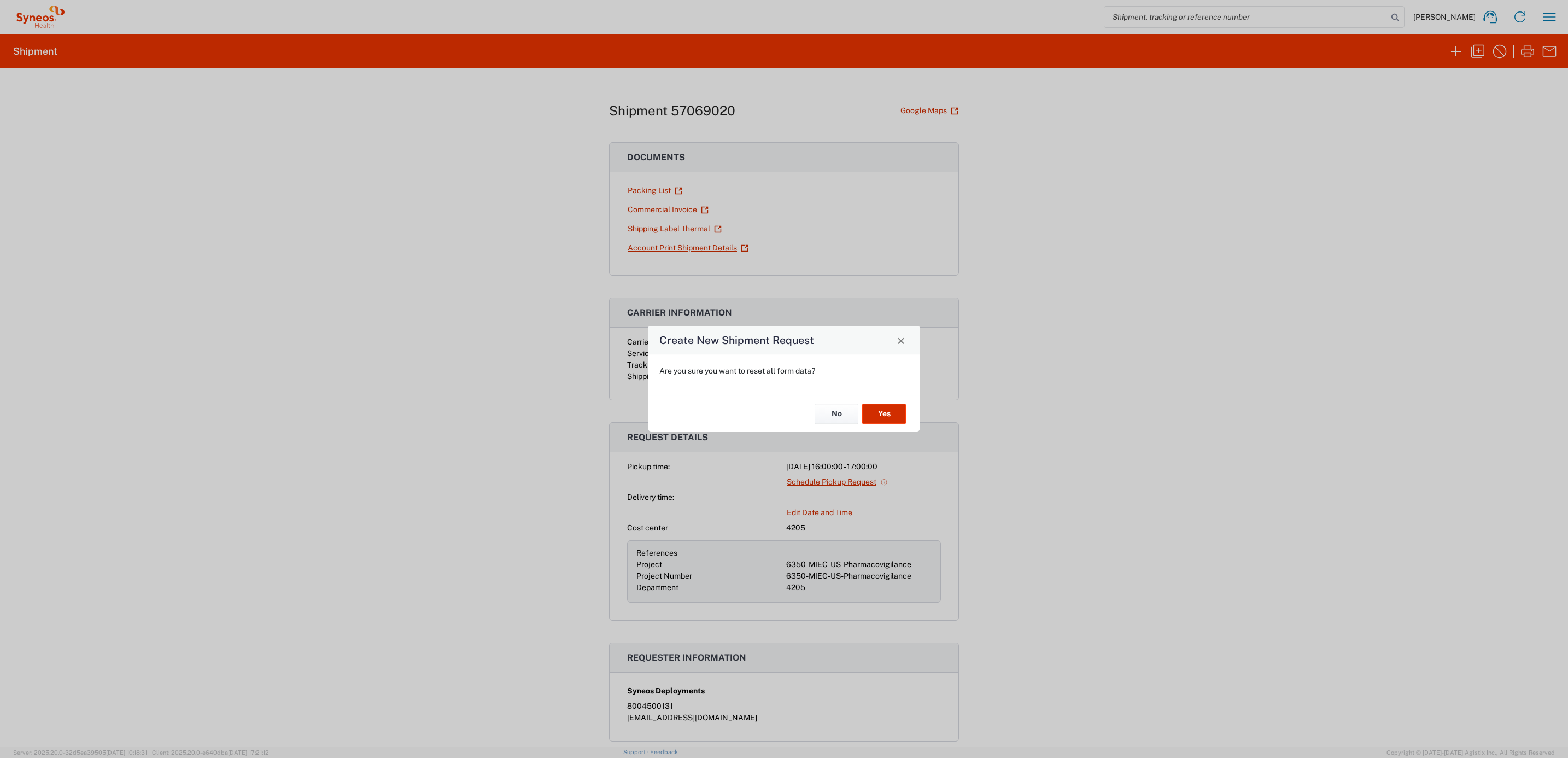
click at [896, 416] on button "Yes" at bounding box center [884, 413] width 43 height 20
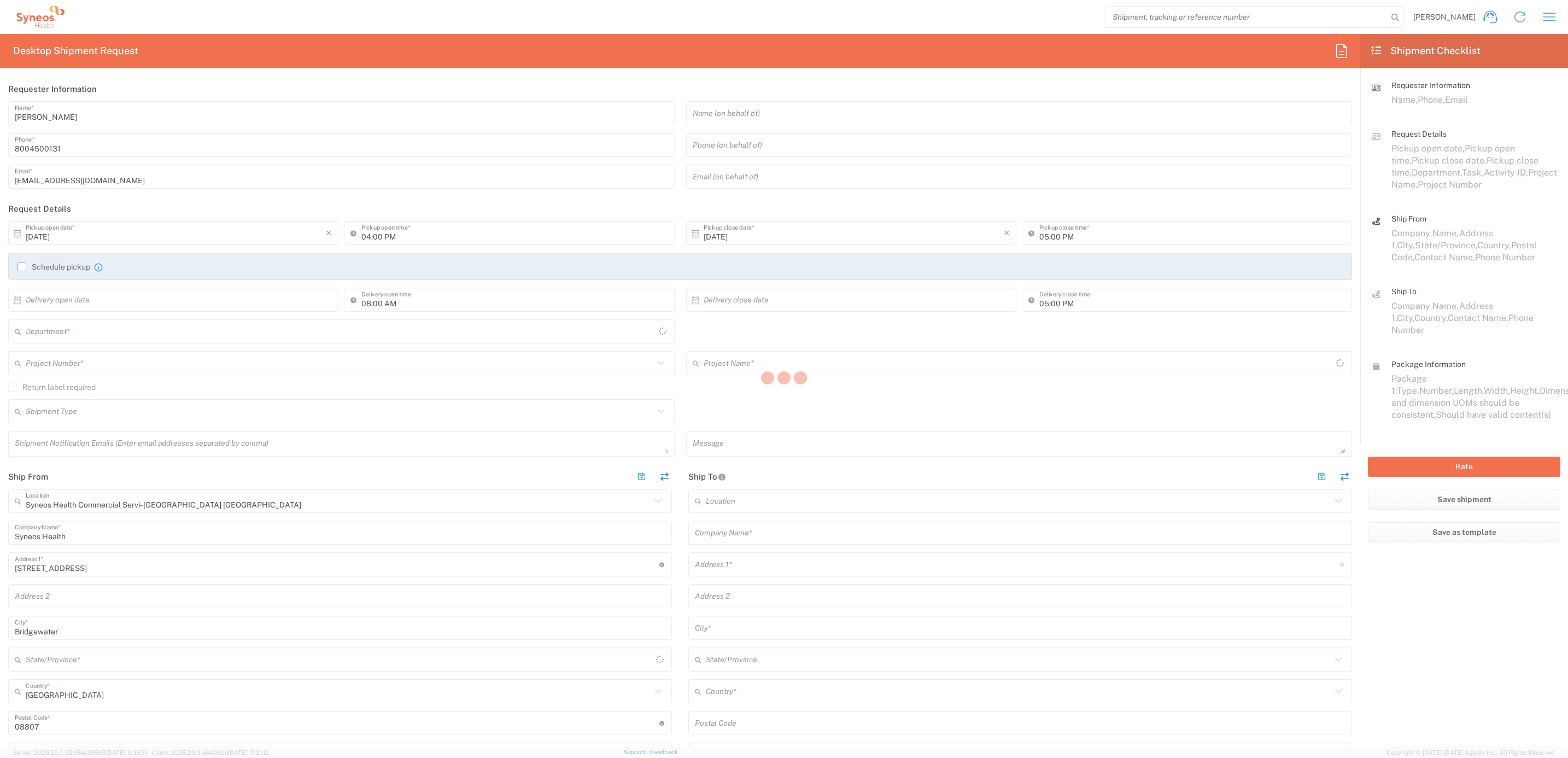
type input "4205"
type input "[US_STATE]"
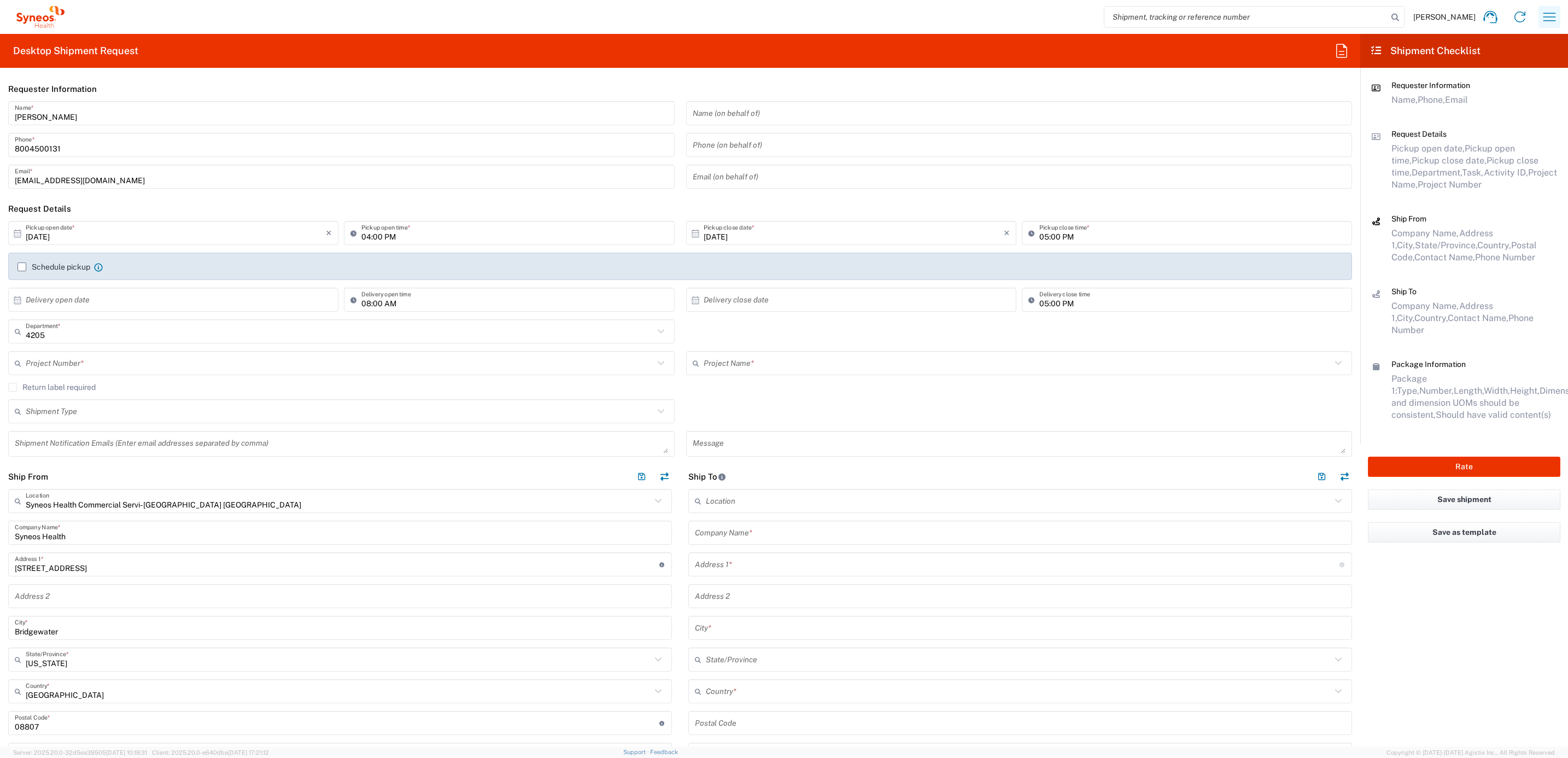
click at [1545, 15] on icon "button" at bounding box center [1549, 16] width 17 height 17
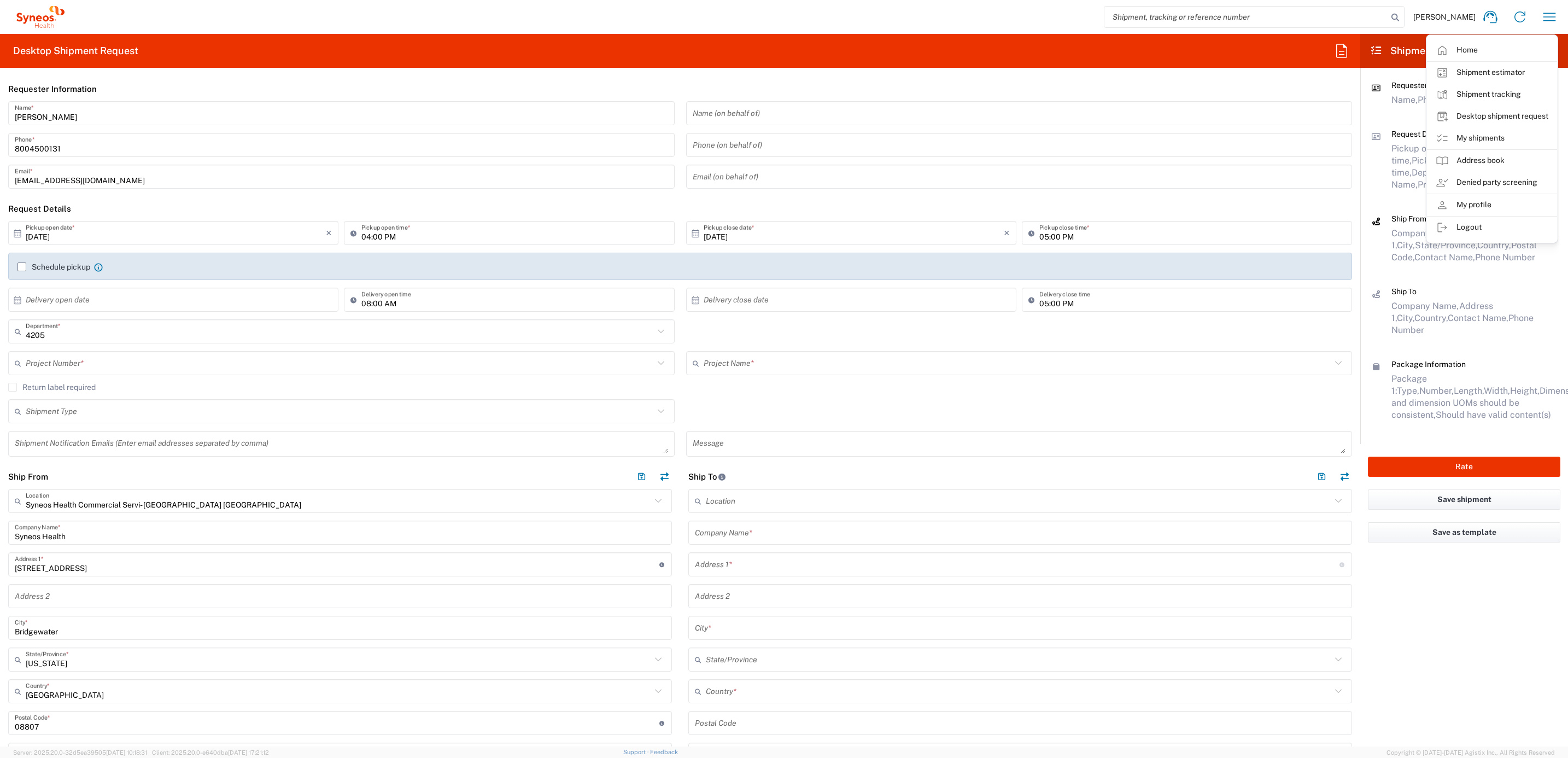
click at [72, 122] on div "[PERSON_NAME] Name *" at bounding box center [341, 114] width 666 height 24
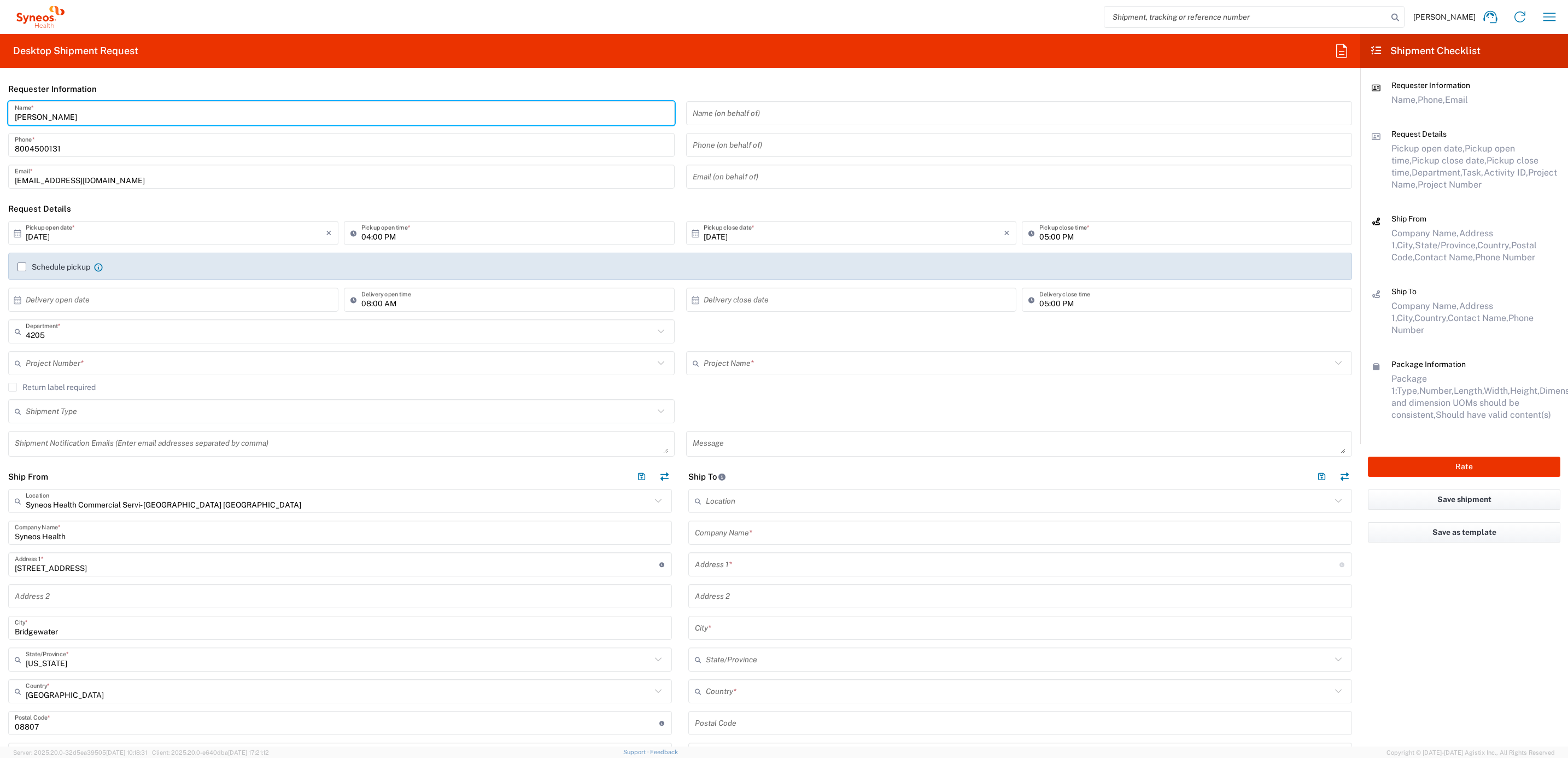
click at [70, 121] on input "[PERSON_NAME]" at bounding box center [341, 114] width 653 height 19
click at [55, 112] on input "[PERSON_NAME]" at bounding box center [341, 114] width 653 height 19
type input "Syneos Deployments"
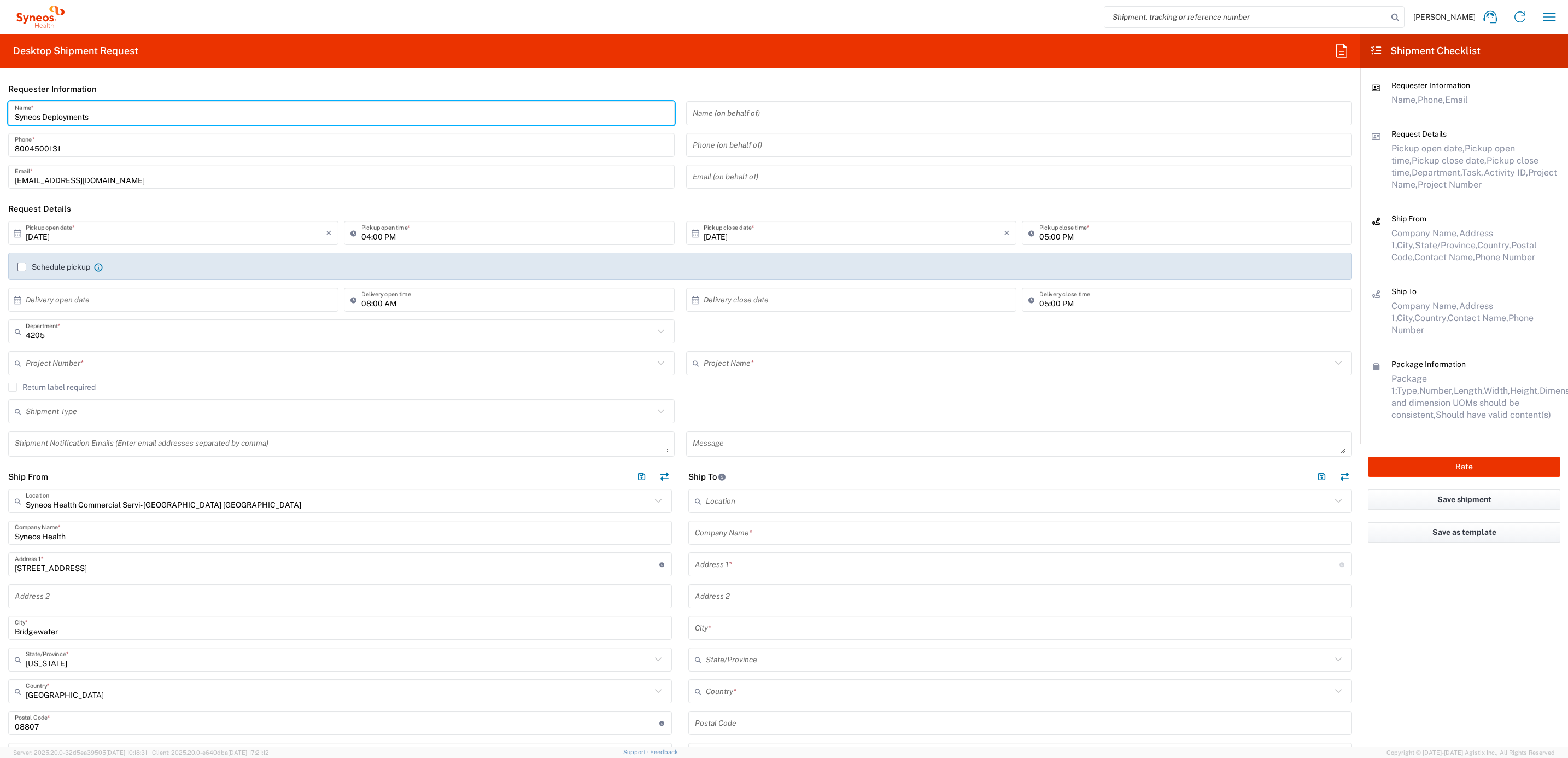
click at [3, 102] on div "Syneos Deployments Name * [PHONE_NUMBER] Phone * [EMAIL_ADDRESS][DOMAIN_NAME] E…" at bounding box center [342, 149] width 678 height 95
click at [61, 110] on input "Syneos Deployments" at bounding box center [341, 114] width 653 height 19
click at [125, 94] on header "Requester Information" at bounding box center [680, 88] width 1360 height 24
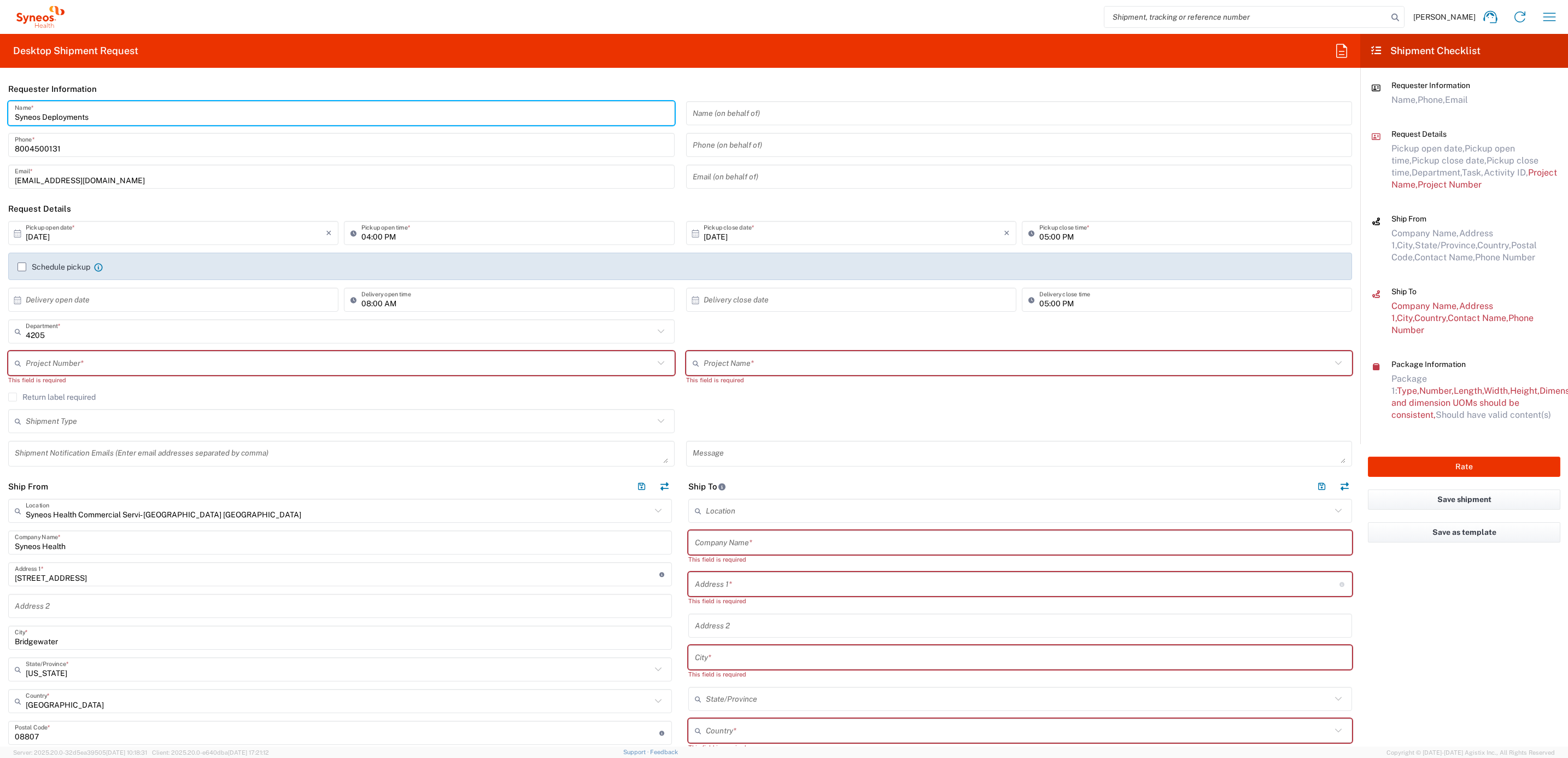
drag, startPoint x: 101, startPoint y: 117, endPoint x: -7, endPoint y: 105, distance: 108.7
click at [0, 105] on html "[PERSON_NAME] Home Shipment estimator Shipment tracking Desktop shipment reques…" at bounding box center [784, 379] width 1568 height 758
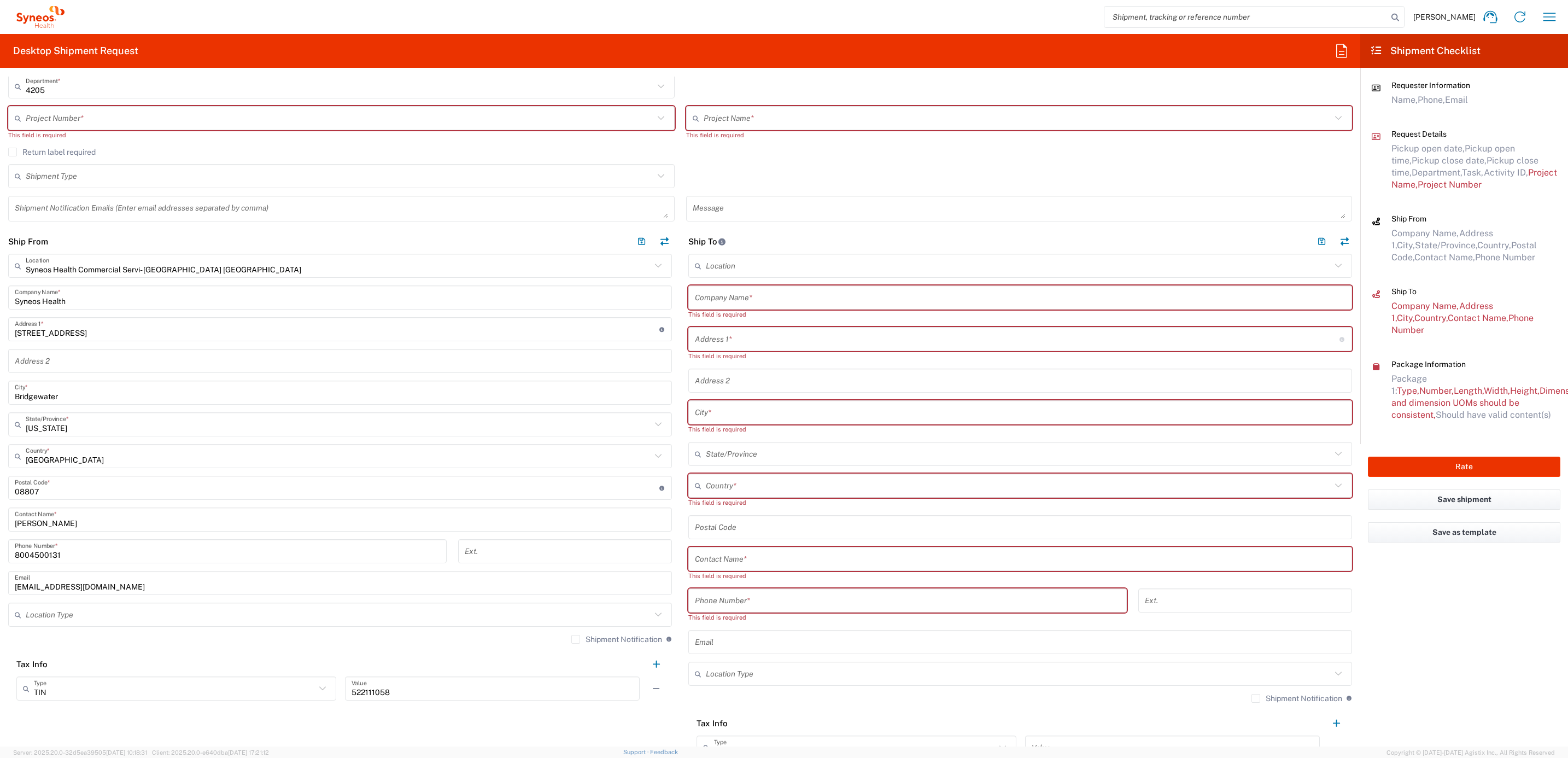
scroll to position [246, 0]
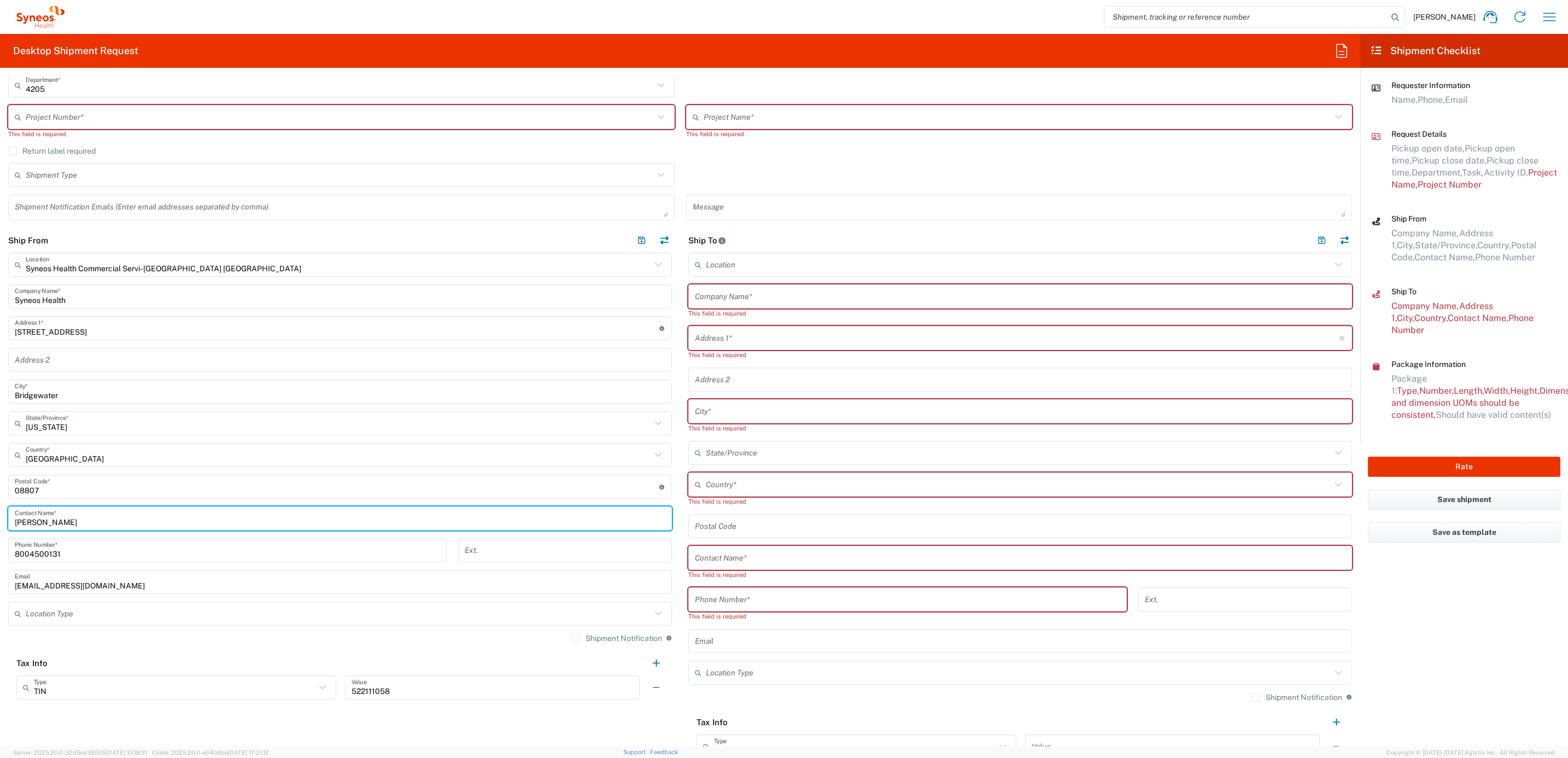
drag, startPoint x: 76, startPoint y: 521, endPoint x: 64, endPoint y: 512, distance: 15.0
click at [0, 517] on html "[PERSON_NAME] Home Shipment estimator Shipment tracking Desktop shipment reques…" at bounding box center [784, 379] width 1568 height 758
paste input "Syneos Deployments"
click at [104, 510] on input "Syneos Deployments" at bounding box center [340, 519] width 650 height 19
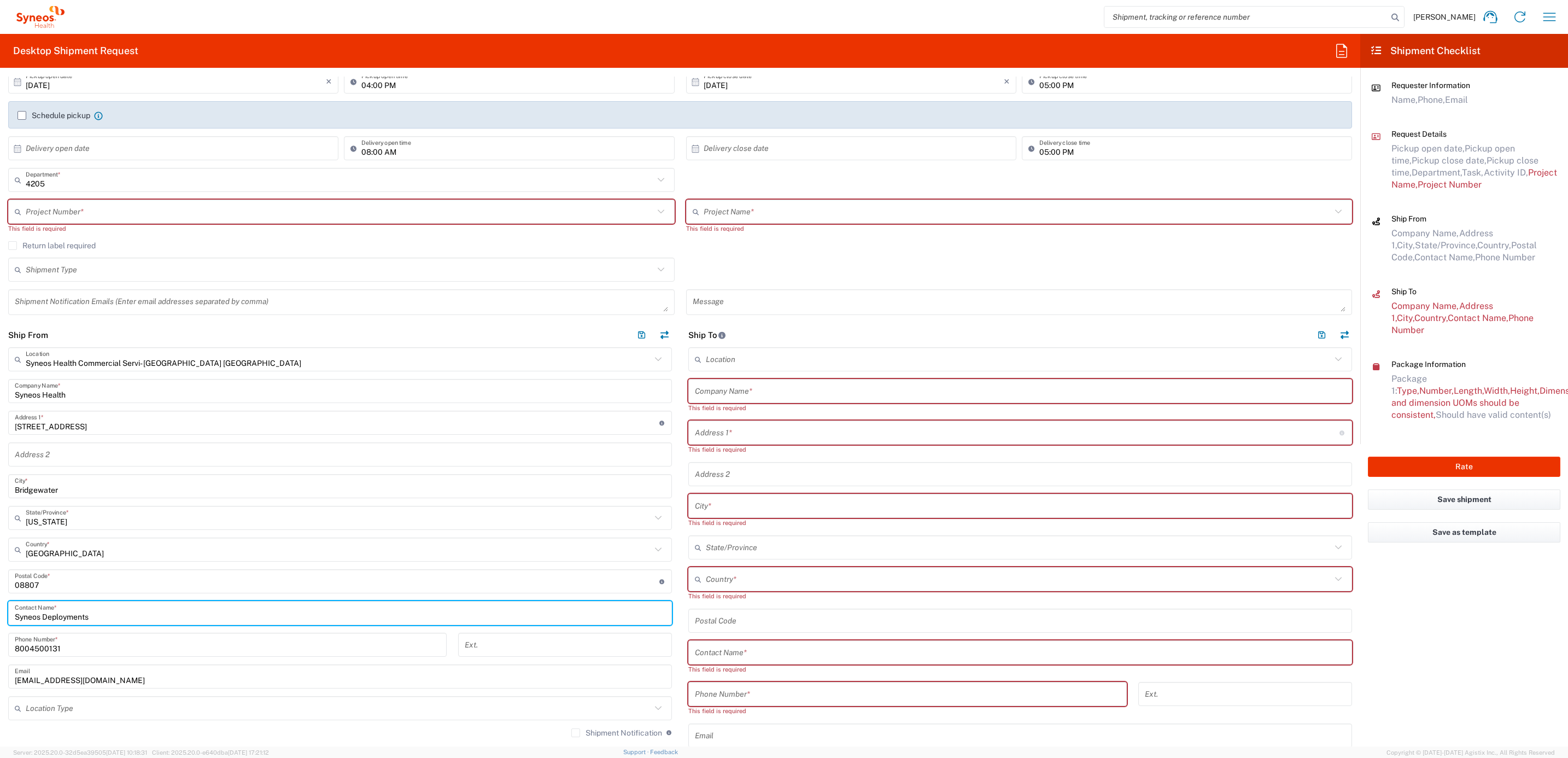
scroll to position [0, 0]
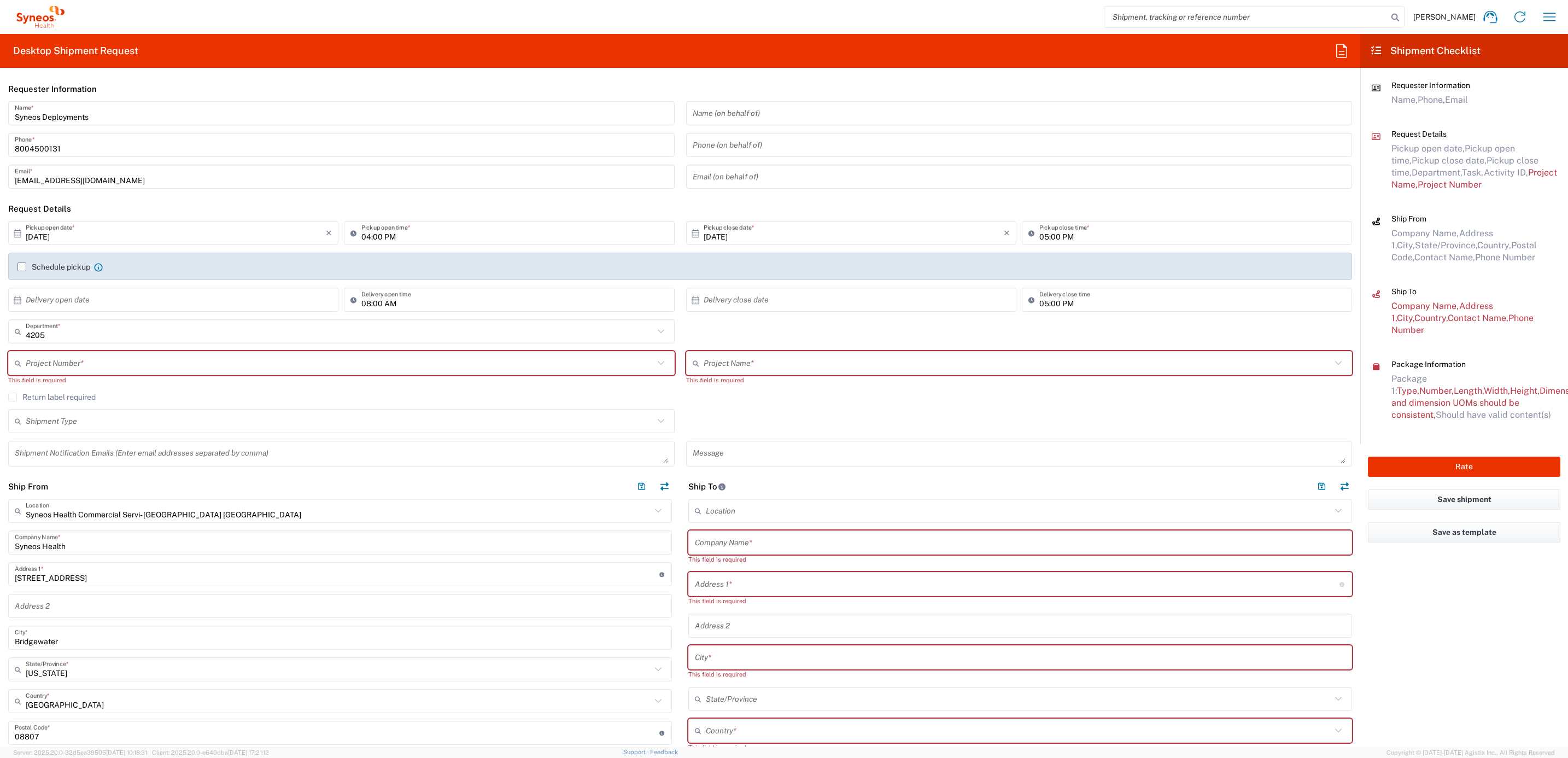
type input "Syneos Deployments"
click at [79, 364] on input "text" at bounding box center [340, 363] width 628 height 19
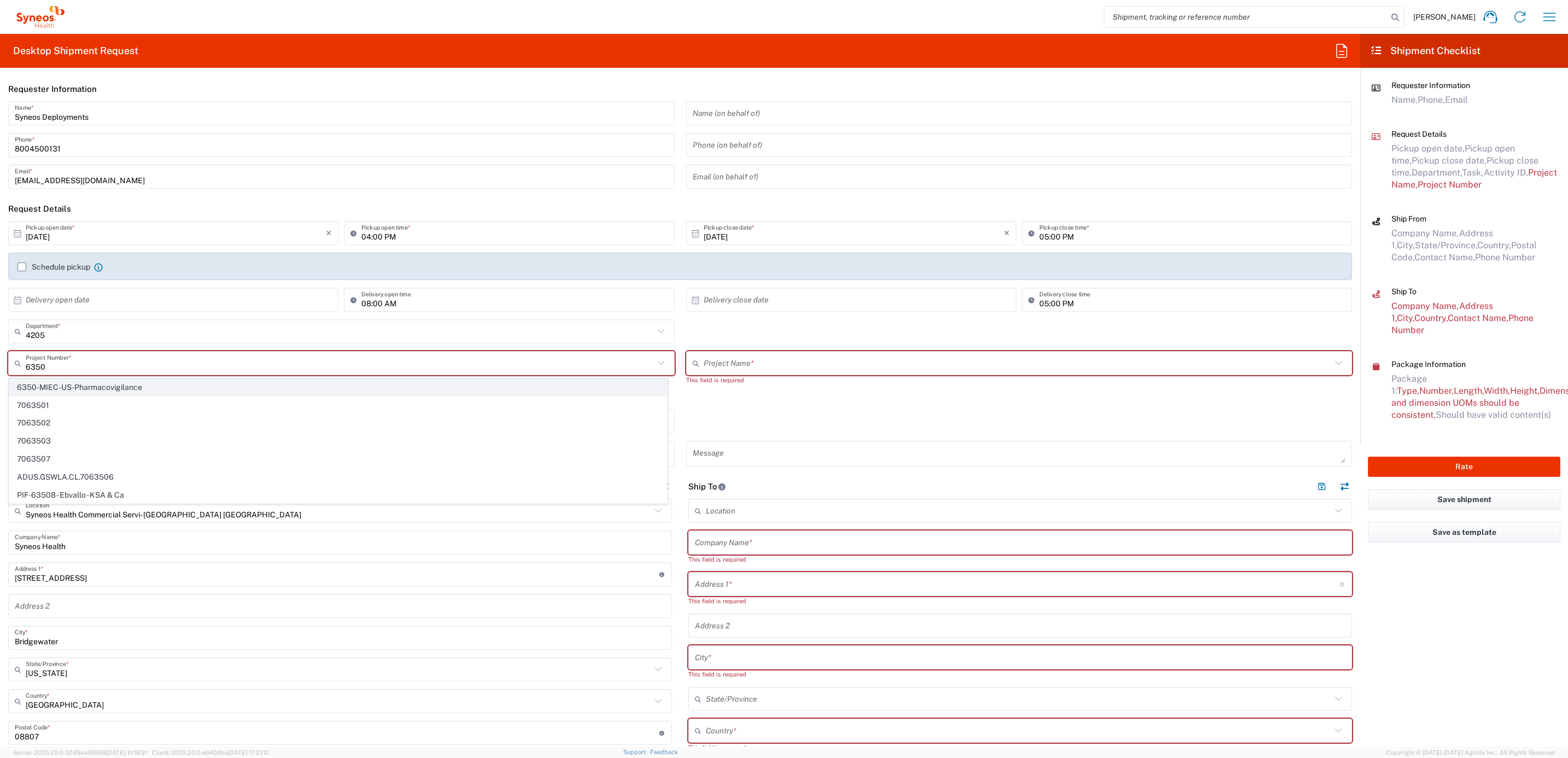
click at [101, 387] on span "6350-MIEC-US-Pharmacovigilance" at bounding box center [338, 388] width 657 height 17
type input "6350-MIEC-US-Pharmacovigilance"
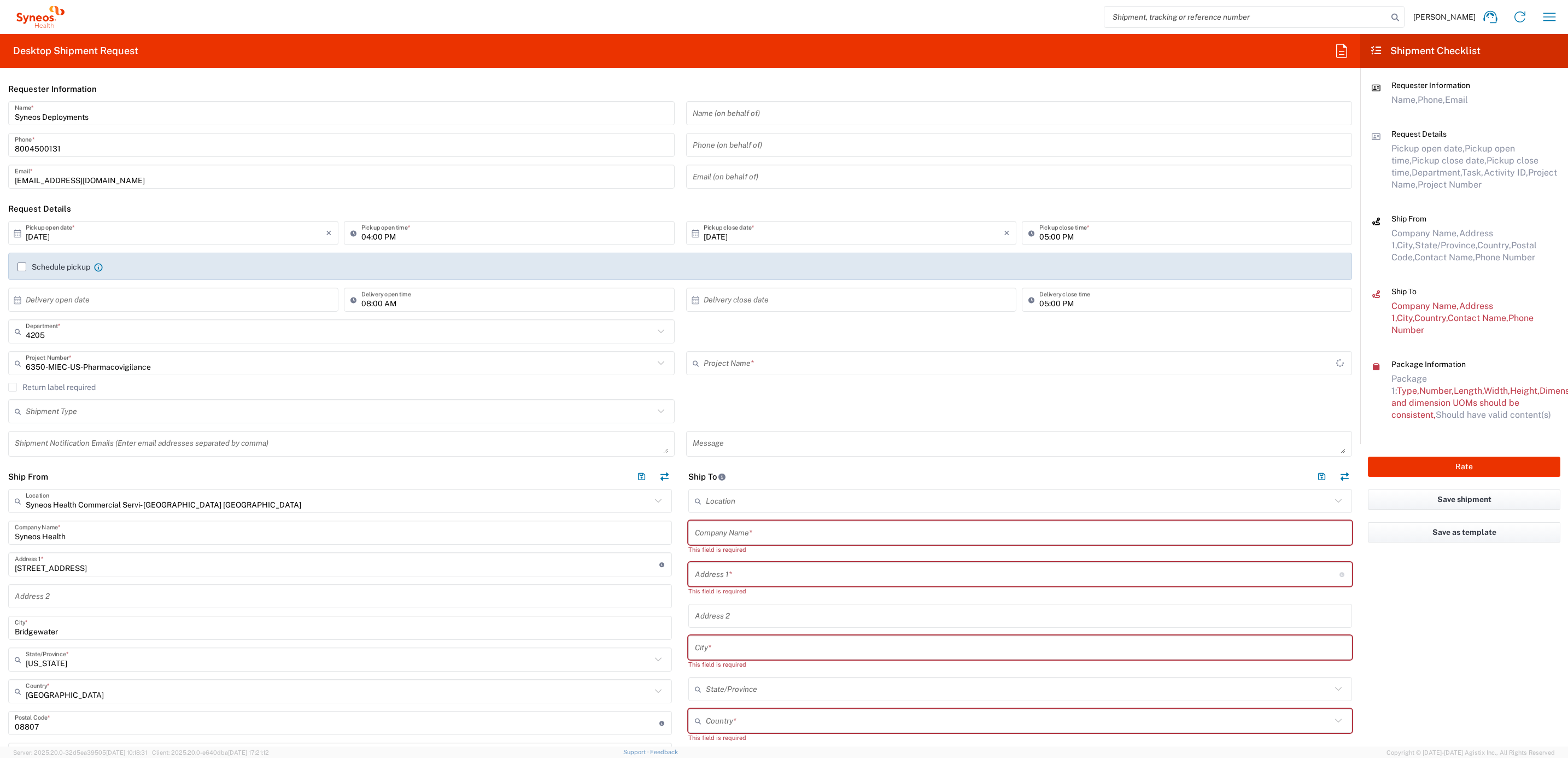
type input "6350-MIEC-US-Pharmacovigilance"
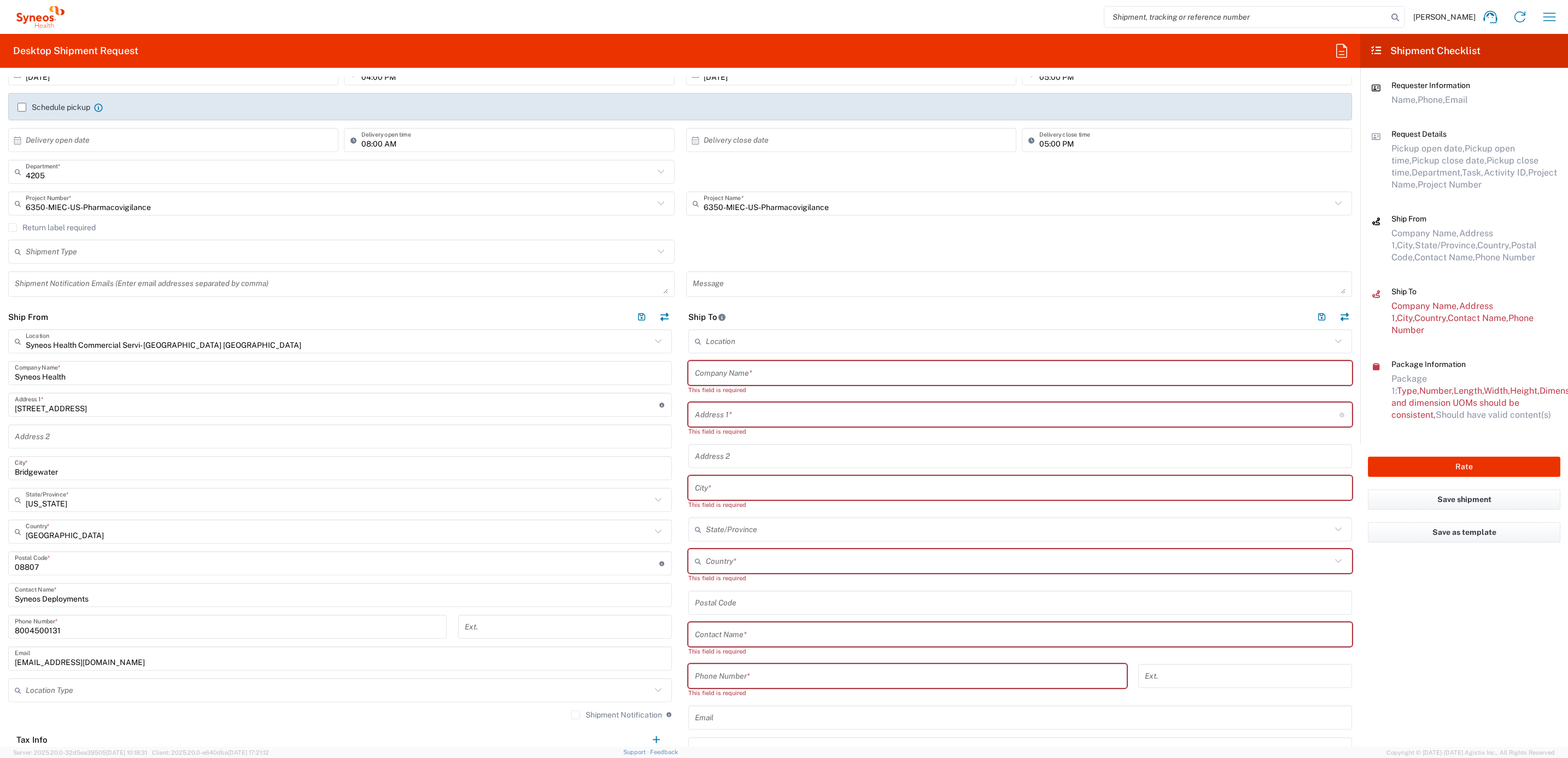
scroll to position [164, 0]
click at [745, 361] on input "text" at bounding box center [1020, 369] width 650 height 19
paste input "[PERSON_NAME]"
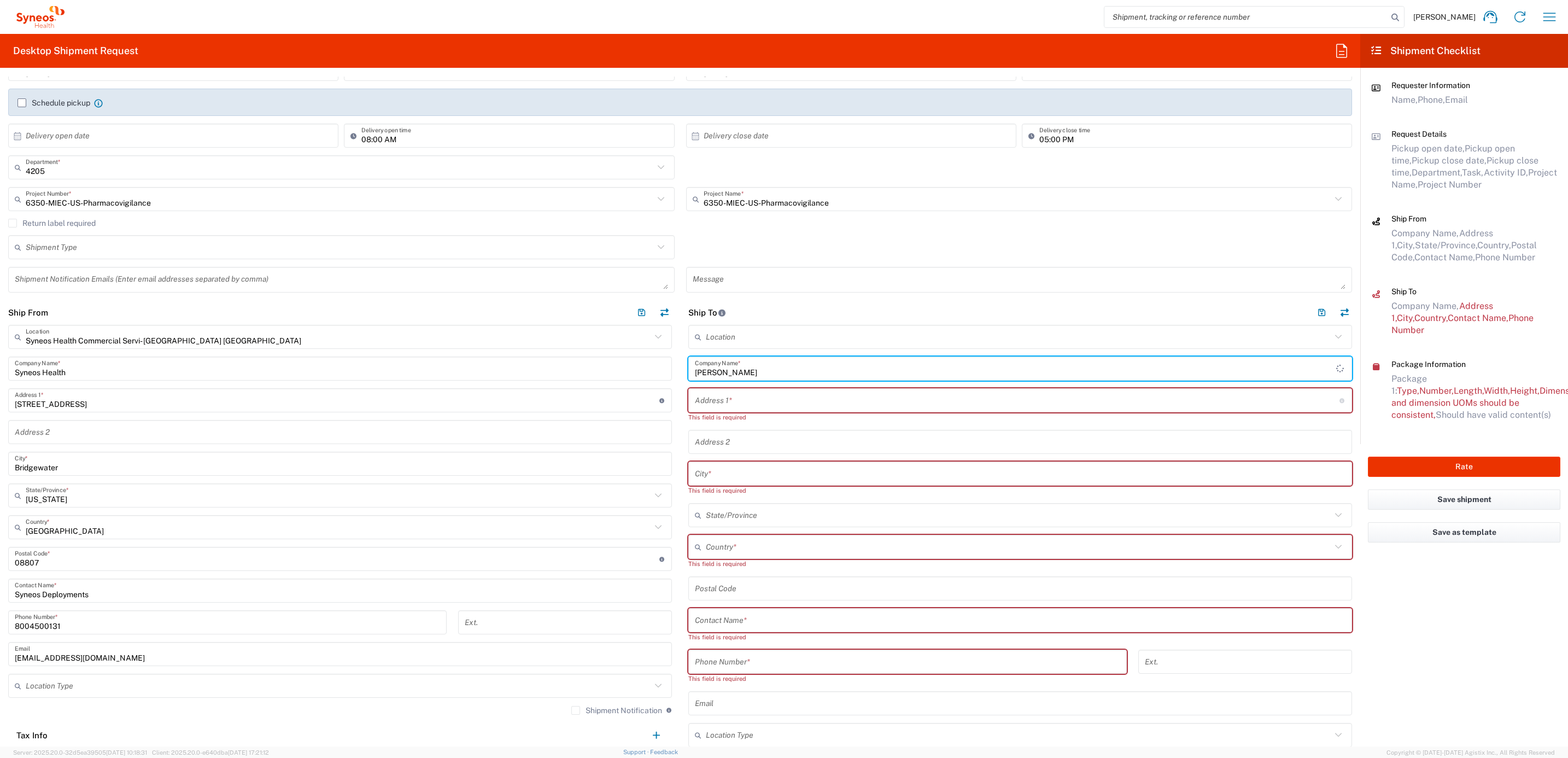
type input "[PERSON_NAME]"
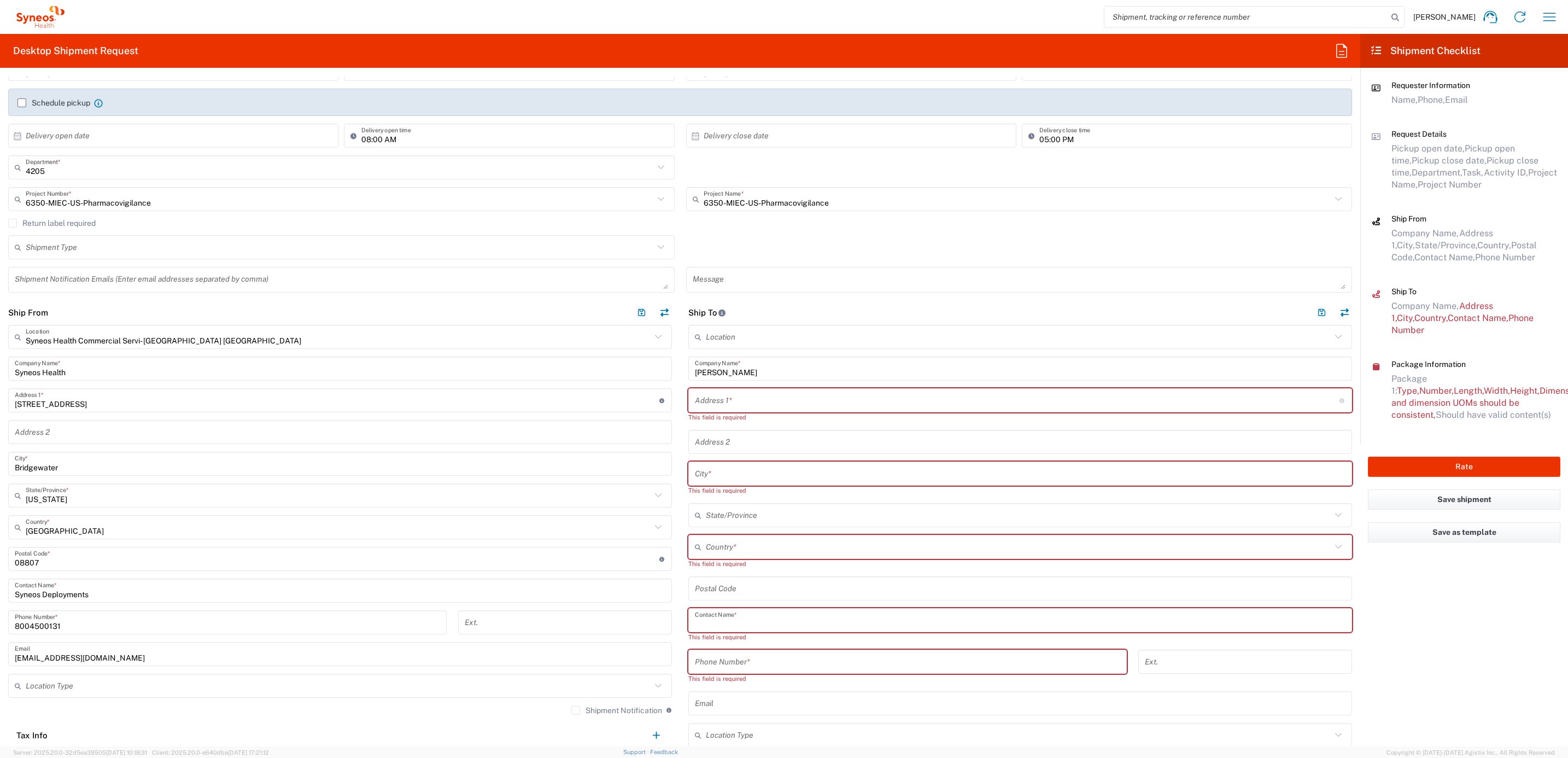
click at [733, 628] on input "text" at bounding box center [1020, 620] width 650 height 19
paste input "[PERSON_NAME]"
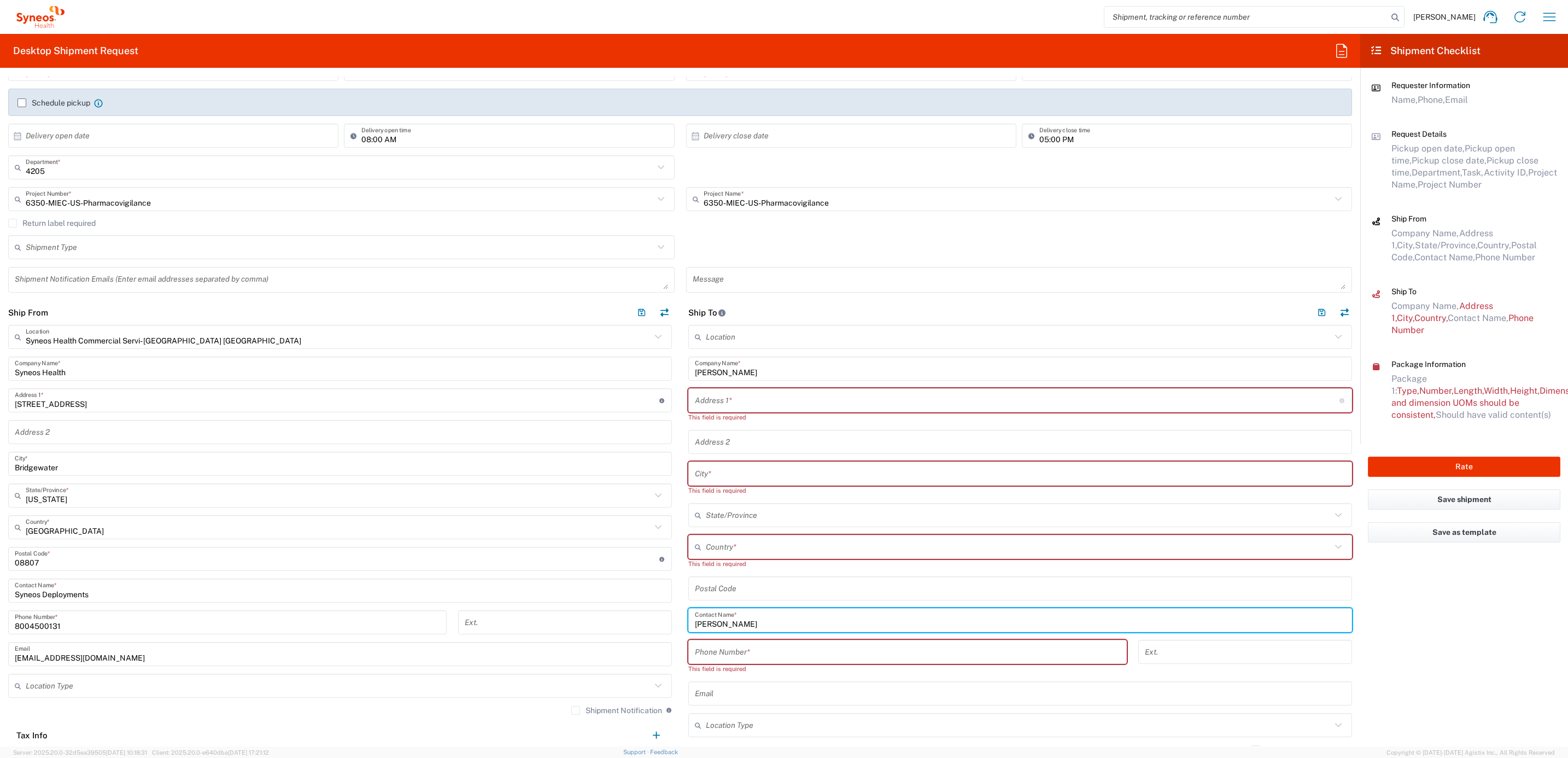
type input "[PERSON_NAME]"
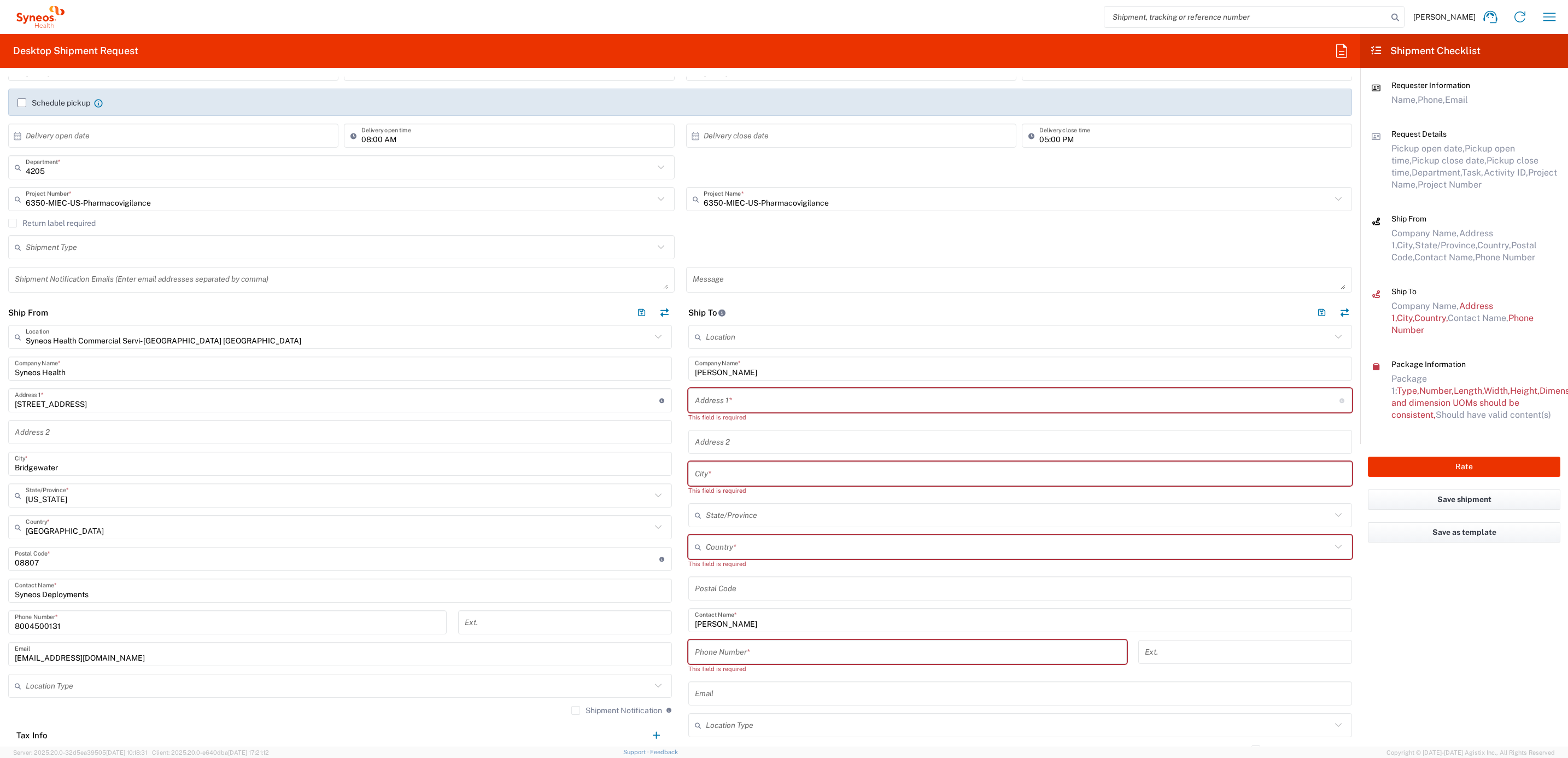
click at [709, 404] on input "text" at bounding box center [1016, 401] width 644 height 19
paste input "688 [PERSON_NAME] Dr"
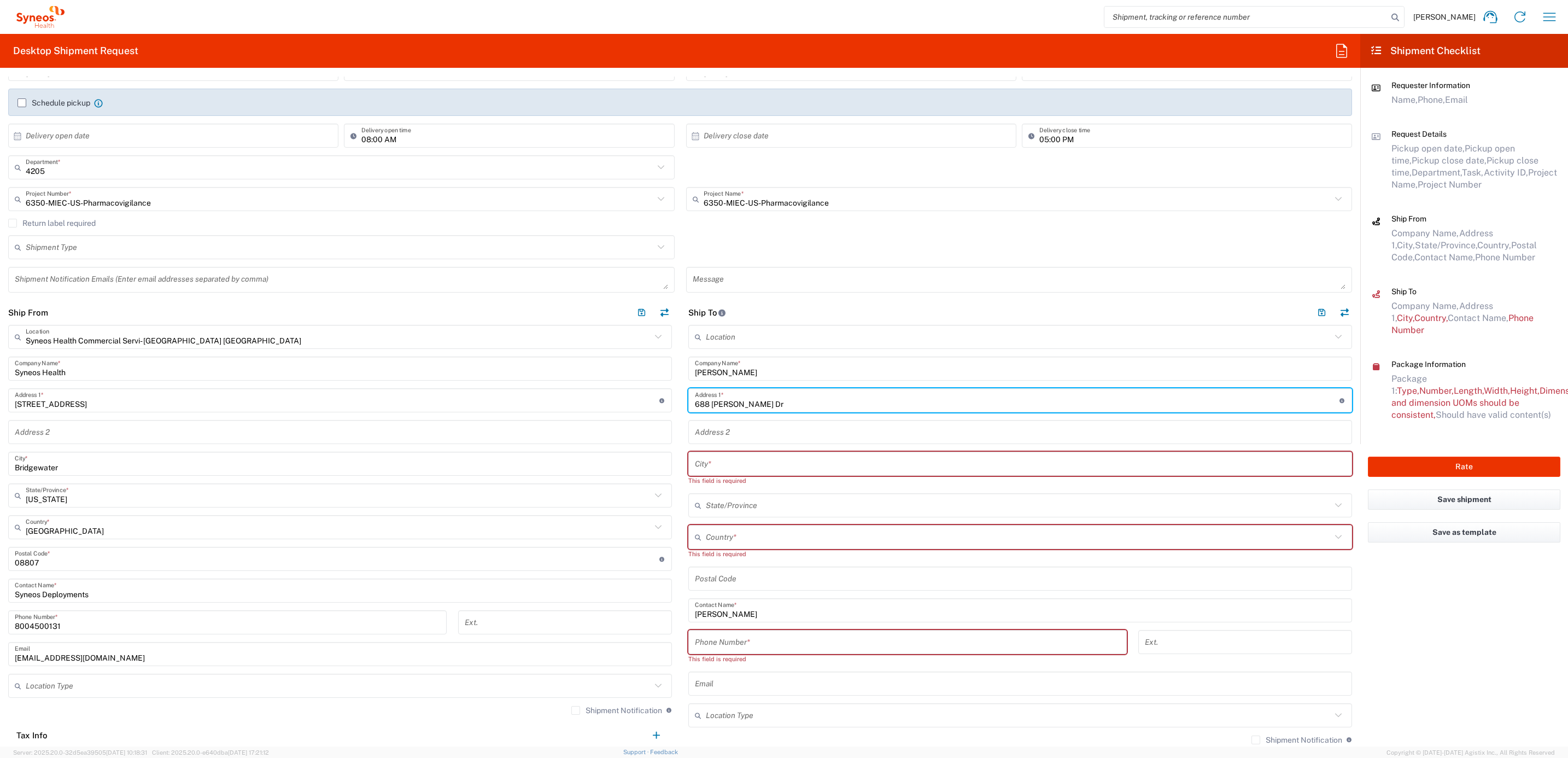
type input "688 [PERSON_NAME] Dr"
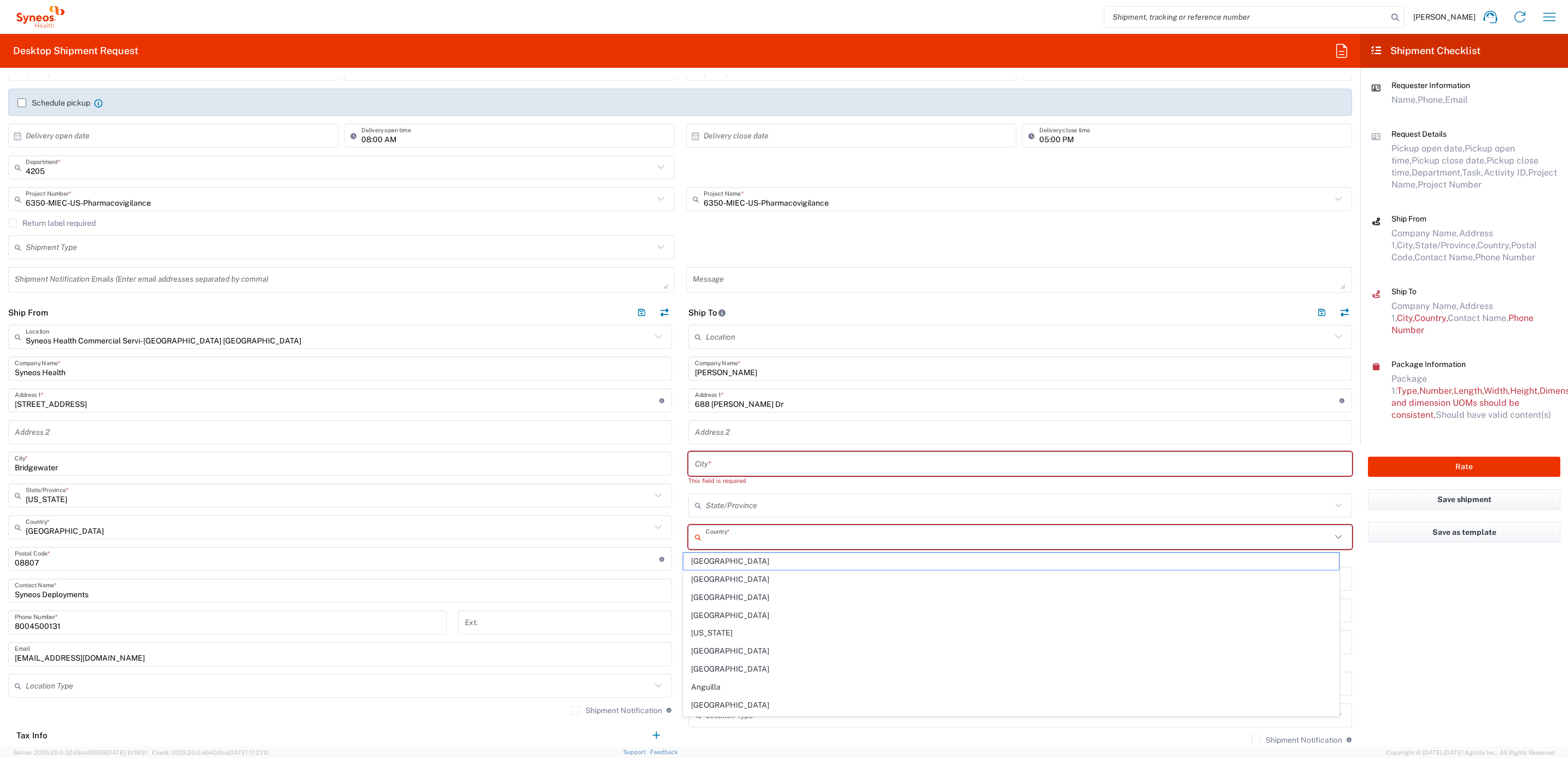
click at [714, 544] on input "text" at bounding box center [1018, 537] width 625 height 19
drag, startPoint x: 715, startPoint y: 595, endPoint x: 714, endPoint y: 576, distance: 19.0
click at [715, 595] on span "[GEOGRAPHIC_DATA]" at bounding box center [1011, 598] width 656 height 17
type input "[GEOGRAPHIC_DATA]"
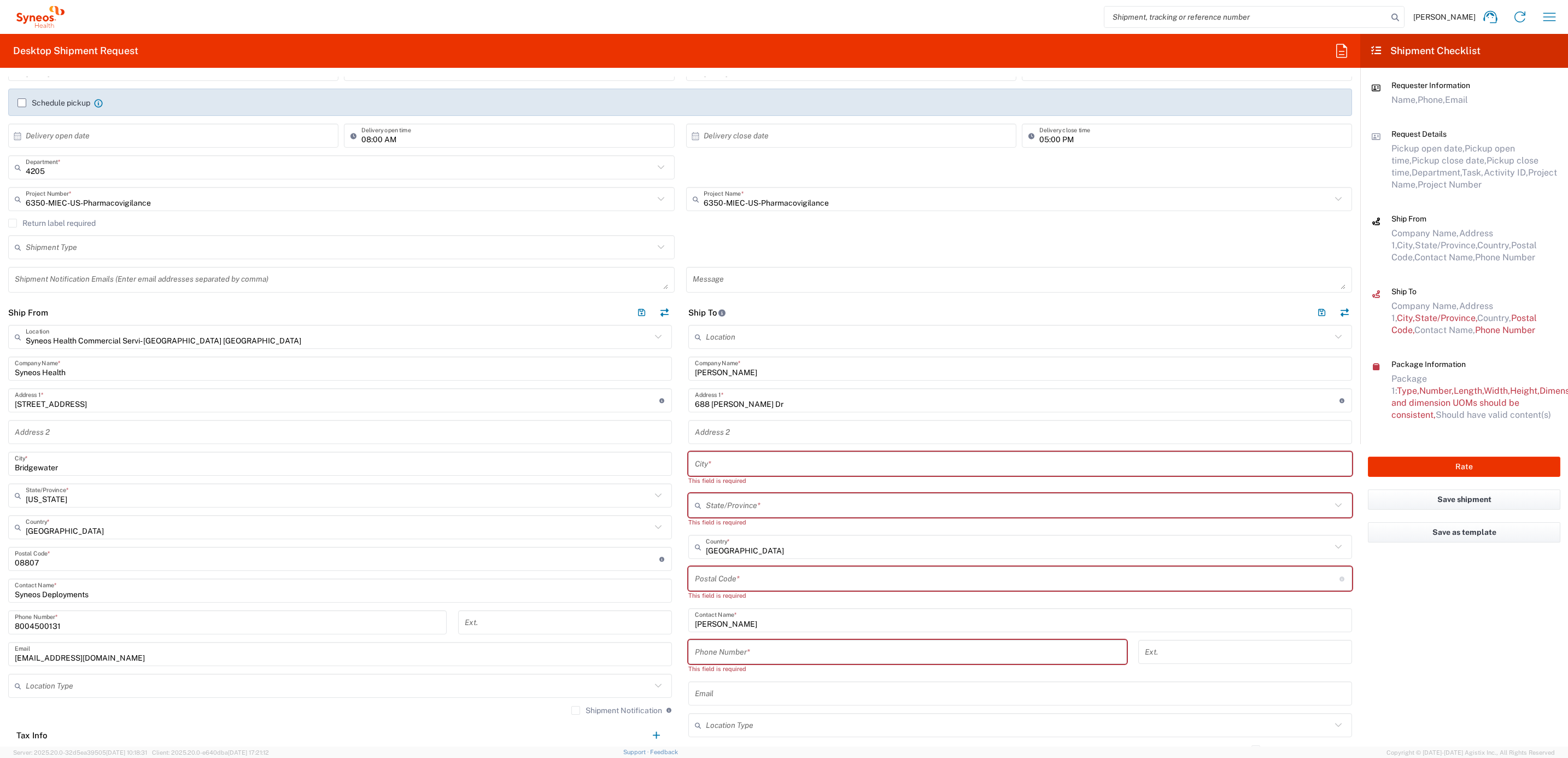
click at [724, 504] on input "text" at bounding box center [1018, 506] width 625 height 19
click at [712, 526] on span "[US_STATE]" at bounding box center [1011, 530] width 656 height 17
type input "[US_STATE]"
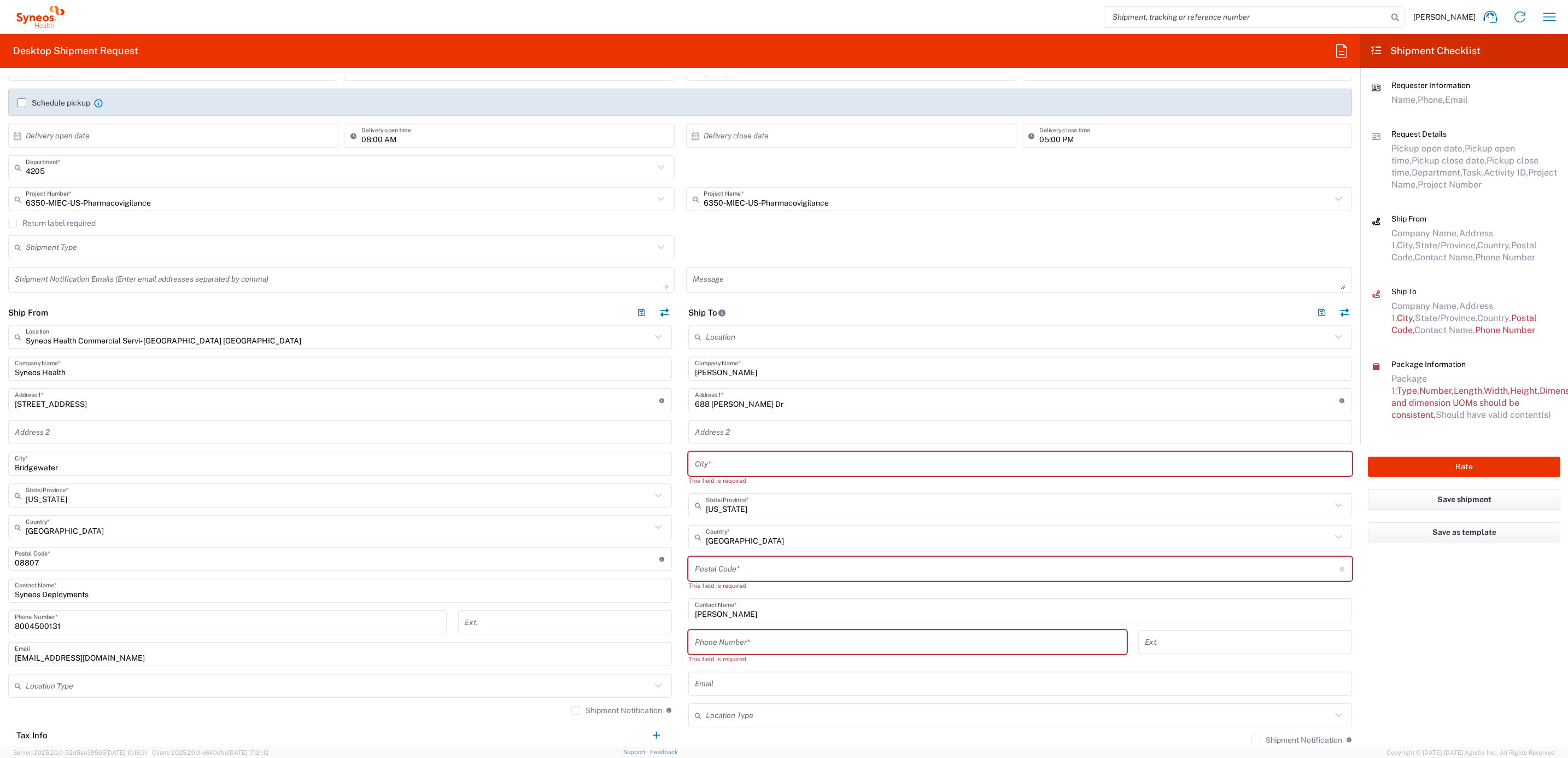
click at [751, 451] on div "Location [PERSON_NAME] LLC-[GEOGRAPHIC_DATA] [GEOGRAPHIC_DATA] [GEOGRAPHIC_DATA…" at bounding box center [1020, 566] width 663 height 484
click at [742, 461] on input "text" at bounding box center [1020, 464] width 650 height 19
paste input "[GEOGRAPHIC_DATA],"
type input "[GEOGRAPHIC_DATA],"
drag, startPoint x: 720, startPoint y: 561, endPoint x: 726, endPoint y: 561, distance: 6.0
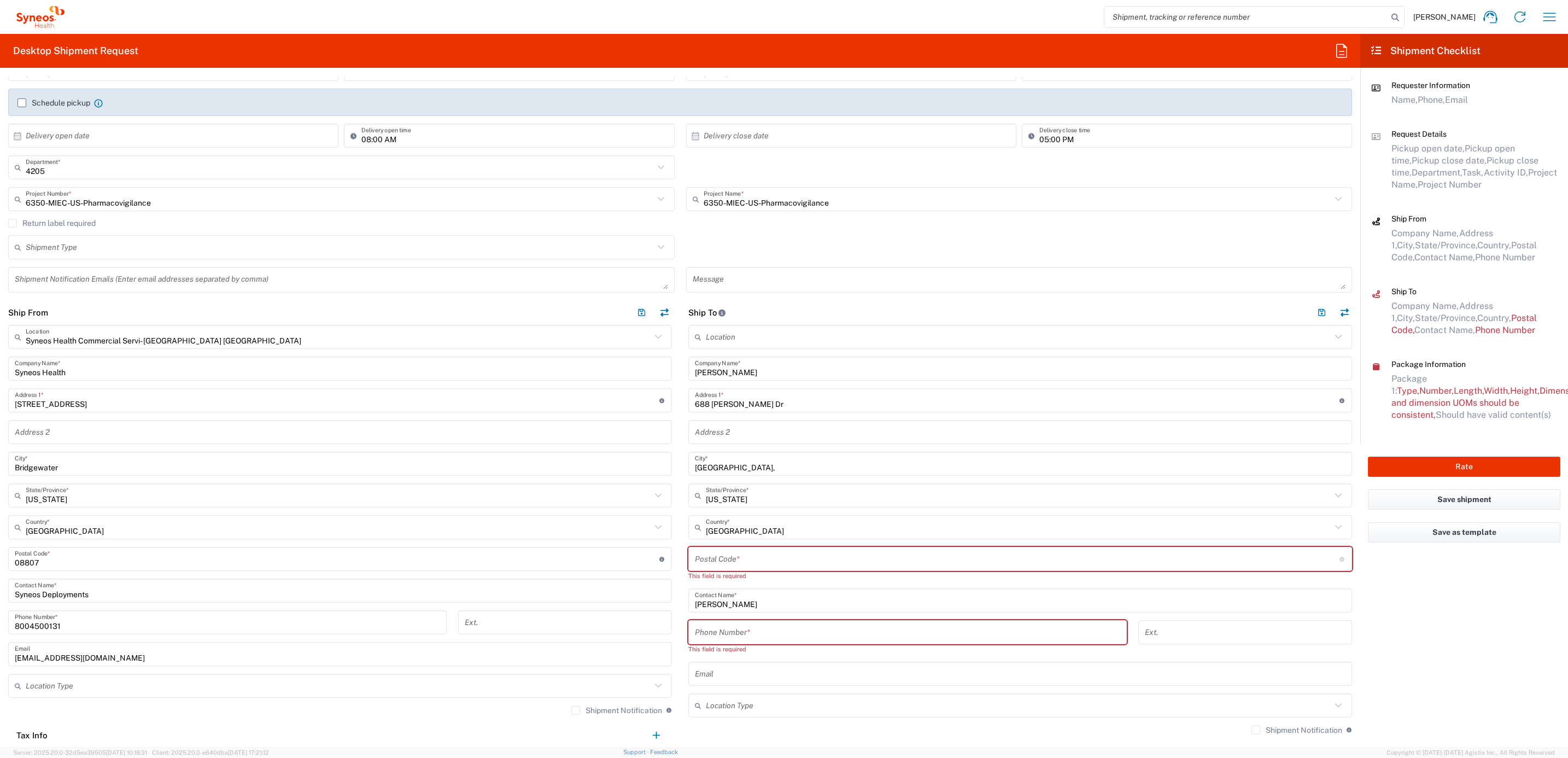
click at [720, 561] on input "undefined" at bounding box center [1016, 559] width 644 height 19
paste input "45245"
type input "45245"
drag, startPoint x: 714, startPoint y: 620, endPoint x: 701, endPoint y: 624, distance: 13.6
click at [714, 620] on input "tel" at bounding box center [907, 623] width 425 height 19
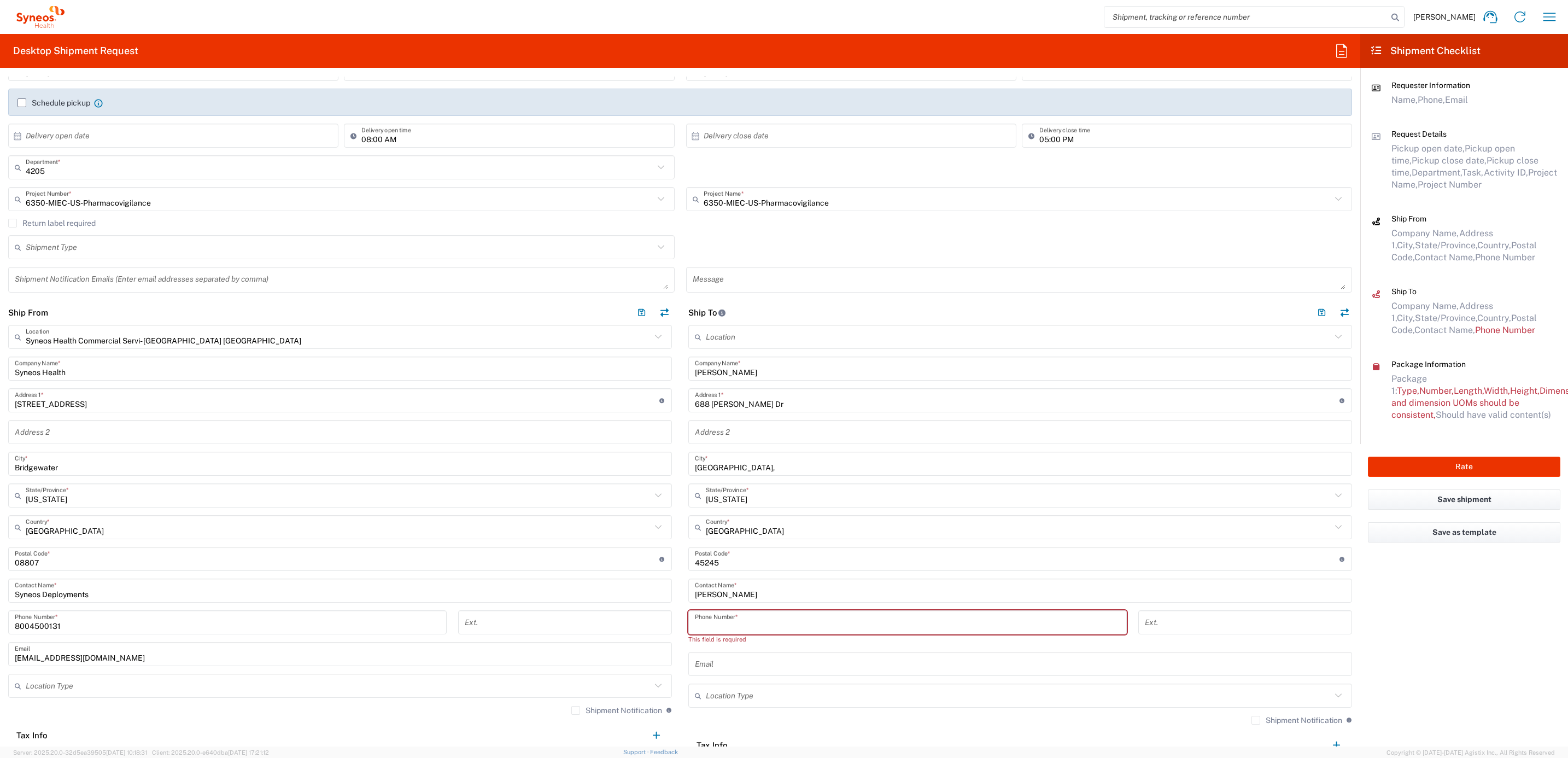
paste input "[PHONE_NUMBER]"
type input "[PHONE_NUMBER]"
click at [683, 622] on div "[PHONE_NUMBER] Phone Number *" at bounding box center [907, 626] width 450 height 32
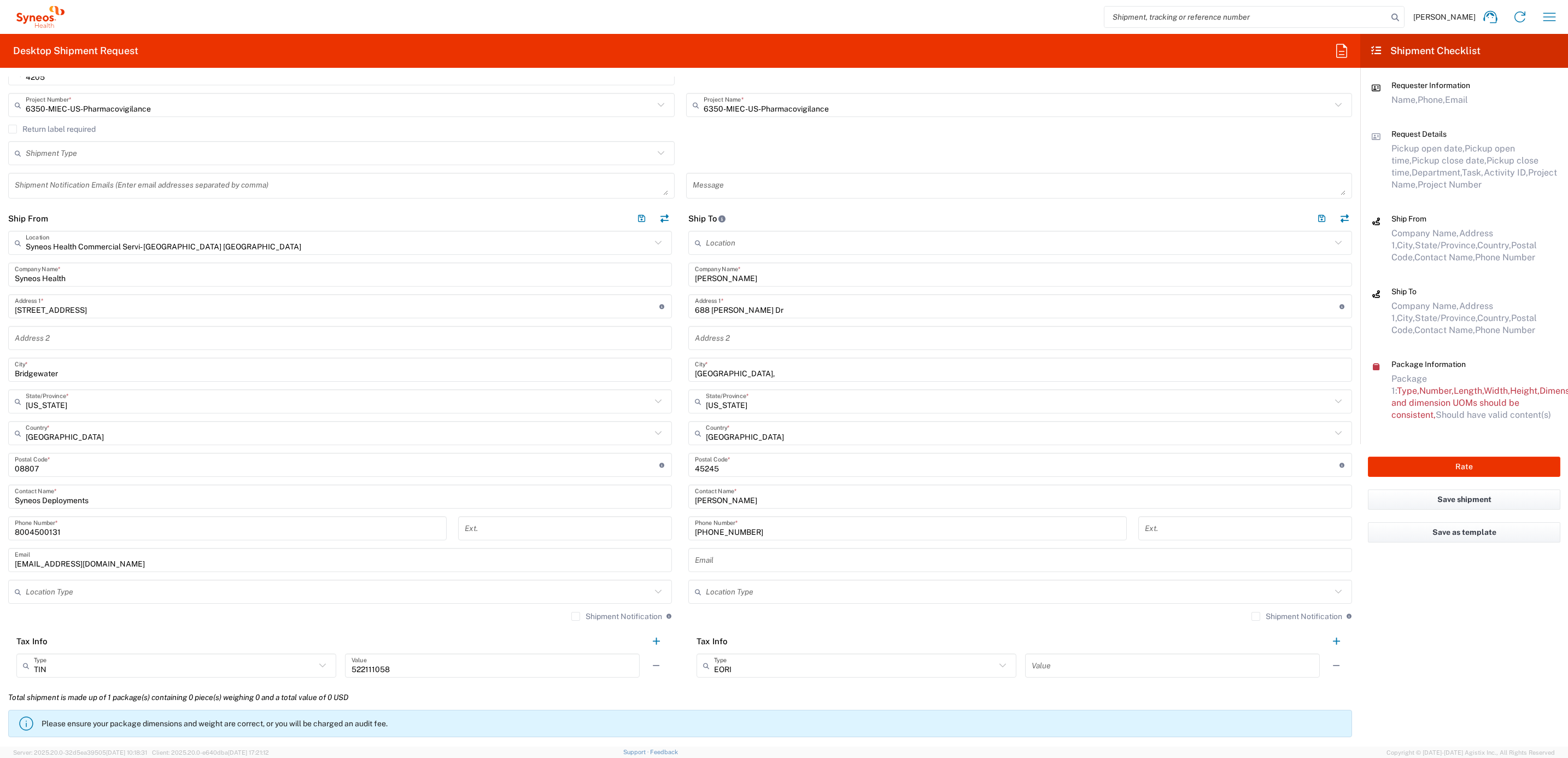
scroll to position [492, 0]
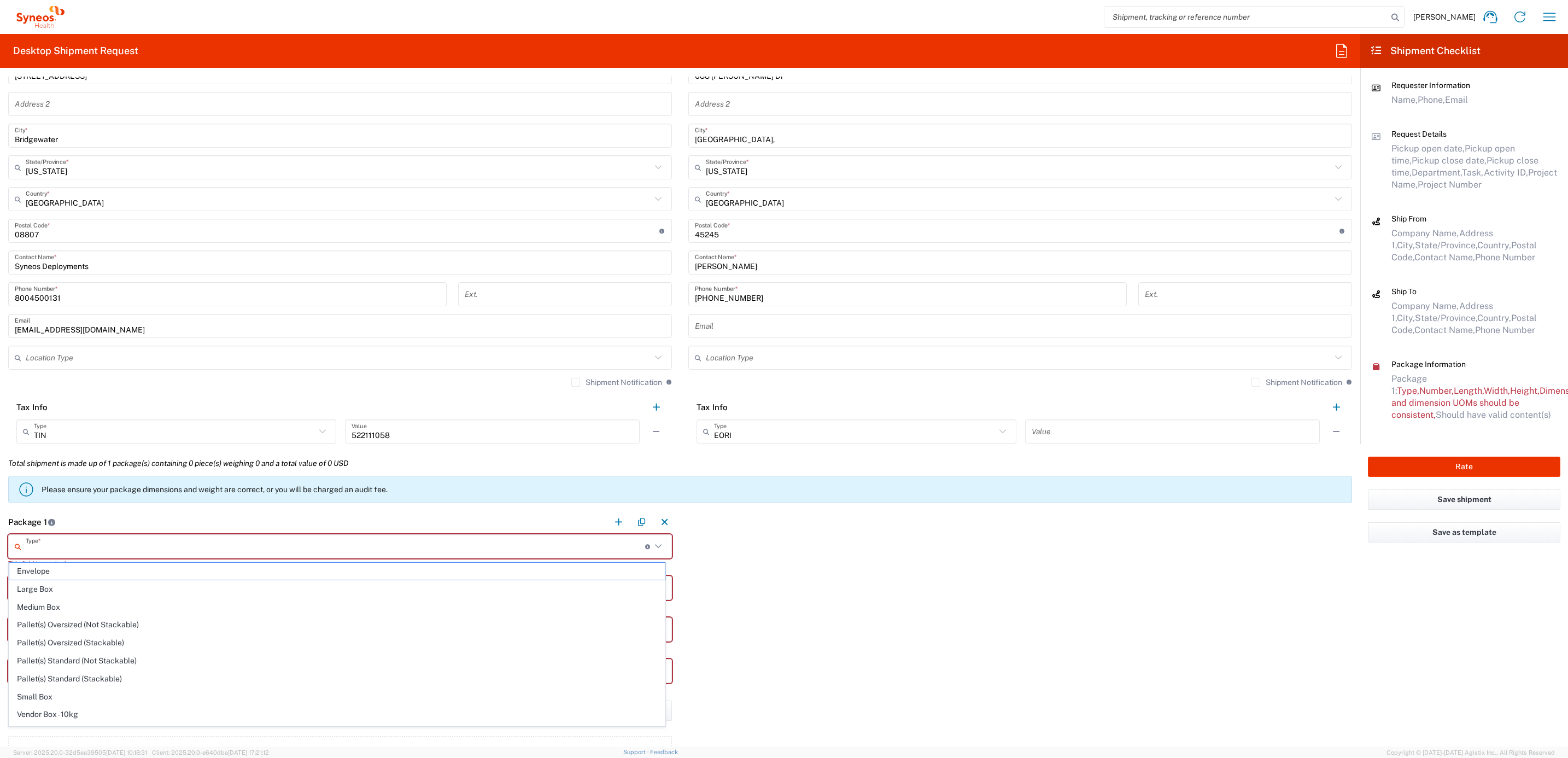
click at [97, 546] on input "text" at bounding box center [336, 546] width 619 height 19
click at [62, 714] on span "Your Packaging" at bounding box center [337, 717] width 656 height 17
type input "Your Packaging"
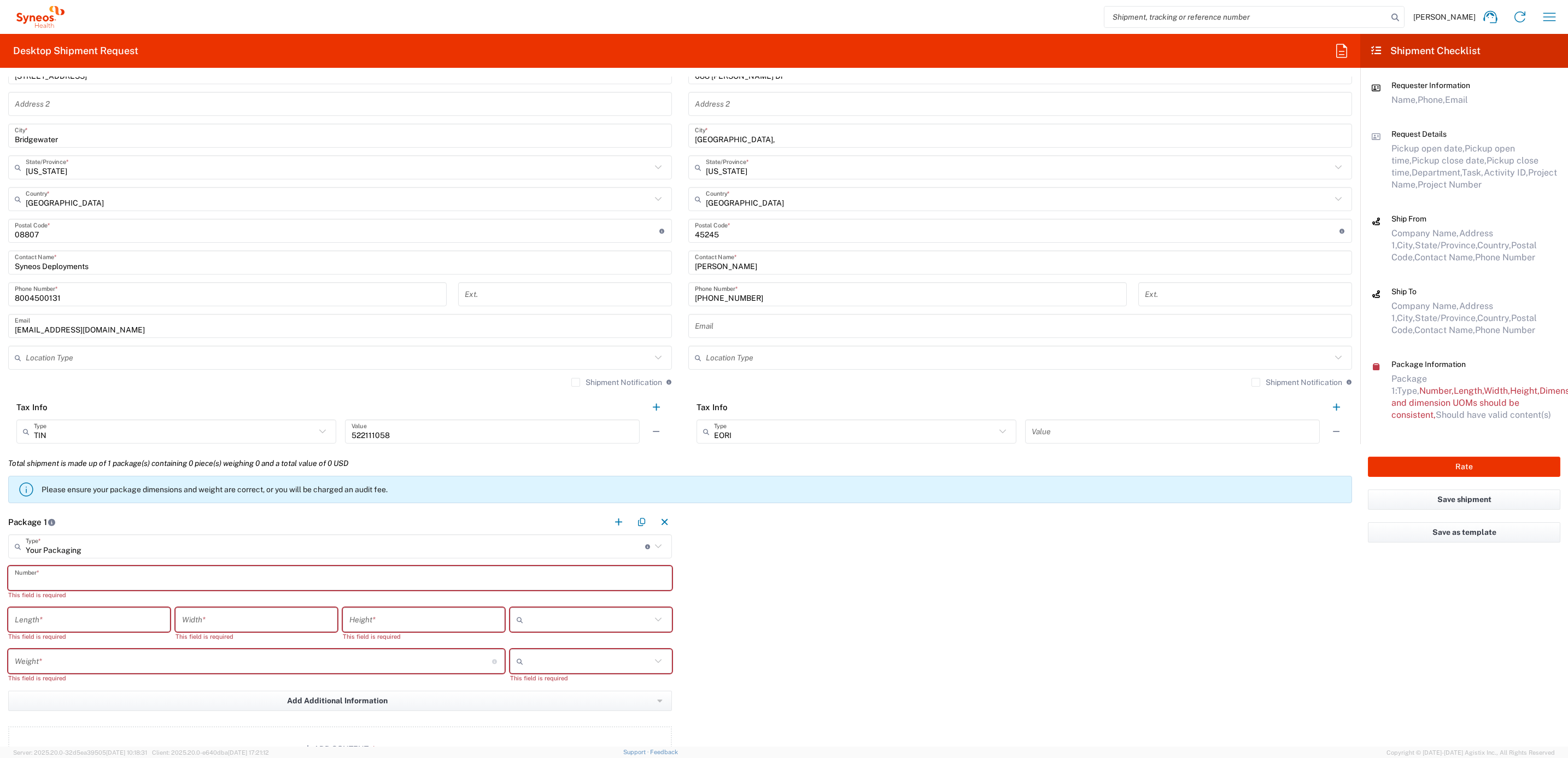
click at [66, 572] on input "text" at bounding box center [340, 578] width 650 height 19
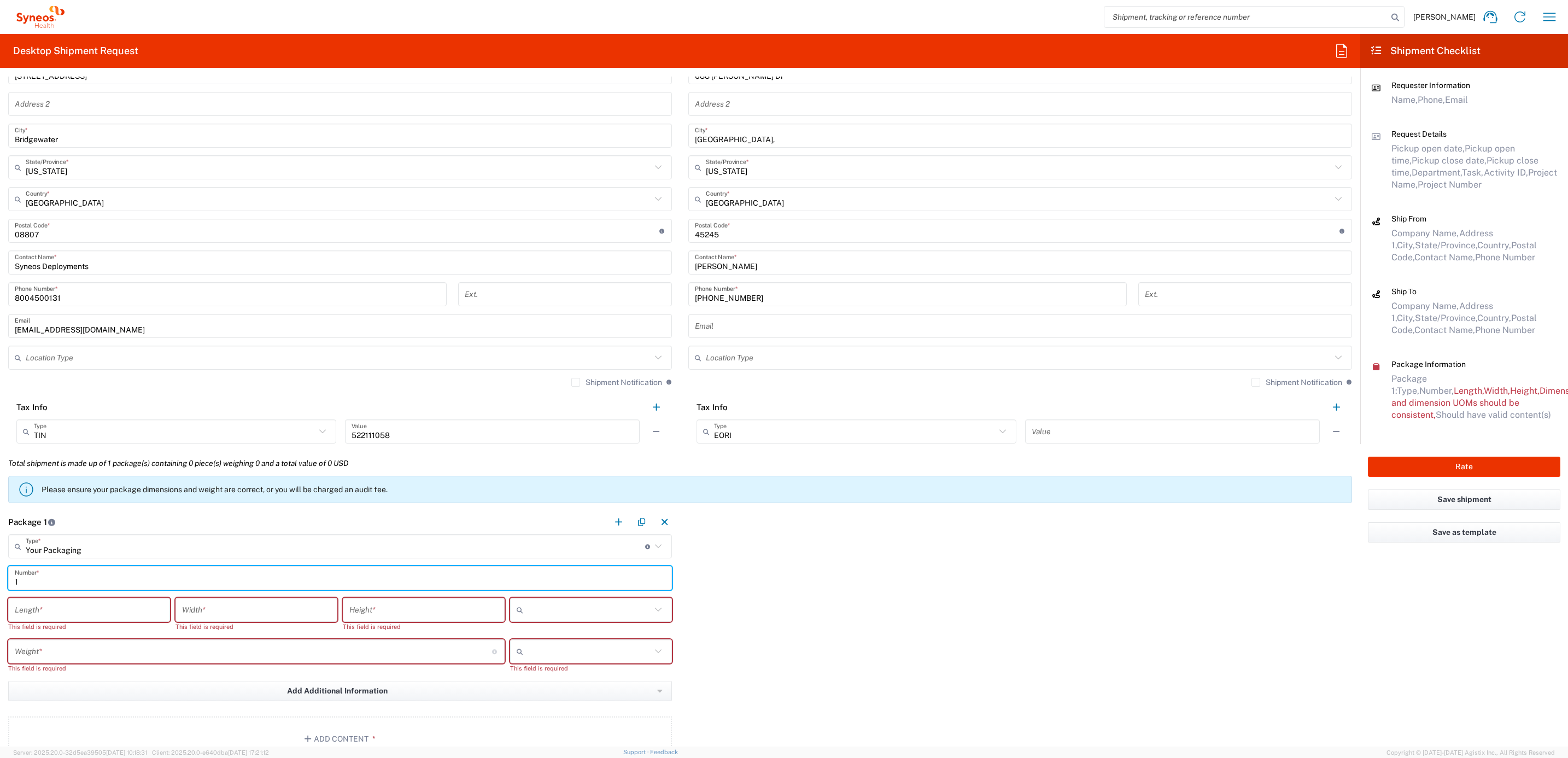
type input "1"
click at [51, 613] on input "number" at bounding box center [88, 610] width 148 height 19
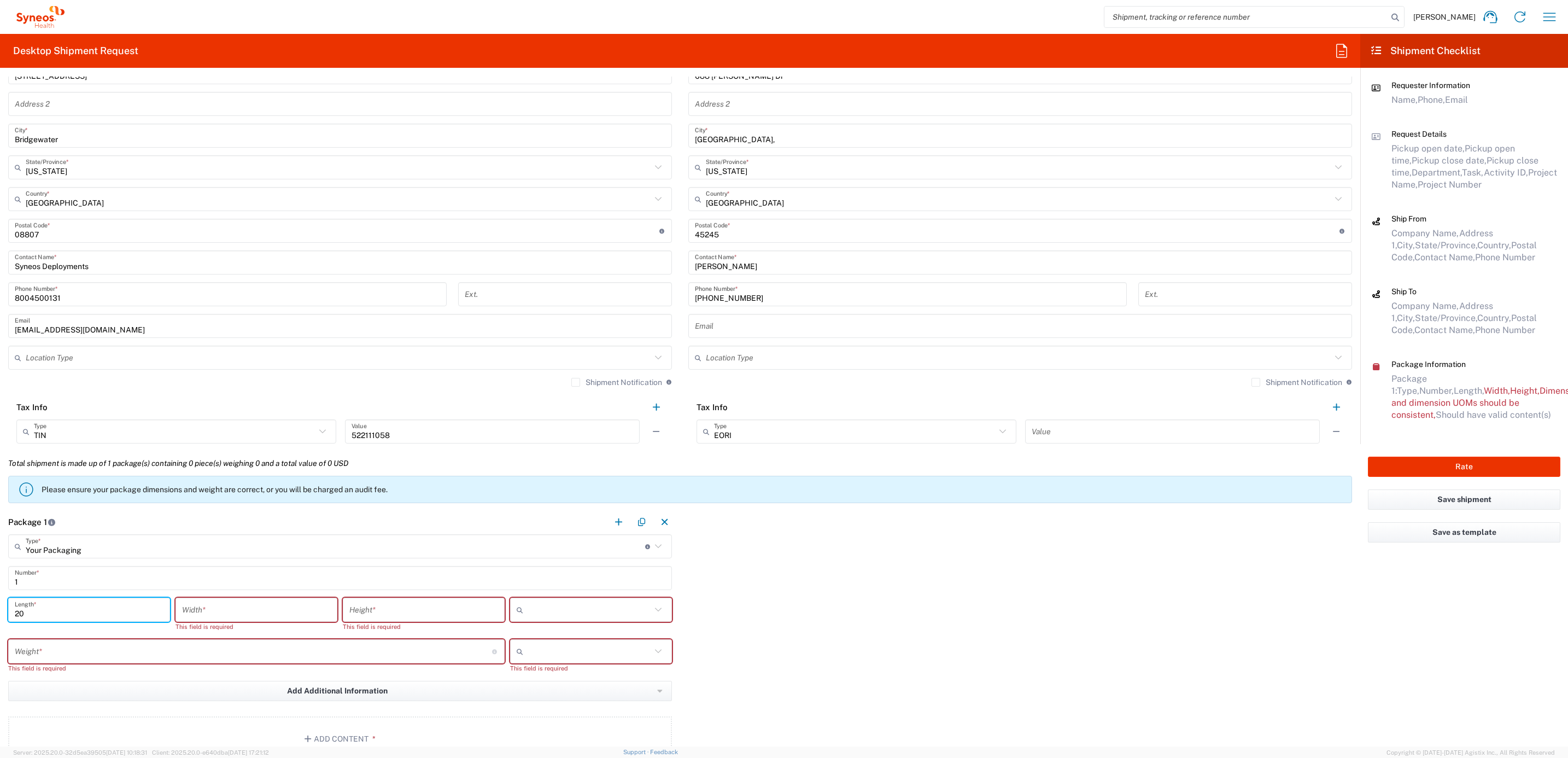
type input "20"
type input "9"
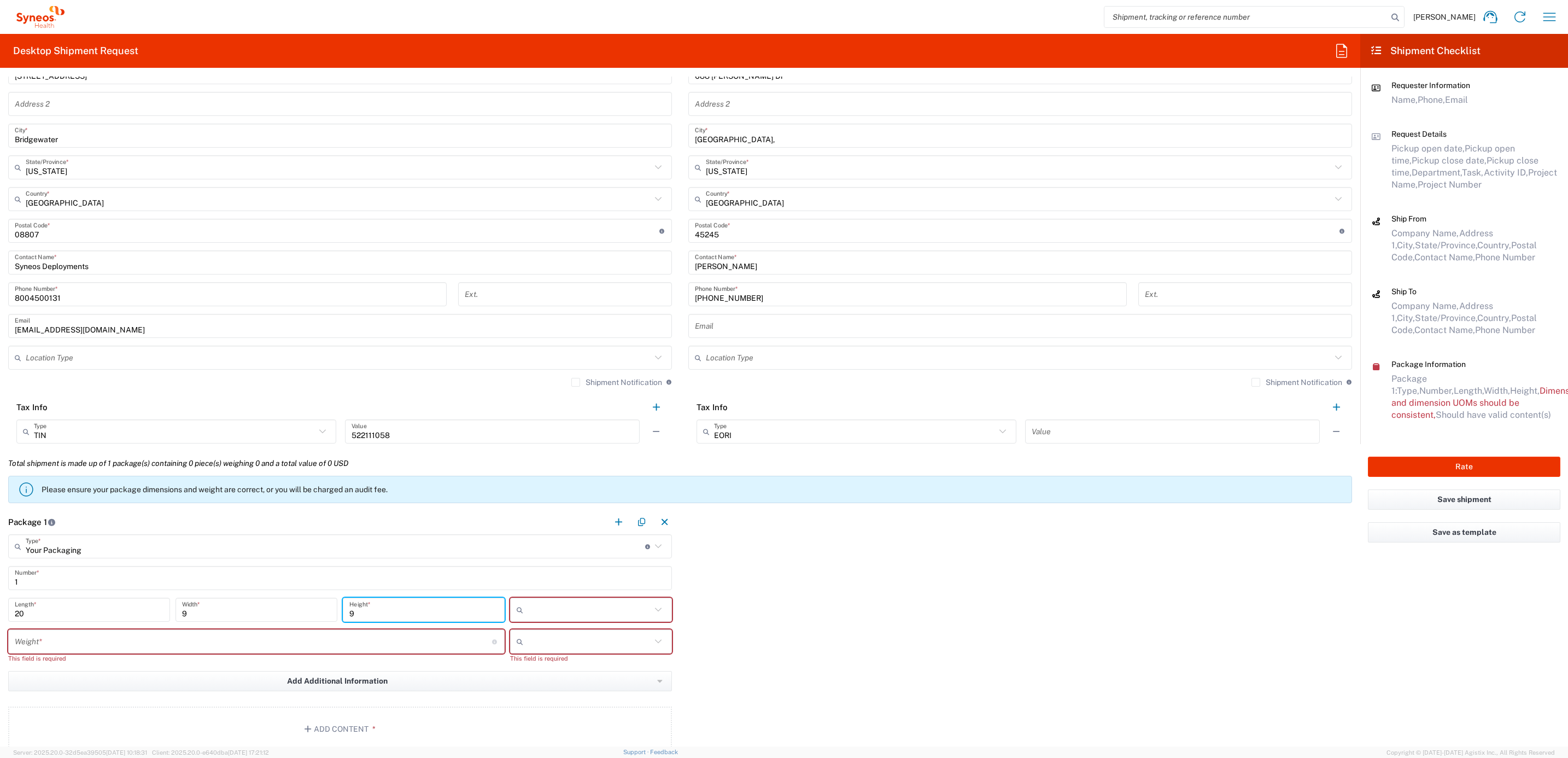
type input "9"
click at [558, 601] on div at bounding box center [591, 610] width 162 height 24
drag, startPoint x: 545, startPoint y: 673, endPoint x: 307, endPoint y: 651, distance: 239.0
click at [545, 673] on span "in" at bounding box center [585, 670] width 158 height 17
type input "in"
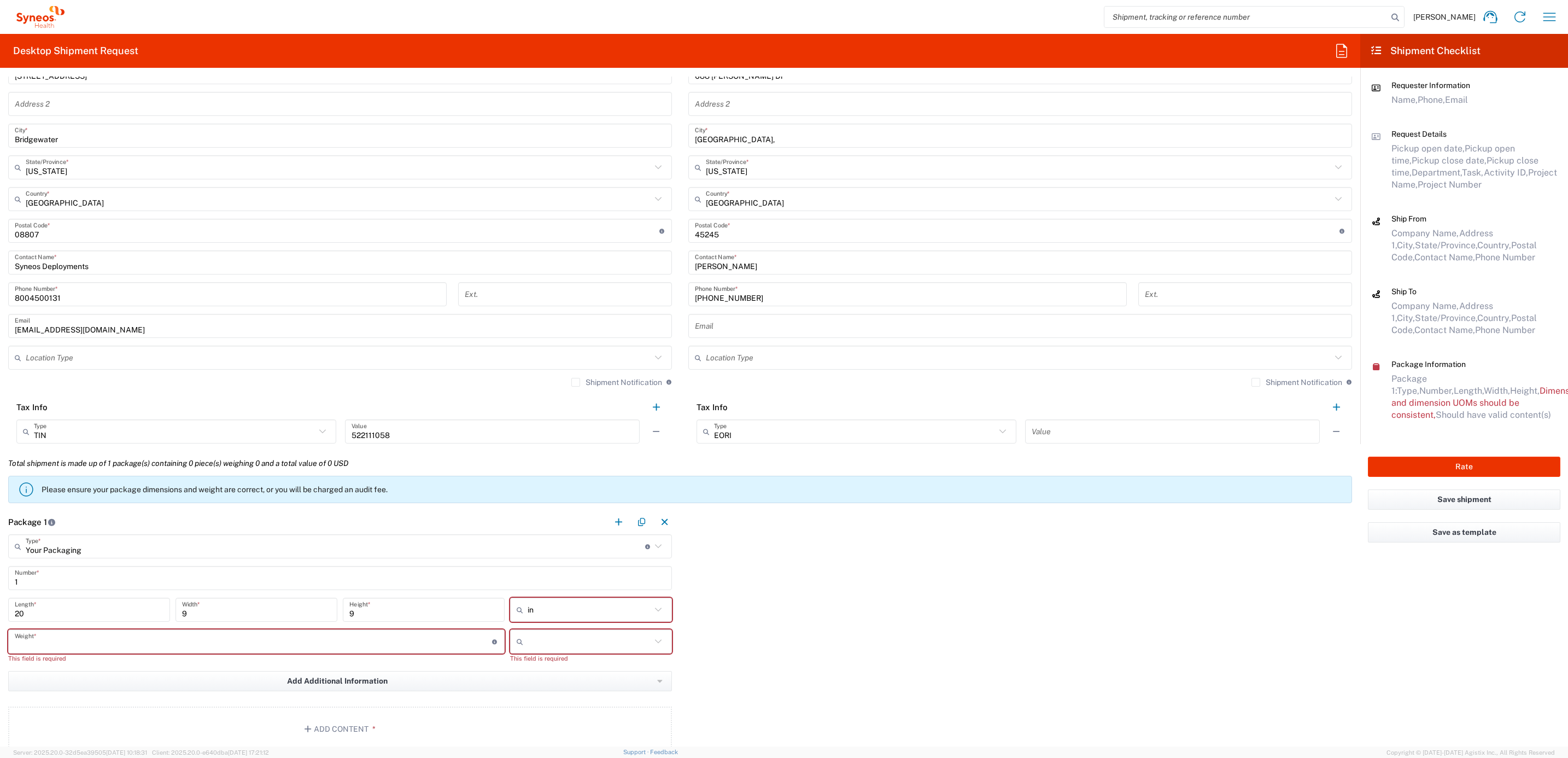
click at [165, 640] on input "number" at bounding box center [253, 642] width 477 height 19
type input "15"
click at [541, 645] on input "text" at bounding box center [589, 641] width 123 height 17
click at [529, 683] on span "lbs" at bounding box center [585, 684] width 158 height 17
type input "lbs"
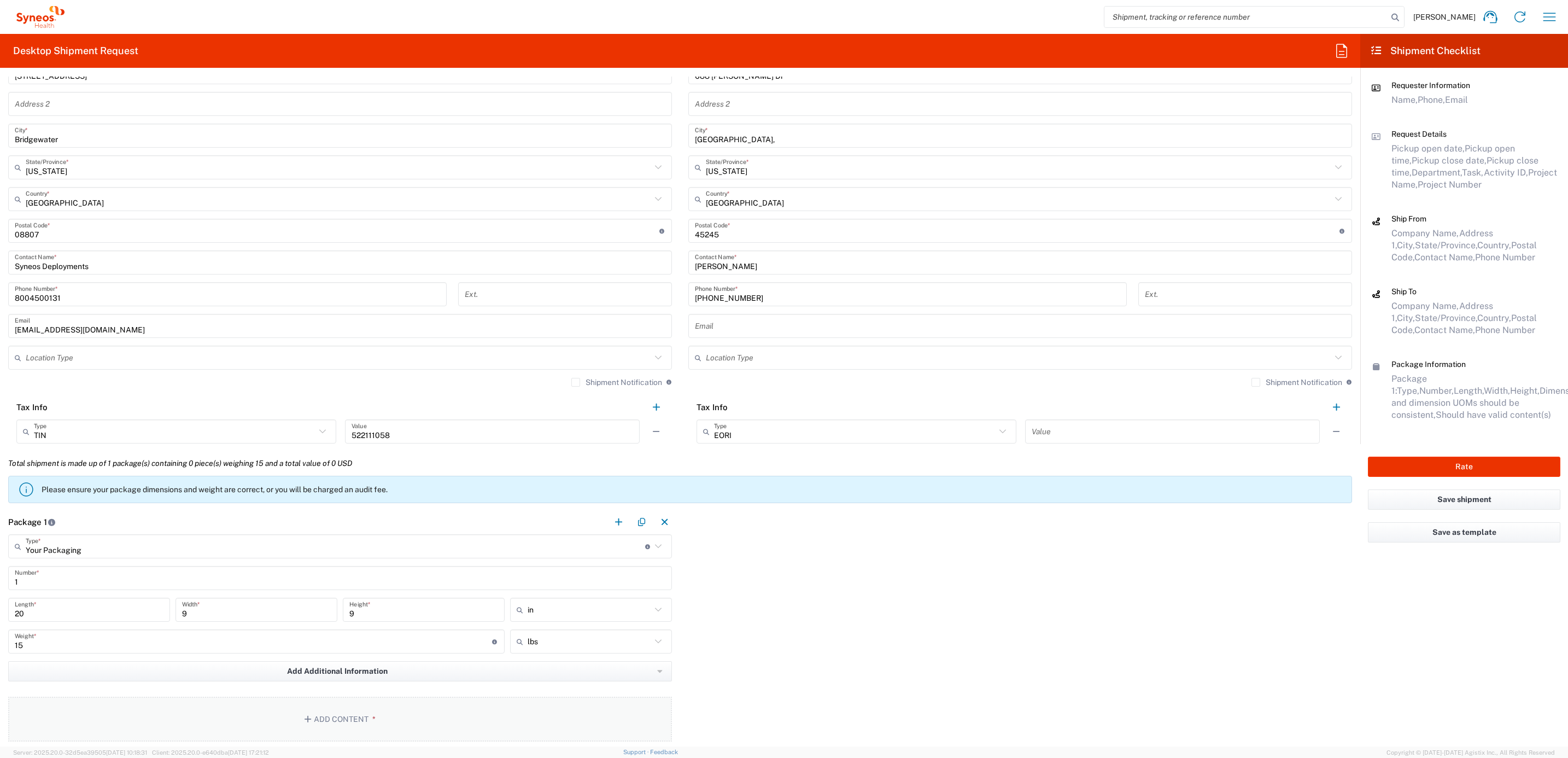
click at [307, 716] on icon "button" at bounding box center [309, 719] width 10 height 8
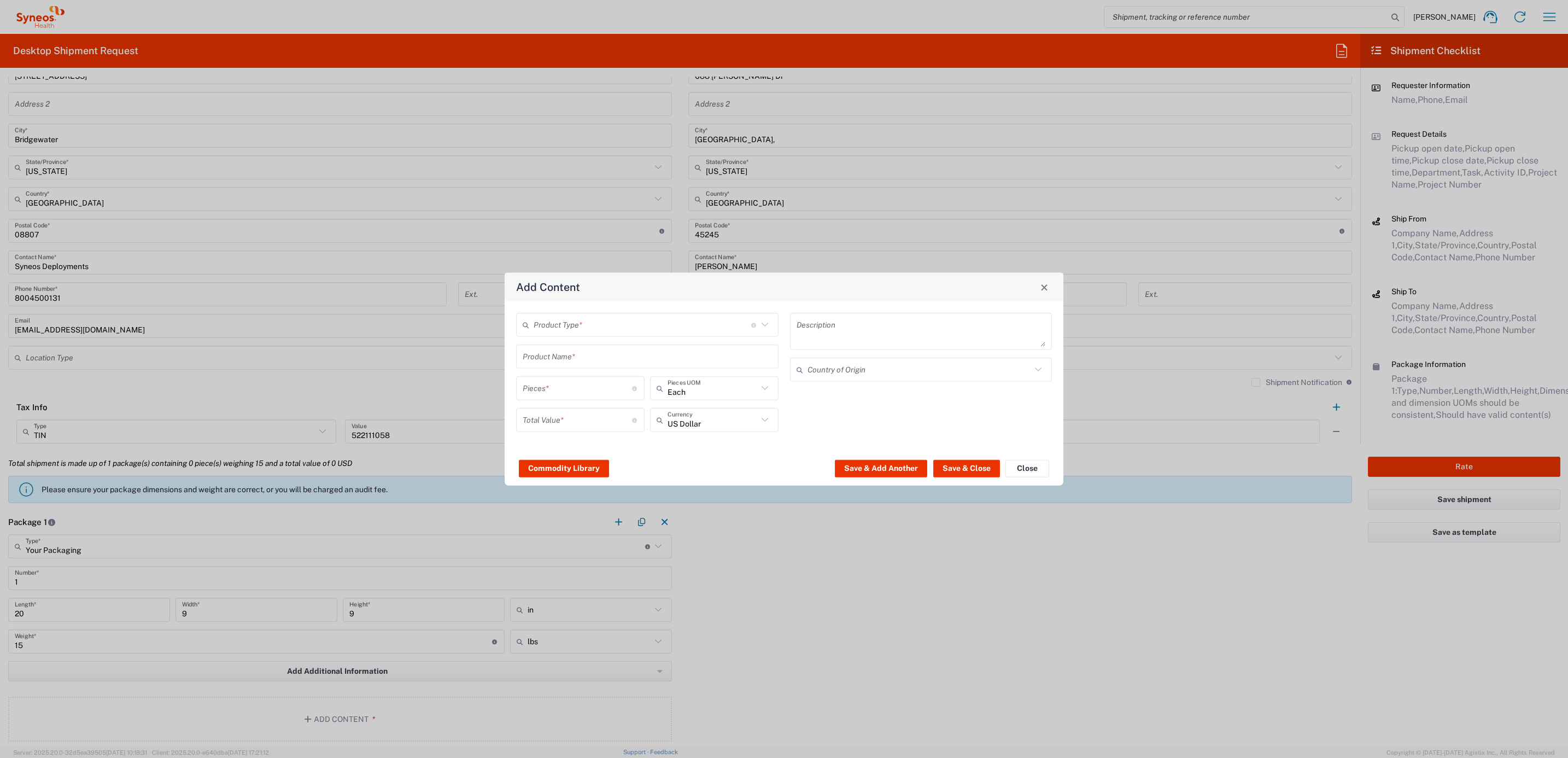
click at [565, 327] on input "text" at bounding box center [642, 324] width 218 height 19
click at [563, 371] on span "General Commodity" at bounding box center [647, 366] width 259 height 17
type input "General Commodity"
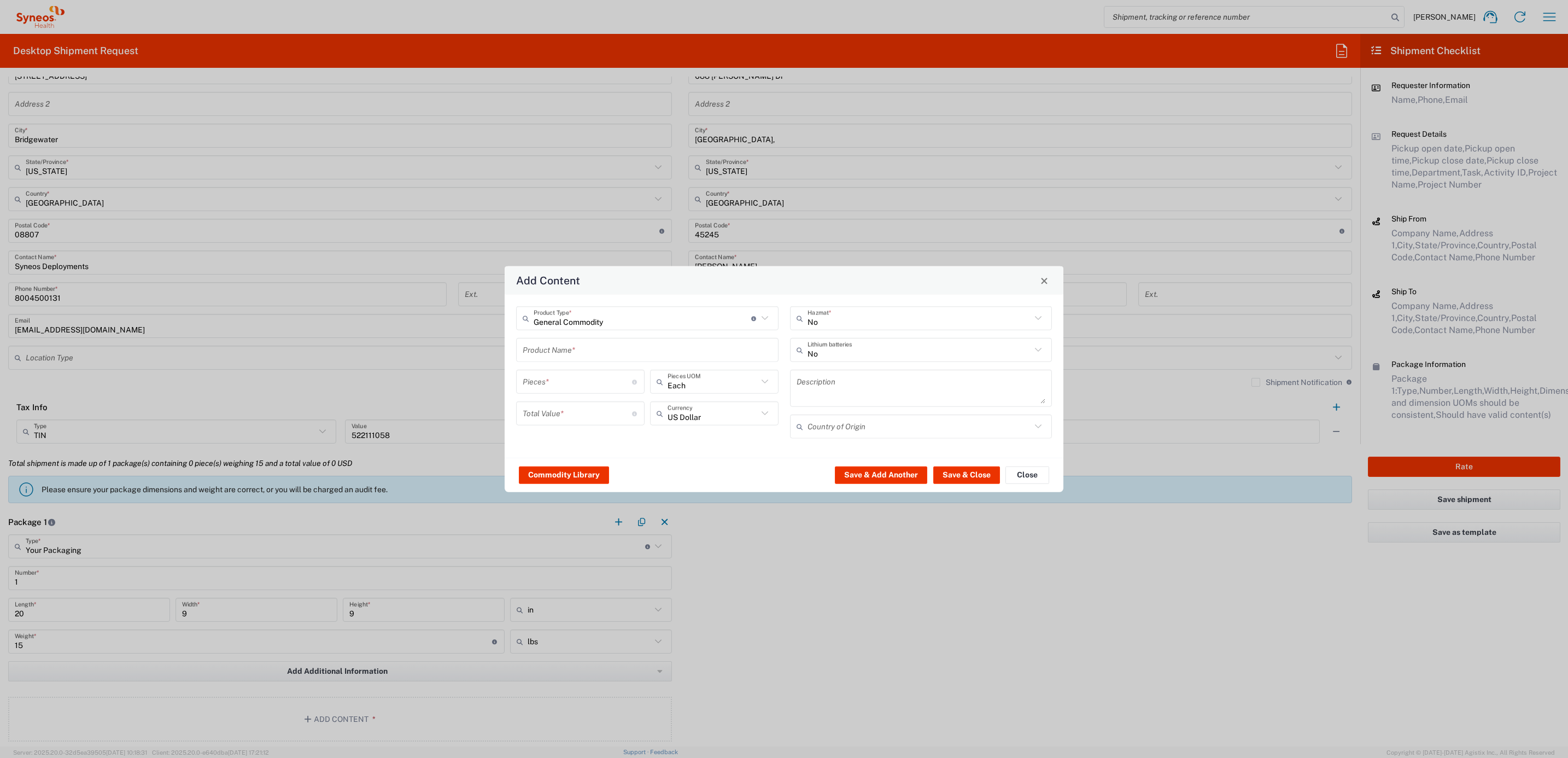
click at [572, 351] on input "text" at bounding box center [647, 350] width 249 height 19
click at [605, 378] on div "Wireless Keyboard with Mouse and Dongle" at bounding box center [647, 375] width 260 height 18
type input "Wireless Keyboard with Mouse and Dongle"
type input "1"
type textarea "Wireless Keyboard with Mouse and Dongle"
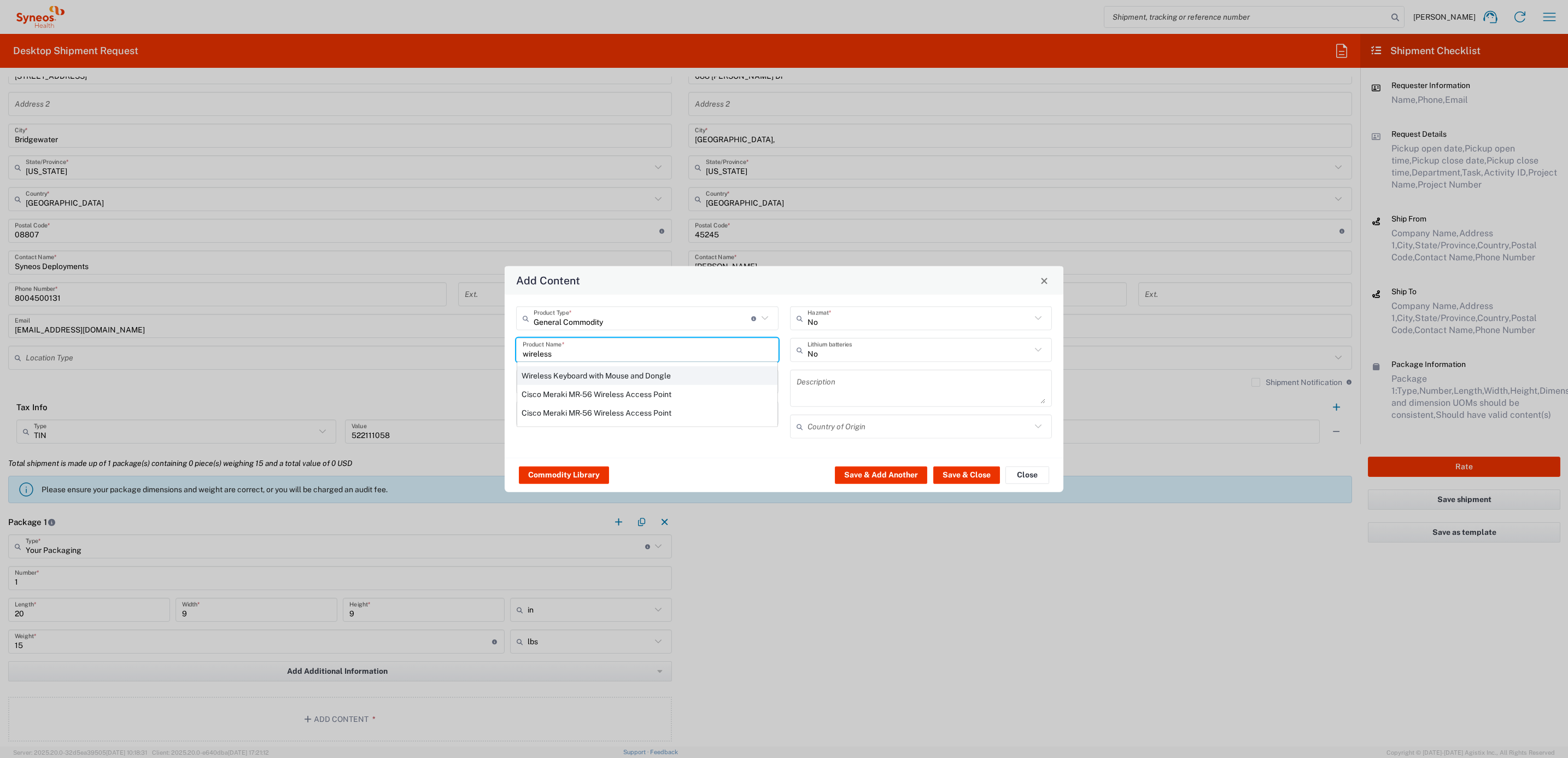
type input "[GEOGRAPHIC_DATA]"
click at [559, 416] on input "number" at bounding box center [578, 413] width 109 height 19
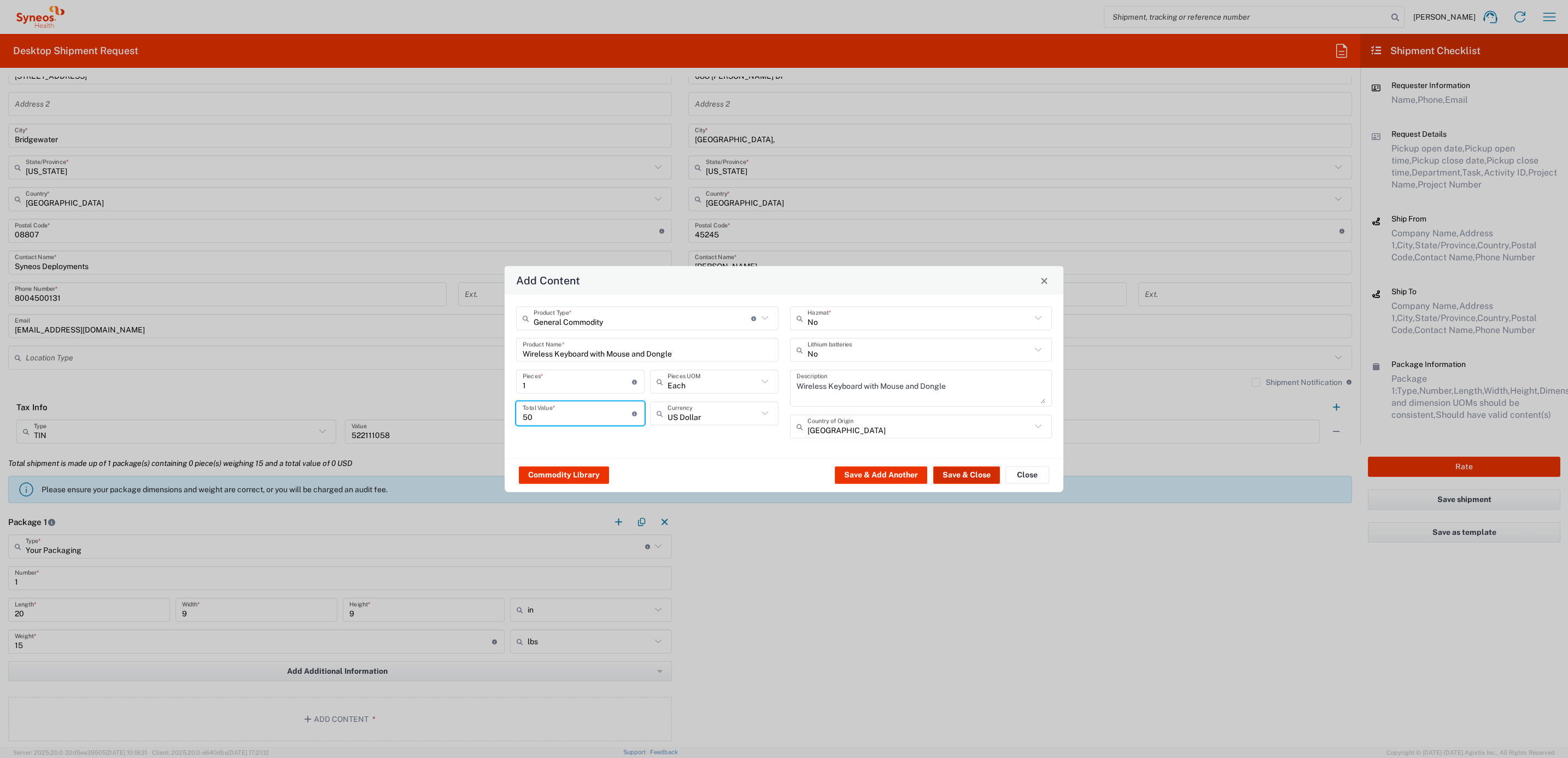
type input "50"
click at [965, 467] on button "Save & Close" at bounding box center [966, 474] width 67 height 17
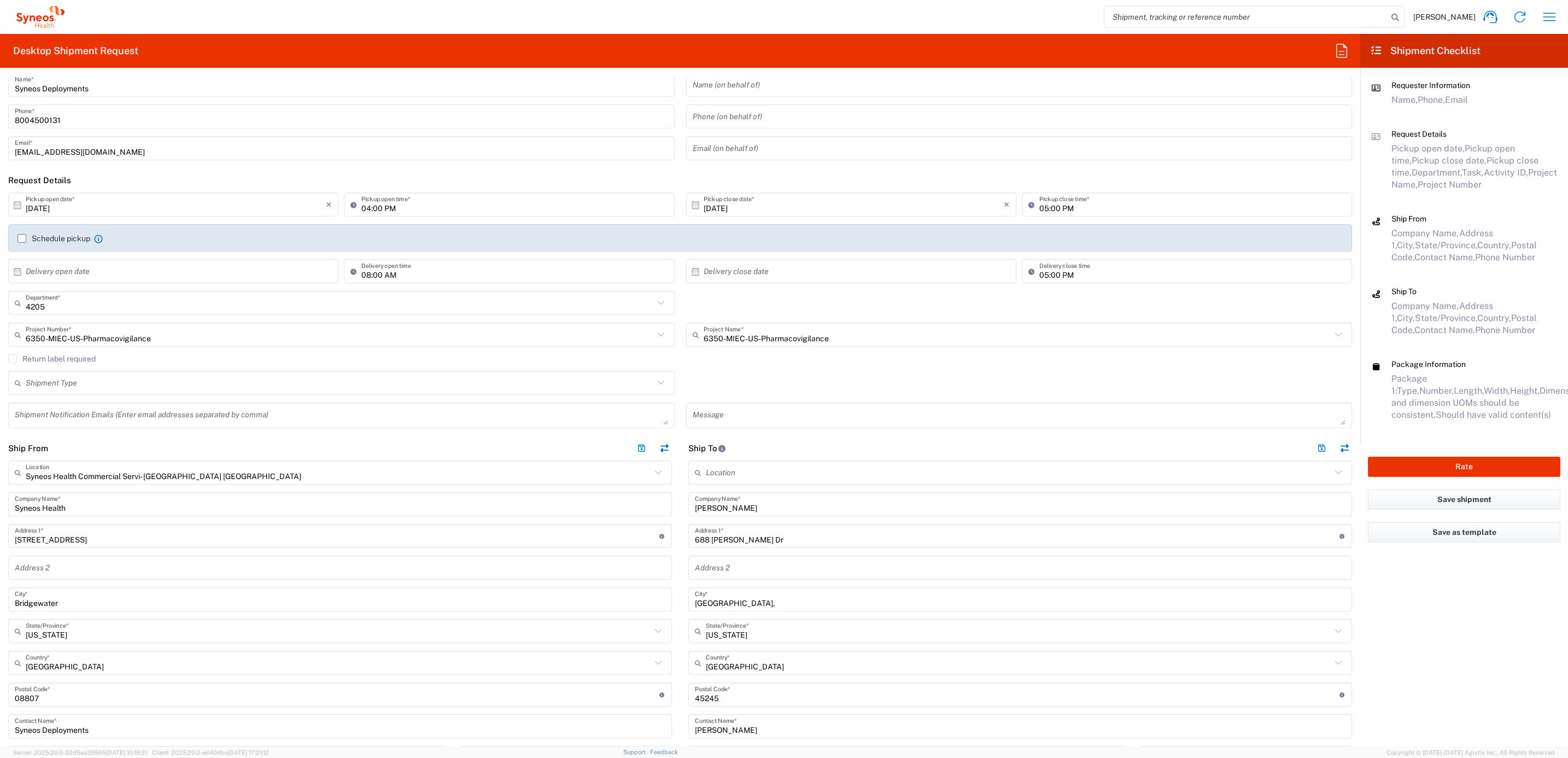
scroll to position [0, 0]
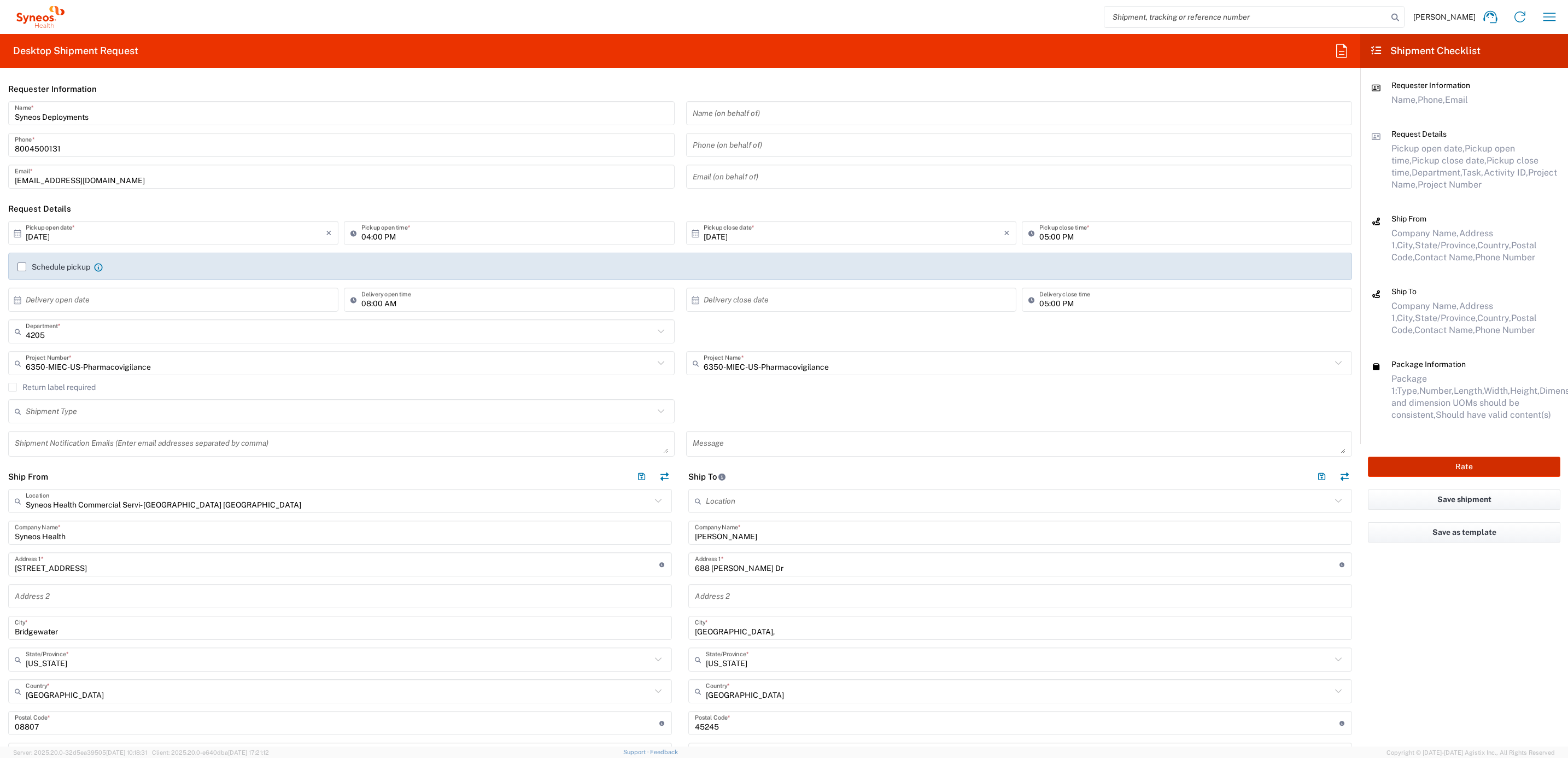
click at [1393, 460] on button "Rate" at bounding box center [1464, 466] width 193 height 20
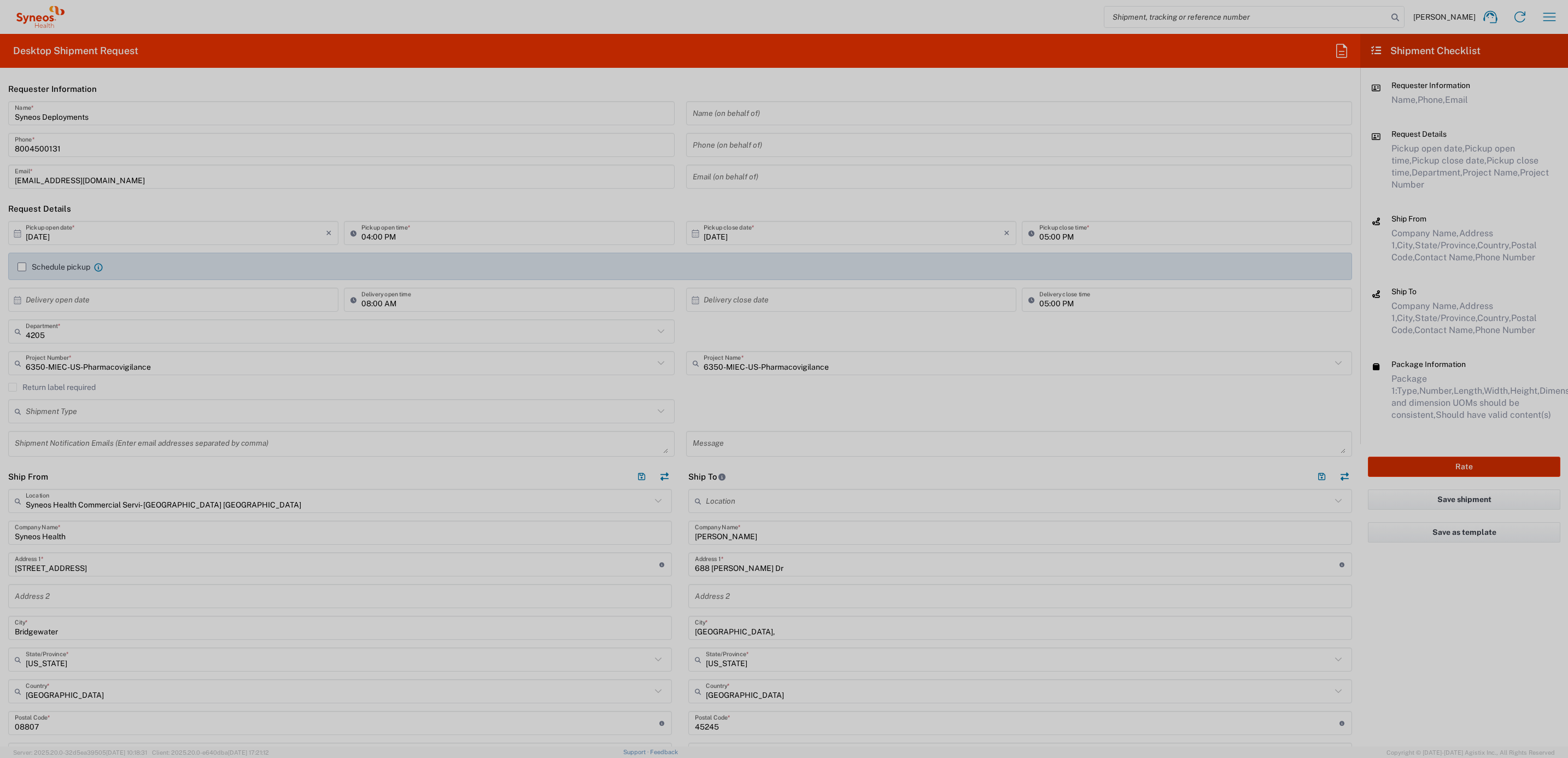
type input "6350-MIEC-US-Pharmacovigilance"
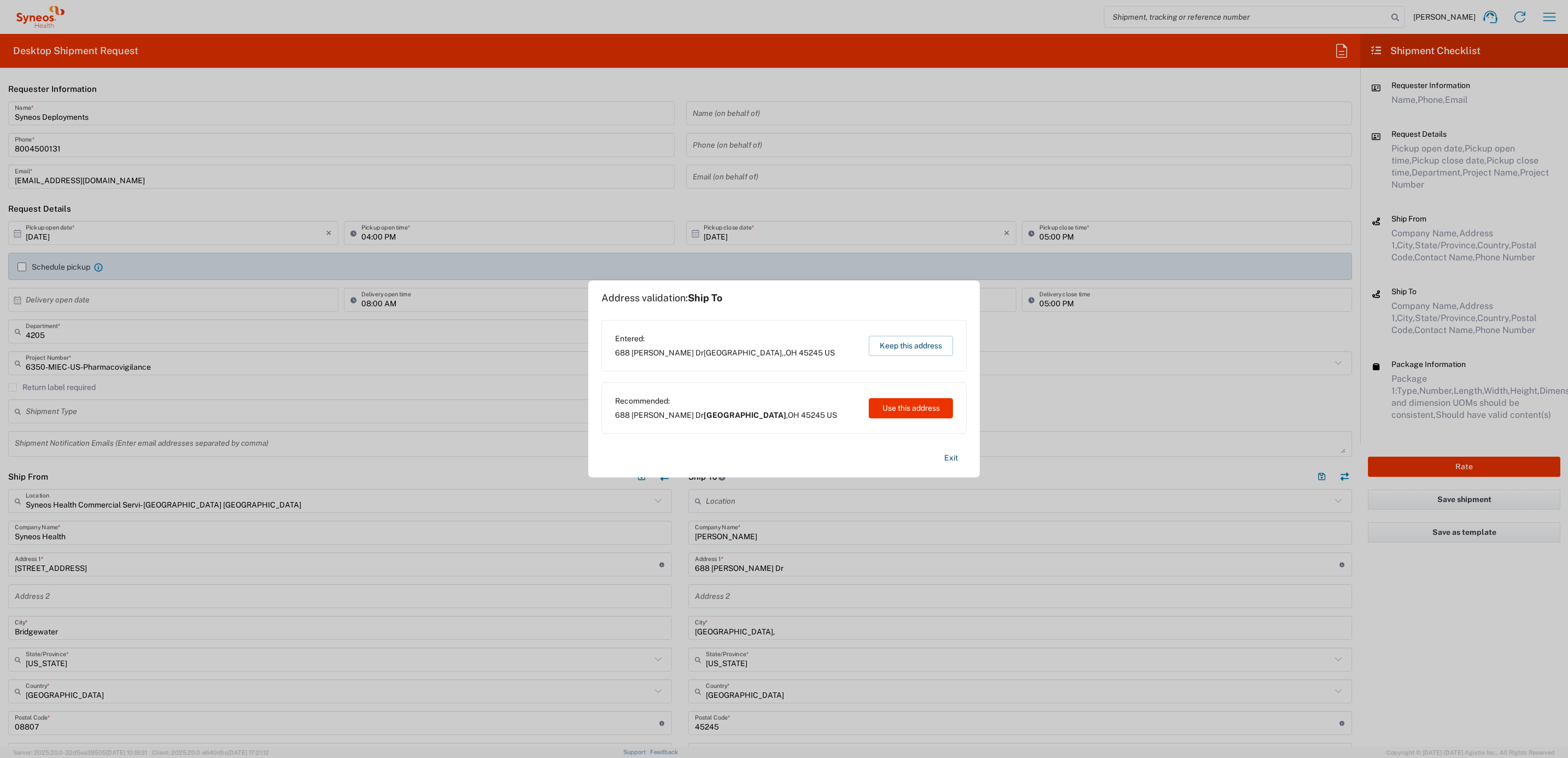
drag, startPoint x: 897, startPoint y: 406, endPoint x: 856, endPoint y: 452, distance: 61.6
click at [897, 407] on button "Use this address" at bounding box center [911, 408] width 84 height 20
type input "[GEOGRAPHIC_DATA]"
type input "[US_STATE]"
type input "[GEOGRAPHIC_DATA]"
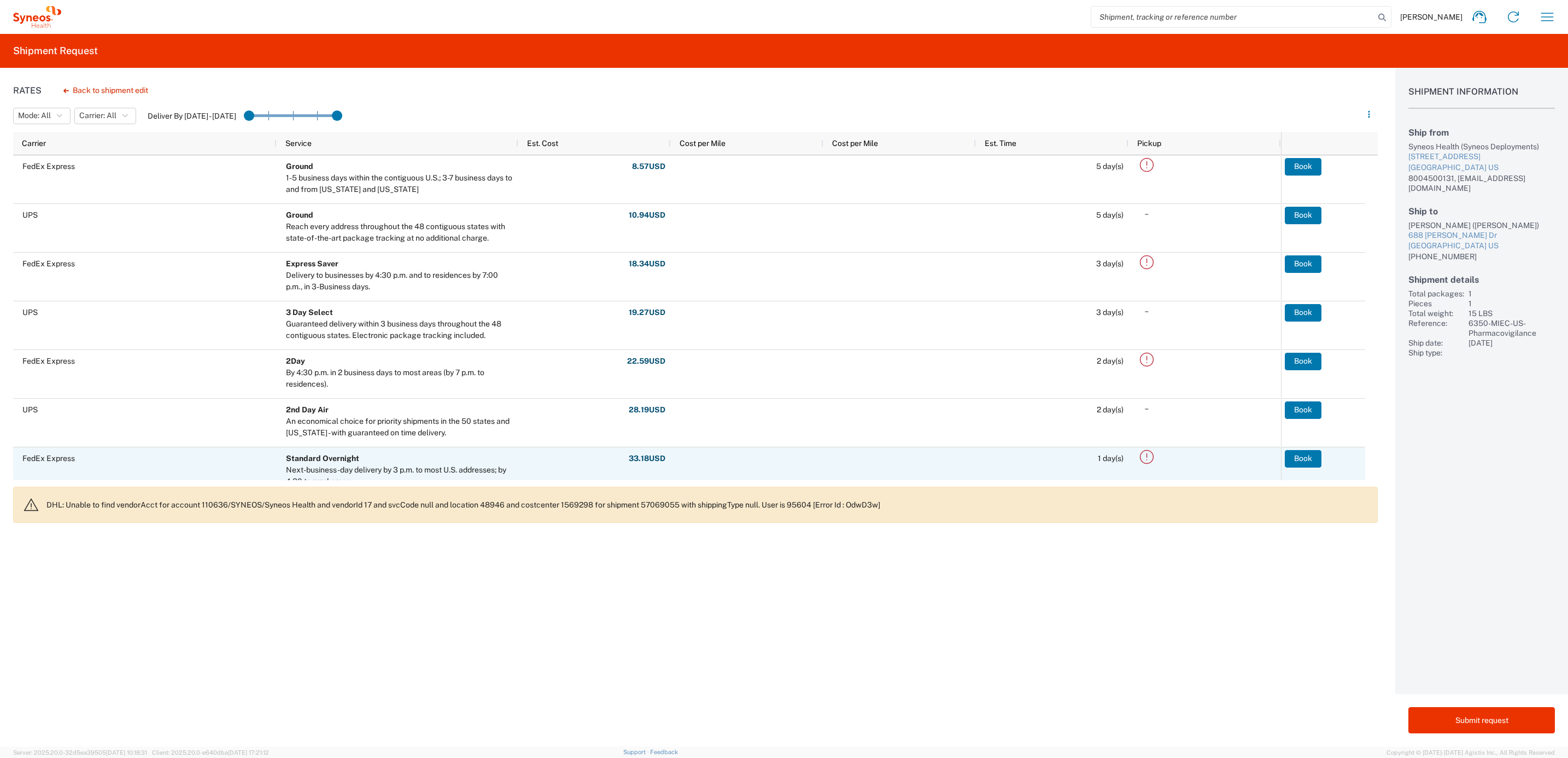
scroll to position [164, 0]
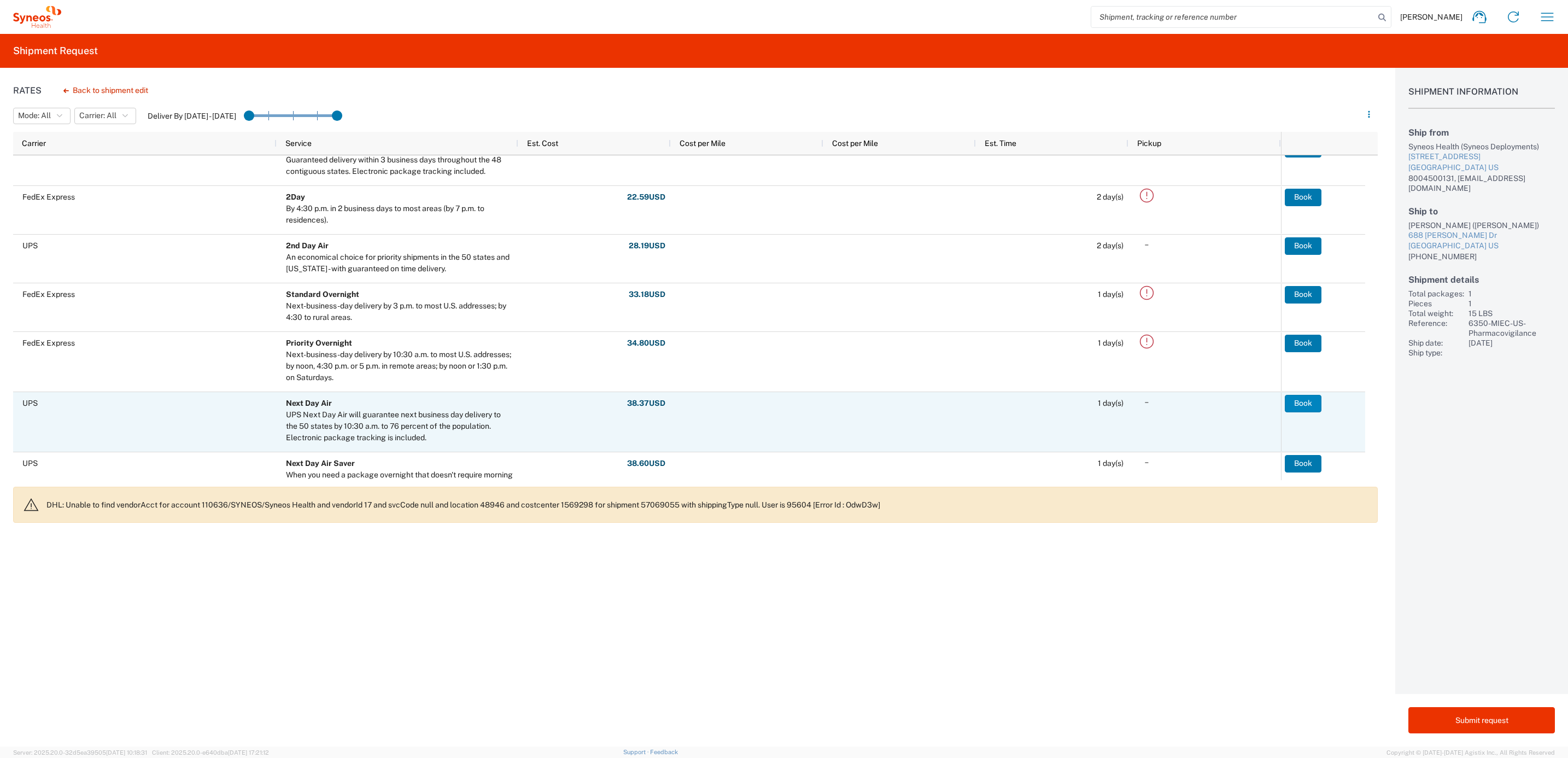
click at [1303, 395] on button "Book" at bounding box center [1303, 403] width 36 height 17
